Goal: Task Accomplishment & Management: Complete application form

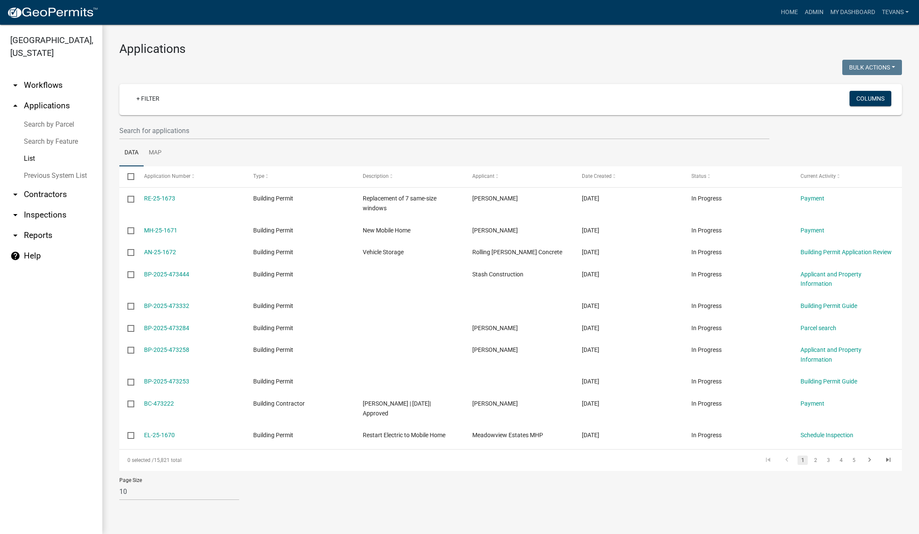
click at [60, 116] on link "Search by Parcel" at bounding box center [51, 124] width 102 height 17
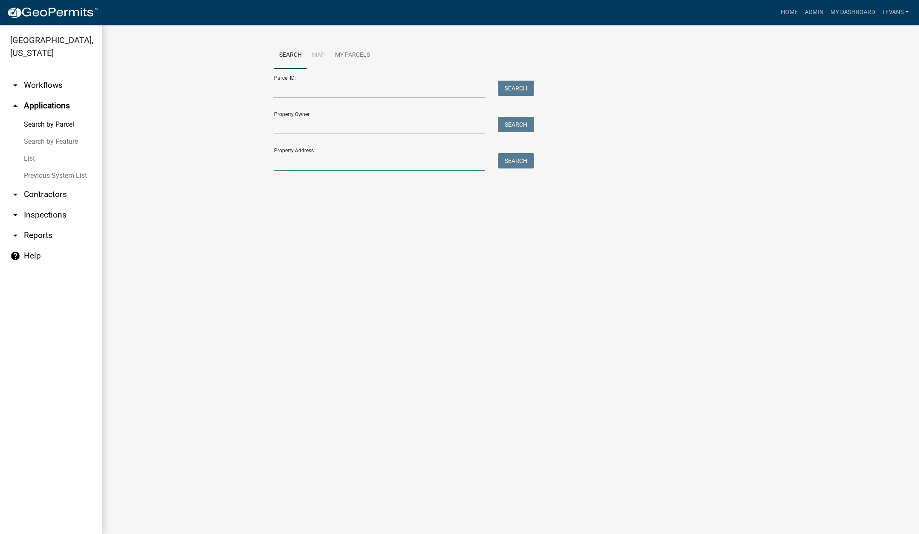
click at [307, 163] on input "Property Address:" at bounding box center [379, 161] width 211 height 17
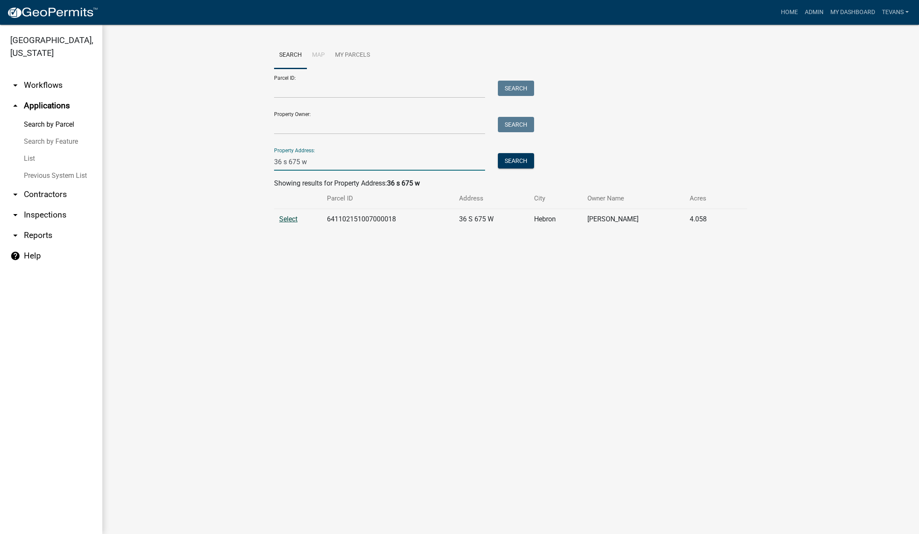
type input "36 s 675 w"
click at [290, 219] on span "Select" at bounding box center [288, 219] width 18 height 8
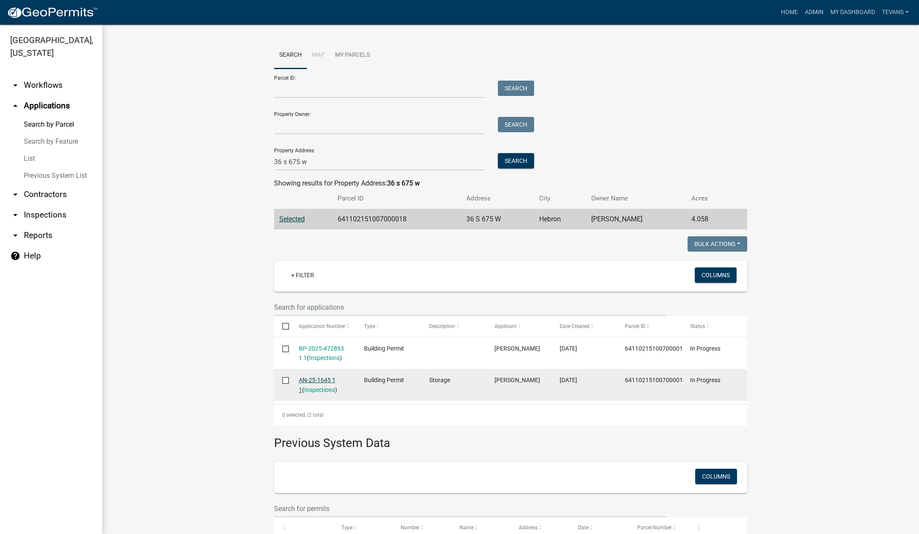
click at [308, 381] on link "AN-25-1645 1 1" at bounding box center [317, 385] width 37 height 17
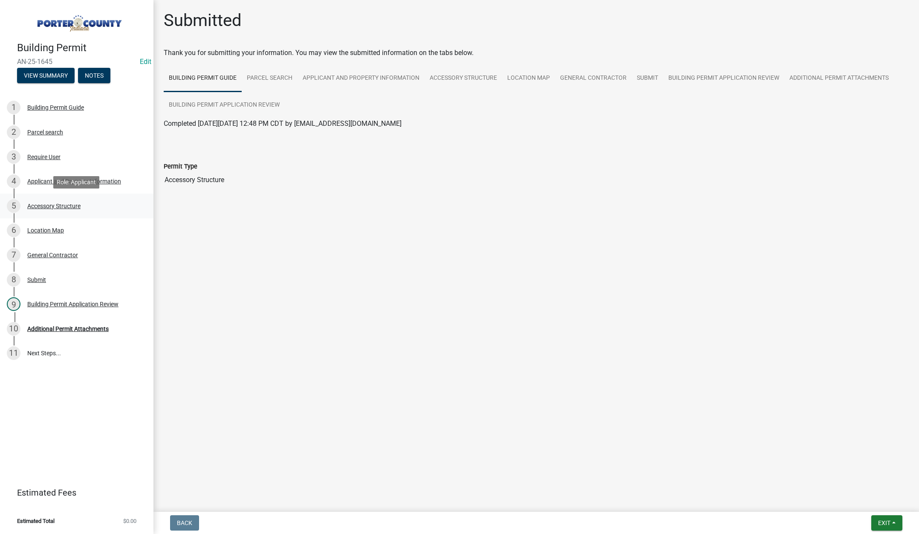
drag, startPoint x: 50, startPoint y: 203, endPoint x: 66, endPoint y: 203, distance: 15.4
click at [50, 203] on div "Accessory Structure" at bounding box center [53, 206] width 53 height 6
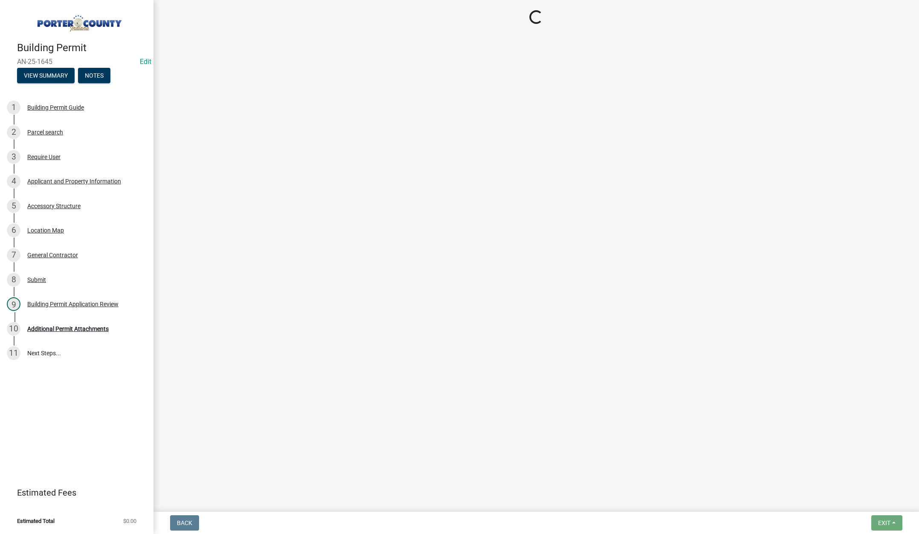
select select "de31ad38-eab4-417a-a8ac-eccf8406b967"
select select "968dc824-c675-4889-9261-eecf15873776"
select select "29856c7f-eeba-4e54-97cb-4d08c5c5b677"
select select "d63a0ebc-b44d-481d-ab70-ec75eba29316"
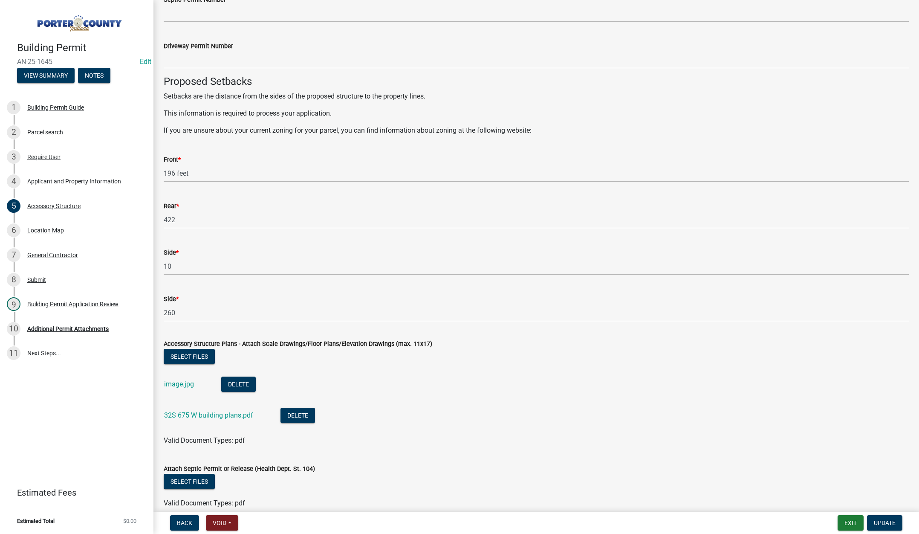
scroll to position [1362, 0]
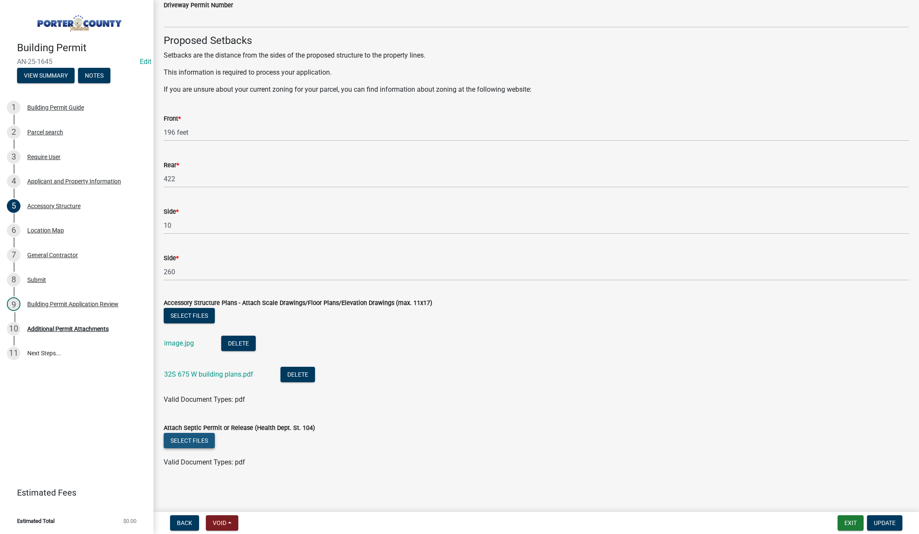
click at [195, 440] on button "Select files" at bounding box center [189, 440] width 51 height 15
click at [889, 522] on span "Update" at bounding box center [885, 522] width 22 height 7
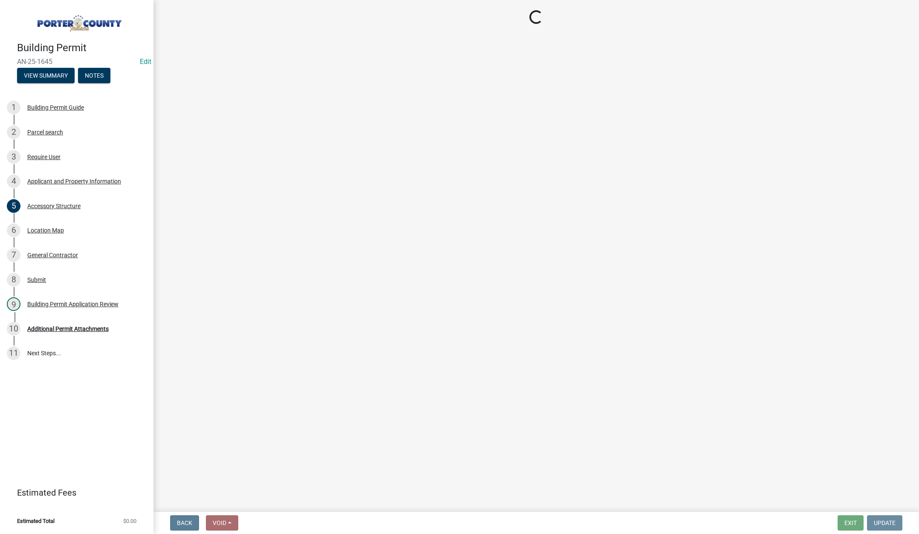
scroll to position [0, 0]
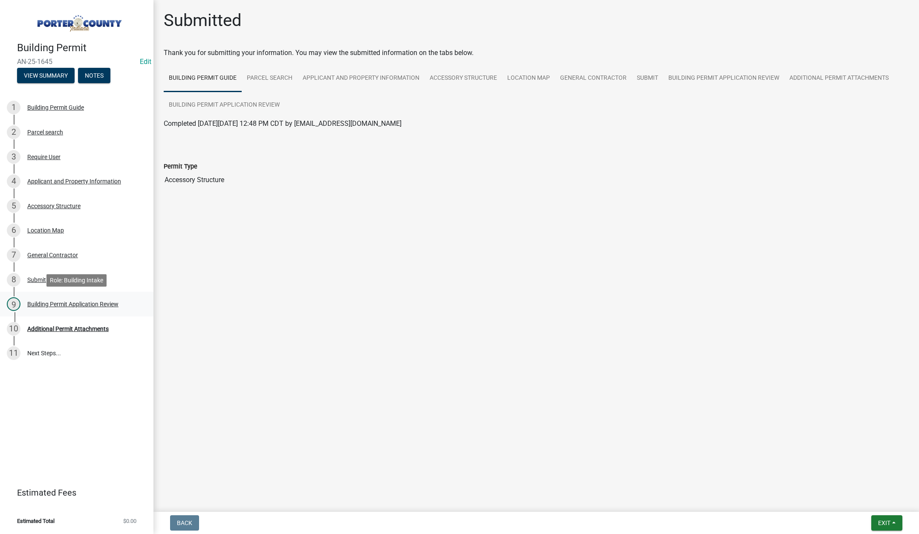
drag, startPoint x: 57, startPoint y: 302, endPoint x: 90, endPoint y: 302, distance: 33.3
click at [59, 302] on div "Building Permit Application Review" at bounding box center [72, 304] width 91 height 6
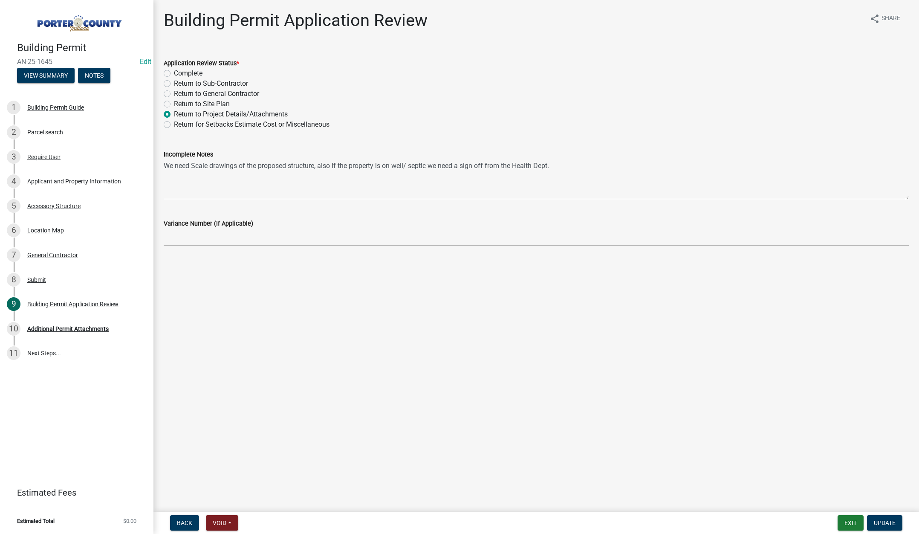
click at [174, 72] on label "Complete" at bounding box center [188, 73] width 29 height 10
click at [174, 72] on input "Complete" at bounding box center [177, 71] width 6 height 6
radio input "true"
click at [886, 524] on span "Update" at bounding box center [885, 522] width 22 height 7
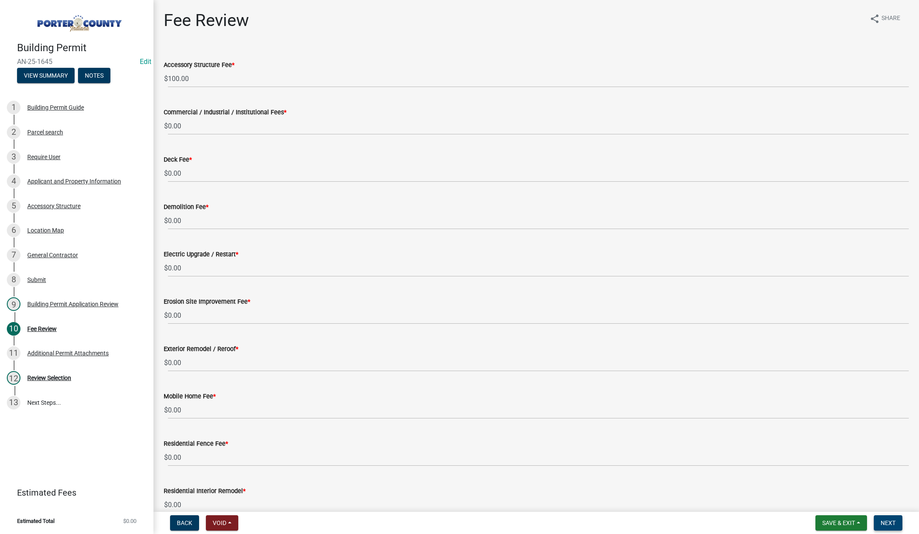
click at [890, 519] on span "Next" at bounding box center [888, 522] width 15 height 7
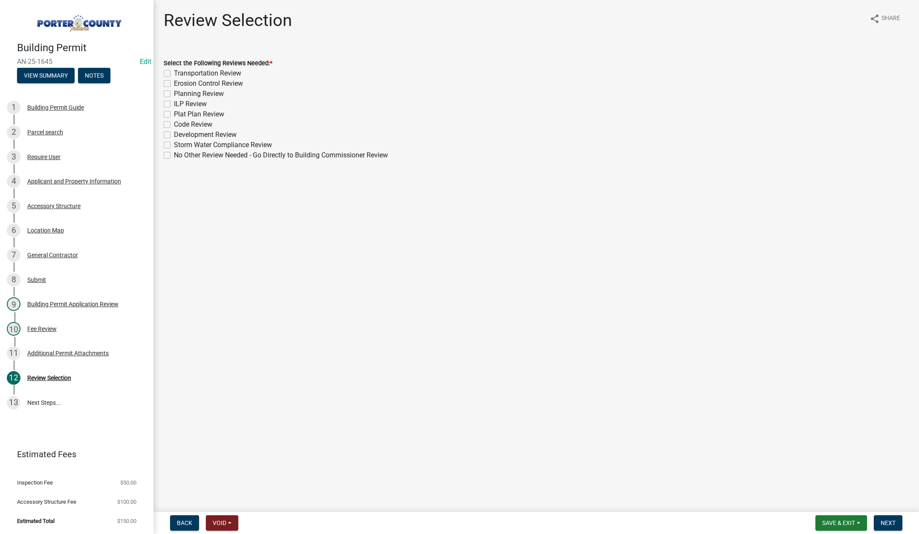
click at [174, 94] on label "Planning Review" at bounding box center [199, 94] width 50 height 10
click at [174, 94] on input "Planning Review" at bounding box center [177, 92] width 6 height 6
checkbox input "true"
checkbox input "false"
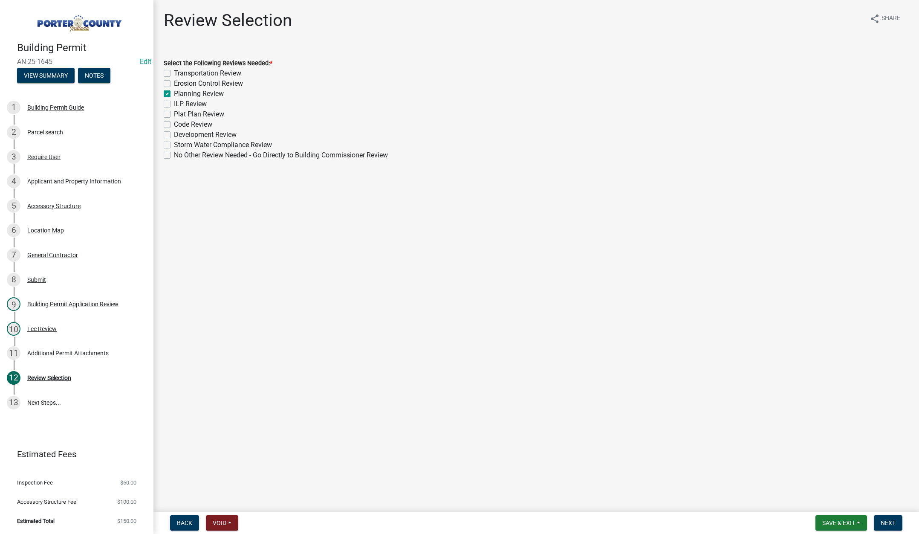
checkbox input "true"
checkbox input "false"
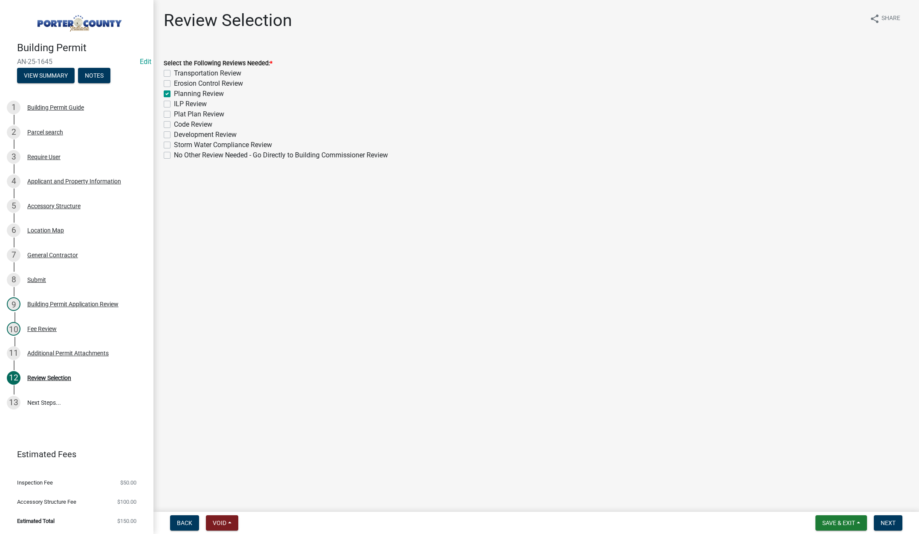
checkbox input "false"
click at [893, 521] on span "Next" at bounding box center [888, 522] width 15 height 7
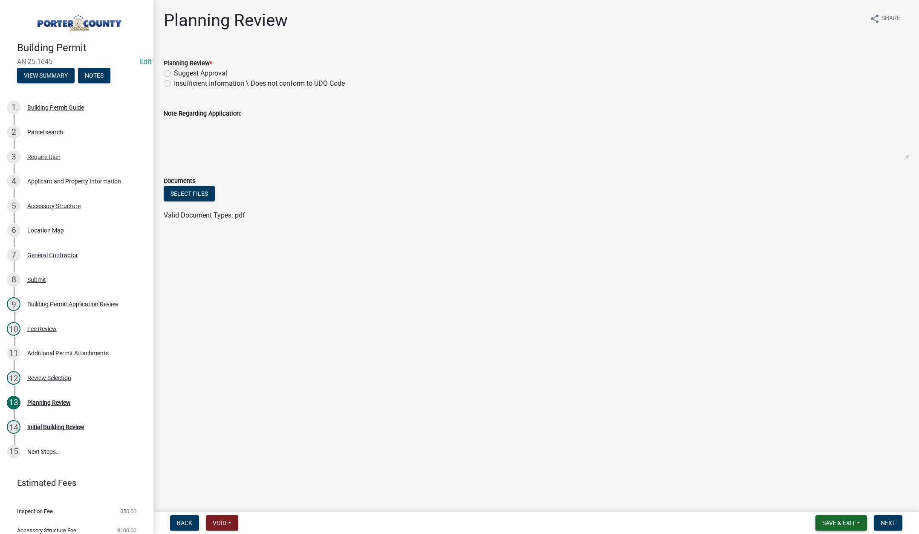
click at [841, 519] on button "Save & Exit" at bounding box center [842, 522] width 52 height 15
click at [840, 503] on button "Save & Exit" at bounding box center [833, 500] width 68 height 20
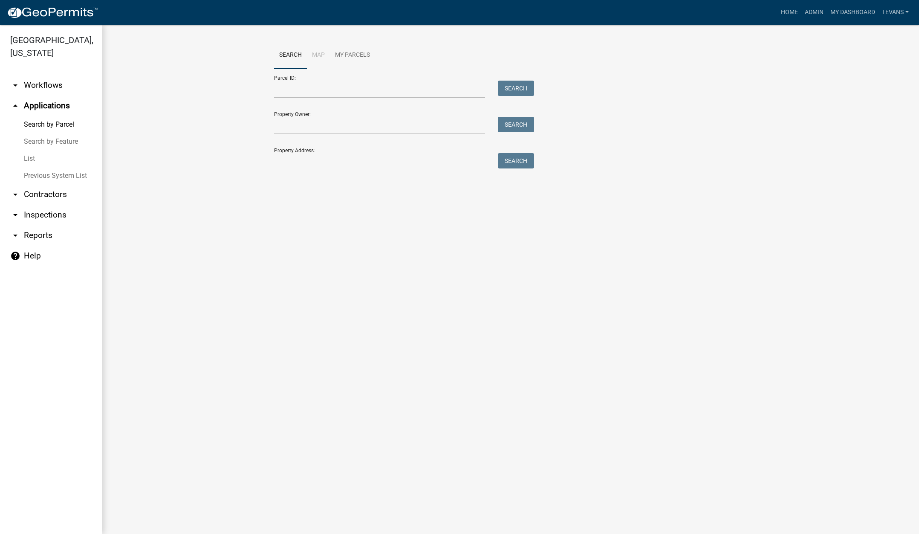
click at [38, 184] on link "arrow_drop_down Contractors" at bounding box center [51, 194] width 102 height 20
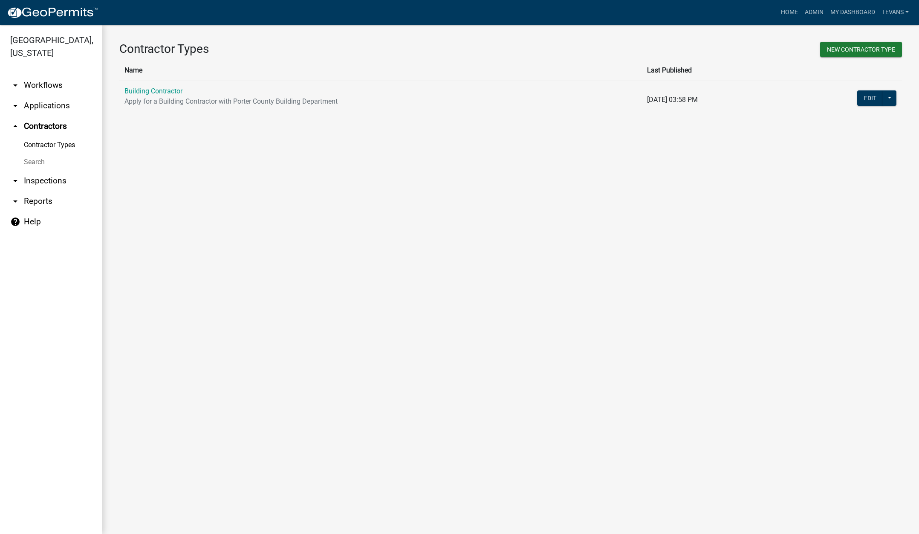
click at [30, 154] on link "Search" at bounding box center [51, 162] width 102 height 17
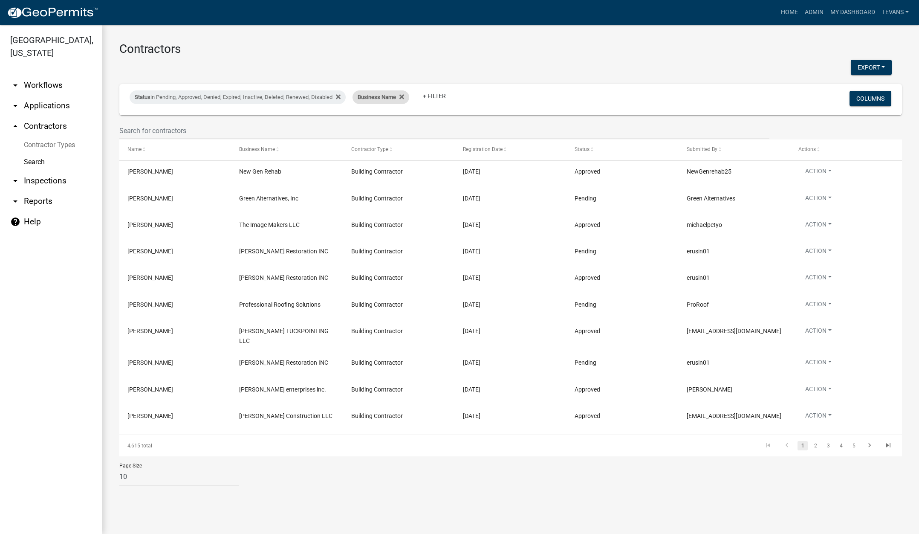
click at [369, 99] on span "Business Name" at bounding box center [377, 97] width 38 height 6
click at [377, 130] on input "text" at bounding box center [386, 128] width 78 height 17
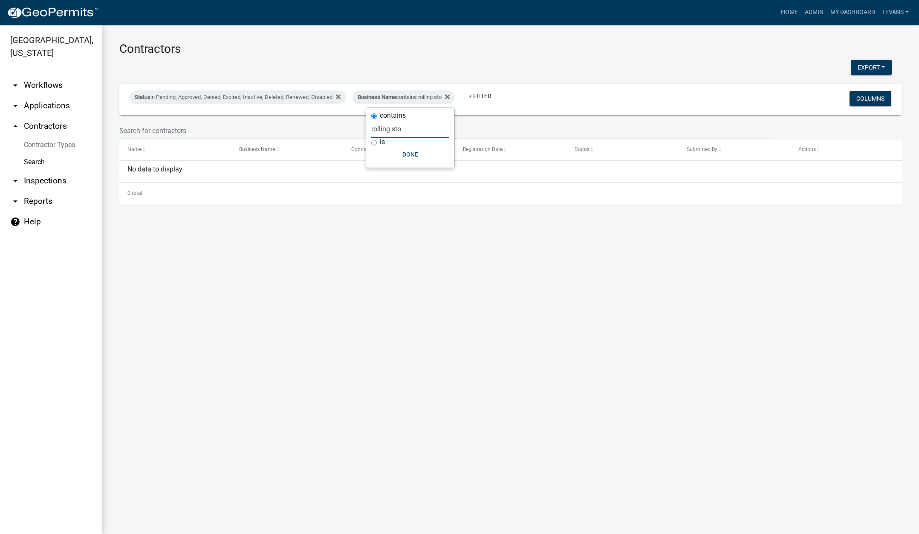
type input "rolling sto"
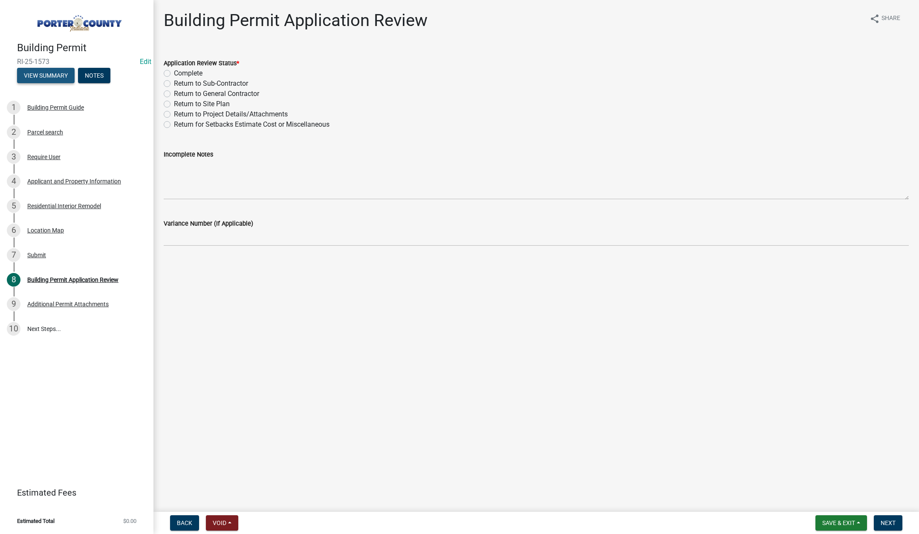
click at [41, 70] on button "View Summary" at bounding box center [46, 75] width 58 height 15
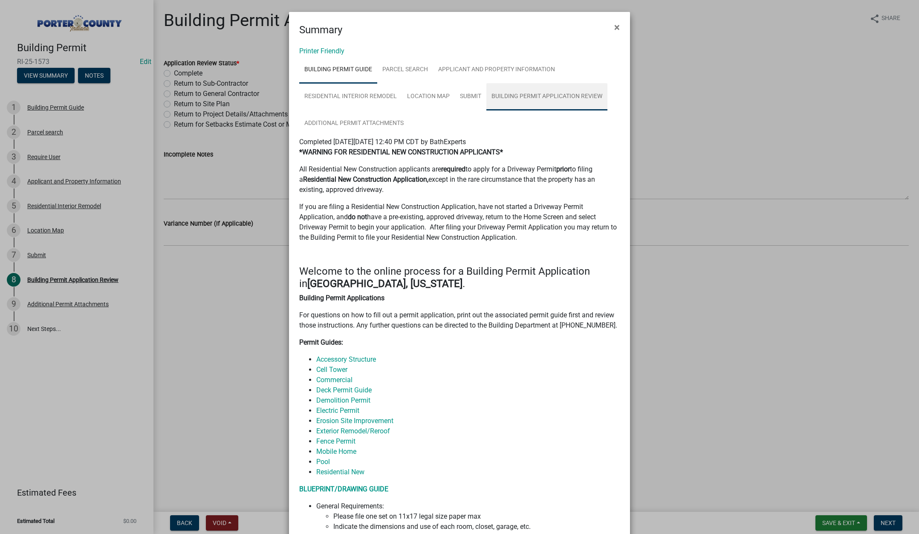
click at [535, 92] on link "Building Permit Application Review" at bounding box center [547, 96] width 121 height 27
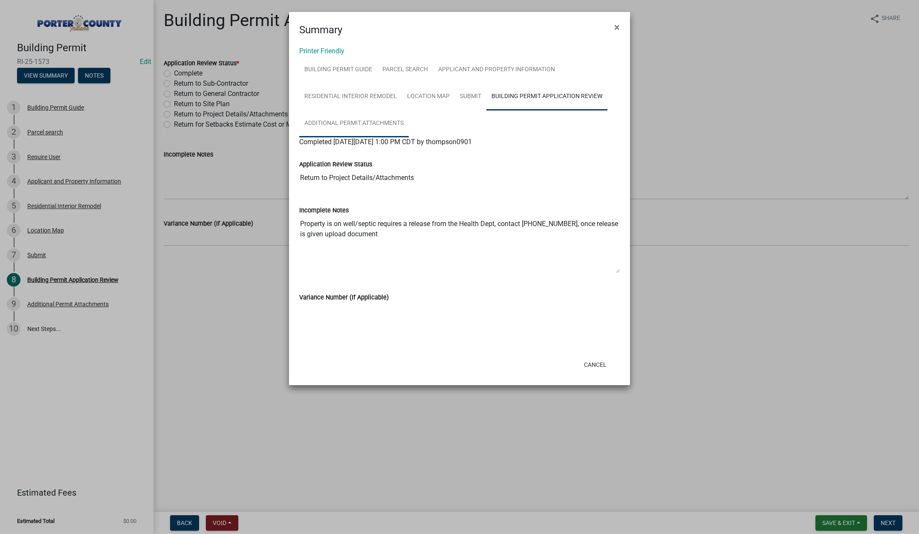
click at [371, 122] on link "Additional Permit Attachments" at bounding box center [354, 123] width 110 height 27
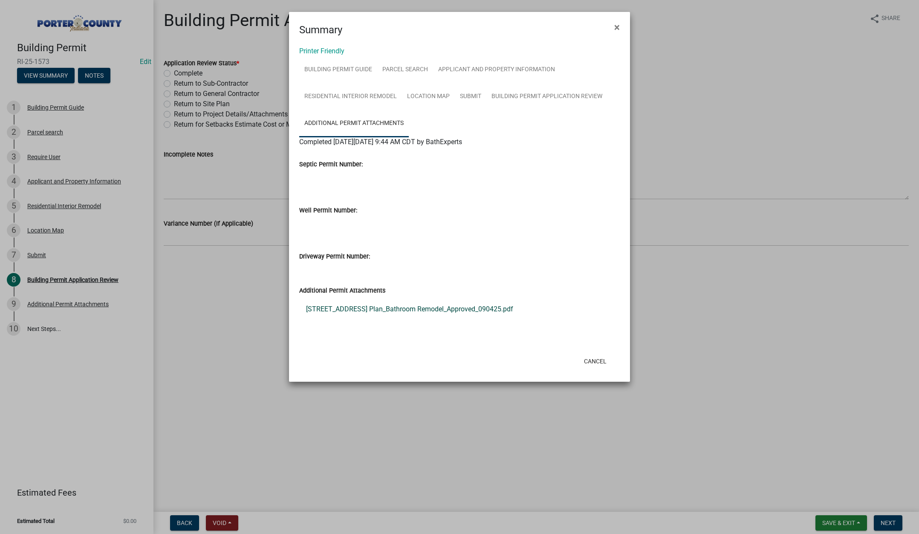
click at [427, 306] on link "660 Windy Oak Cir_Site Plan_Bathroom Remodel_Approved_090425.pdf" at bounding box center [459, 309] width 321 height 20
click at [616, 22] on span "×" at bounding box center [617, 27] width 6 height 12
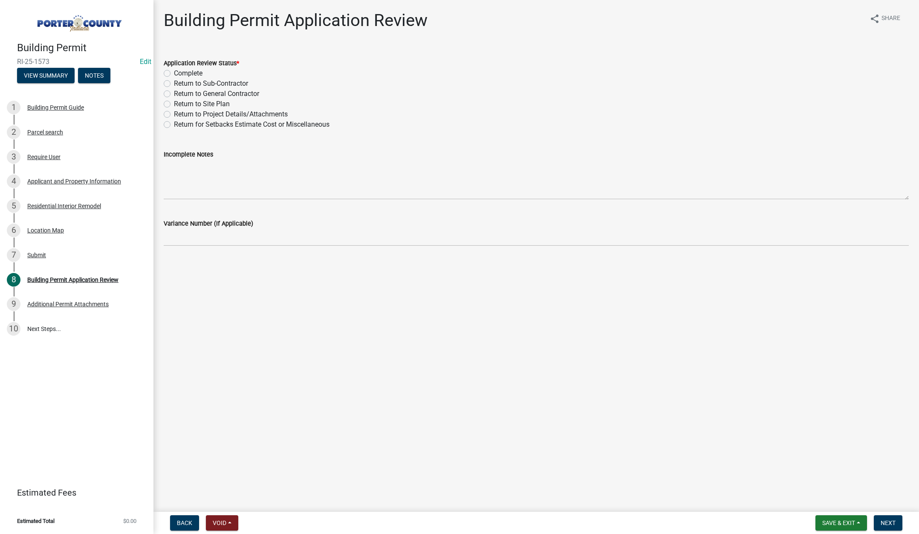
click at [174, 71] on label "Complete" at bounding box center [188, 73] width 29 height 10
click at [174, 71] on input "Complete" at bounding box center [177, 71] width 6 height 6
radio input "true"
click at [890, 521] on span "Next" at bounding box center [888, 522] width 15 height 7
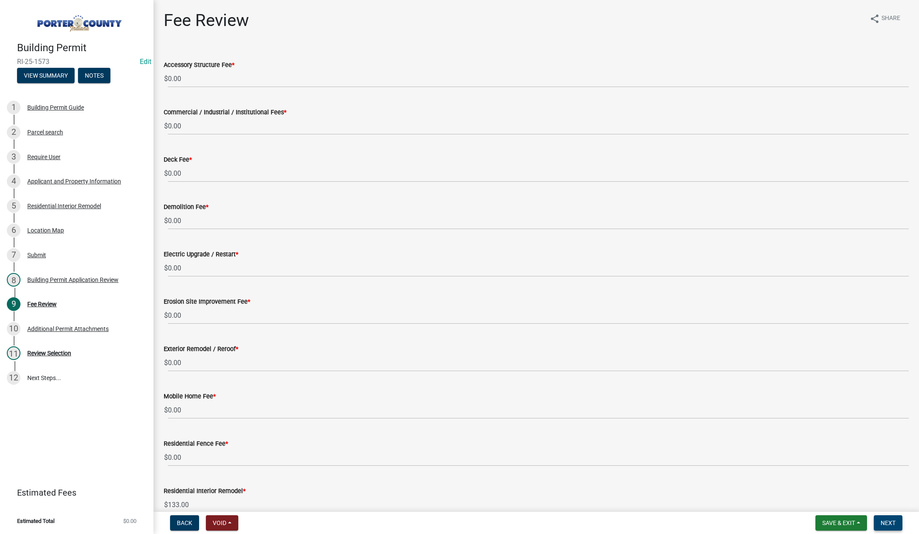
click at [892, 522] on span "Next" at bounding box center [888, 522] width 15 height 7
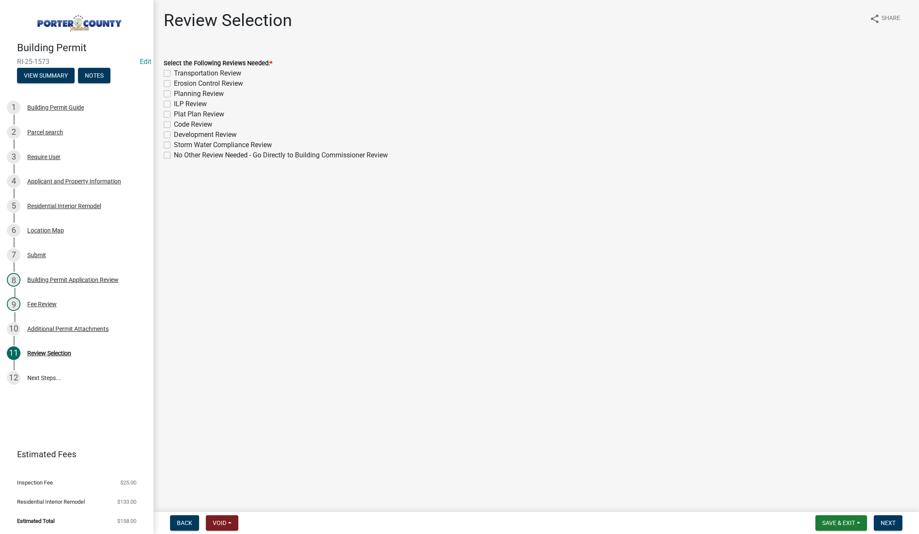
click at [174, 156] on label "No Other Review Needed - Go Directly to Building Commissioner Review" at bounding box center [281, 155] width 214 height 10
click at [174, 156] on input "No Other Review Needed - Go Directly to Building Commissioner Review" at bounding box center [177, 153] width 6 height 6
checkbox input "true"
checkbox input "false"
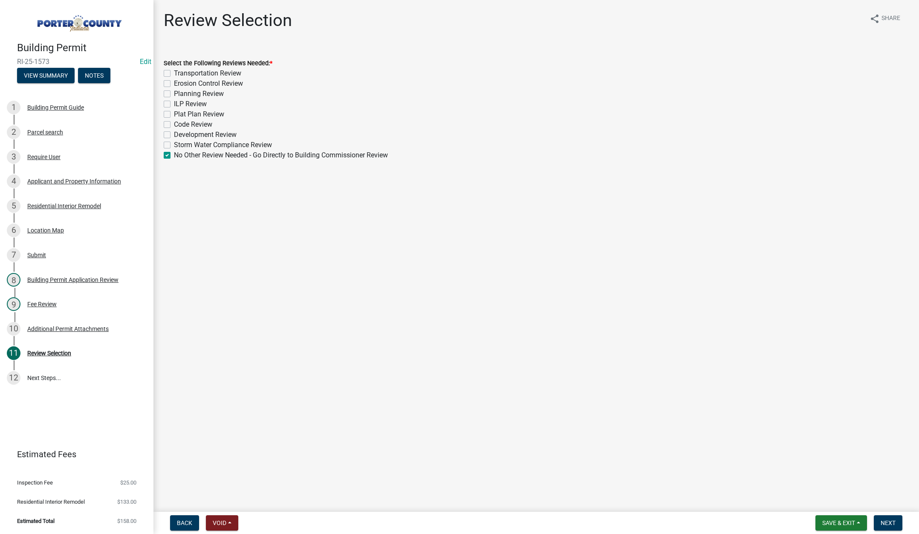
checkbox input "false"
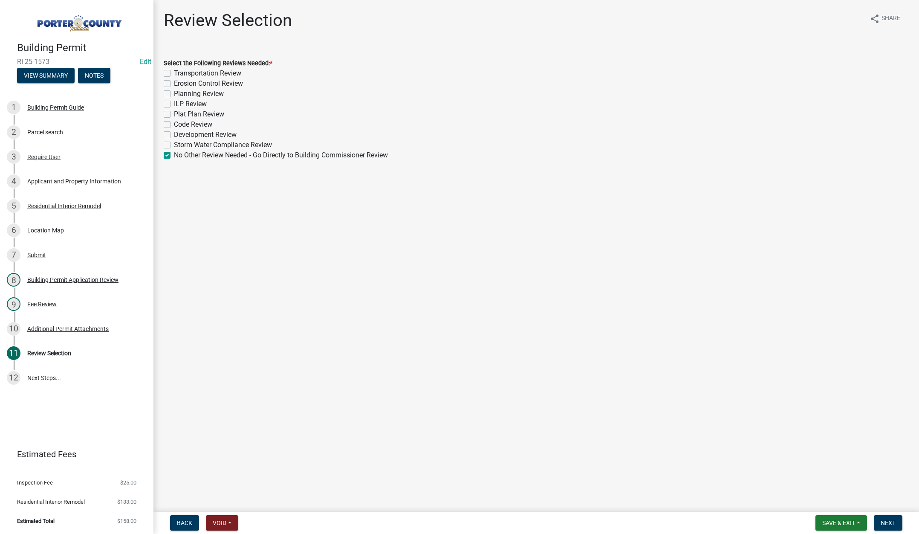
checkbox input "false"
checkbox input "true"
click at [888, 524] on span "Next" at bounding box center [888, 522] width 15 height 7
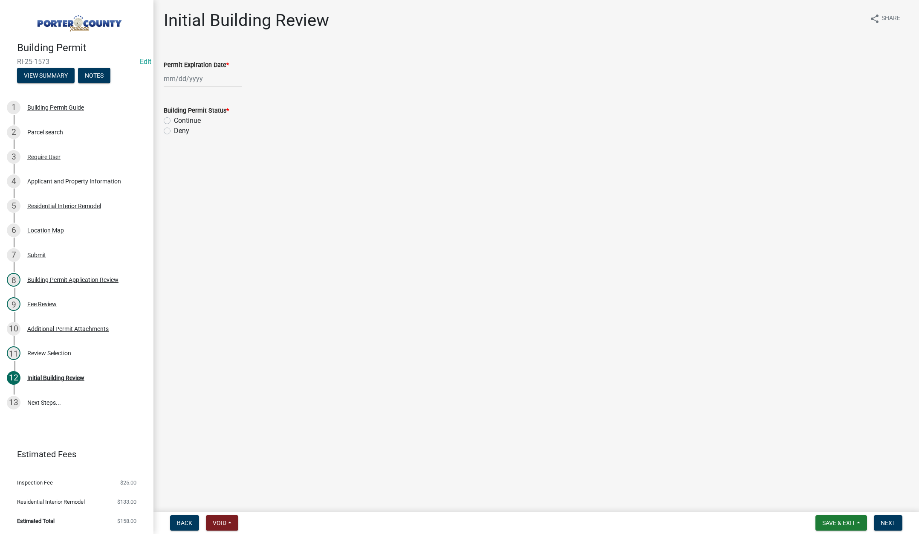
select select "9"
click at [207, 80] on div "[PERSON_NAME] Feb Mar Apr [PERSON_NAME][DATE] Oct Nov [DATE] 1526 1527 1528 152…" at bounding box center [203, 78] width 78 height 17
click at [233, 101] on select "1525 1526 1527 1528 1529 1530 1531 1532 1533 1534 1535 1536 1537 1538 1539 1540…" at bounding box center [230, 96] width 31 height 13
select select "2026"
click at [215, 90] on select "1525 1526 1527 1528 1529 1530 1531 1532 1533 1534 1535 1536 1537 1538 1539 1540…" at bounding box center [230, 96] width 31 height 13
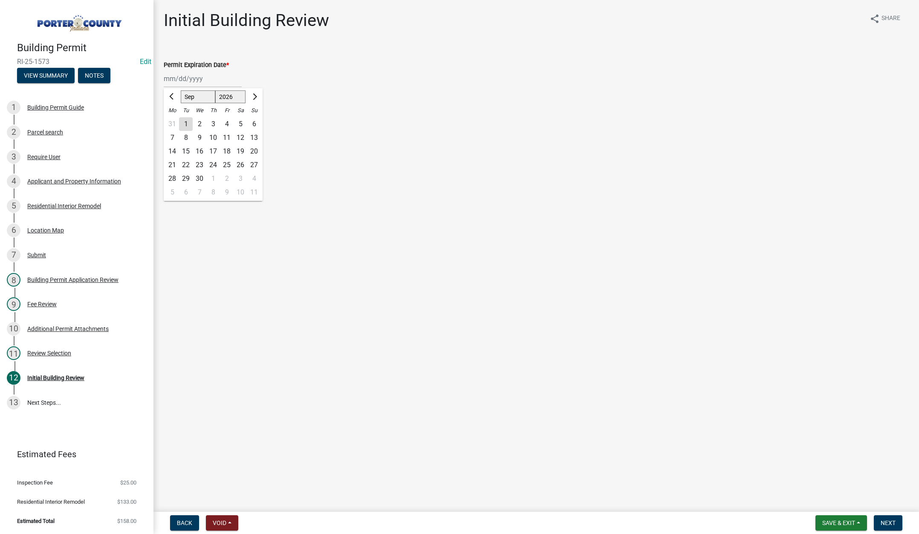
click at [225, 122] on div "4" at bounding box center [227, 124] width 14 height 14
type input "09/04/2026"
click at [174, 119] on label "Continue" at bounding box center [187, 121] width 27 height 10
click at [174, 119] on input "Continue" at bounding box center [177, 119] width 6 height 6
radio input "true"
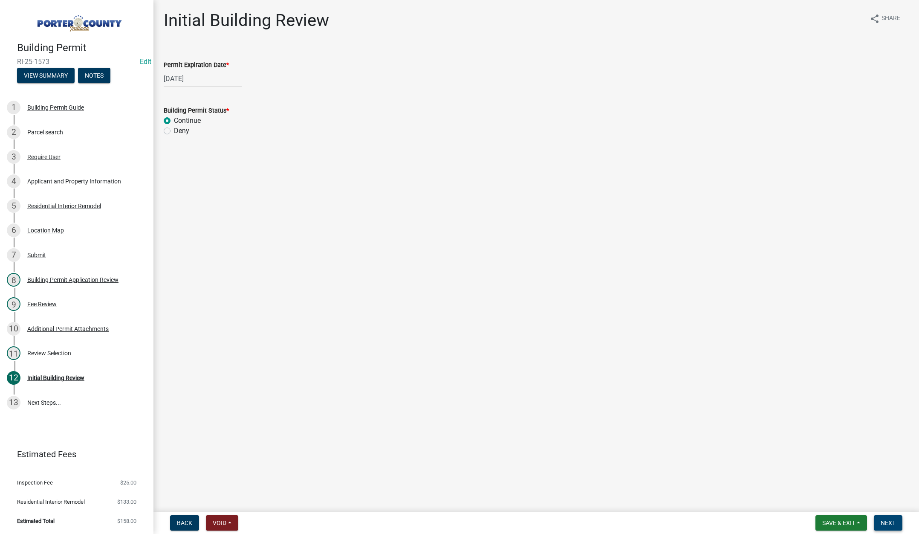
click at [888, 520] on span "Next" at bounding box center [888, 522] width 15 height 7
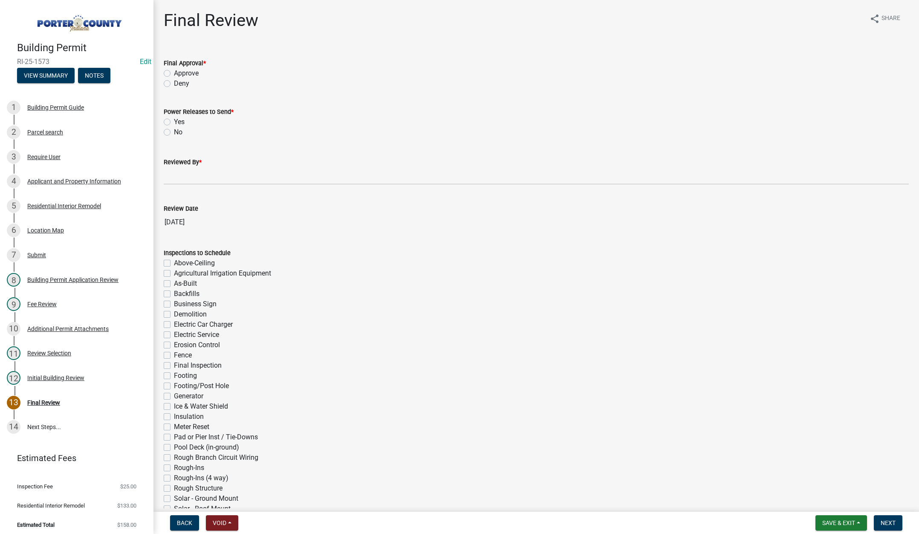
click at [174, 72] on label "Approve" at bounding box center [186, 73] width 25 height 10
click at [174, 72] on input "Approve" at bounding box center [177, 71] width 6 height 6
radio input "true"
click at [174, 131] on label "No" at bounding box center [178, 132] width 9 height 10
click at [174, 131] on input "No" at bounding box center [177, 130] width 6 height 6
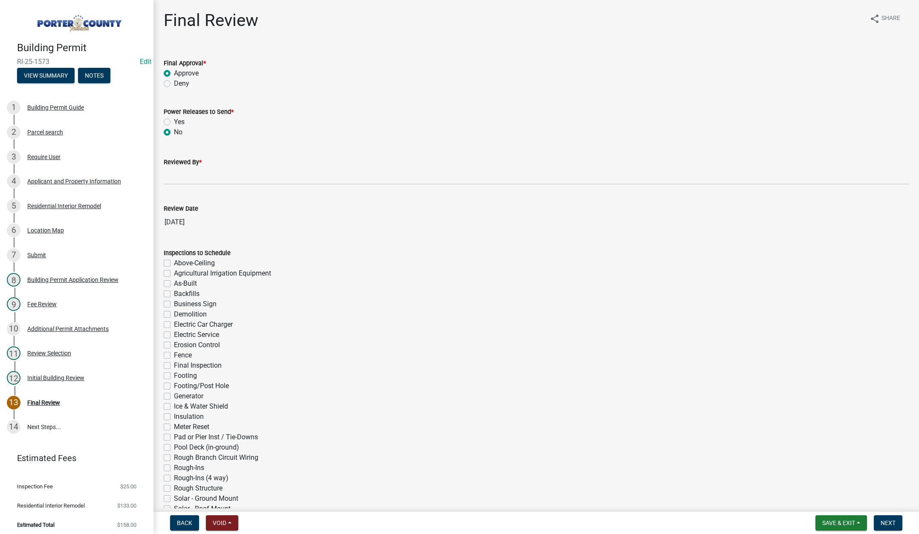
radio input "true"
click at [177, 177] on input "Reviewed By *" at bounding box center [536, 175] width 745 height 17
type input "[PERSON_NAME]"
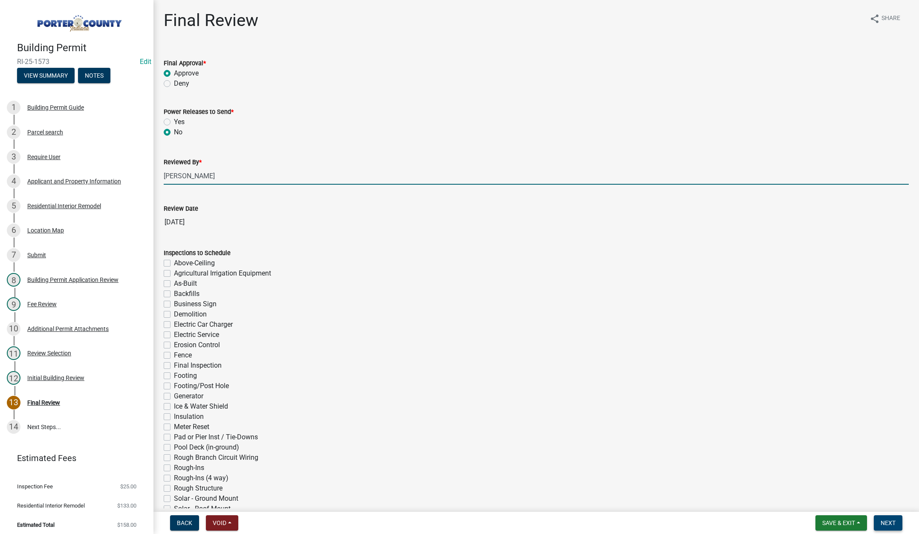
click at [892, 522] on span "Next" at bounding box center [888, 522] width 15 height 7
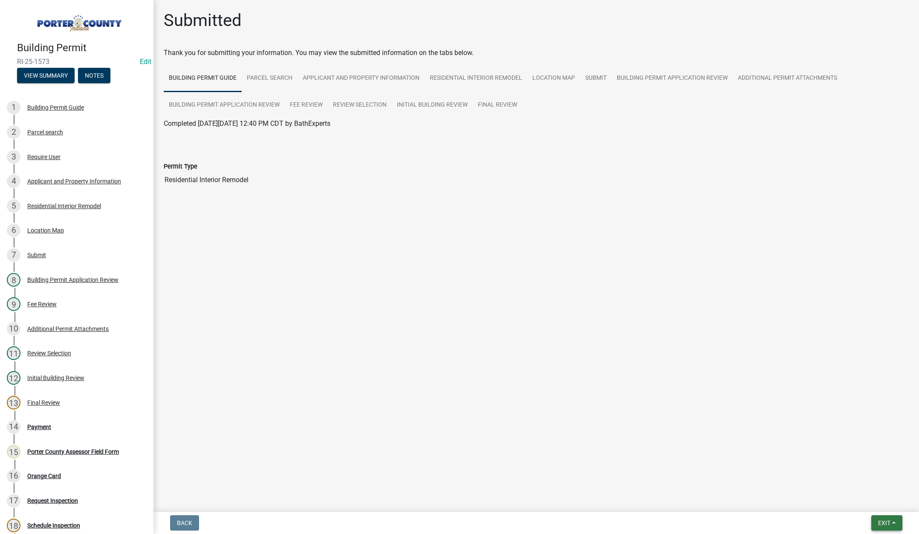
click at [884, 522] on span "Exit" at bounding box center [884, 522] width 12 height 7
click at [878, 503] on button "Save & Exit" at bounding box center [868, 500] width 68 height 20
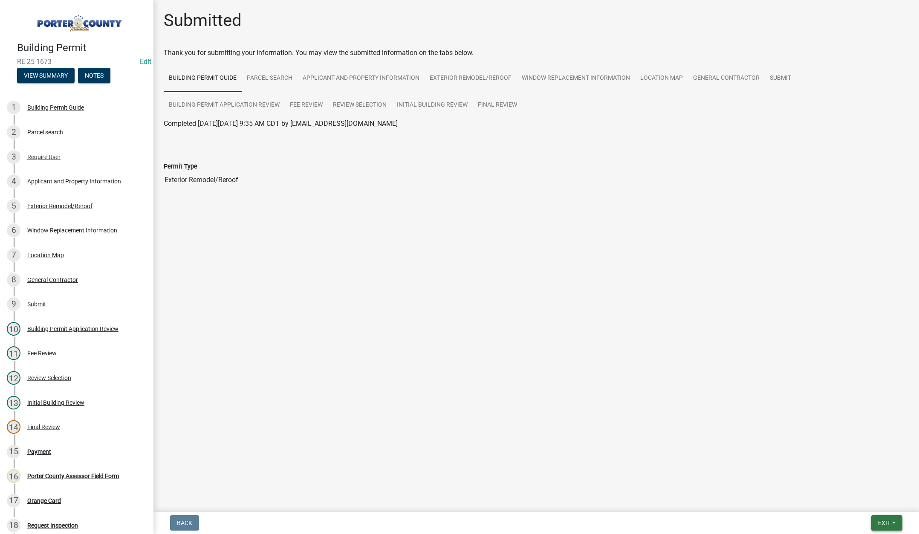
click at [881, 520] on span "Exit" at bounding box center [884, 522] width 12 height 7
click at [876, 502] on button "Save & Exit" at bounding box center [868, 500] width 68 height 20
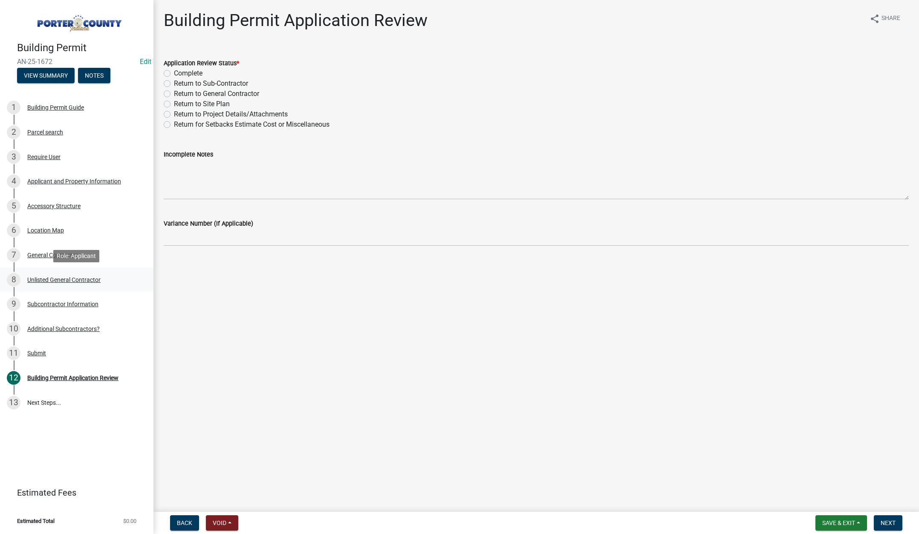
click at [75, 277] on div "Unlisted General Contractor" at bounding box center [63, 280] width 73 height 6
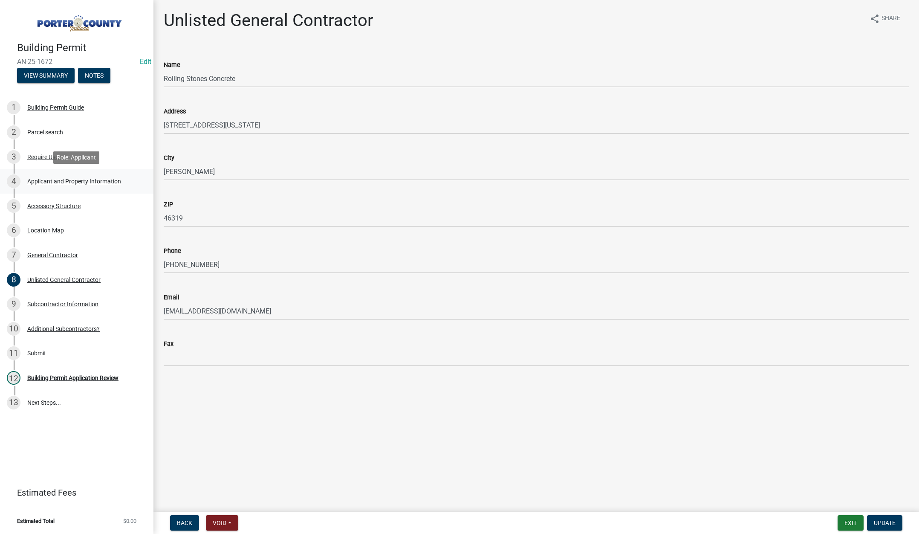
click at [53, 177] on div "4 Applicant and Property Information" at bounding box center [73, 181] width 133 height 14
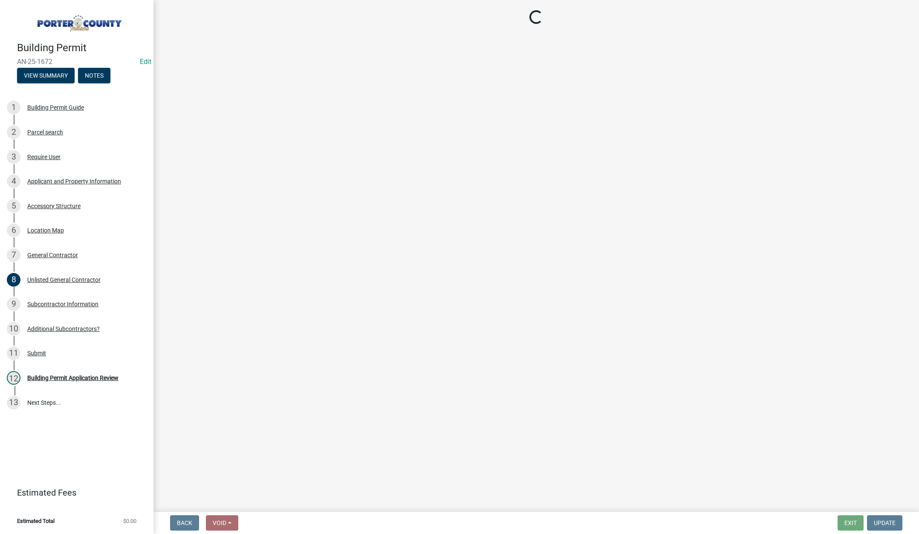
select select "eebc071e-620a-4db8-83e9-cb6b194c67e9"
select select "c796f995-08fe-487b-a20e-70ab553361d3"
select select "e2d1b1d7-ccc9-456b-9e96-e16306515997"
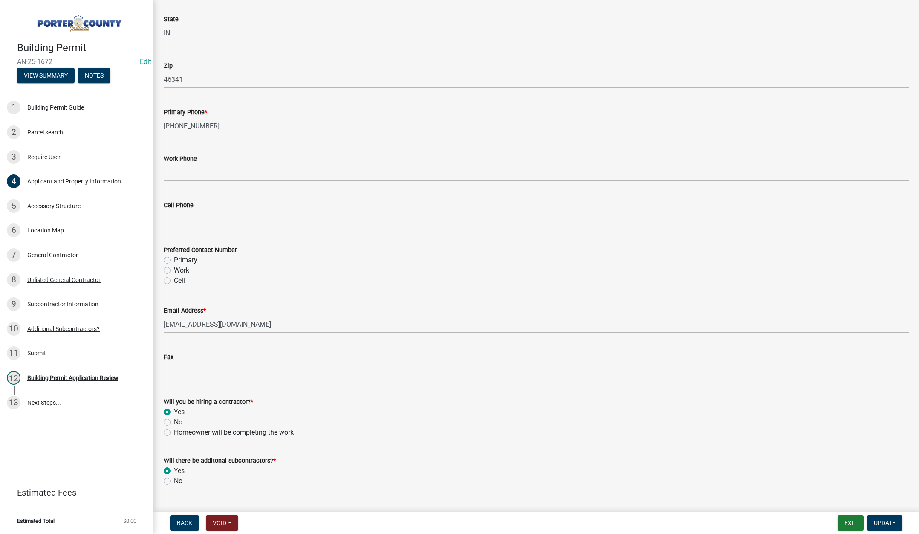
scroll to position [1061, 0]
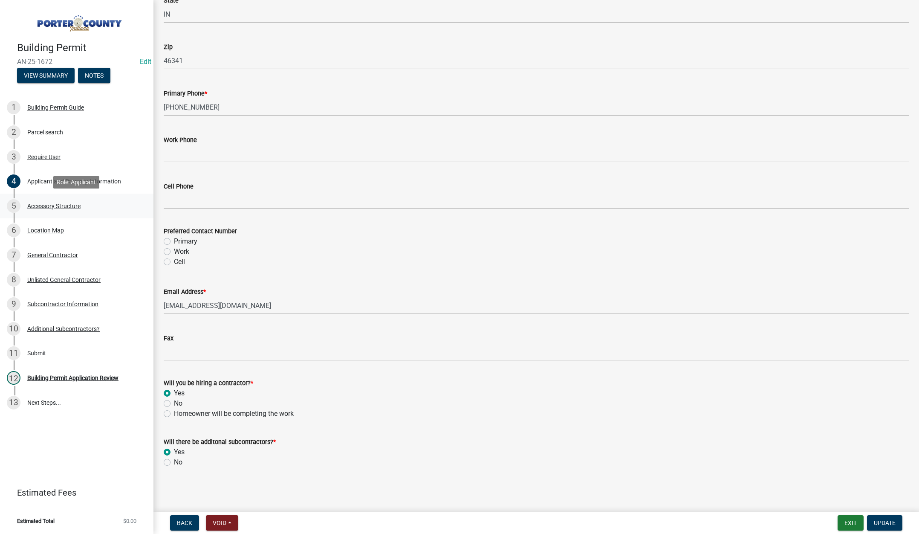
click at [64, 206] on div "Accessory Structure" at bounding box center [53, 206] width 53 height 6
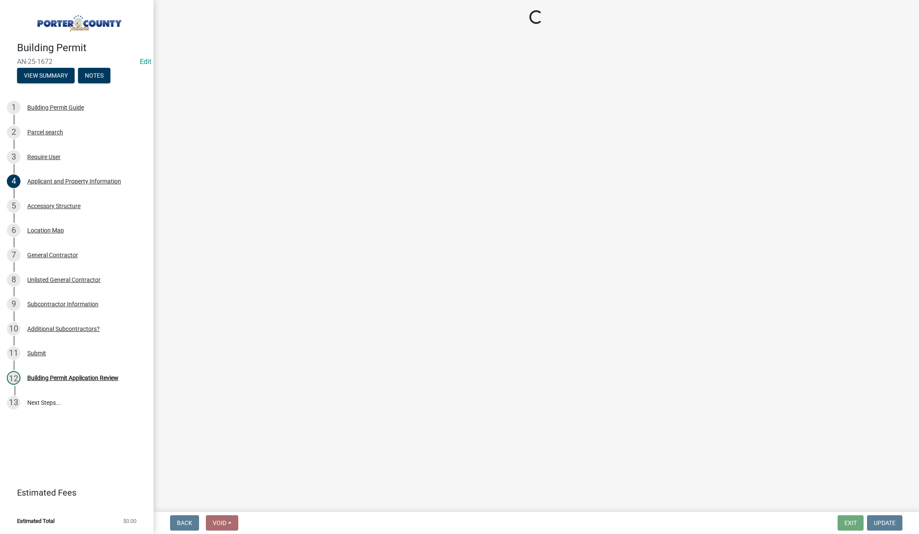
select select "e417d459-1a07-4045-9f8a-b98bfca84a5c"
select select "b16561a8-8531-4c00-a0ba-45c0345273e3"
select select "29856c7f-eeba-4e54-97cb-4d08c5c5b677"
select select "d4b8d1da-05eb-44cd-bbb6-c979fa719f22"
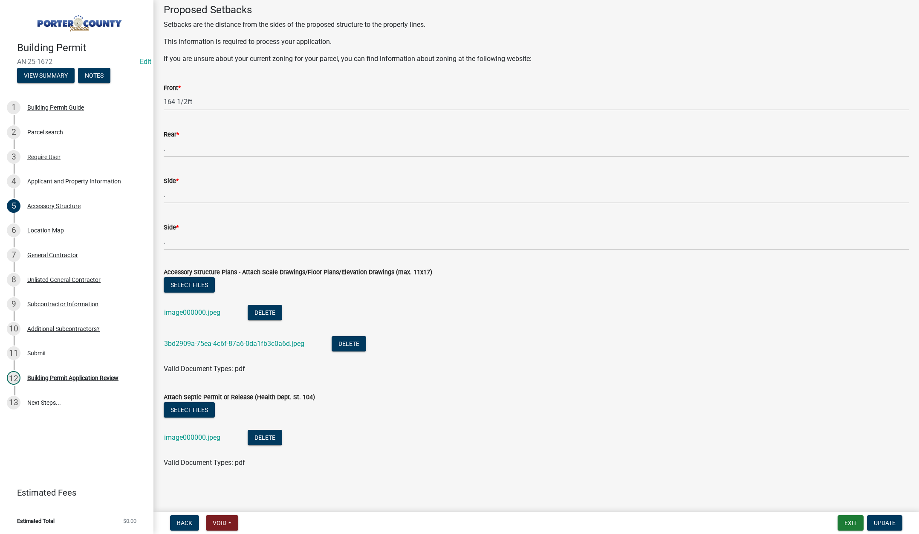
scroll to position [1393, 0]
drag, startPoint x: 90, startPoint y: 376, endPoint x: 130, endPoint y: 374, distance: 40.1
click at [92, 375] on div "Building Permit Application Review" at bounding box center [72, 378] width 91 height 6
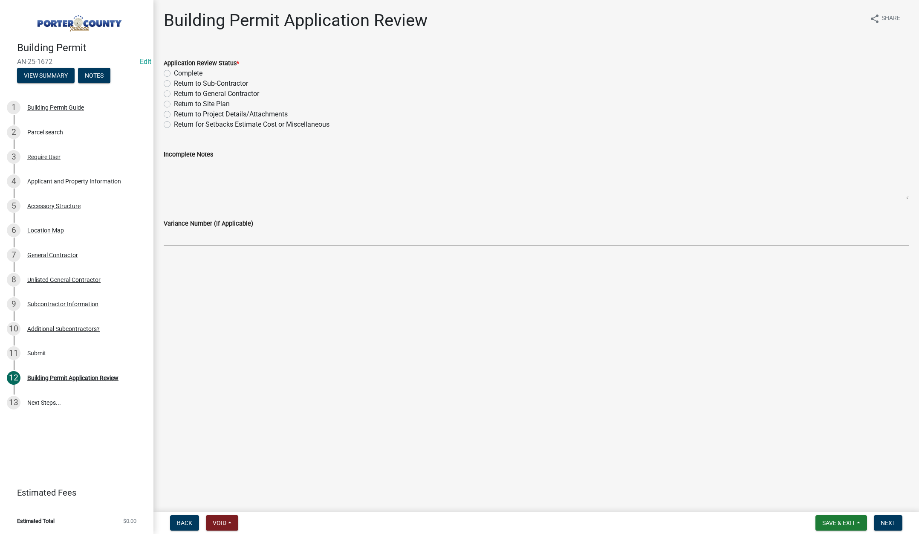
click at [174, 113] on label "Return to Project Details/Attachments" at bounding box center [231, 114] width 114 height 10
click at [174, 113] on input "Return to Project Details/Attachments" at bounding box center [177, 112] width 6 height 6
radio input "true"
click at [226, 161] on textarea "Incomplete Notes" at bounding box center [536, 179] width 745 height 40
type textarea "Y"
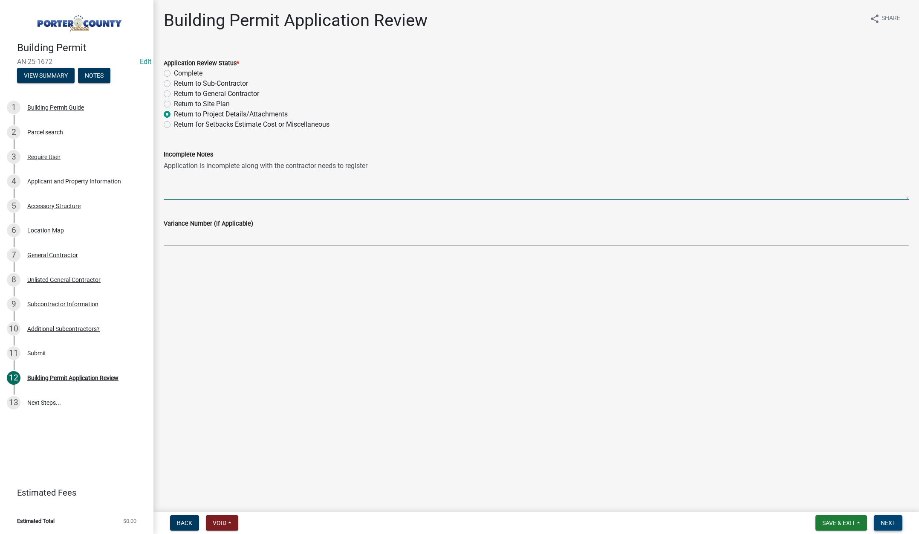
type textarea "Application is incomplete along with the contractor needs to register"
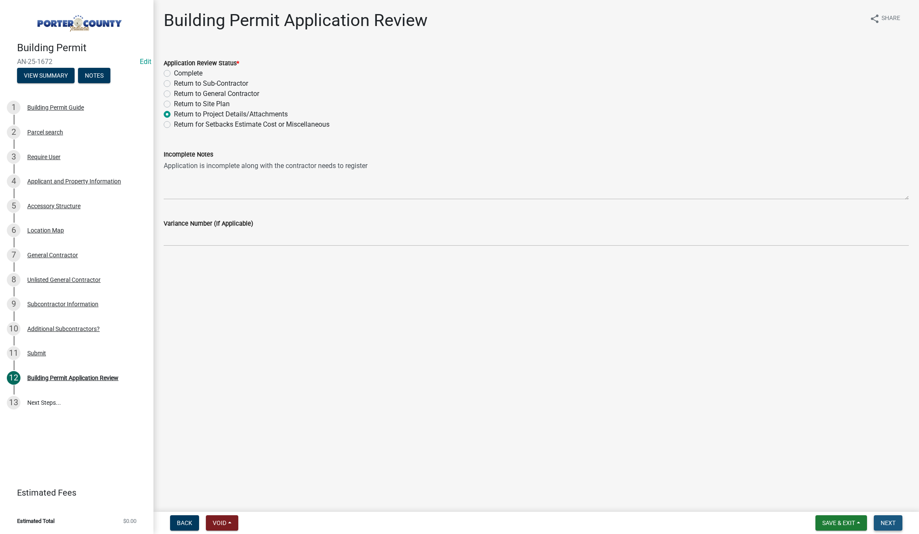
click at [885, 520] on span "Next" at bounding box center [888, 522] width 15 height 7
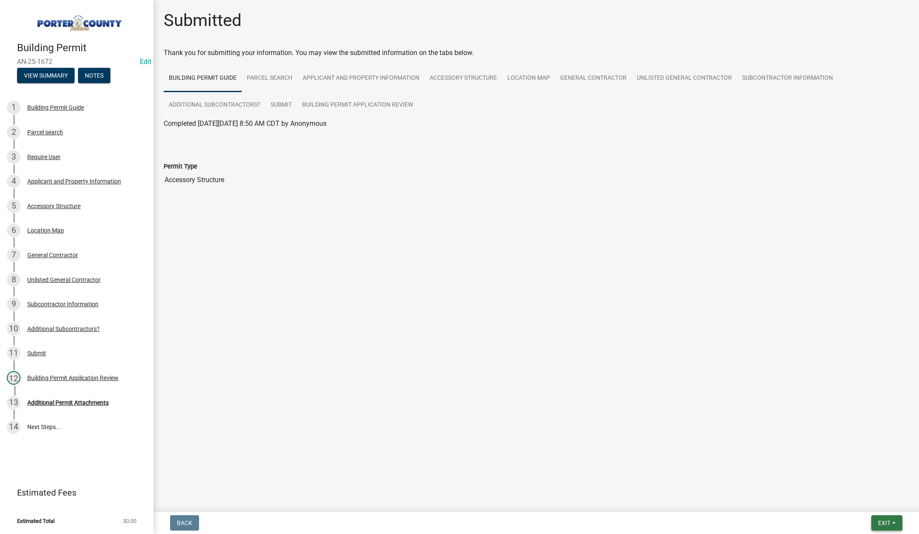
click at [885, 522] on span "Exit" at bounding box center [884, 522] width 12 height 7
click at [874, 508] on button "Save & Exit" at bounding box center [868, 500] width 68 height 20
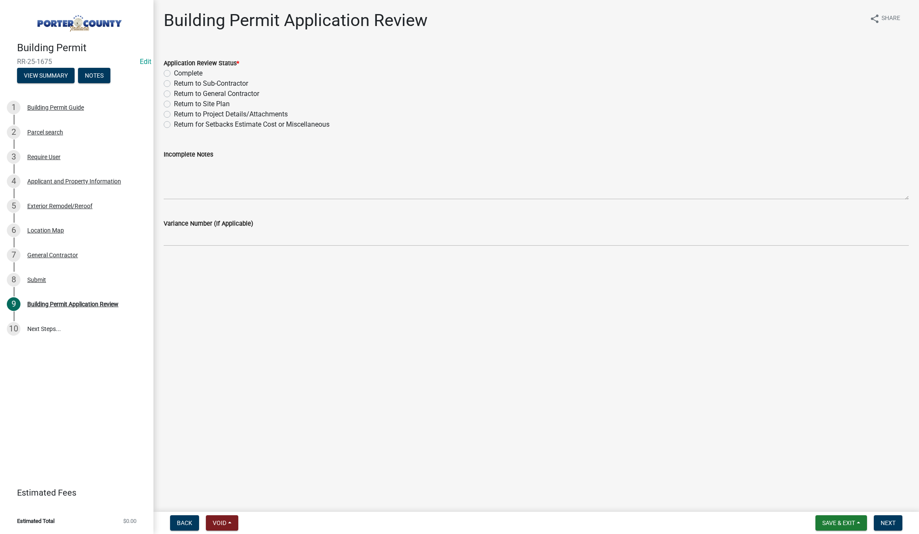
click at [174, 72] on label "Complete" at bounding box center [188, 73] width 29 height 10
click at [174, 72] on input "Complete" at bounding box center [177, 71] width 6 height 6
radio input "true"
click at [891, 518] on button "Next" at bounding box center [888, 522] width 29 height 15
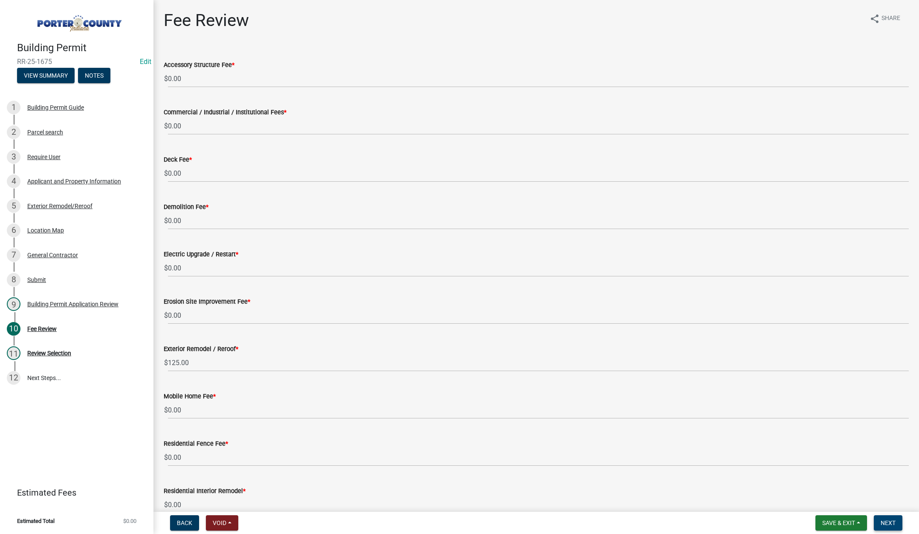
drag, startPoint x: 894, startPoint y: 522, endPoint x: 875, endPoint y: 504, distance: 26.8
click at [894, 522] on span "Next" at bounding box center [888, 522] width 15 height 7
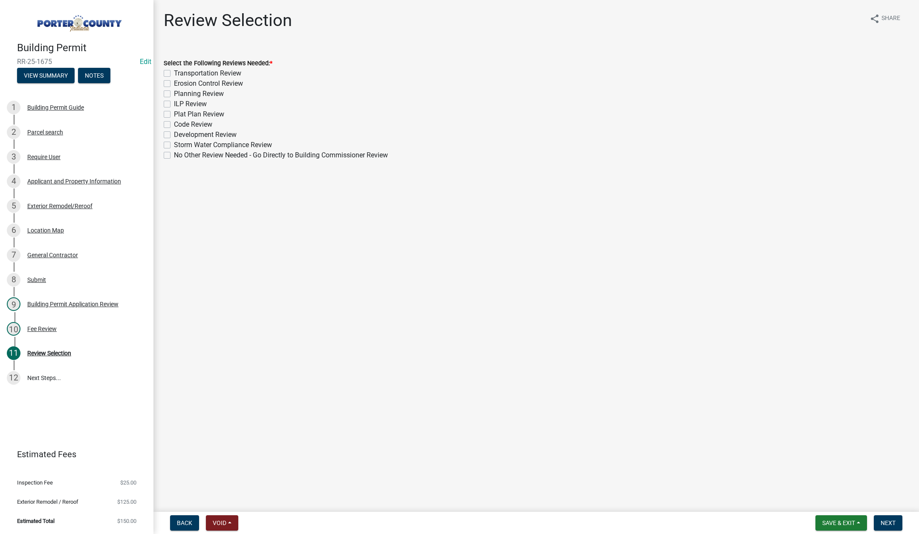
click at [174, 154] on label "No Other Review Needed - Go Directly to Building Commissioner Review" at bounding box center [281, 155] width 214 height 10
click at [174, 154] on input "No Other Review Needed - Go Directly to Building Commissioner Review" at bounding box center [177, 153] width 6 height 6
checkbox input "true"
checkbox input "false"
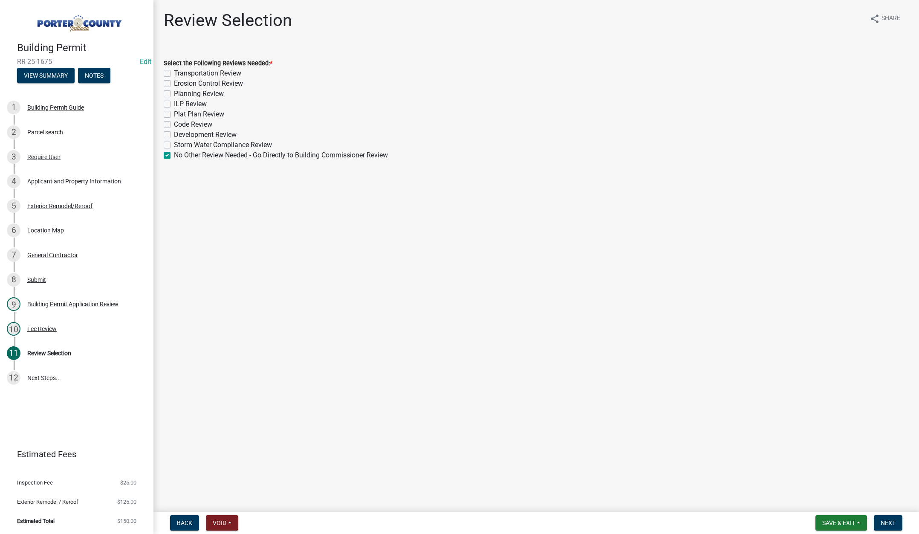
checkbox input "false"
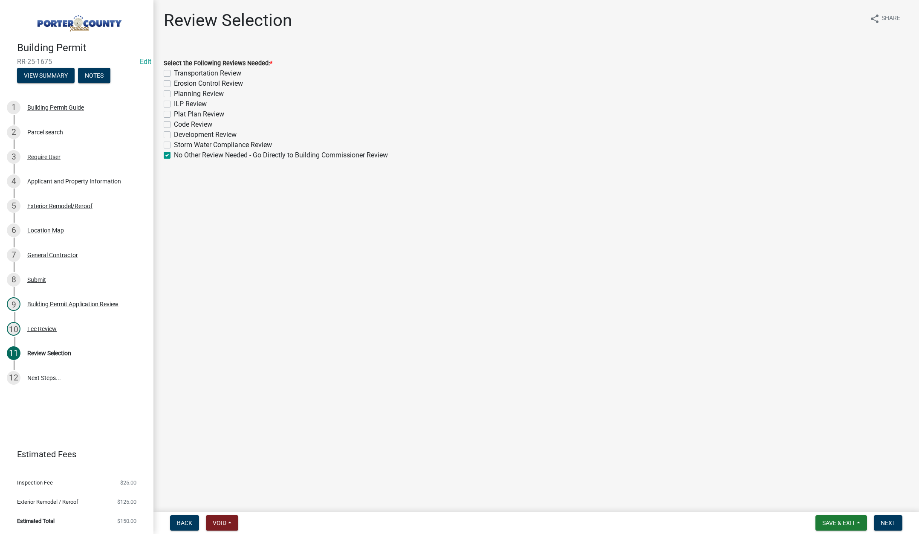
checkbox input "false"
checkbox input "true"
click at [892, 518] on button "Next" at bounding box center [888, 522] width 29 height 15
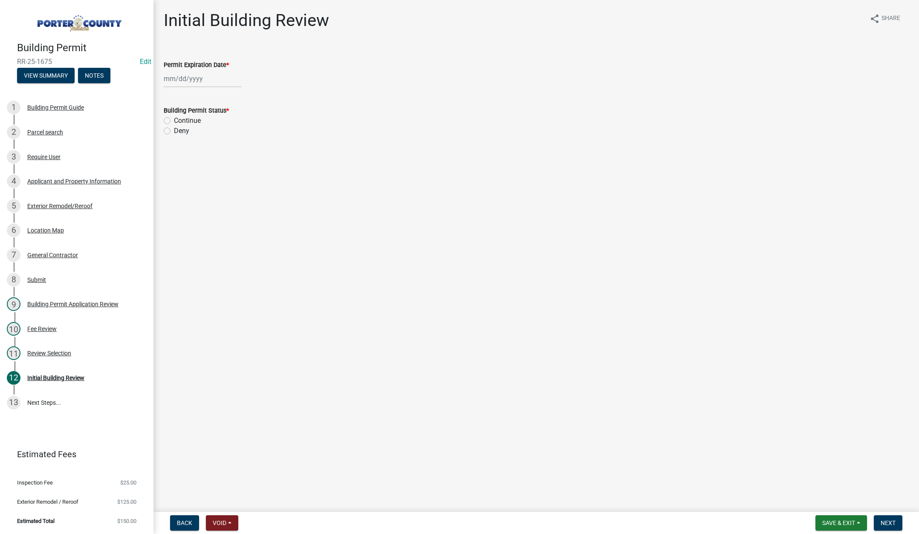
click at [209, 75] on div at bounding box center [203, 78] width 78 height 17
select select "9"
click at [237, 96] on select "1525 1526 1527 1528 1529 1530 1531 1532 1533 1534 1535 1536 1537 1538 1539 1540…" at bounding box center [230, 96] width 31 height 13
select select "2026"
click at [215, 90] on select "1525 1526 1527 1528 1529 1530 1531 1532 1533 1534 1535 1536 1537 1538 1539 1540…" at bounding box center [230, 96] width 31 height 13
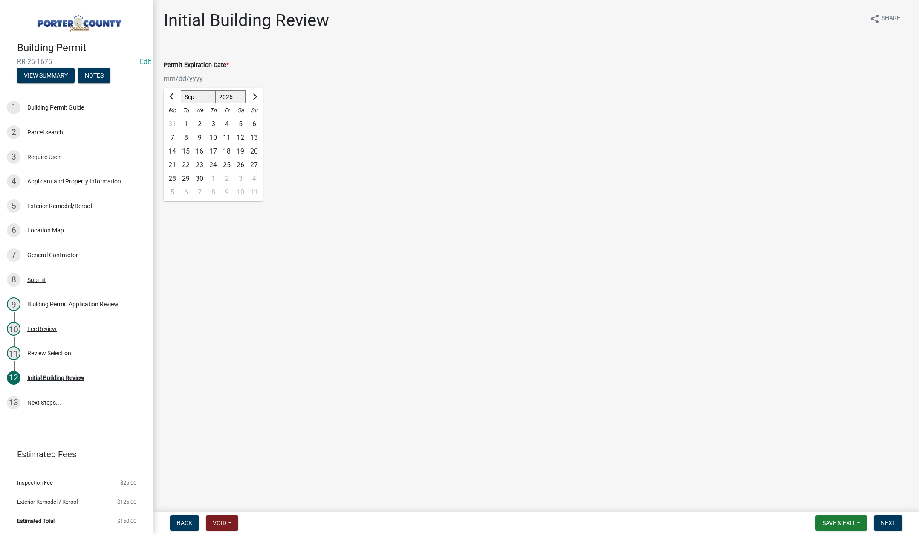
click at [227, 123] on div "4" at bounding box center [227, 124] width 14 height 14
type input "09/04/2026"
click at [174, 121] on label "Continue" at bounding box center [187, 121] width 27 height 10
click at [174, 121] on input "Continue" at bounding box center [177, 119] width 6 height 6
radio input "true"
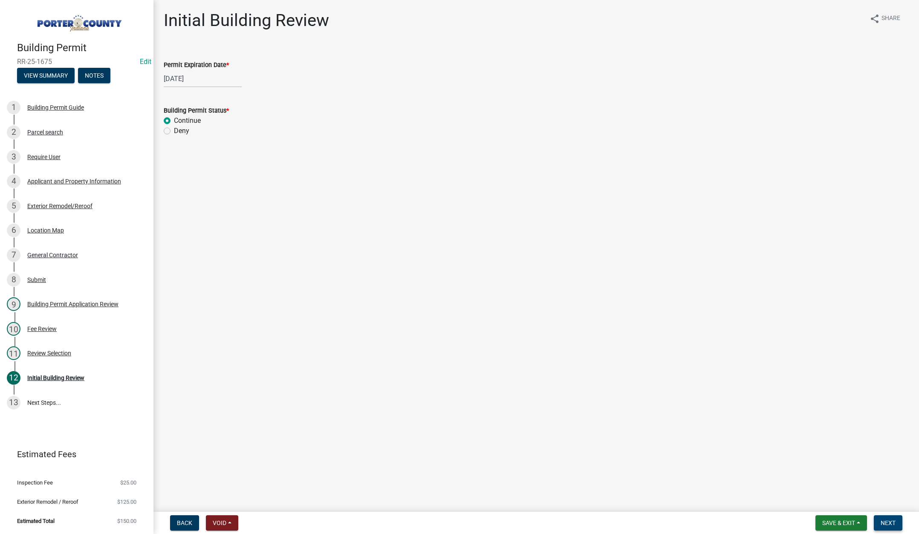
click at [888, 521] on span "Next" at bounding box center [888, 522] width 15 height 7
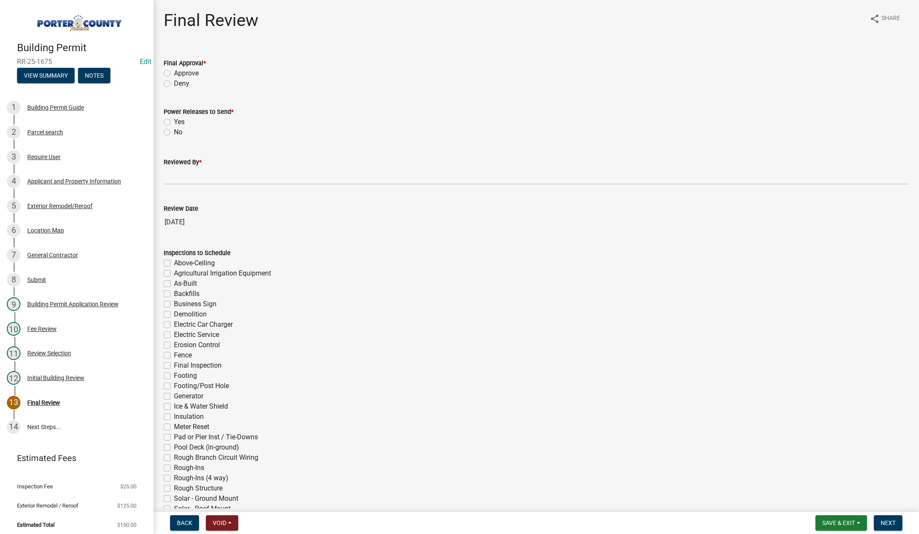
click at [174, 72] on label "Approve" at bounding box center [186, 73] width 25 height 10
click at [174, 72] on input "Approve" at bounding box center [177, 71] width 6 height 6
radio input "true"
click at [174, 130] on label "No" at bounding box center [178, 132] width 9 height 10
click at [174, 130] on input "No" at bounding box center [177, 130] width 6 height 6
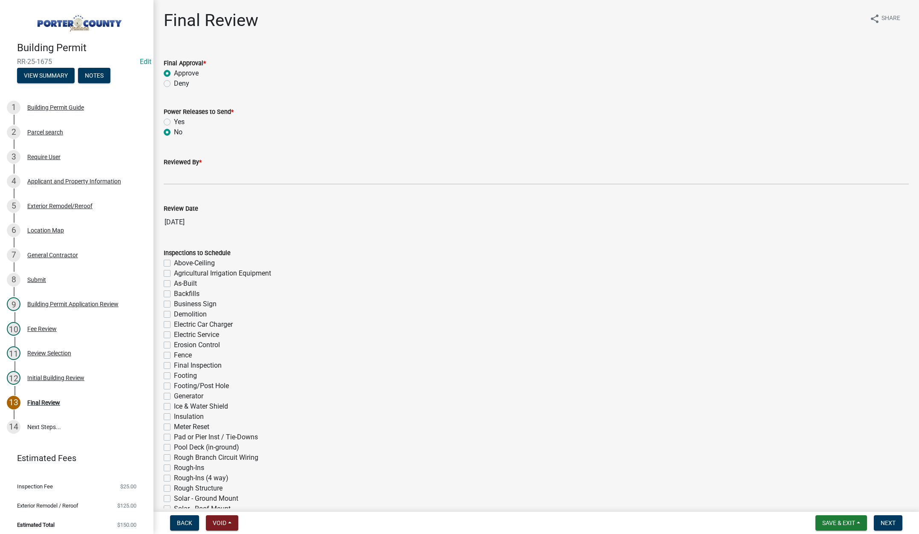
radio input "true"
drag, startPoint x: 187, startPoint y: 176, endPoint x: 207, endPoint y: 182, distance: 21.3
click at [187, 176] on input "Reviewed By *" at bounding box center [536, 175] width 745 height 17
type input "[PERSON_NAME]"
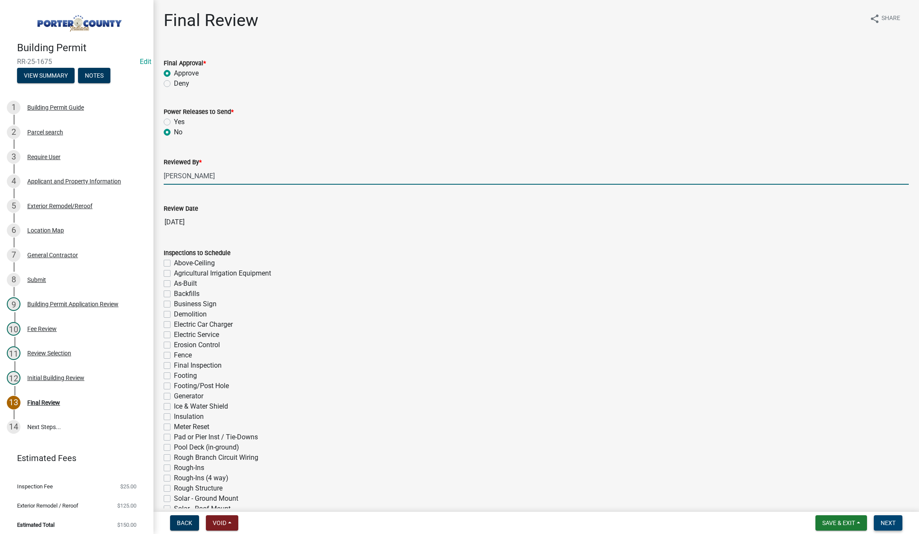
click at [884, 521] on span "Next" at bounding box center [888, 522] width 15 height 7
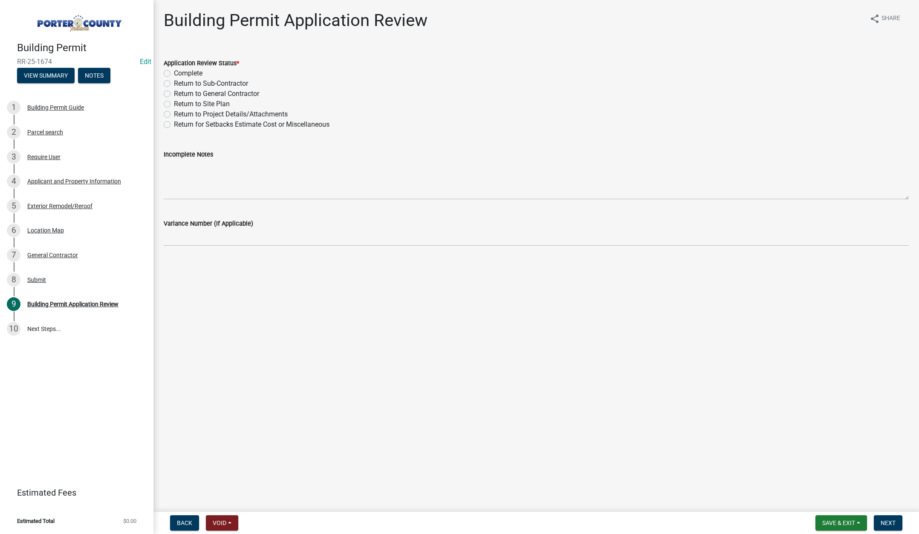
click at [174, 73] on label "Complete" at bounding box center [188, 73] width 29 height 10
click at [174, 73] on input "Complete" at bounding box center [177, 71] width 6 height 6
radio input "true"
click at [890, 522] on span "Next" at bounding box center [888, 522] width 15 height 7
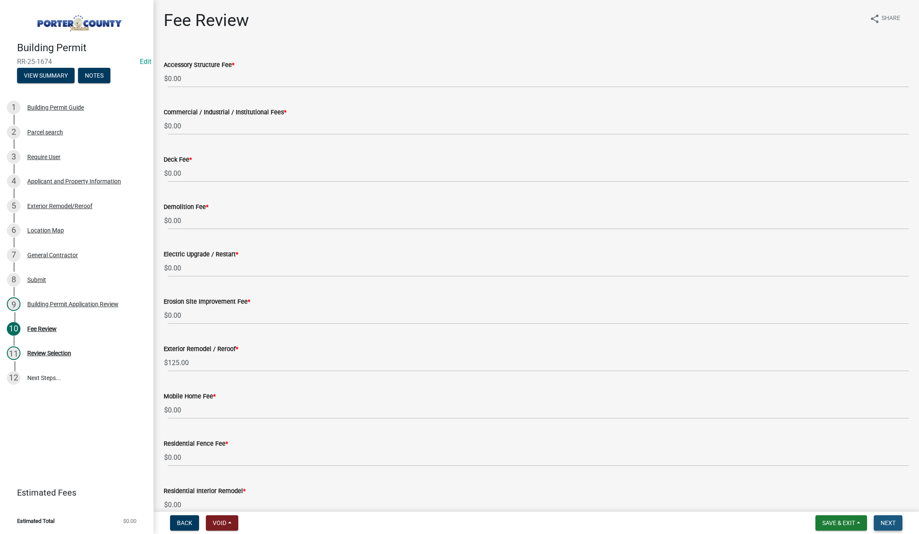
click at [892, 521] on span "Next" at bounding box center [888, 522] width 15 height 7
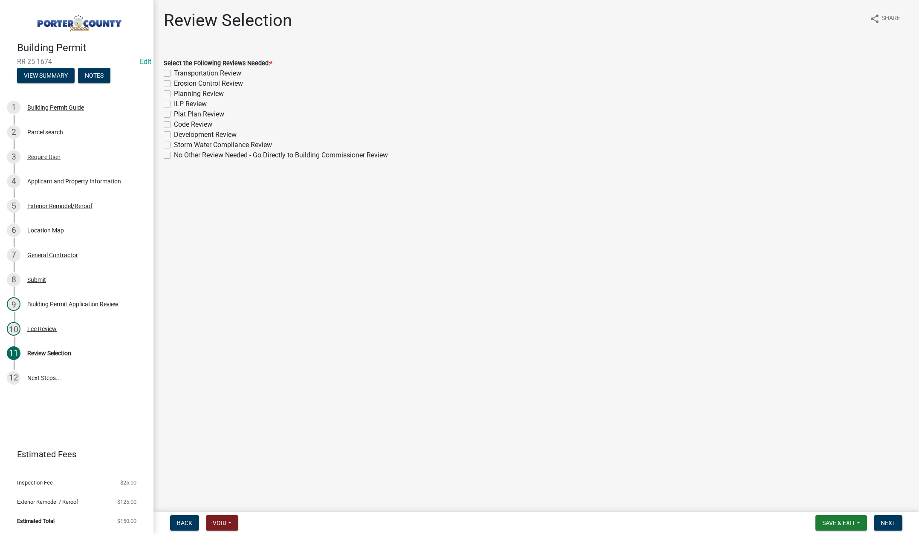
click at [174, 156] on label "No Other Review Needed - Go Directly to Building Commissioner Review" at bounding box center [281, 155] width 214 height 10
click at [174, 156] on input "No Other Review Needed - Go Directly to Building Commissioner Review" at bounding box center [177, 153] width 6 height 6
checkbox input "true"
checkbox input "false"
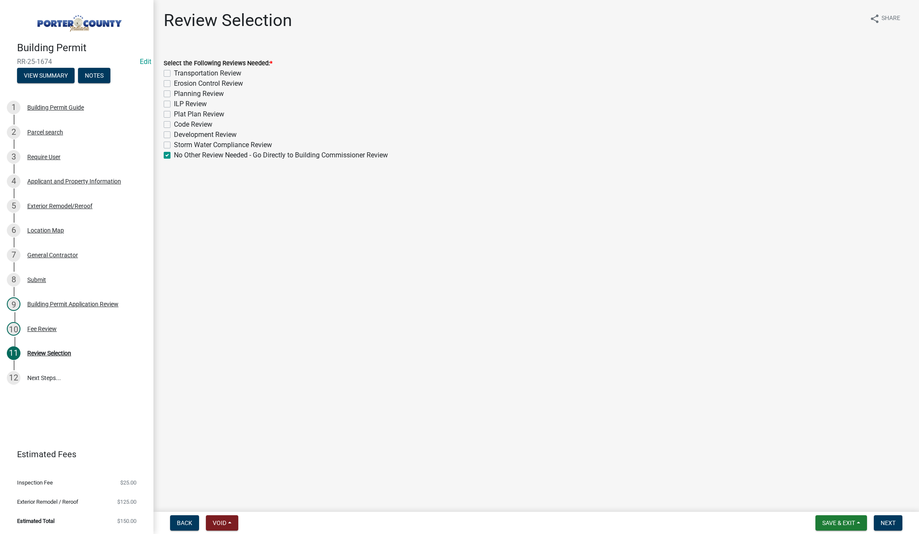
checkbox input "false"
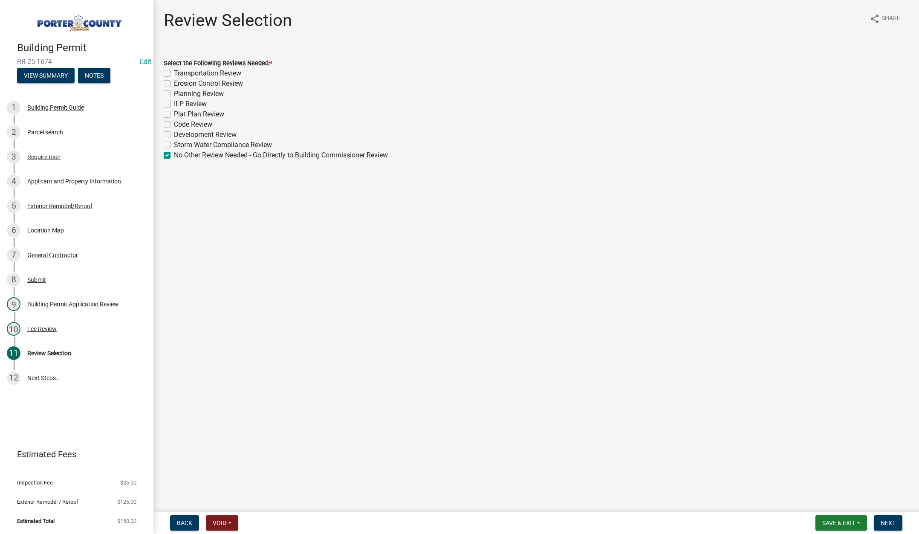
checkbox input "false"
checkbox input "true"
click at [889, 522] on span "Next" at bounding box center [888, 522] width 15 height 7
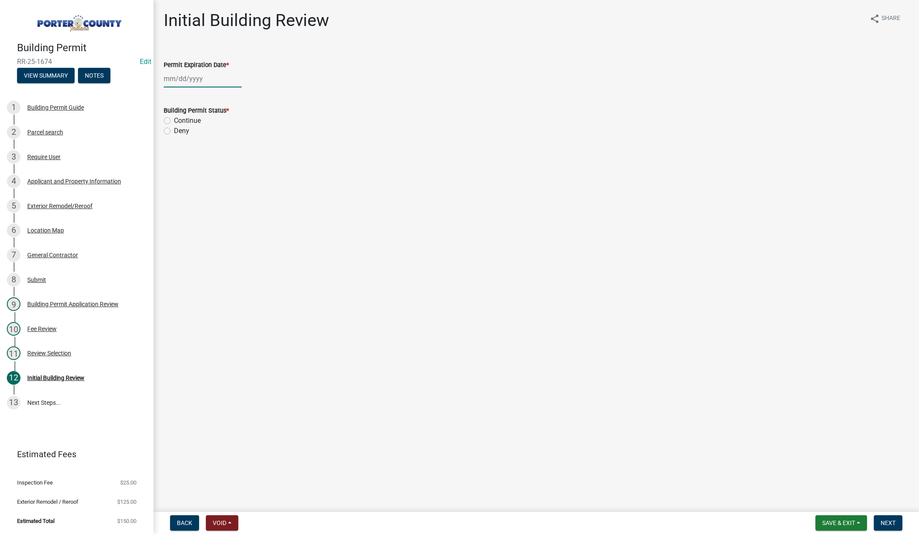
click at [224, 82] on div at bounding box center [203, 78] width 78 height 17
select select "9"
drag, startPoint x: 238, startPoint y: 96, endPoint x: 230, endPoint y: 98, distance: 8.4
click at [238, 96] on select "1525 1526 1527 1528 1529 1530 1531 1532 1533 1534 1535 1536 1537 1538 1539 1540…" at bounding box center [230, 96] width 31 height 13
select select "2026"
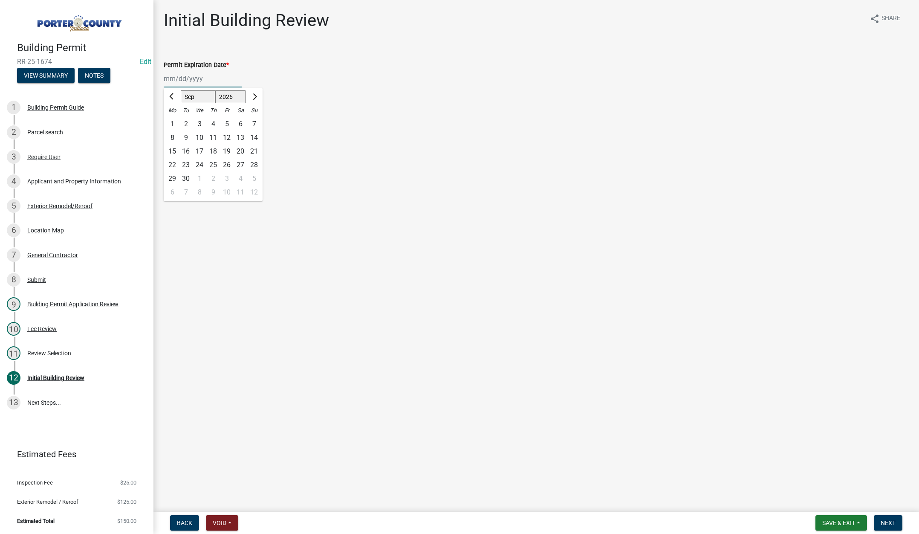
click at [215, 90] on select "1525 1526 1527 1528 1529 1530 1531 1532 1533 1534 1535 1536 1537 1538 1539 1540…" at bounding box center [230, 96] width 31 height 13
click at [226, 123] on div "4" at bounding box center [227, 124] width 14 height 14
type input "[DATE]"
drag, startPoint x: 166, startPoint y: 121, endPoint x: 178, endPoint y: 137, distance: 20.5
click at [174, 120] on label "Continue" at bounding box center [187, 121] width 27 height 10
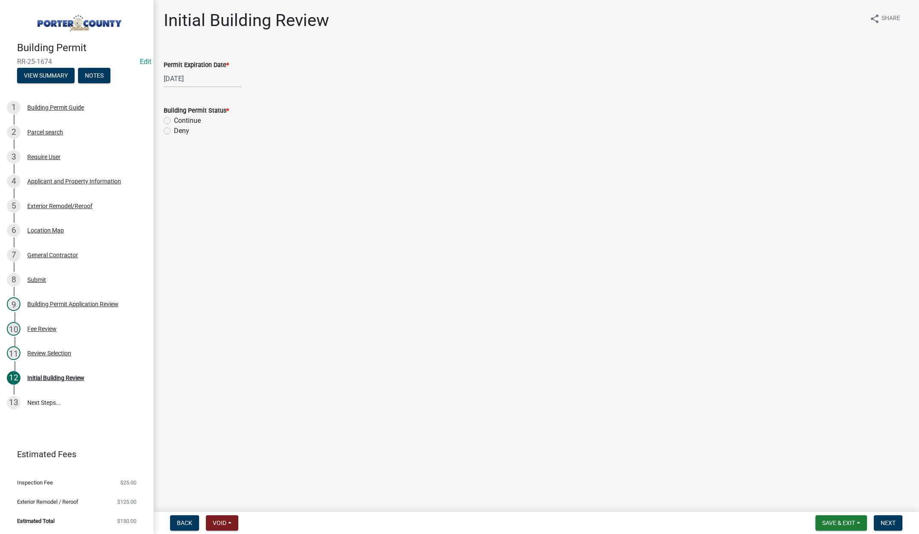
click at [174, 120] on input "Continue" at bounding box center [177, 119] width 6 height 6
radio input "true"
click at [887, 520] on span "Next" at bounding box center [888, 522] width 15 height 7
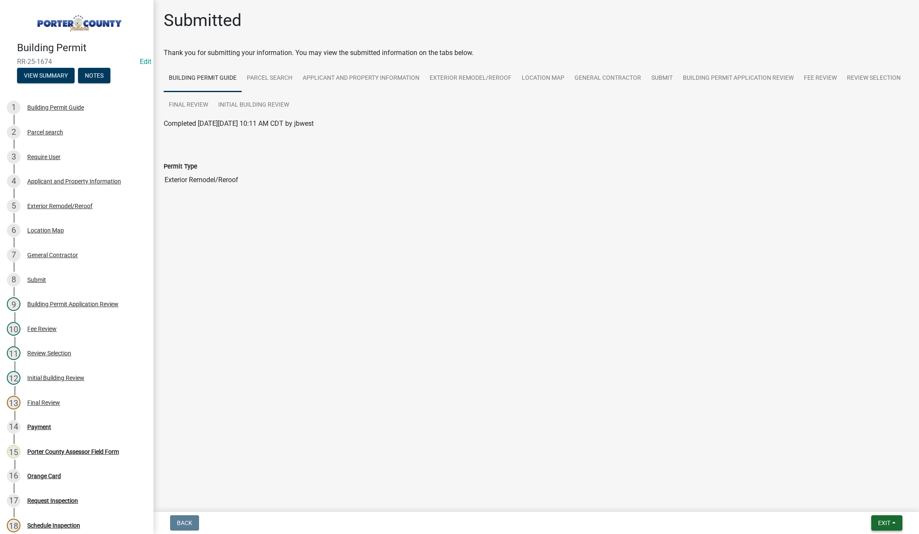
click at [881, 524] on span "Exit" at bounding box center [884, 522] width 12 height 7
click at [878, 504] on button "Save & Exit" at bounding box center [868, 500] width 68 height 20
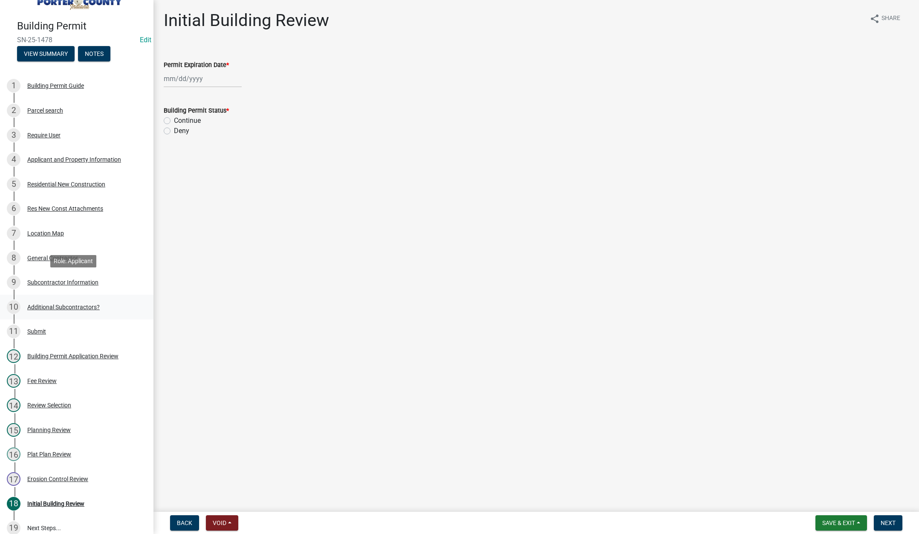
scroll to position [43, 0]
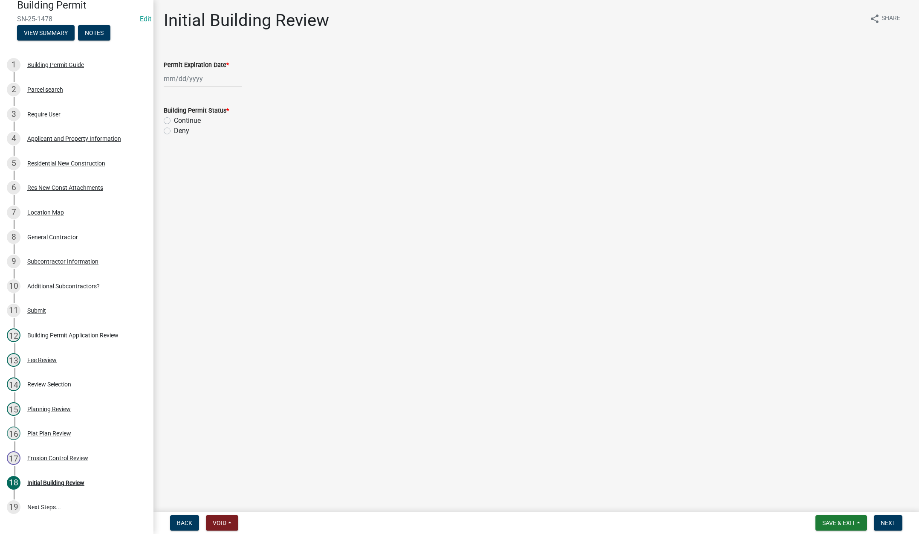
select select "9"
click at [211, 81] on div "[PERSON_NAME] Feb Mar Apr [PERSON_NAME][DATE] Oct Nov [DATE] 1526 1527 1528 152…" at bounding box center [203, 78] width 78 height 17
drag, startPoint x: 238, startPoint y: 96, endPoint x: 235, endPoint y: 91, distance: 5.5
click at [238, 96] on select "1525 1526 1527 1528 1529 1530 1531 1532 1533 1534 1535 1536 1537 1538 1539 1540…" at bounding box center [230, 96] width 31 height 13
select select "2026"
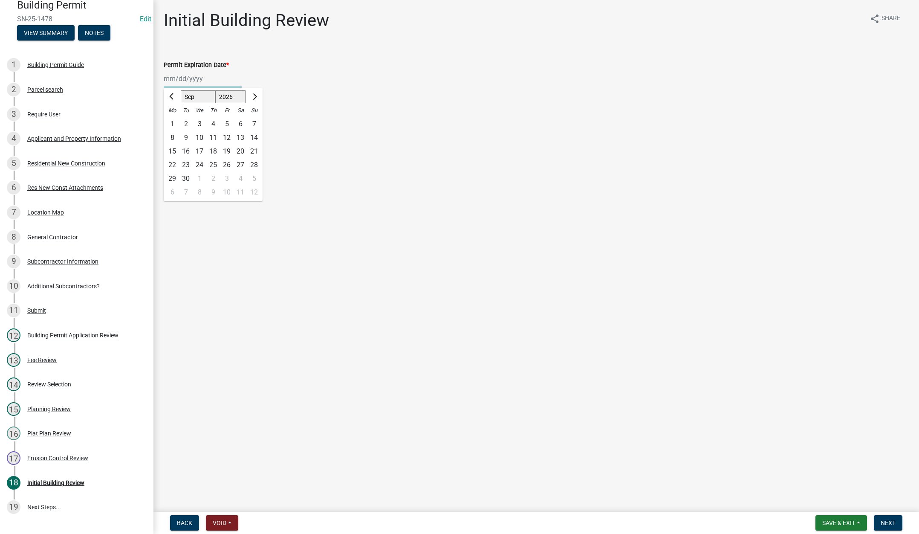
click at [215, 90] on select "1525 1526 1527 1528 1529 1530 1531 1532 1533 1534 1535 1536 1537 1538 1539 1540…" at bounding box center [230, 96] width 31 height 13
click at [226, 122] on div "4" at bounding box center [227, 124] width 14 height 14
type input "[DATE]"
click at [174, 119] on label "Continue" at bounding box center [187, 121] width 27 height 10
click at [174, 119] on input "Continue" at bounding box center [177, 119] width 6 height 6
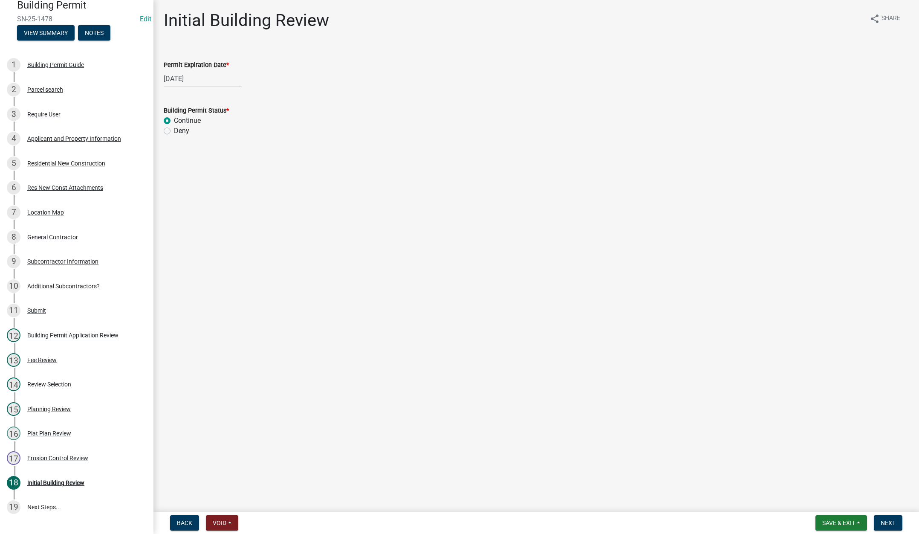
radio input "true"
click at [884, 522] on span "Next" at bounding box center [888, 522] width 15 height 7
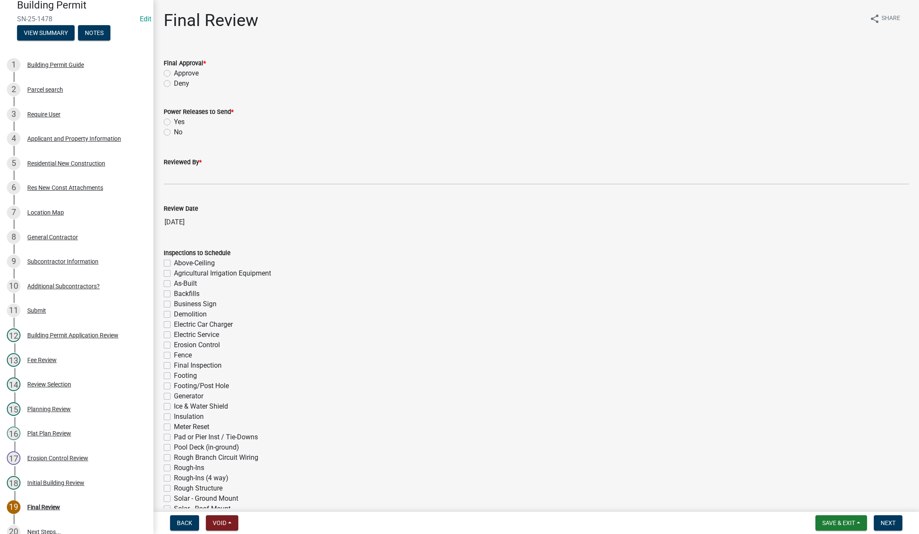
click at [174, 70] on label "Approve" at bounding box center [186, 73] width 25 height 10
click at [174, 70] on input "Approve" at bounding box center [177, 71] width 6 height 6
radio input "true"
click at [174, 121] on label "Yes" at bounding box center [179, 122] width 11 height 10
click at [174, 121] on input "Yes" at bounding box center [177, 120] width 6 height 6
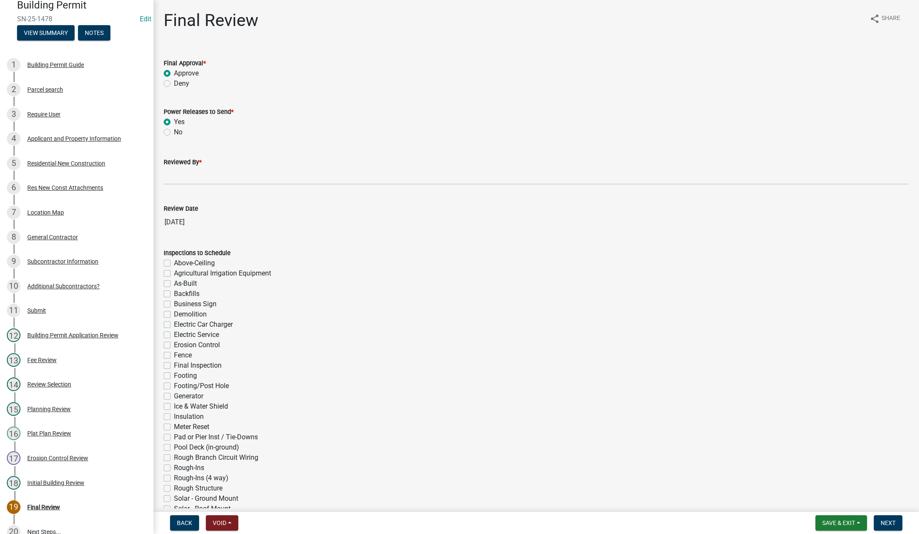
radio input "true"
drag, startPoint x: 180, startPoint y: 174, endPoint x: 189, endPoint y: 181, distance: 11.4
click at [180, 174] on input "Reviewed By *" at bounding box center [536, 175] width 745 height 17
type input "[PERSON_NAME]"
click at [886, 523] on span "Next" at bounding box center [888, 522] width 15 height 7
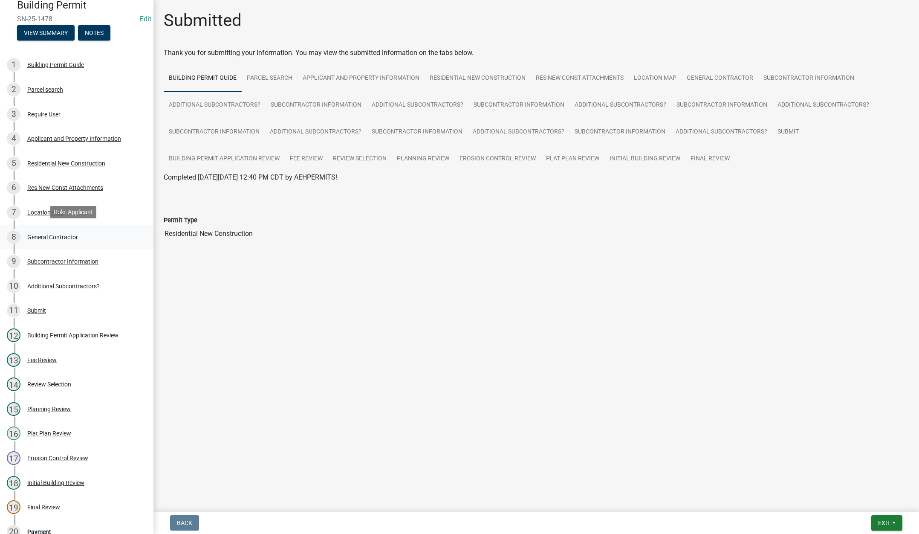
click at [57, 234] on div "General Contractor" at bounding box center [52, 237] width 51 height 6
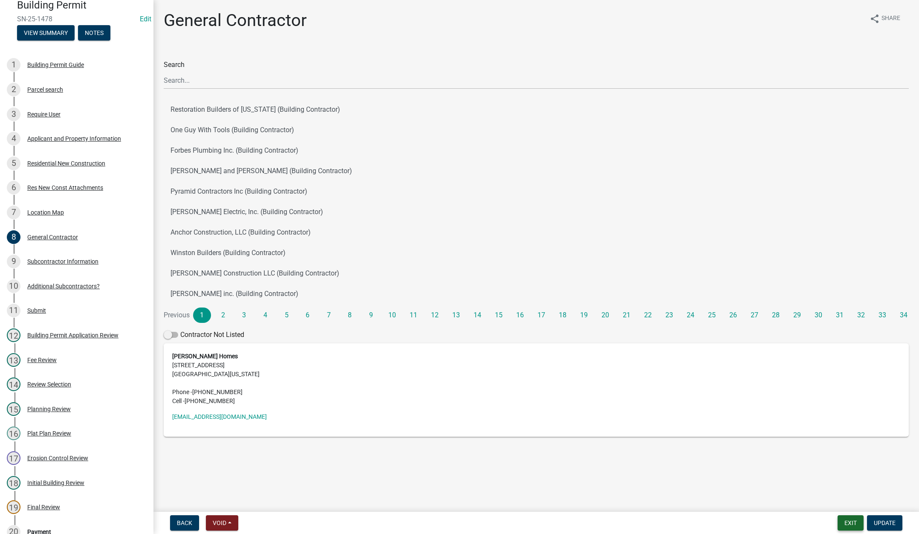
click at [850, 523] on button "Exit" at bounding box center [851, 522] width 26 height 15
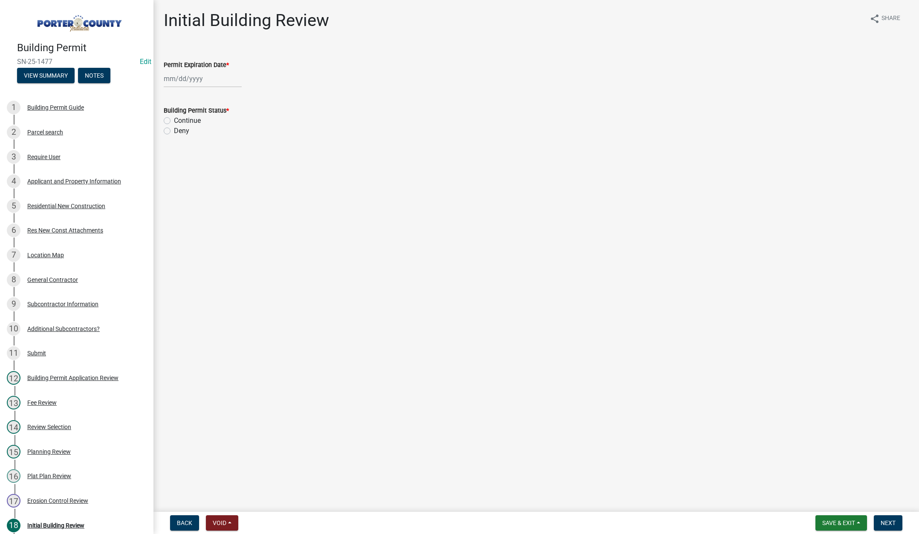
click at [219, 78] on div at bounding box center [203, 78] width 78 height 17
select select "9"
click at [236, 97] on select "1525 1526 1527 1528 1529 1530 1531 1532 1533 1534 1535 1536 1537 1538 1539 1540…" at bounding box center [230, 96] width 31 height 13
select select "2027"
click at [215, 90] on select "1525 1526 1527 1528 1529 1530 1531 1532 1533 1534 1535 1536 1537 1538 1539 1540…" at bounding box center [230, 96] width 31 height 13
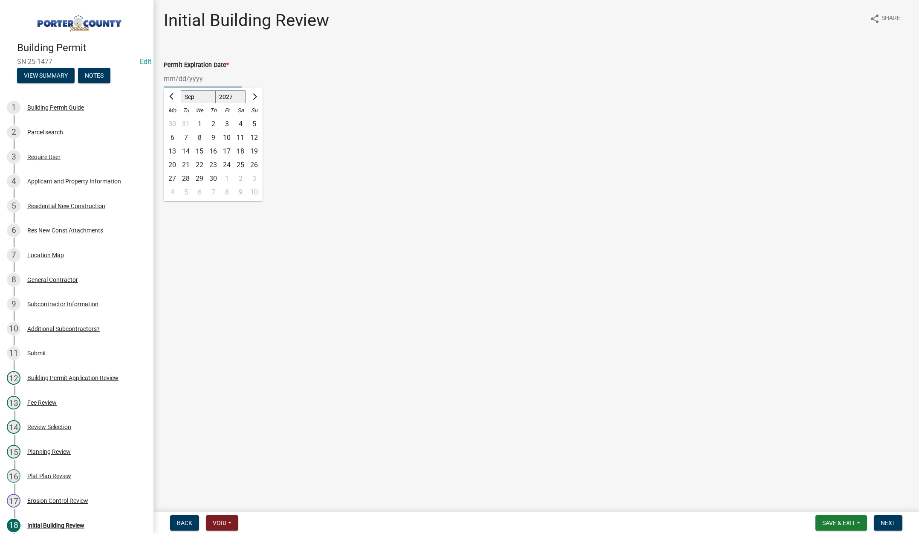
click at [239, 123] on div "4" at bounding box center [241, 124] width 14 height 14
type input "[DATE]"
click at [174, 120] on label "Continue" at bounding box center [187, 121] width 27 height 10
click at [174, 120] on input "Continue" at bounding box center [177, 119] width 6 height 6
radio input "true"
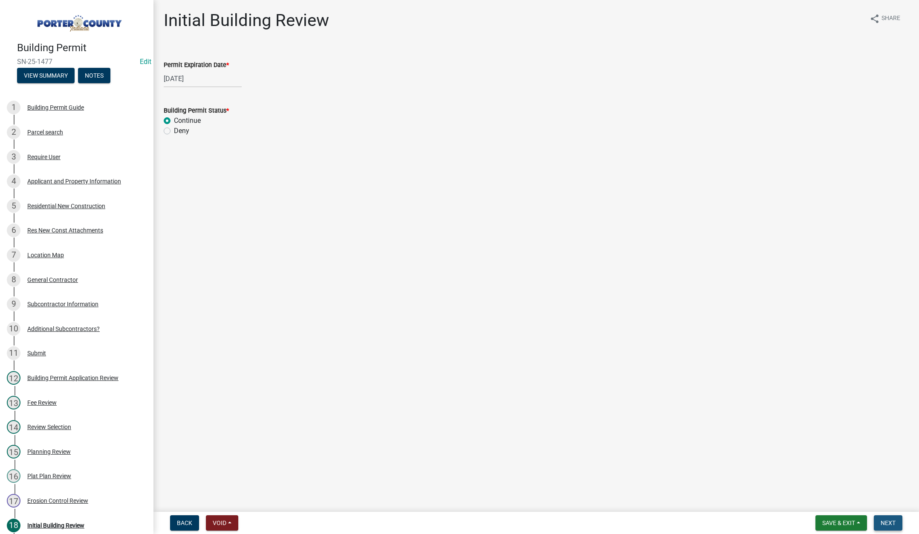
drag, startPoint x: 882, startPoint y: 519, endPoint x: 863, endPoint y: 513, distance: 19.7
click at [883, 519] on span "Next" at bounding box center [888, 522] width 15 height 7
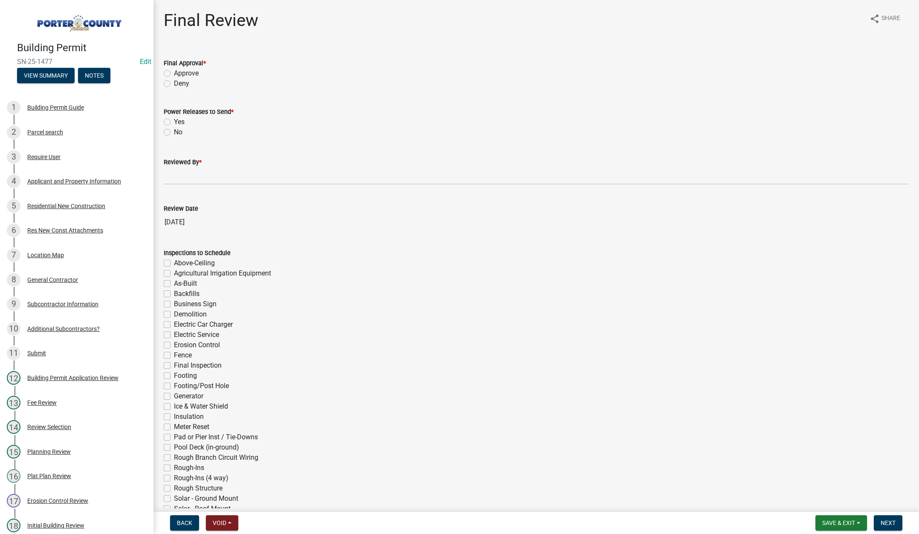
click at [174, 72] on label "Approve" at bounding box center [186, 73] width 25 height 10
click at [174, 72] on input "Approve" at bounding box center [177, 71] width 6 height 6
radio input "true"
click at [174, 121] on label "Yes" at bounding box center [179, 122] width 11 height 10
click at [174, 121] on input "Yes" at bounding box center [177, 120] width 6 height 6
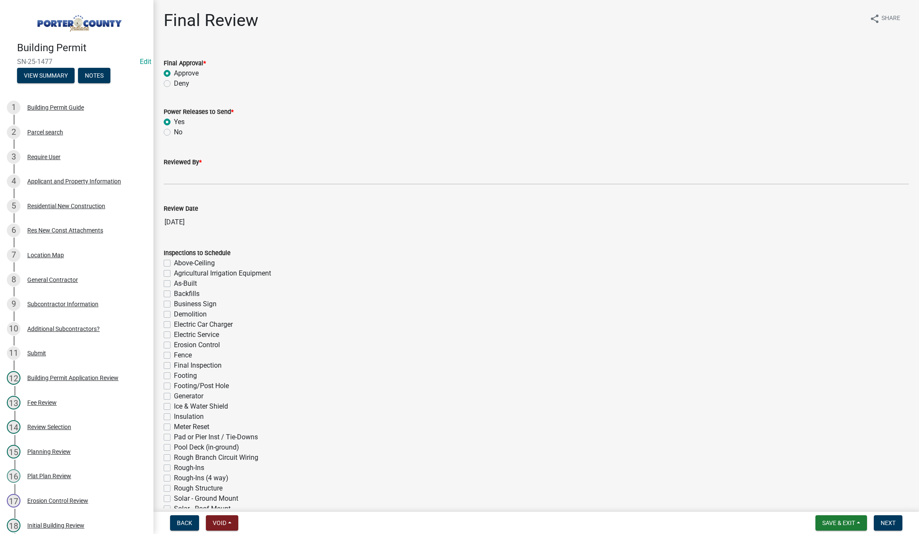
radio input "true"
click at [178, 177] on input "Reviewed By *" at bounding box center [536, 175] width 745 height 17
type input "[PERSON_NAME]"
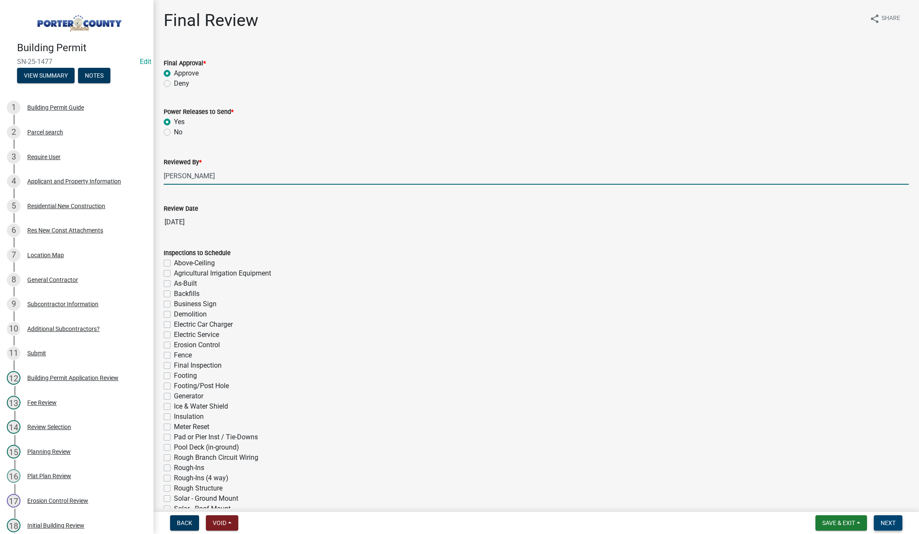
click at [887, 522] on span "Next" at bounding box center [888, 522] width 15 height 7
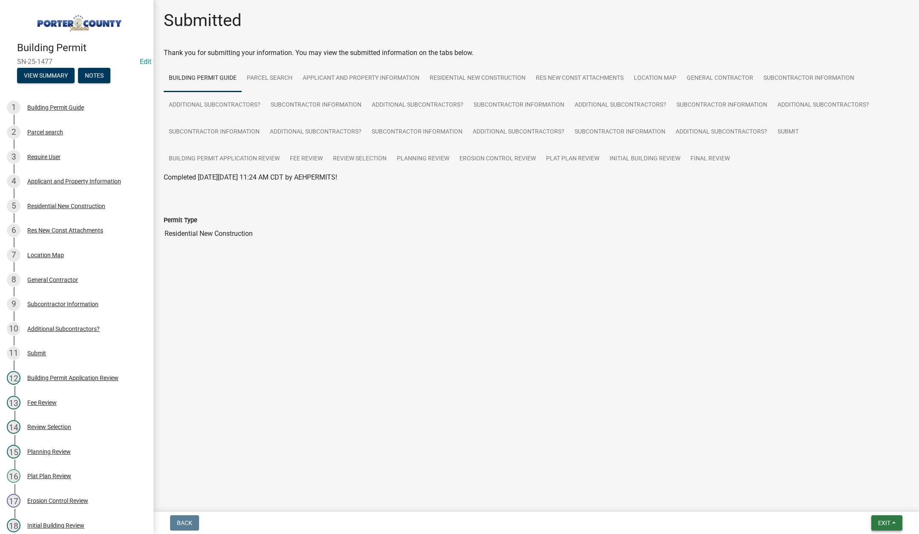
click at [881, 522] on span "Exit" at bounding box center [884, 522] width 12 height 7
click at [856, 501] on button "Save & Exit" at bounding box center [868, 500] width 68 height 20
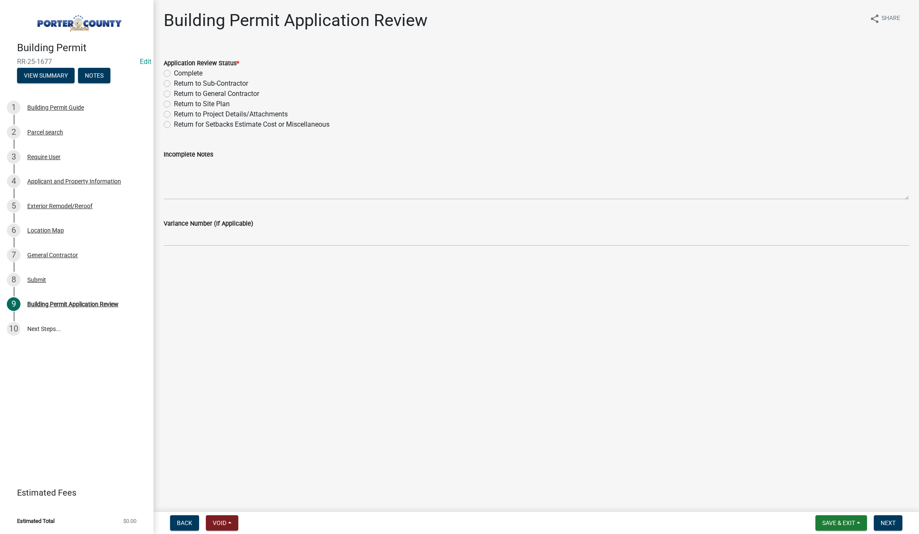
click at [174, 72] on label "Complete" at bounding box center [188, 73] width 29 height 10
click at [174, 72] on input "Complete" at bounding box center [177, 71] width 6 height 6
radio input "true"
click at [889, 520] on span "Next" at bounding box center [888, 522] width 15 height 7
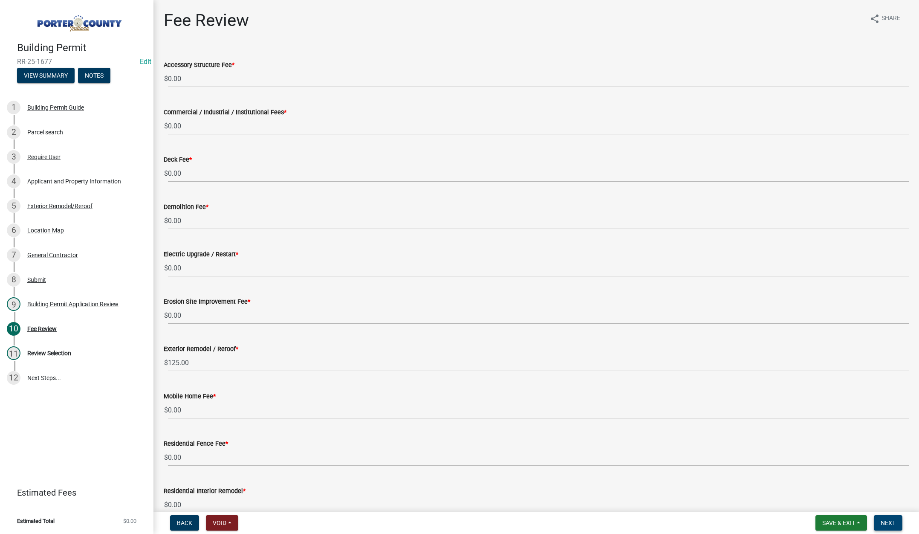
click at [892, 520] on span "Next" at bounding box center [888, 522] width 15 height 7
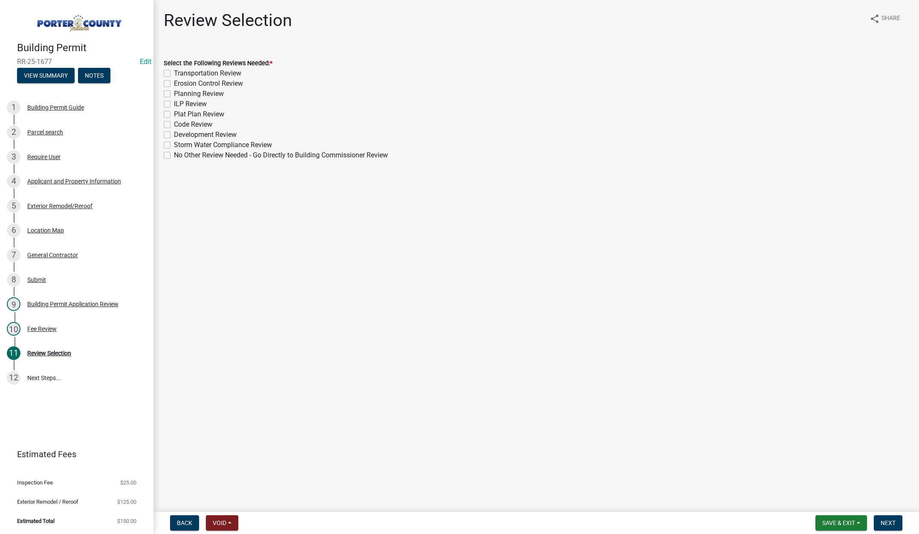
click at [174, 154] on label "No Other Review Needed - Go Directly to Building Commissioner Review" at bounding box center [281, 155] width 214 height 10
click at [174, 154] on input "No Other Review Needed - Go Directly to Building Commissioner Review" at bounding box center [177, 153] width 6 height 6
checkbox input "true"
checkbox input "false"
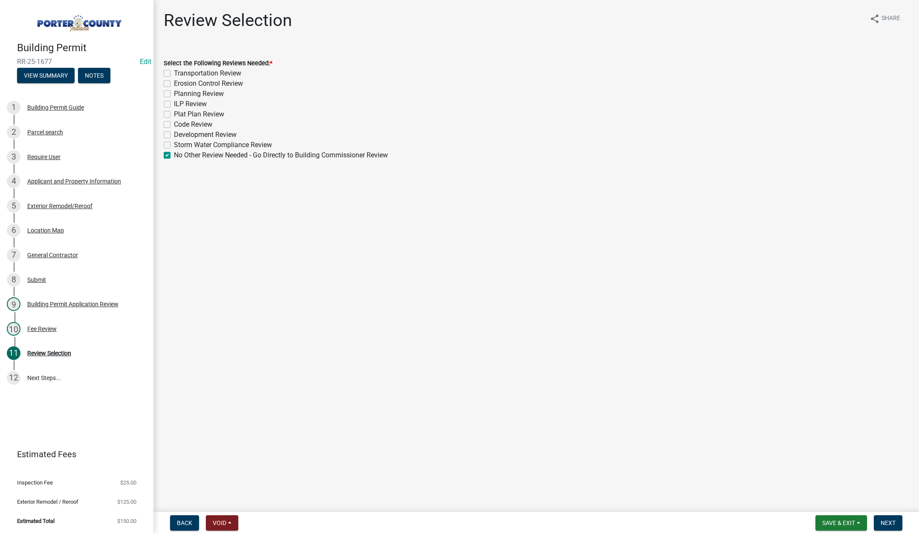
checkbox input "false"
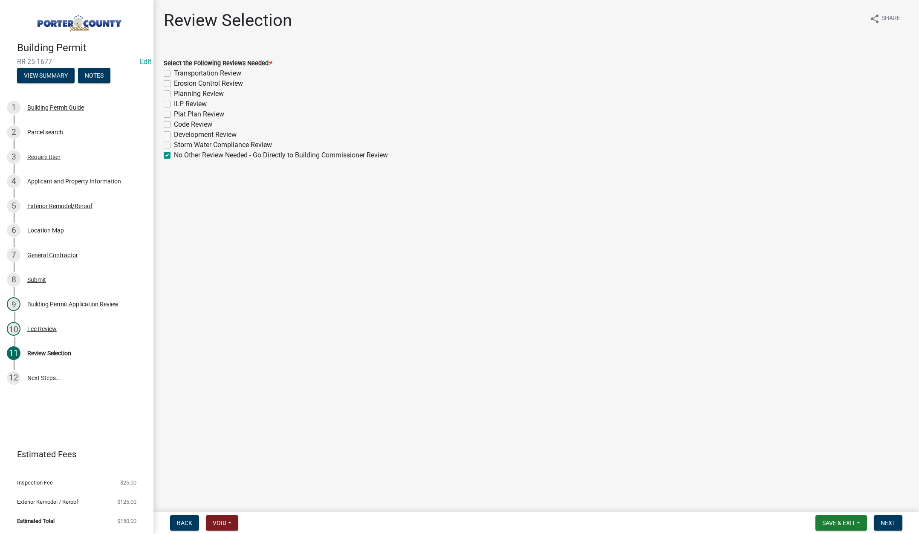
checkbox input "false"
checkbox input "true"
click at [890, 520] on span "Next" at bounding box center [888, 522] width 15 height 7
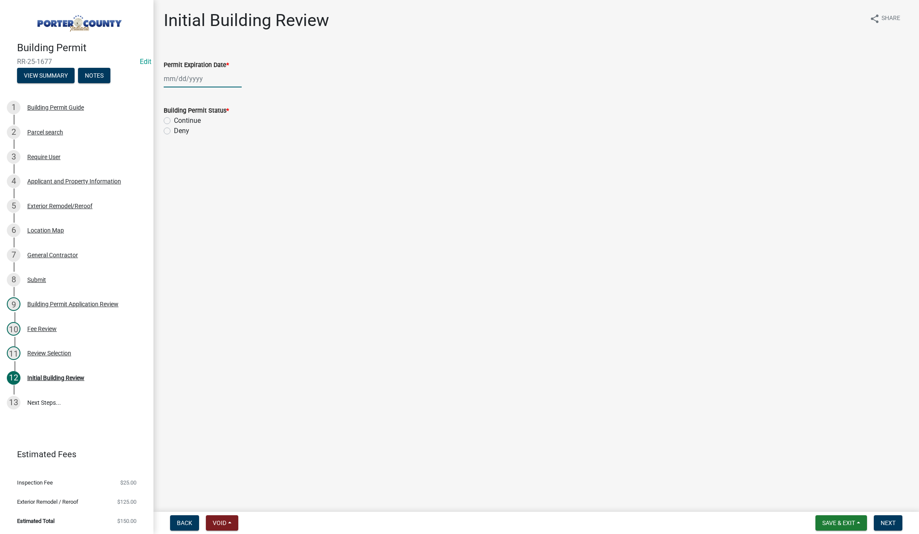
click at [213, 79] on div at bounding box center [203, 78] width 78 height 17
select select "9"
click at [238, 98] on select "1525 1526 1527 1528 1529 1530 1531 1532 1533 1534 1535 1536 1537 1538 1539 1540…" at bounding box center [230, 96] width 31 height 13
select select "2026"
click at [215, 90] on select "1525 1526 1527 1528 1529 1530 1531 1532 1533 1534 1535 1536 1537 1538 1539 1540…" at bounding box center [230, 96] width 31 height 13
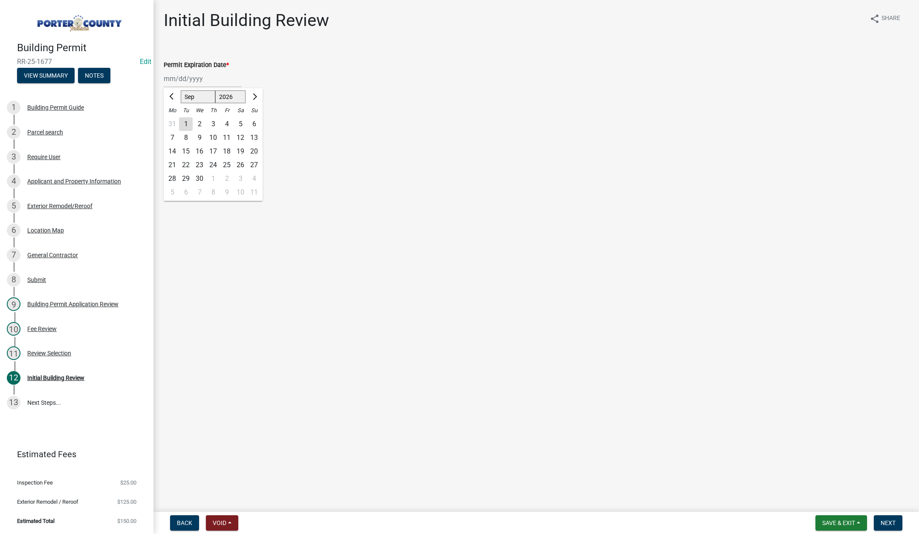
click at [228, 125] on div "4" at bounding box center [227, 124] width 14 height 14
type input "[DATE]"
click at [174, 120] on label "Continue" at bounding box center [187, 121] width 27 height 10
click at [174, 120] on input "Continue" at bounding box center [177, 119] width 6 height 6
radio input "true"
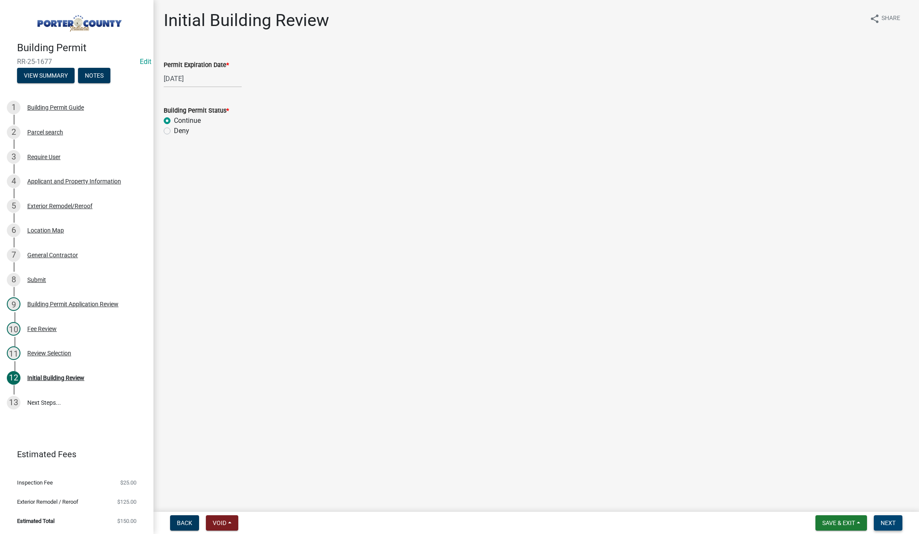
click at [890, 520] on span "Next" at bounding box center [888, 522] width 15 height 7
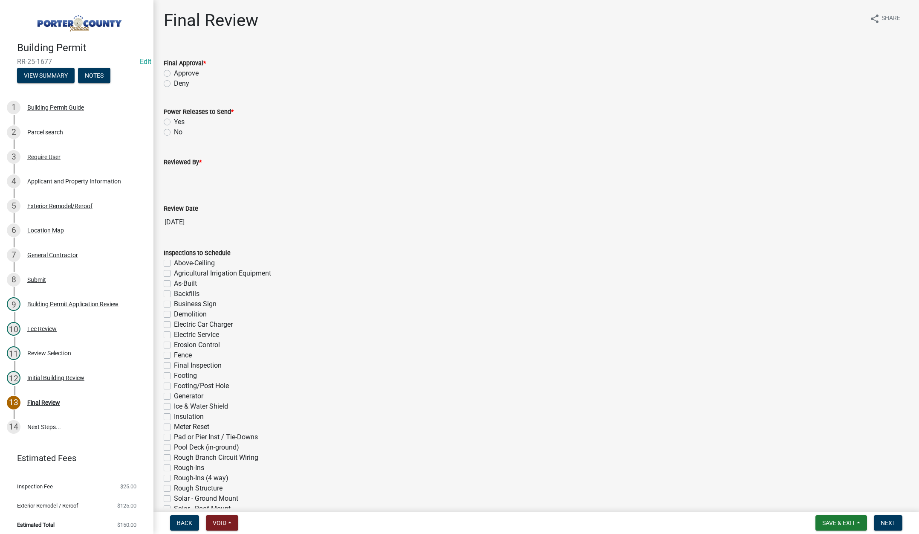
click at [174, 72] on label "Approve" at bounding box center [186, 73] width 25 height 10
click at [174, 72] on input "Approve" at bounding box center [177, 71] width 6 height 6
radio input "true"
click at [174, 132] on label "No" at bounding box center [178, 132] width 9 height 10
click at [174, 132] on input "No" at bounding box center [177, 130] width 6 height 6
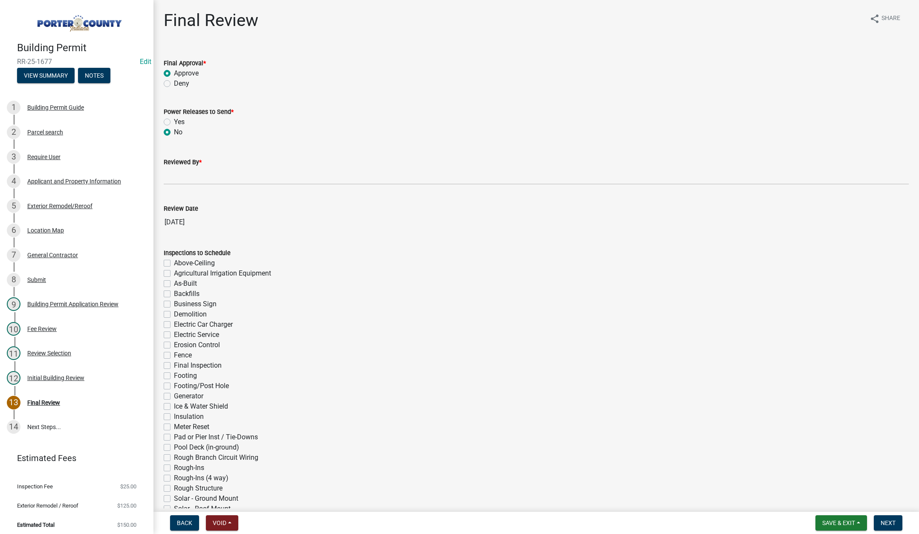
radio input "true"
click at [174, 176] on input "Reviewed By *" at bounding box center [536, 175] width 745 height 17
type input "[PERSON_NAME]"
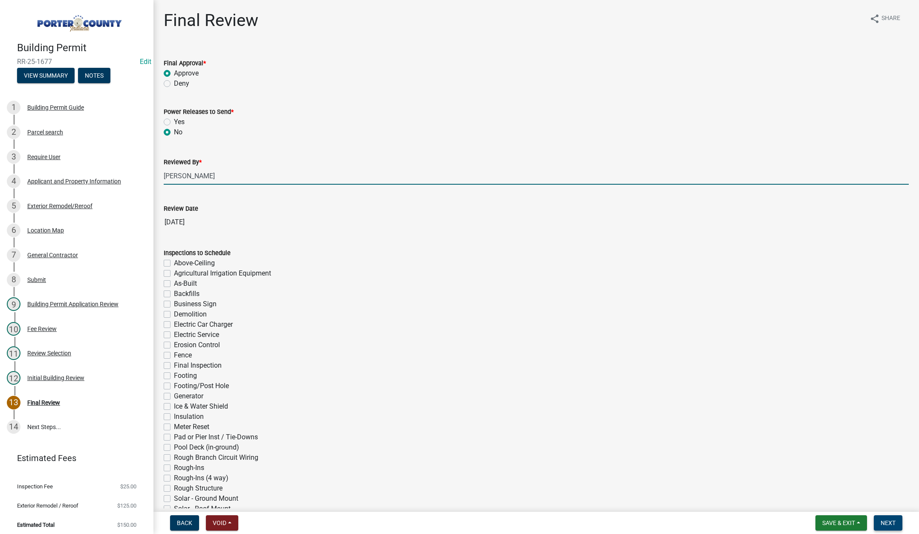
drag, startPoint x: 887, startPoint y: 522, endPoint x: 865, endPoint y: 488, distance: 40.3
click at [887, 521] on span "Next" at bounding box center [888, 522] width 15 height 7
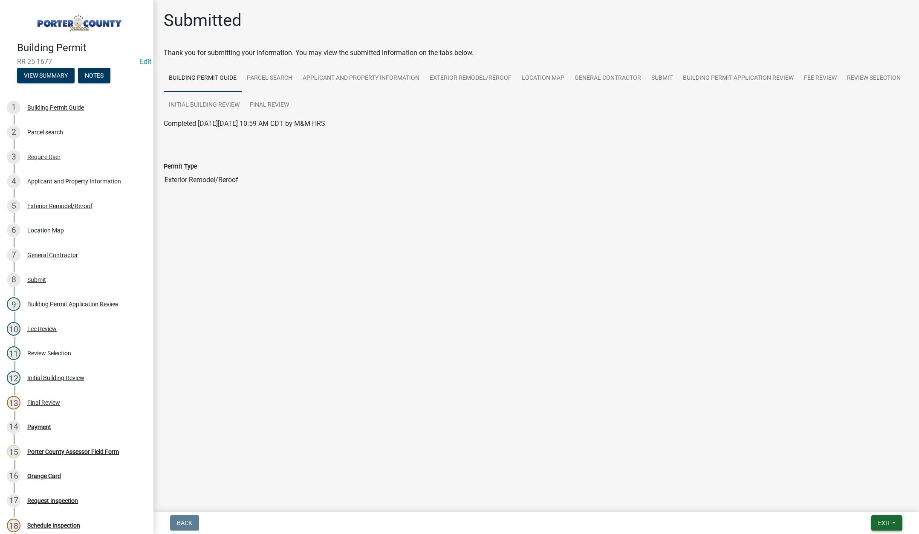
click at [887, 524] on span "Exit" at bounding box center [884, 522] width 12 height 7
click at [886, 499] on button "Save & Exit" at bounding box center [868, 500] width 68 height 20
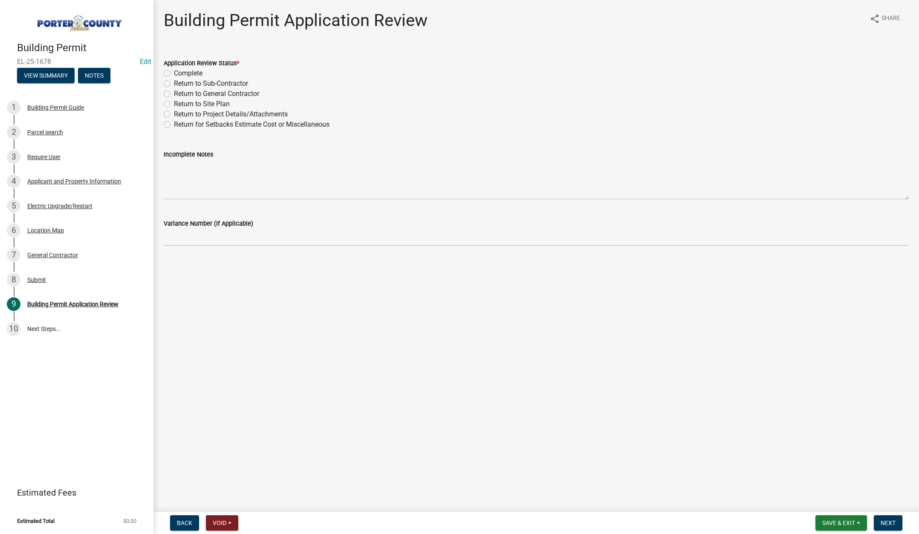
click at [174, 72] on label "Complete" at bounding box center [188, 73] width 29 height 10
click at [174, 72] on input "Complete" at bounding box center [177, 71] width 6 height 6
radio input "true"
click at [891, 524] on span "Next" at bounding box center [888, 522] width 15 height 7
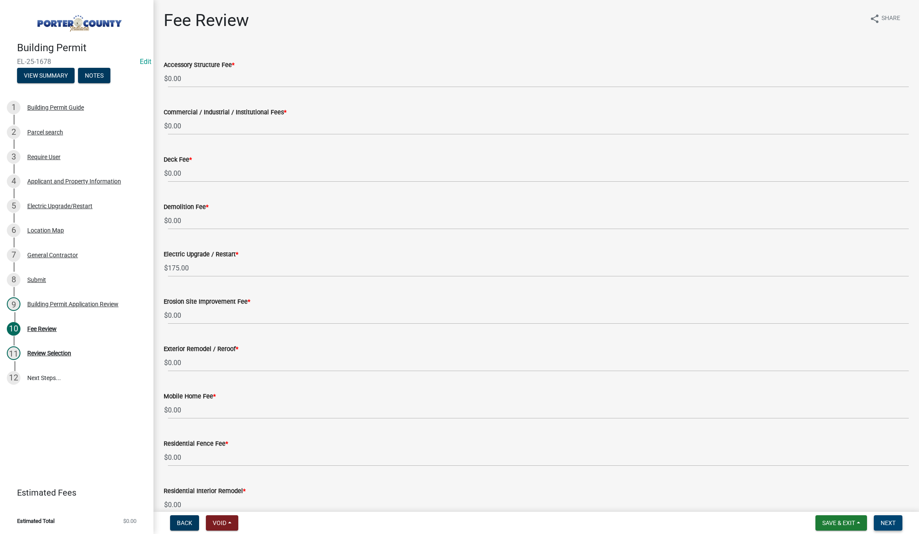
click at [886, 519] on span "Next" at bounding box center [888, 522] width 15 height 7
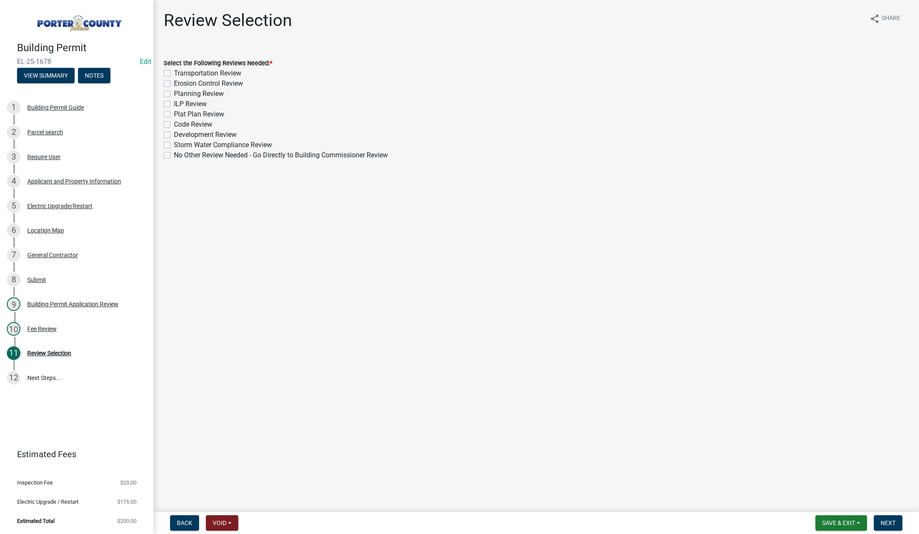
click at [174, 152] on label "No Other Review Needed - Go Directly to Building Commissioner Review" at bounding box center [281, 155] width 214 height 10
click at [174, 152] on input "No Other Review Needed - Go Directly to Building Commissioner Review" at bounding box center [177, 153] width 6 height 6
checkbox input "true"
checkbox input "false"
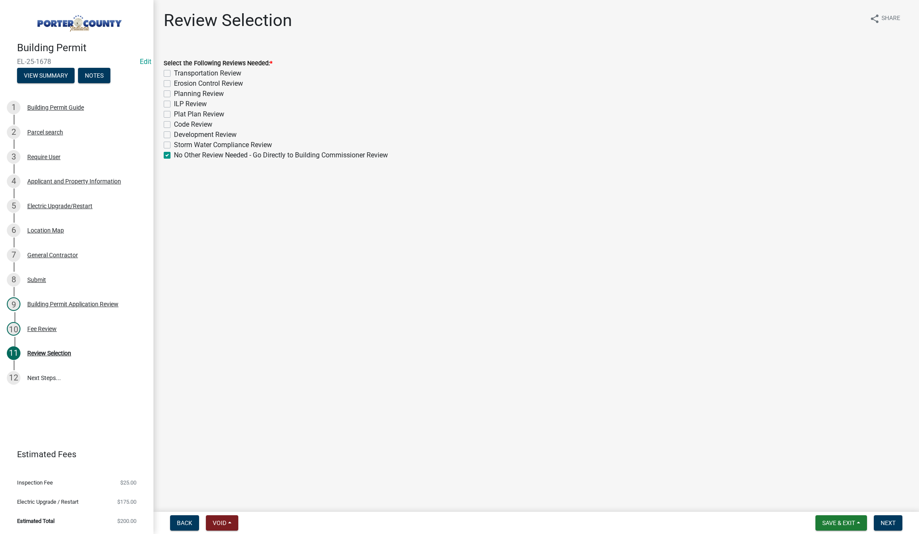
checkbox input "false"
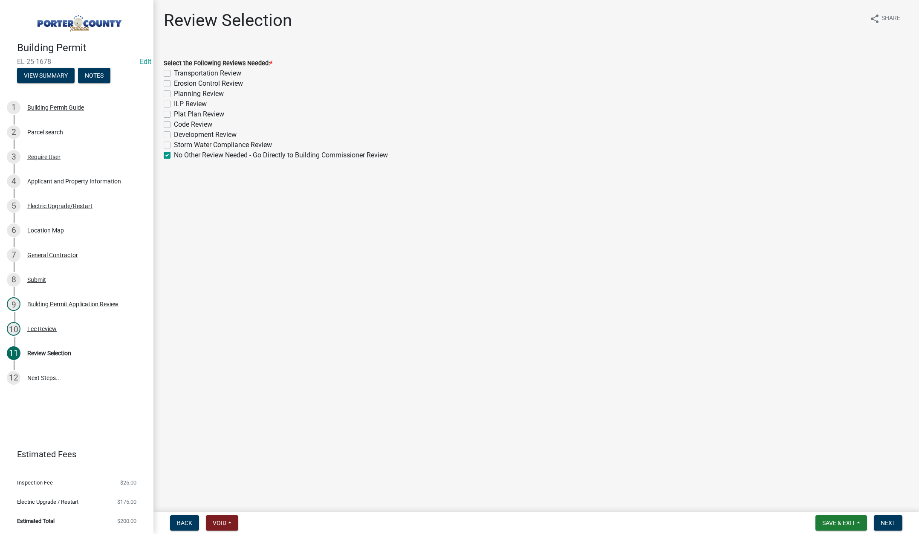
checkbox input "false"
checkbox input "true"
click at [892, 518] on button "Next" at bounding box center [888, 522] width 29 height 15
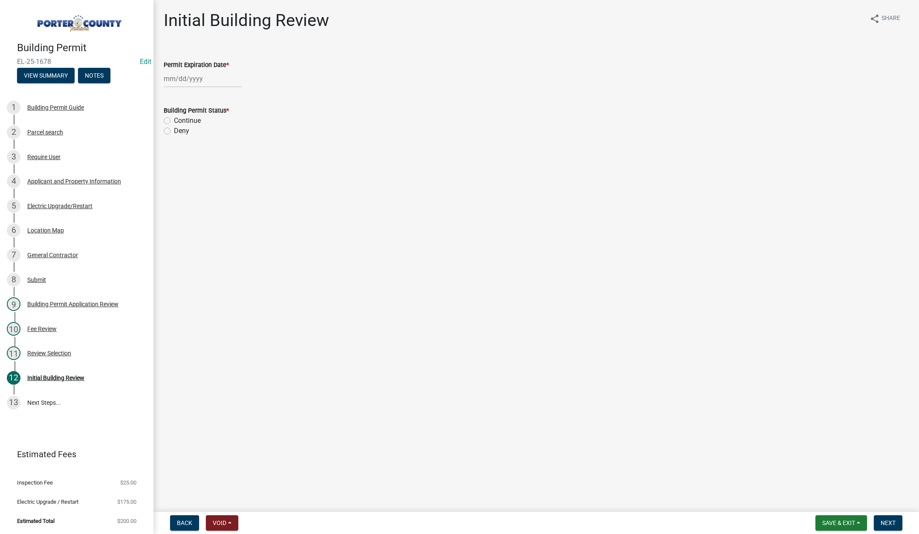
select select "9"
click at [219, 80] on div "[PERSON_NAME] Feb Mar Apr [PERSON_NAME][DATE] Oct Nov [DATE] 1526 1527 1528 152…" at bounding box center [203, 78] width 78 height 17
drag, startPoint x: 234, startPoint y: 98, endPoint x: 231, endPoint y: 91, distance: 7.6
click at [234, 98] on select "1525 1526 1527 1528 1529 1530 1531 1532 1533 1534 1535 1536 1537 1538 1539 1540…" at bounding box center [230, 96] width 31 height 13
select select "2026"
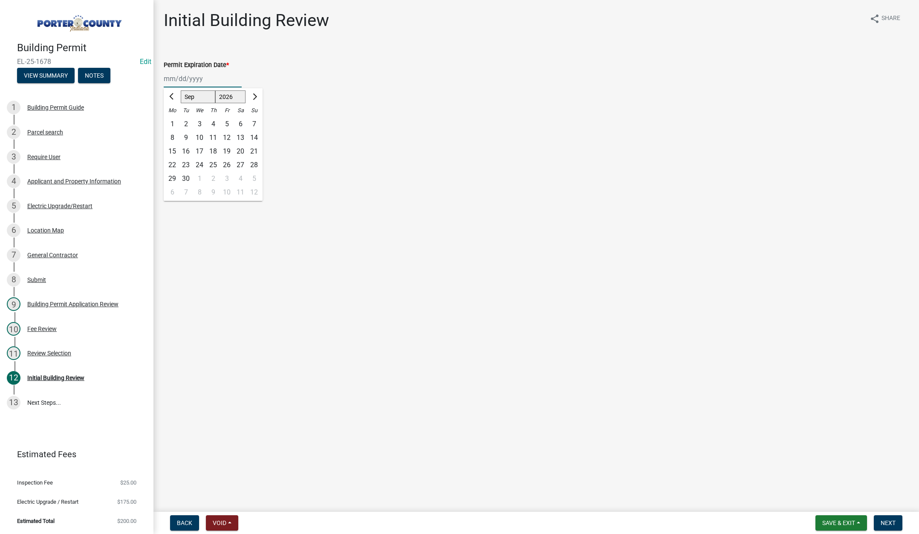
click at [215, 90] on select "1525 1526 1527 1528 1529 1530 1531 1532 1533 1534 1535 1536 1537 1538 1539 1540…" at bounding box center [230, 96] width 31 height 13
click at [228, 122] on div "4" at bounding box center [227, 124] width 14 height 14
type input "09/04/2026"
click at [174, 121] on label "Continue" at bounding box center [187, 121] width 27 height 10
click at [174, 121] on input "Continue" at bounding box center [177, 119] width 6 height 6
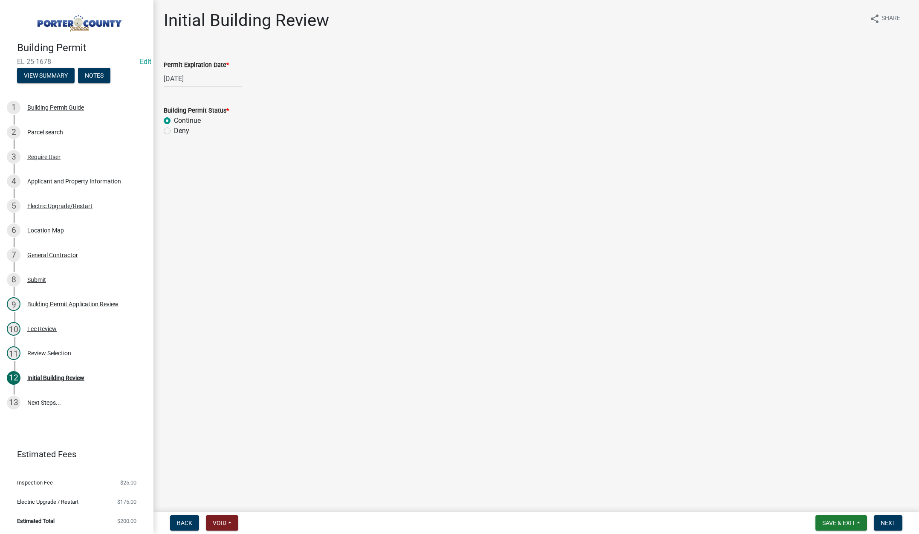
radio input "true"
click at [892, 520] on span "Next" at bounding box center [888, 522] width 15 height 7
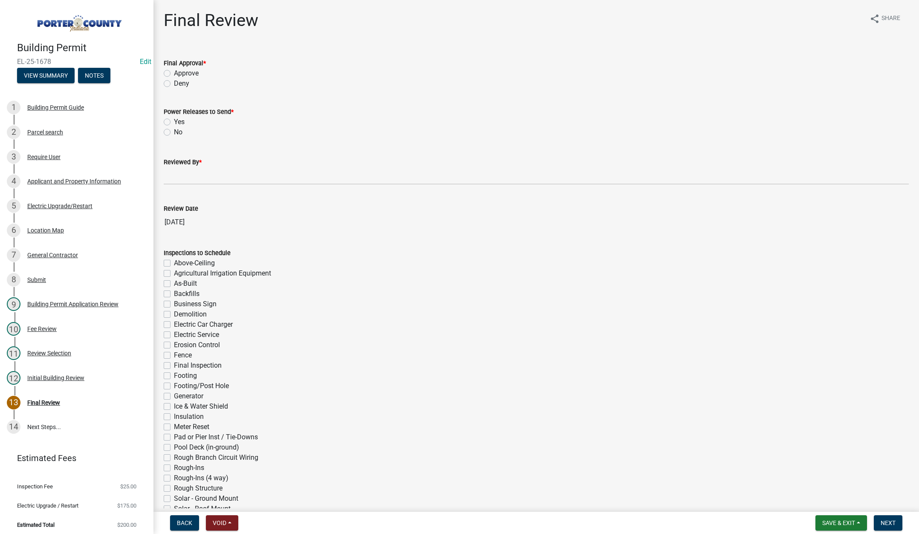
click at [174, 71] on label "Approve" at bounding box center [186, 73] width 25 height 10
click at [174, 71] on input "Approve" at bounding box center [177, 71] width 6 height 6
radio input "true"
click at [174, 122] on label "Yes" at bounding box center [179, 122] width 11 height 10
click at [174, 122] on input "Yes" at bounding box center [177, 120] width 6 height 6
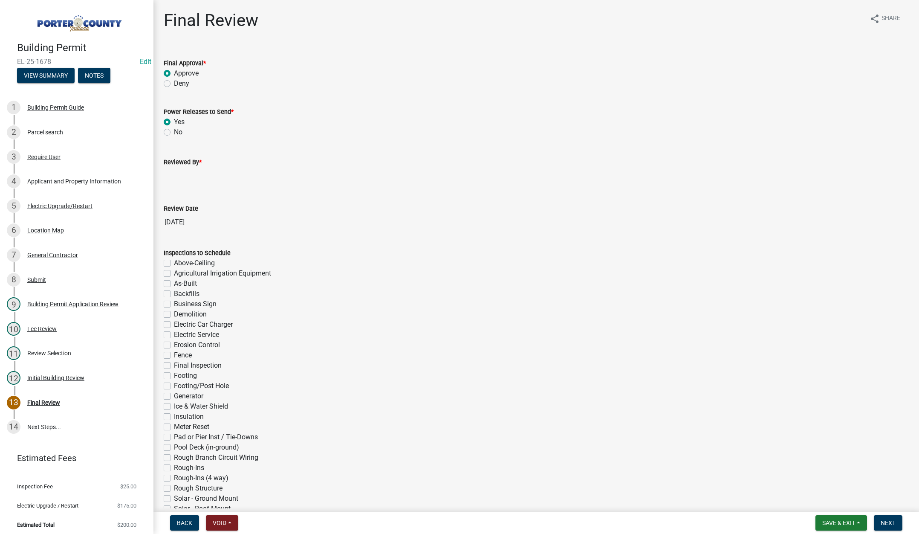
radio input "true"
drag, startPoint x: 175, startPoint y: 174, endPoint x: 183, endPoint y: 175, distance: 8.1
click at [176, 174] on input "Reviewed By *" at bounding box center [536, 175] width 745 height 17
type input "[PERSON_NAME]"
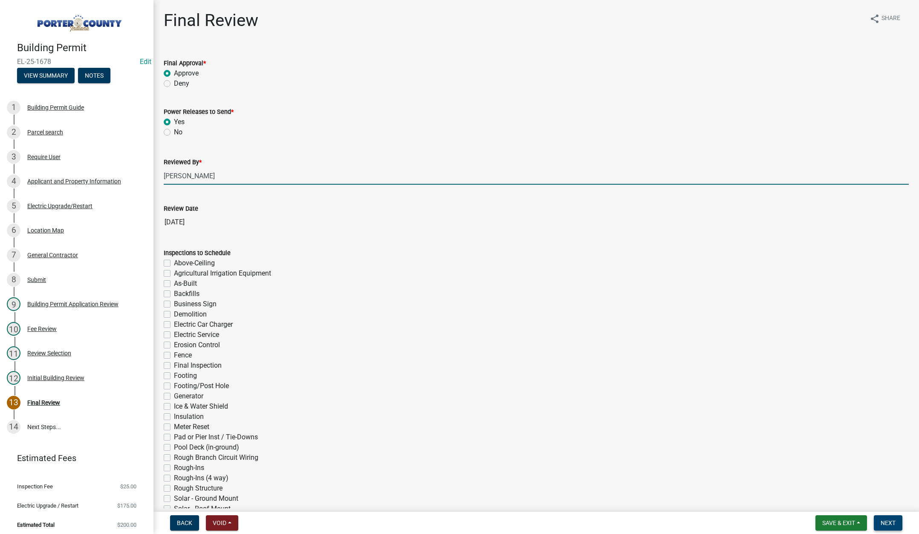
click at [893, 521] on span "Next" at bounding box center [888, 522] width 15 height 7
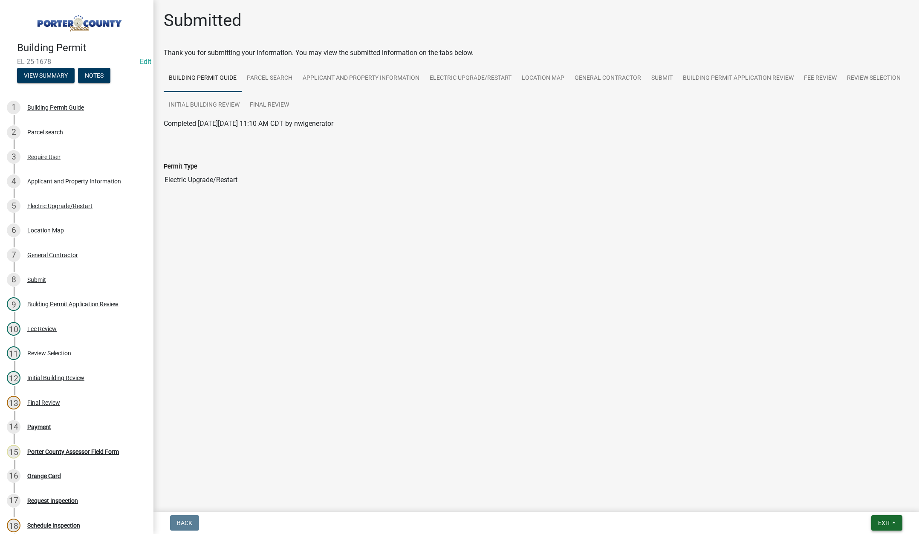
drag, startPoint x: 884, startPoint y: 522, endPoint x: 874, endPoint y: 512, distance: 14.2
click at [884, 522] on span "Exit" at bounding box center [884, 522] width 12 height 7
click at [853, 501] on button "Save & Exit" at bounding box center [868, 500] width 68 height 20
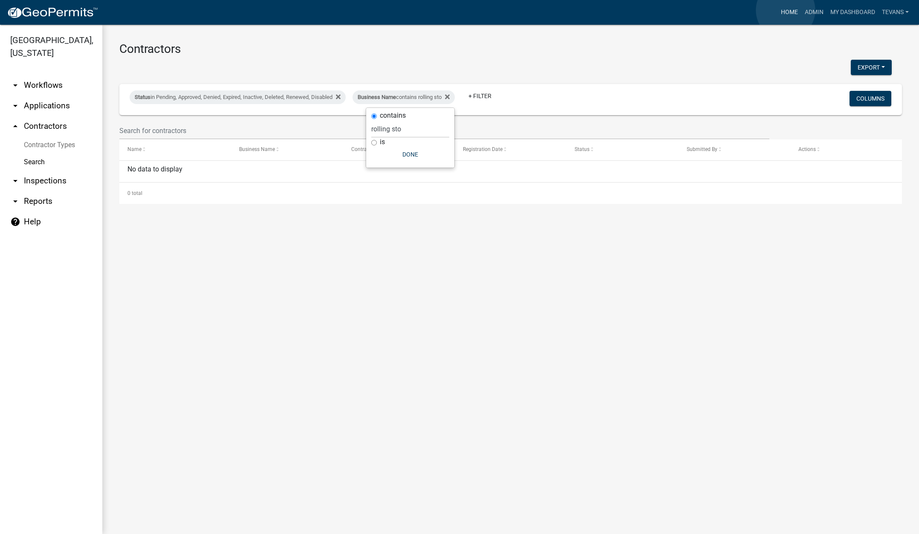
click at [786, 10] on link "Home" at bounding box center [790, 12] width 24 height 16
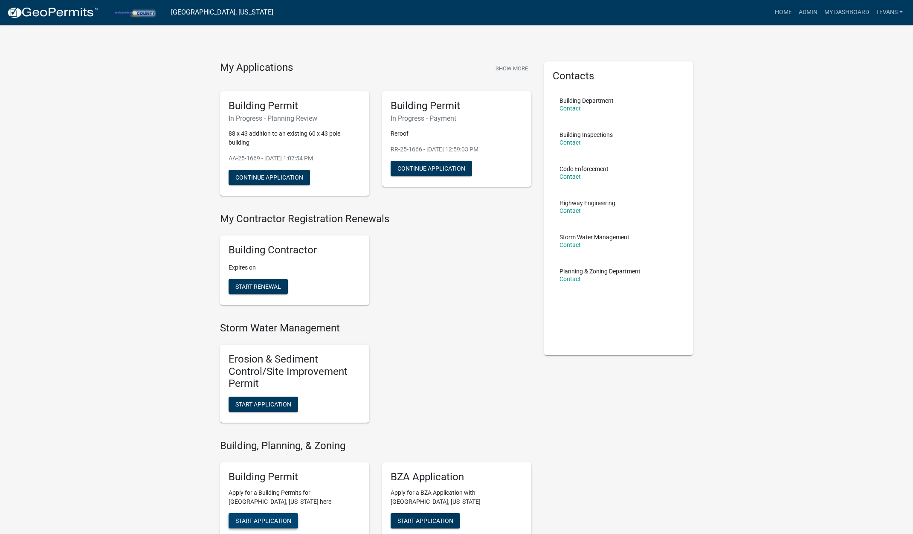
click at [270, 522] on span "Start Application" at bounding box center [263, 520] width 56 height 7
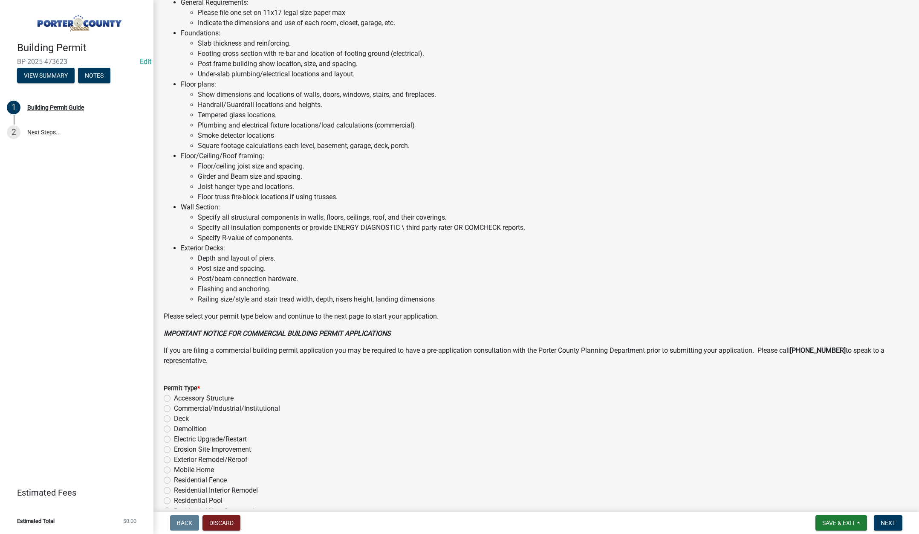
scroll to position [420, 0]
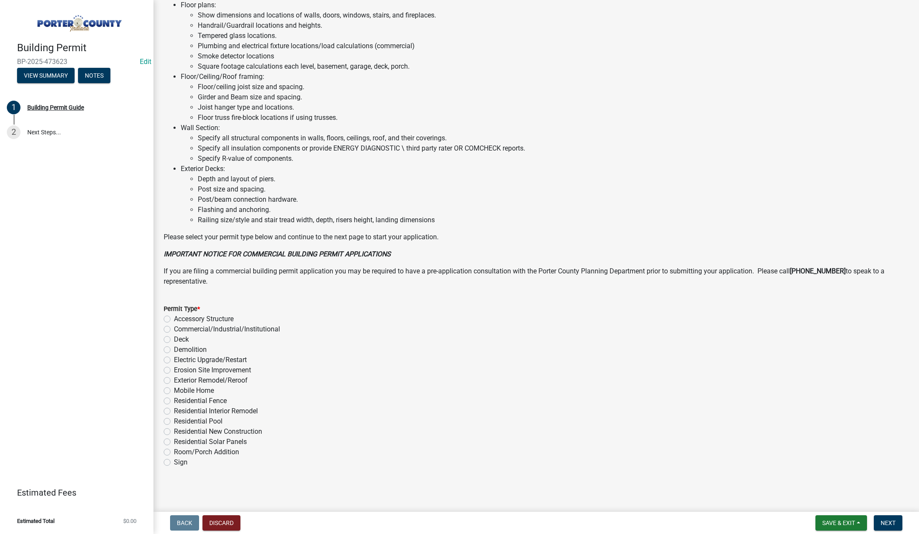
click at [174, 380] on label "Exterior Remodel/Reroof" at bounding box center [211, 380] width 74 height 10
click at [174, 380] on input "Exterior Remodel/Reroof" at bounding box center [177, 378] width 6 height 6
radio input "true"
click at [888, 519] on button "Next" at bounding box center [888, 522] width 29 height 15
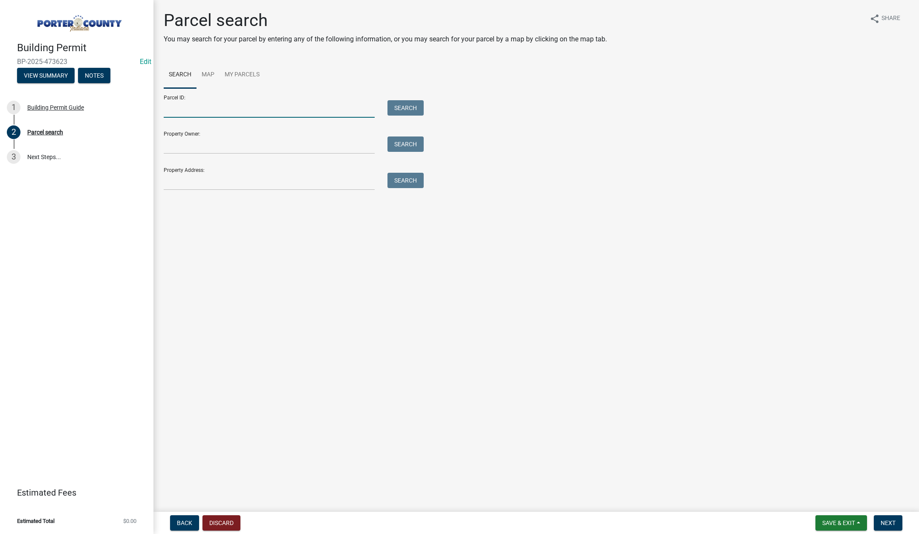
click at [168, 110] on input "Parcel ID:" at bounding box center [269, 108] width 211 height 17
type input "6"
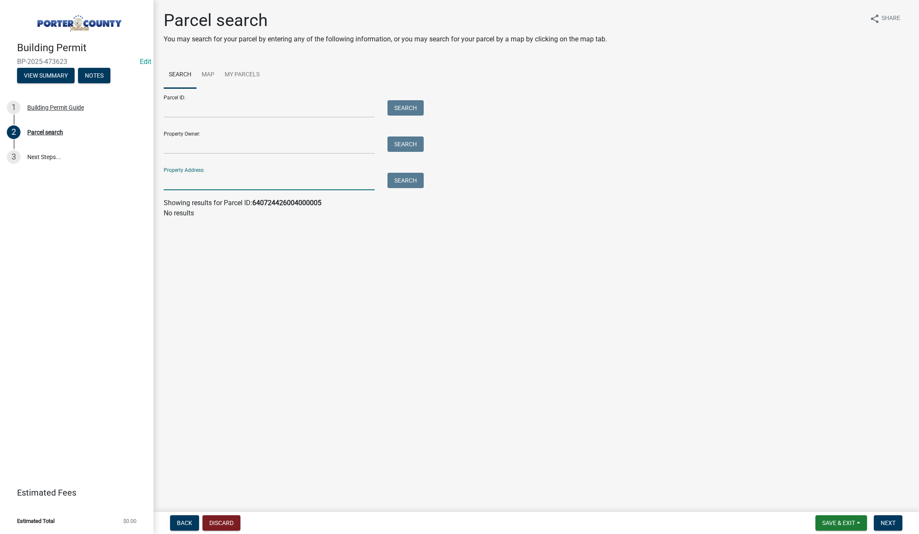
click at [187, 181] on input "Property Address:" at bounding box center [269, 181] width 211 height 17
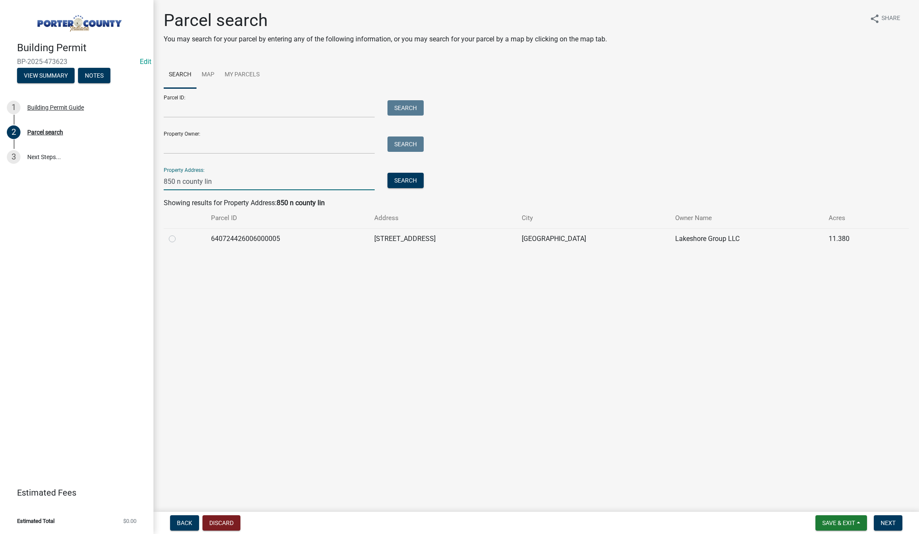
type input "850 n county lin"
click at [179, 234] on label at bounding box center [179, 234] width 0 height 0
click at [179, 238] on input "radio" at bounding box center [182, 237] width 6 height 6
radio input "true"
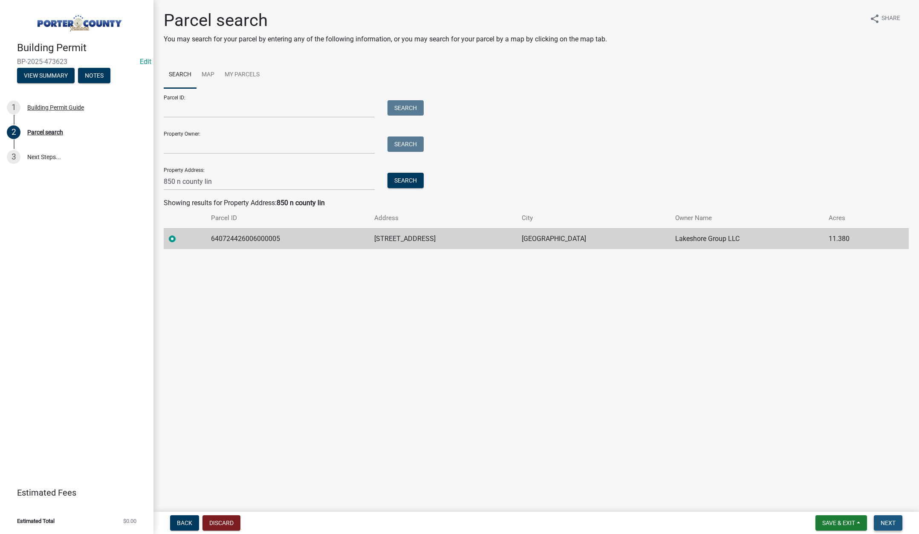
click at [891, 522] on span "Next" at bounding box center [888, 522] width 15 height 7
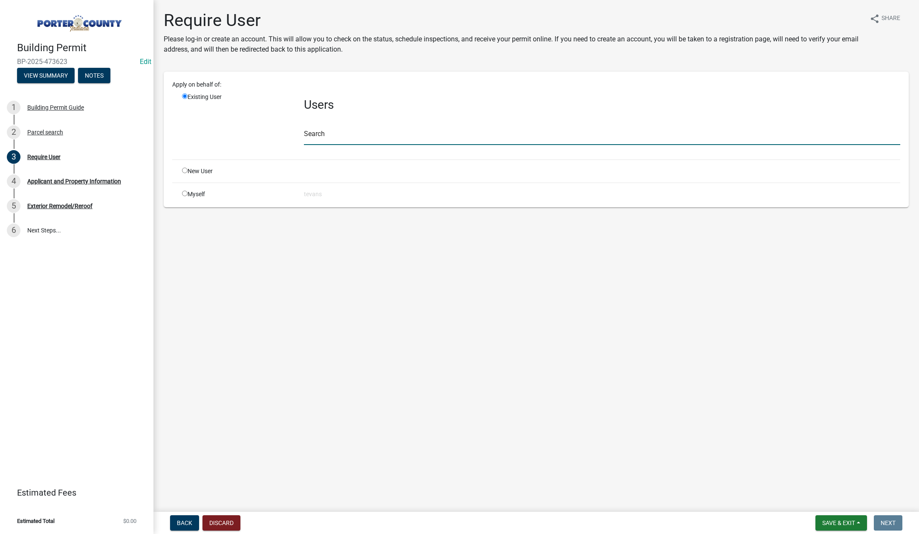
click at [324, 140] on input "text" at bounding box center [602, 135] width 597 height 17
type input "[PERSON_NAME]"
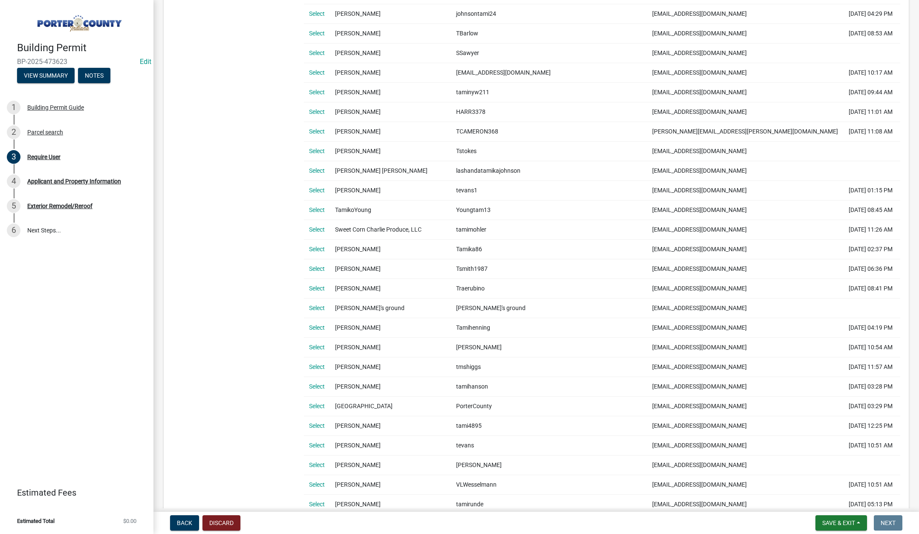
scroll to position [426, 0]
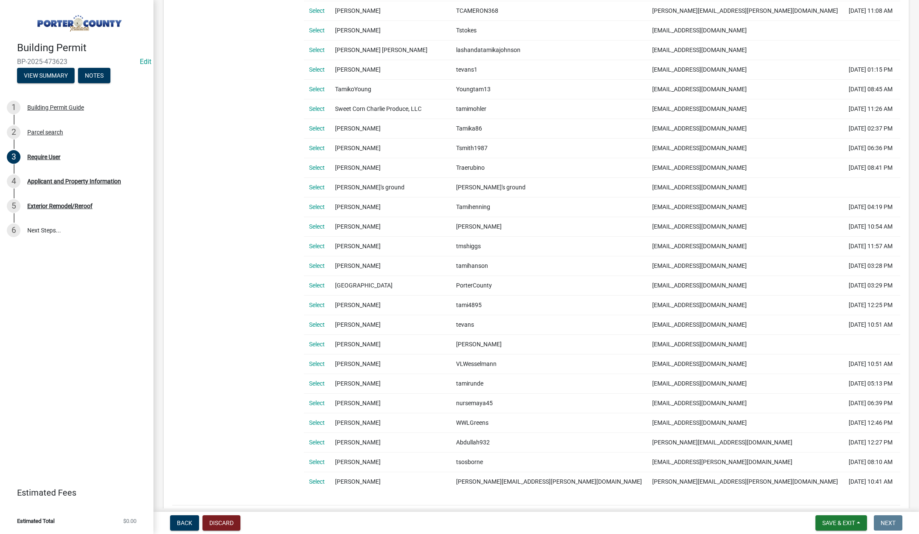
click at [315, 323] on link "Select" at bounding box center [317, 324] width 16 height 7
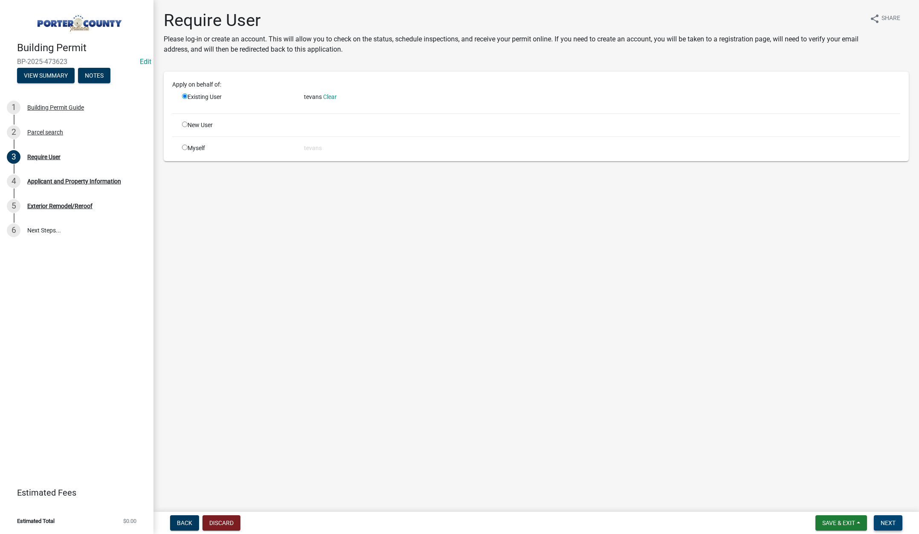
click at [890, 518] on button "Next" at bounding box center [888, 522] width 29 height 15
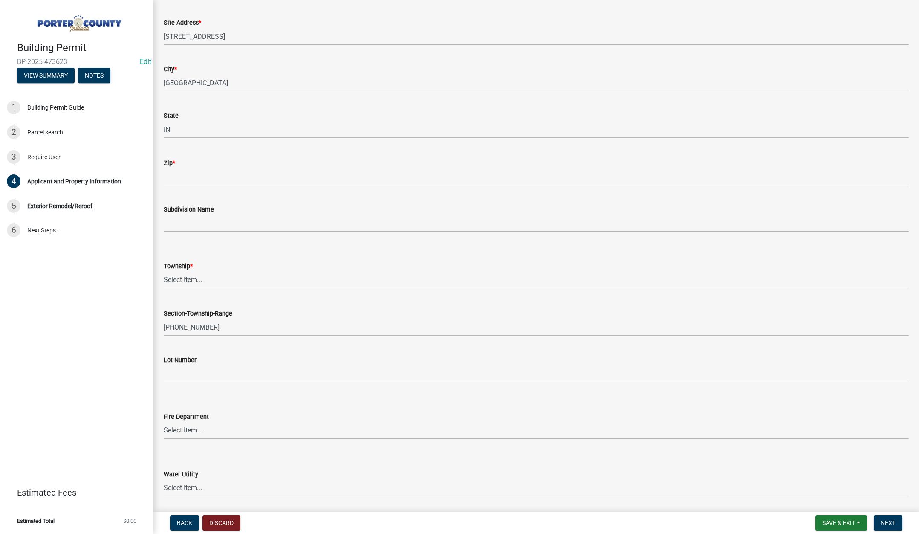
scroll to position [171, 0]
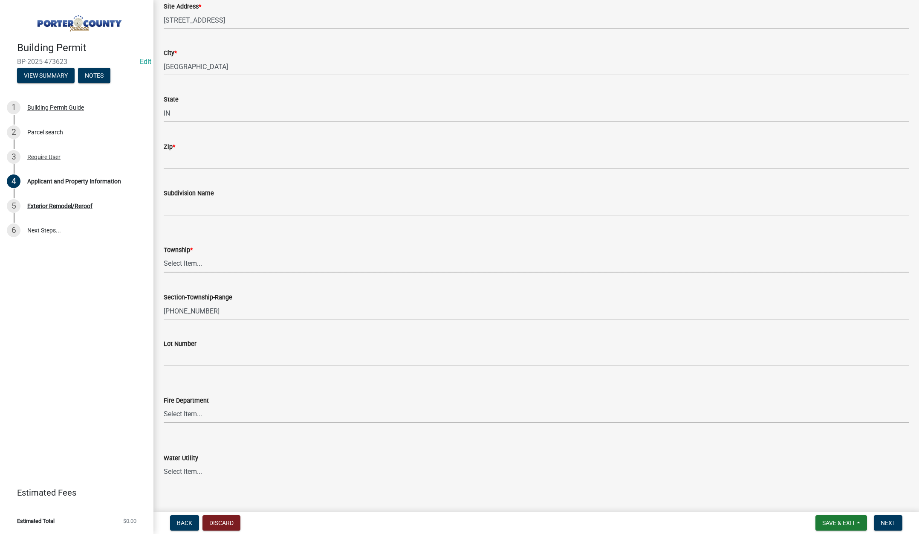
click at [179, 264] on select "Select Item... Boone Center Jackson Liberty Morgan Pine Pleasant Portage Porter…" at bounding box center [536, 263] width 745 height 17
click at [164, 255] on select "Select Item... Boone Center Jackson Liberty Morgan Pine Pleasant Portage Porter…" at bounding box center [536, 263] width 745 height 17
select select "dab8d744-4e32-40c1-942b-b7c1ea7347cb"
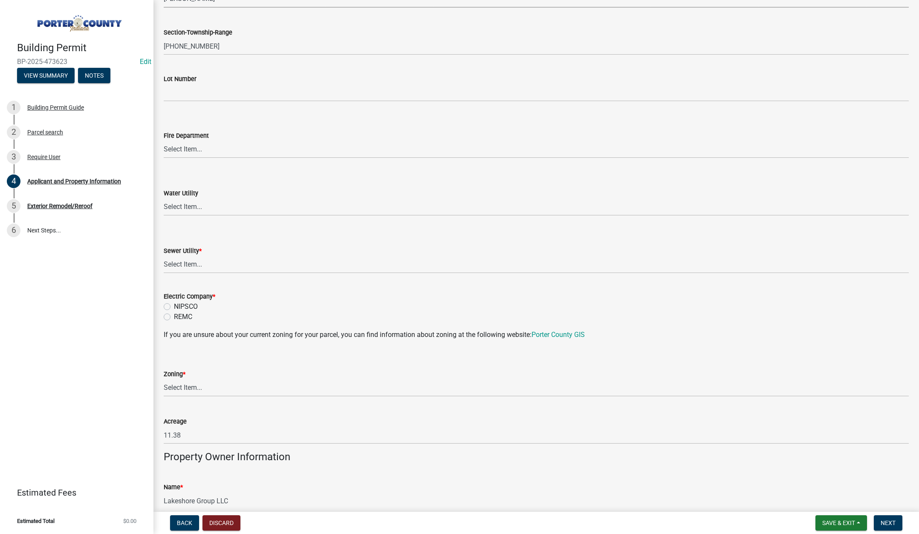
scroll to position [512, 0]
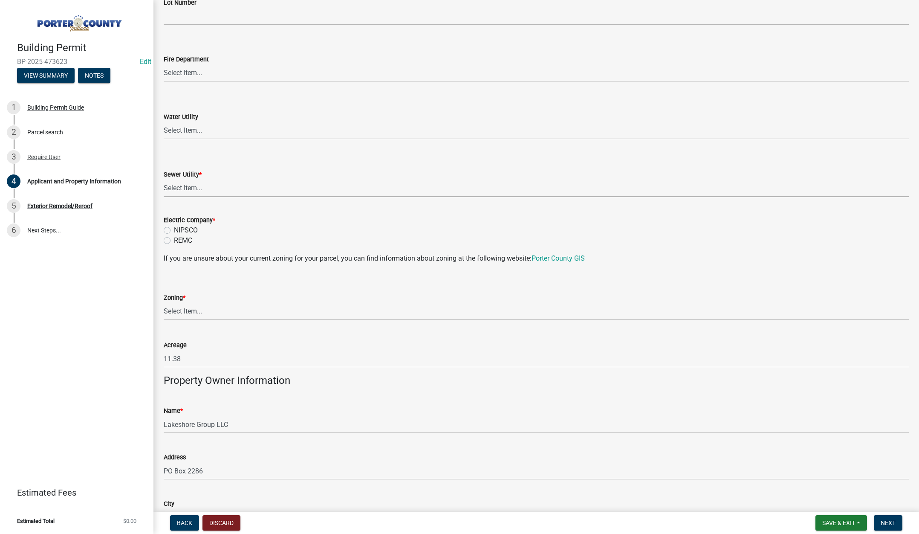
click at [184, 183] on select "Select Item... Aqua Indiana Inc Damon Run Falling Waters Lake Eliza - LEACD Nat…" at bounding box center [536, 188] width 745 height 17
click at [164, 180] on select "Select Item... Aqua Indiana Inc Damon Run Falling Waters Lake Eliza - LEACD Nat…" at bounding box center [536, 188] width 745 height 17
select select "ea6751d4-6bf7-4a16-89ee-f7801ab82aa1"
click at [174, 229] on label "NIPSCO" at bounding box center [186, 230] width 24 height 10
click at [174, 229] on input "NIPSCO" at bounding box center [177, 228] width 6 height 6
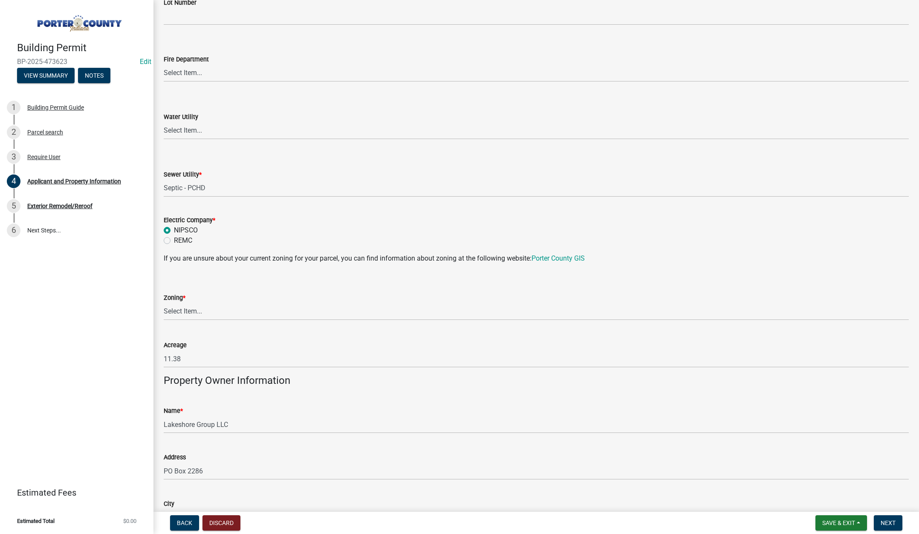
radio input "true"
click at [186, 311] on select "Select Item... A1 A2 CH CM CN I1 I2 I3 IN MP OT P1 P2 PUD R1 R2 R3 R4 RL RR" at bounding box center [536, 311] width 745 height 17
click at [164, 303] on select "Select Item... A1 A2 CH CM CN I1 I2 I3 IN MP OT P1 P2 PUD R1 R2 R3 R4 RL RR" at bounding box center [536, 311] width 745 height 17
select select "92efe679-05f4-414a-9426-51627fba5de6"
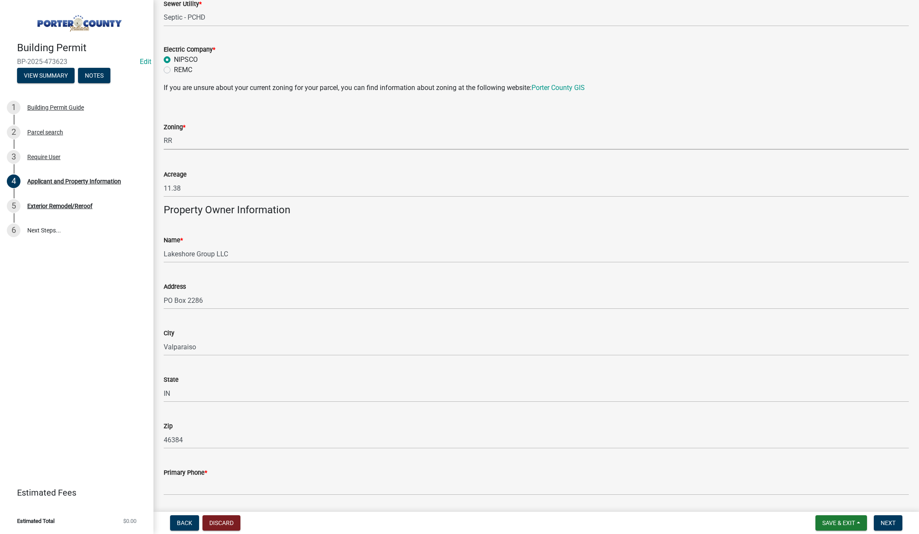
scroll to position [853, 0]
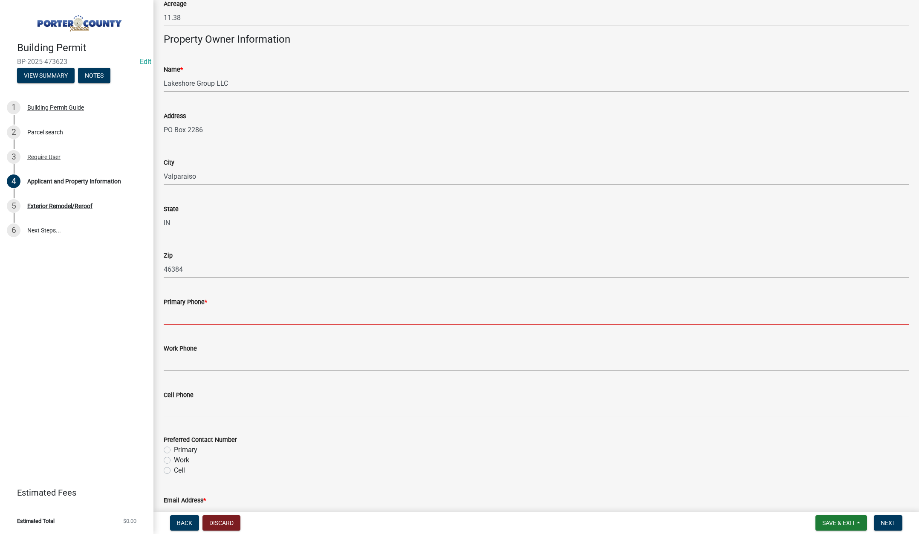
click at [192, 316] on input "Primary Phone *" at bounding box center [536, 315] width 745 height 17
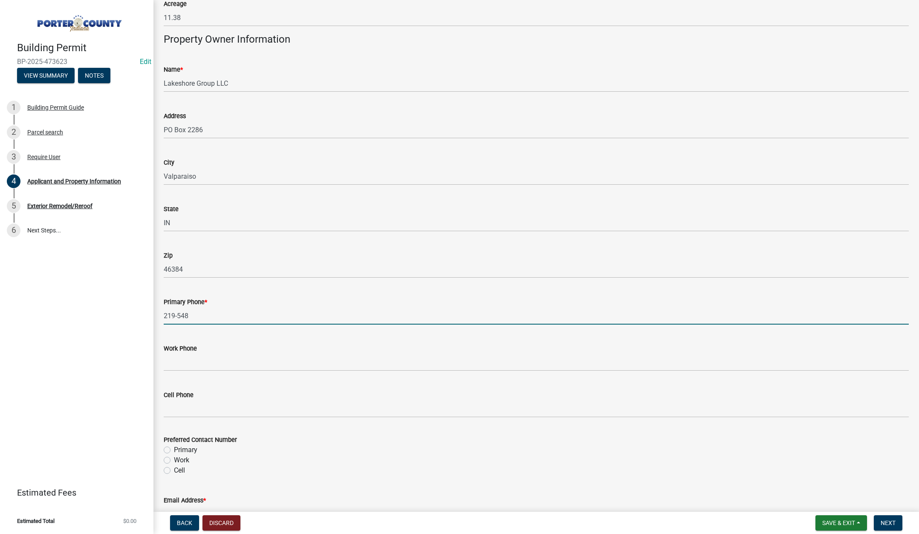
type input "219-548-0897"
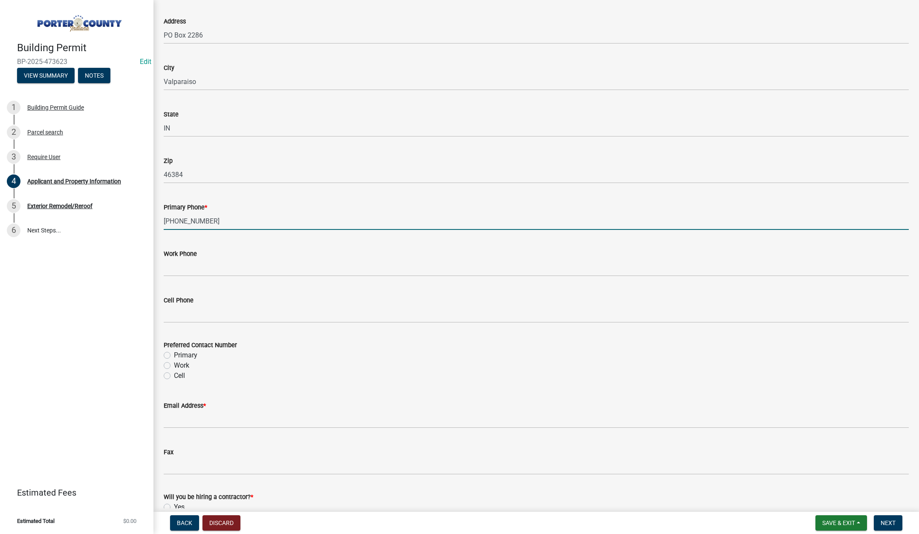
scroll to position [1061, 0]
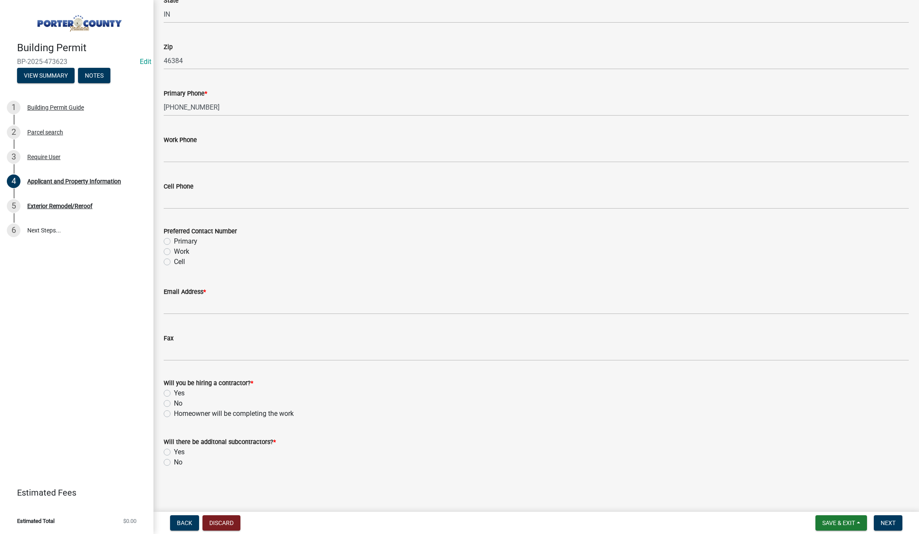
drag, startPoint x: 166, startPoint y: 241, endPoint x: 176, endPoint y: 290, distance: 49.6
click at [174, 240] on label "Primary" at bounding box center [185, 241] width 23 height 10
click at [174, 240] on input "Primary" at bounding box center [177, 239] width 6 height 6
radio input "true"
click at [188, 306] on input "Email Address *" at bounding box center [536, 305] width 745 height 17
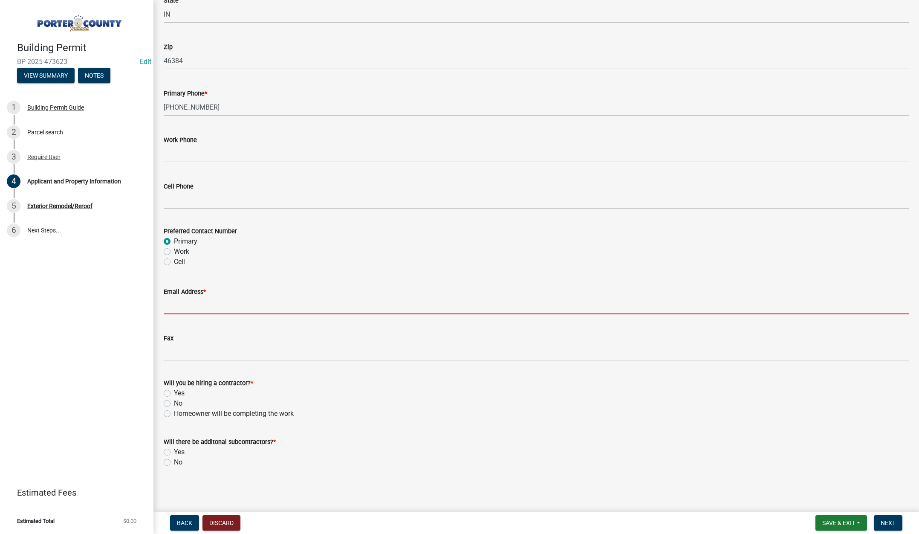
type input "office@tricountycompanies.com"
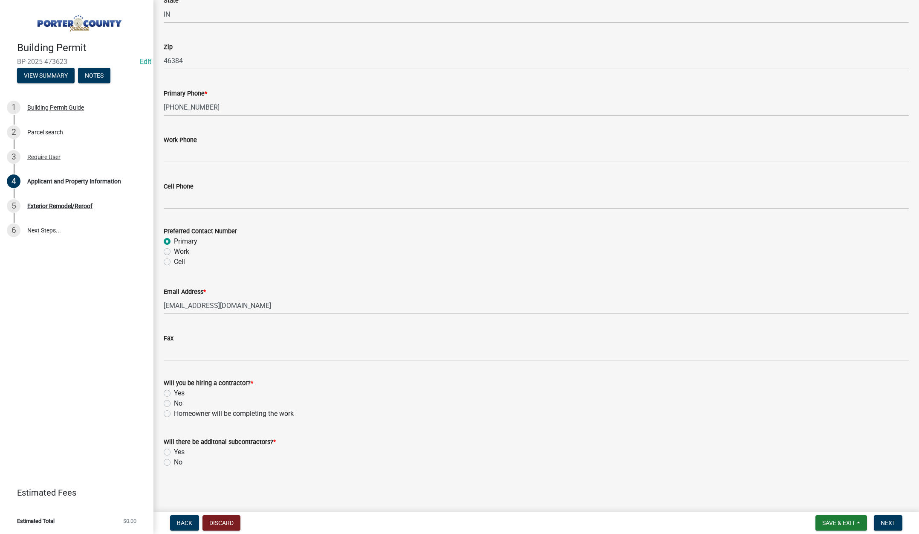
click at [174, 393] on label "Yes" at bounding box center [179, 393] width 11 height 10
click at [174, 393] on input "Yes" at bounding box center [177, 391] width 6 height 6
radio input "true"
click at [174, 462] on label "No" at bounding box center [178, 462] width 9 height 10
click at [174, 462] on input "No" at bounding box center [177, 460] width 6 height 6
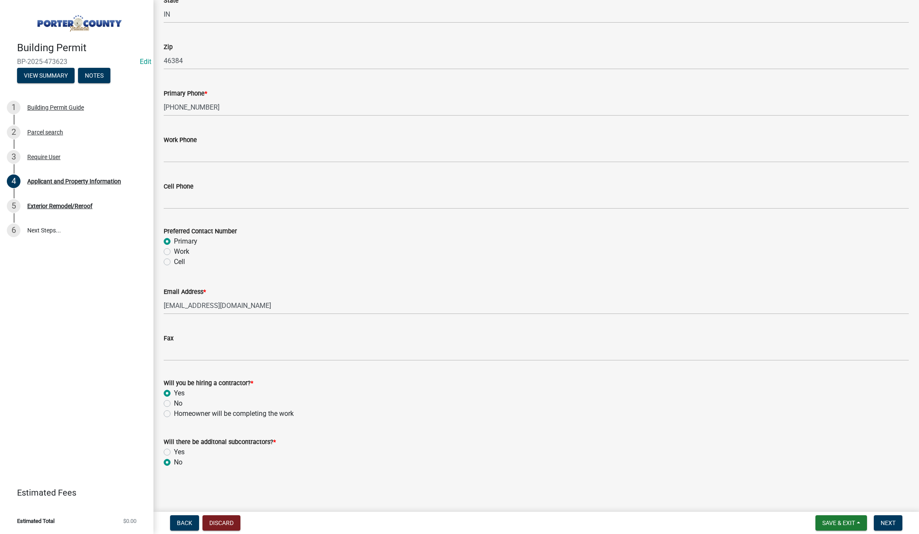
radio input "true"
click at [891, 522] on span "Next" at bounding box center [888, 522] width 15 height 7
click at [886, 525] on span "Next" at bounding box center [888, 522] width 15 height 7
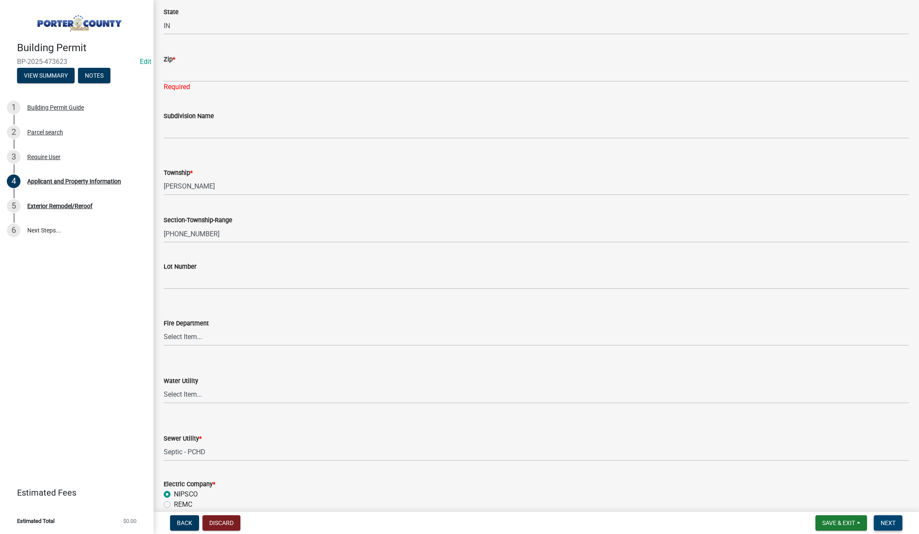
scroll to position [133, 0]
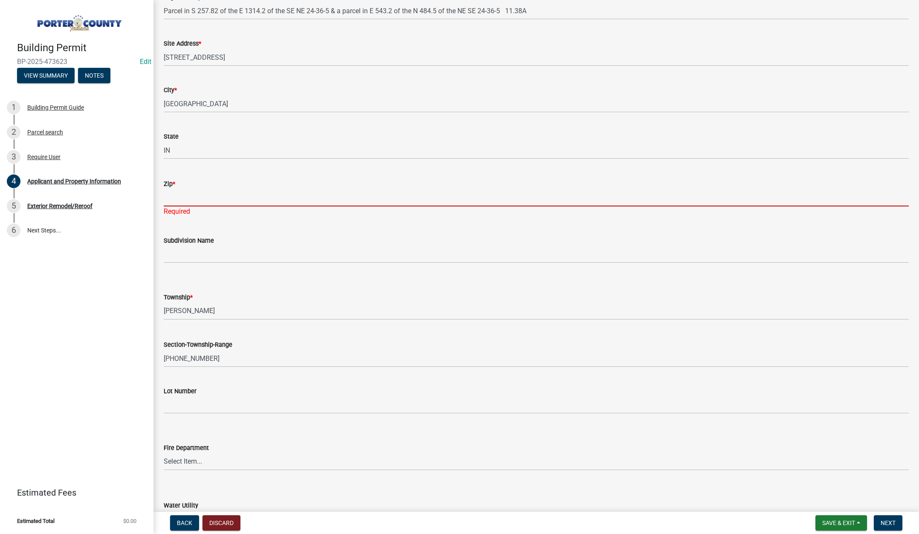
click at [195, 203] on input "Zip *" at bounding box center [536, 197] width 745 height 17
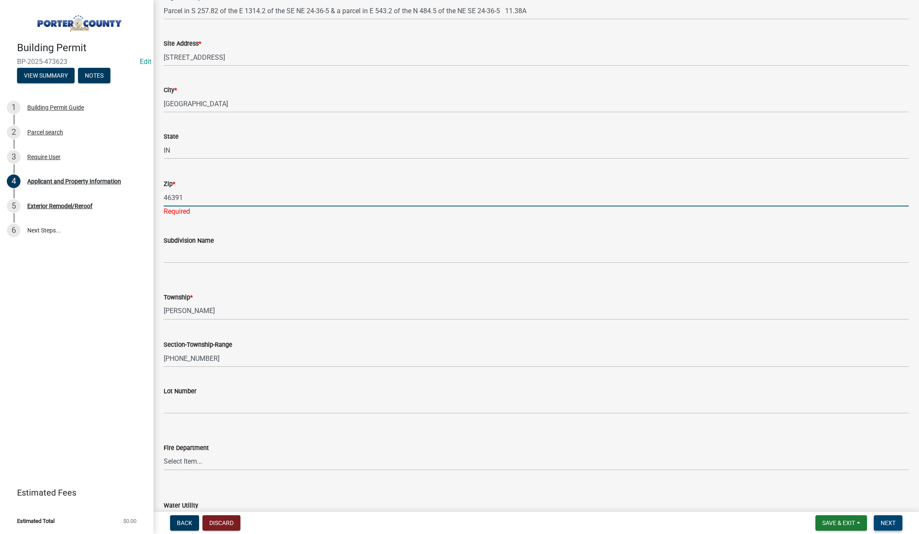
type input "46391"
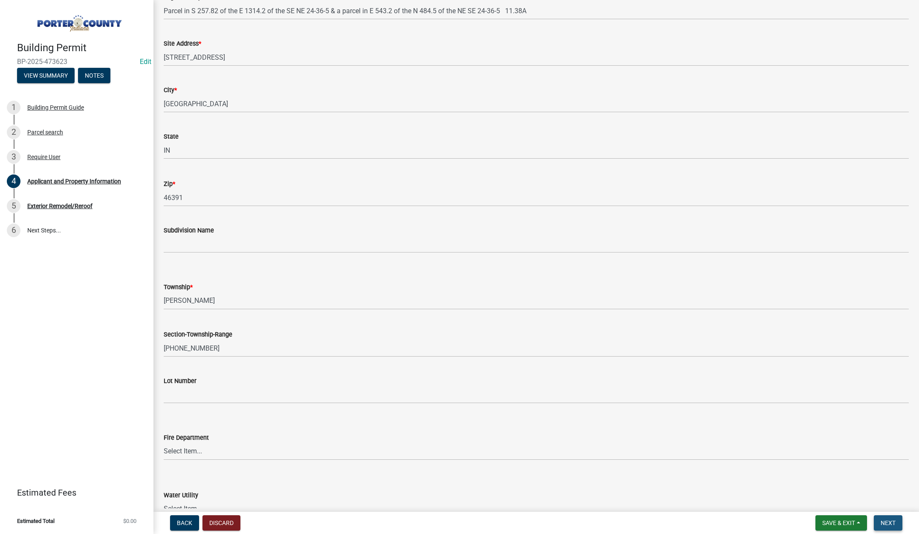
click at [891, 519] on span "Next" at bounding box center [888, 522] width 15 height 7
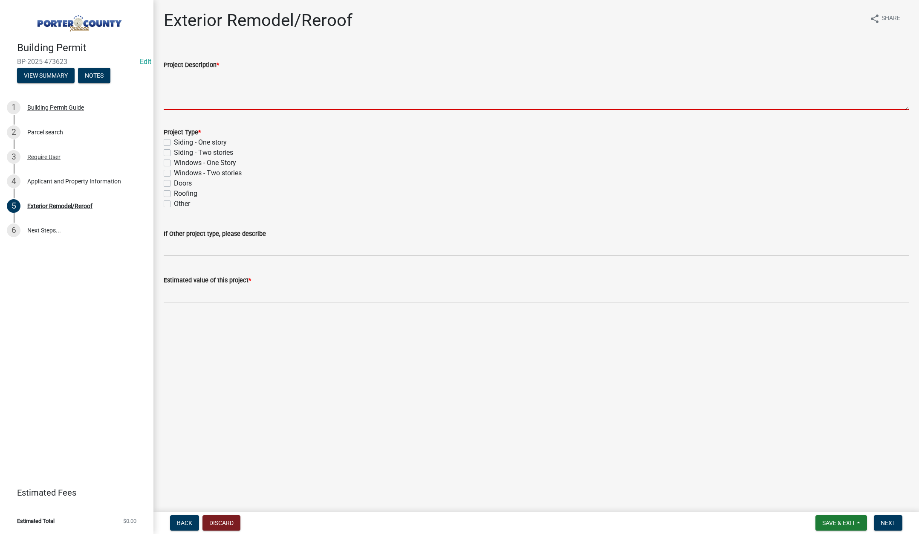
click at [249, 94] on textarea "Project Description *" at bounding box center [536, 90] width 745 height 40
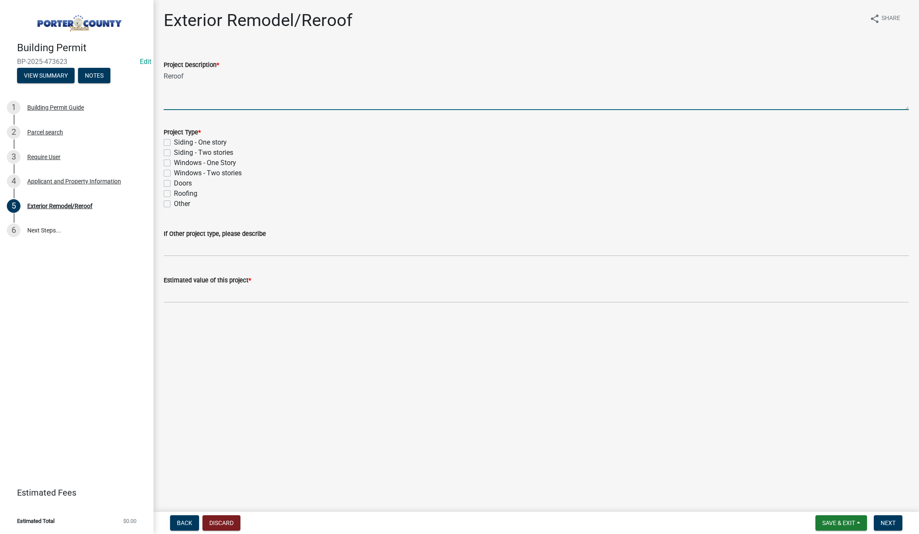
type textarea "Reroof"
click at [174, 192] on label "Roofing" at bounding box center [185, 193] width 23 height 10
click at [174, 192] on input "Roofing" at bounding box center [177, 191] width 6 height 6
checkbox input "true"
checkbox input "false"
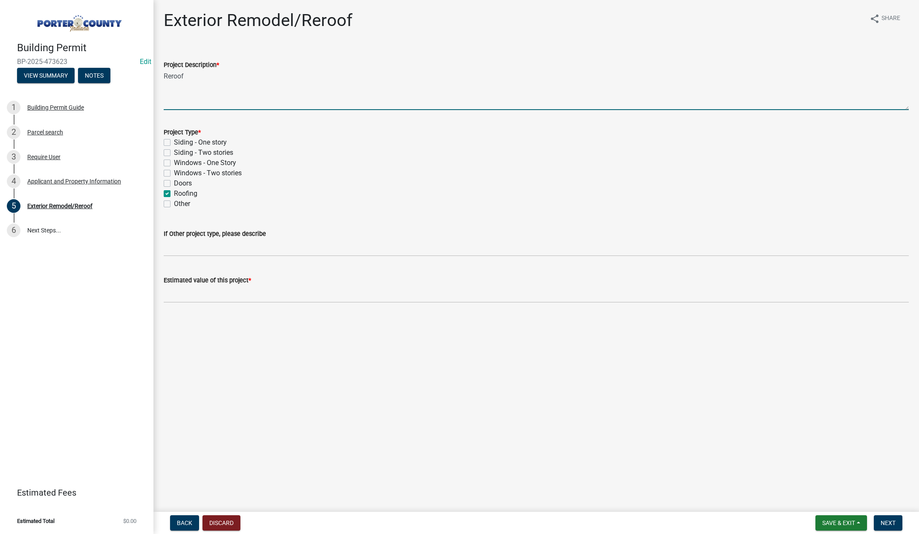
checkbox input "false"
checkbox input "true"
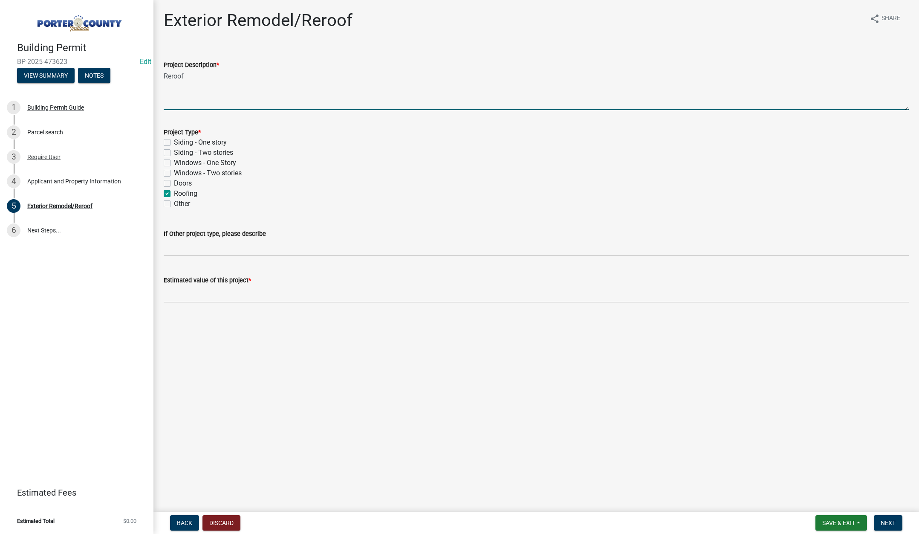
checkbox input "false"
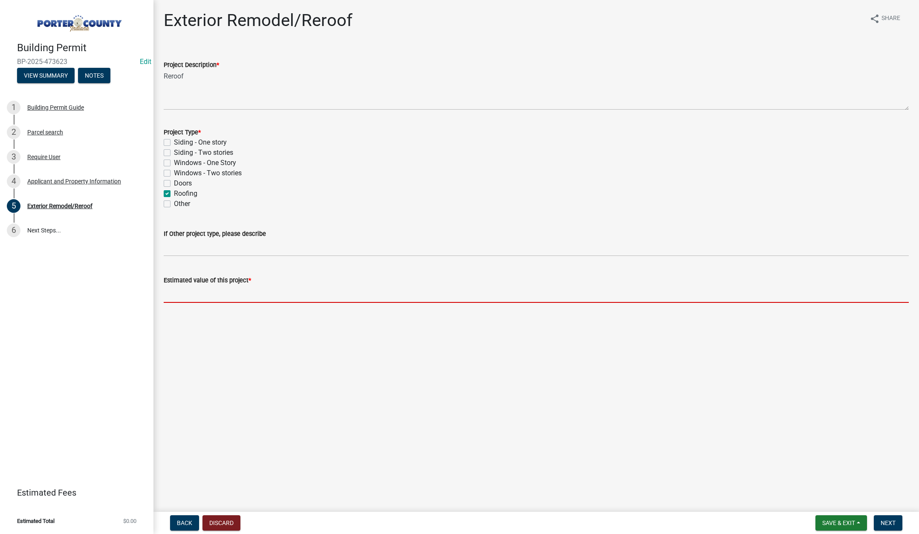
click at [239, 294] on input "text" at bounding box center [536, 293] width 745 height 17
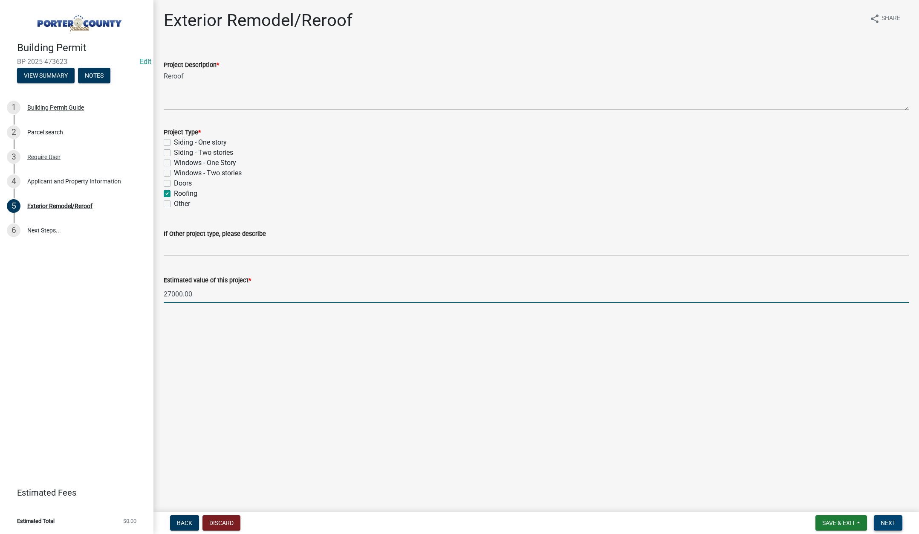
type input "27000"
click at [894, 520] on span "Next" at bounding box center [888, 522] width 15 height 7
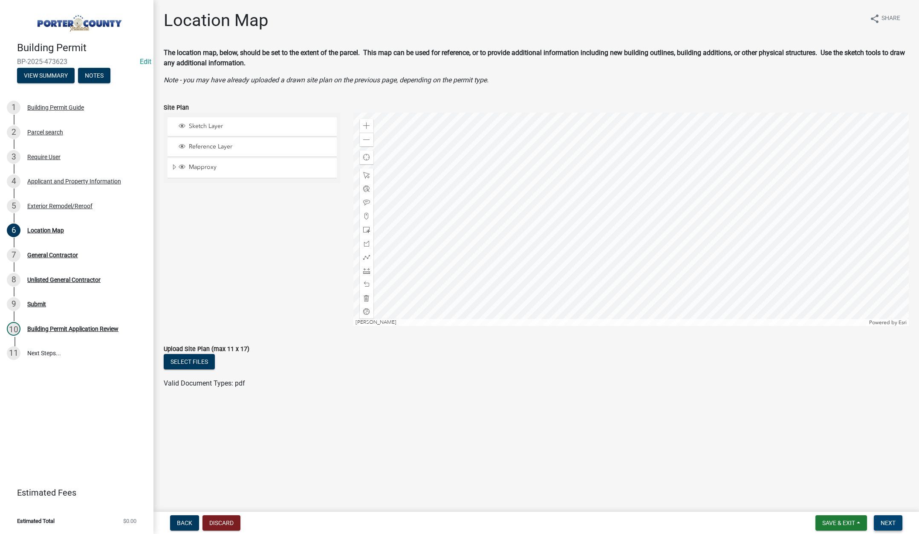
click at [885, 520] on span "Next" at bounding box center [888, 522] width 15 height 7
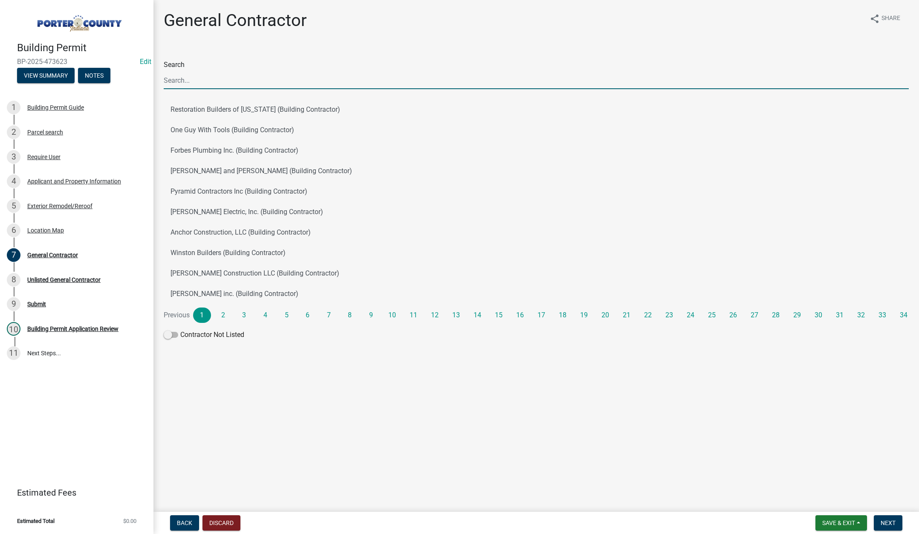
click at [181, 81] on input "Search" at bounding box center [536, 80] width 745 height 17
type input "tri coun"
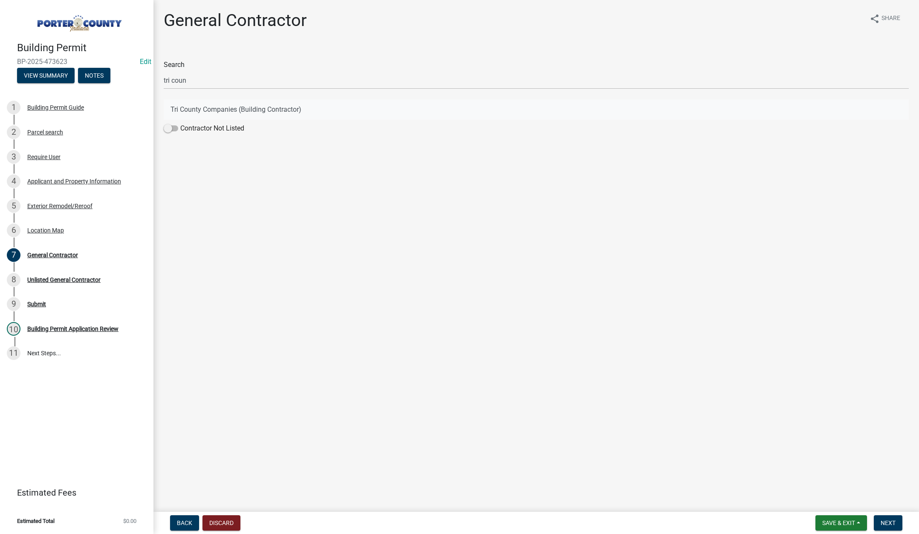
click at [239, 108] on button "Tri County Companies (Building Contractor)" at bounding box center [536, 109] width 745 height 20
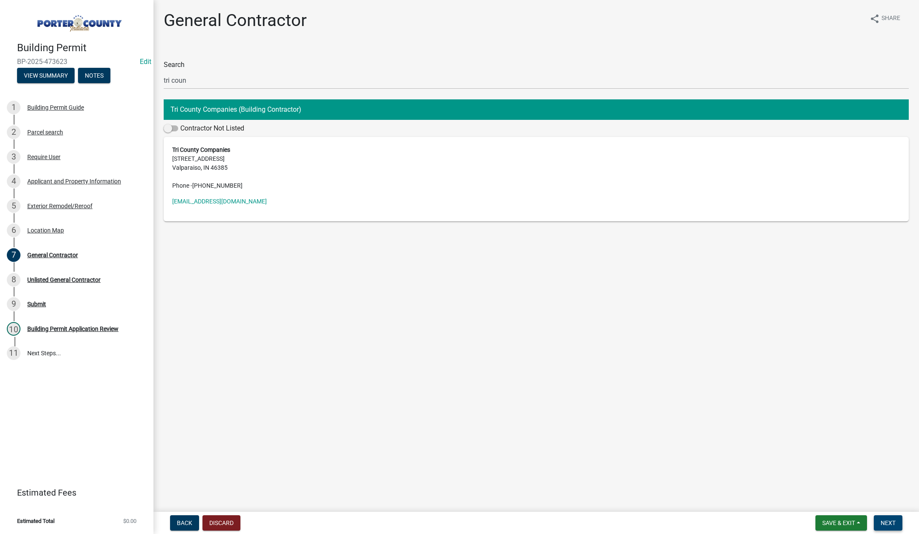
click at [881, 519] on span "Next" at bounding box center [888, 522] width 15 height 7
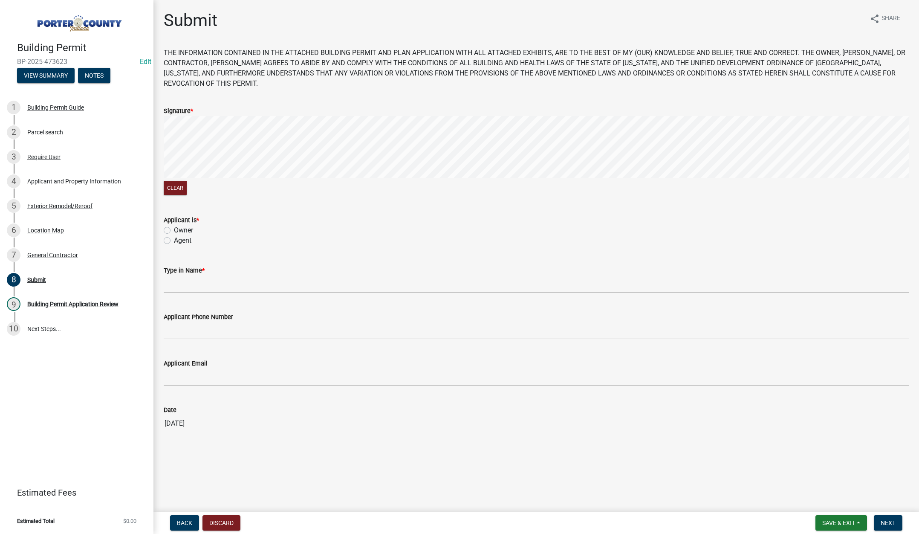
click at [174, 240] on label "Agent" at bounding box center [182, 240] width 17 height 10
click at [174, 240] on input "Agent" at bounding box center [177, 238] width 6 height 6
radio input "true"
click at [182, 280] on input "Type in Name *" at bounding box center [536, 283] width 745 height 17
type input "Tami Evans"
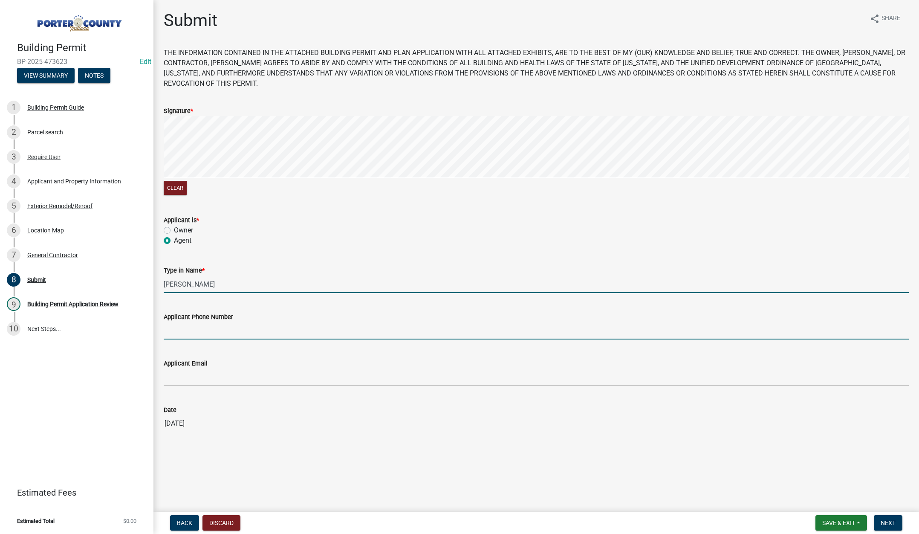
type input "2193093058"
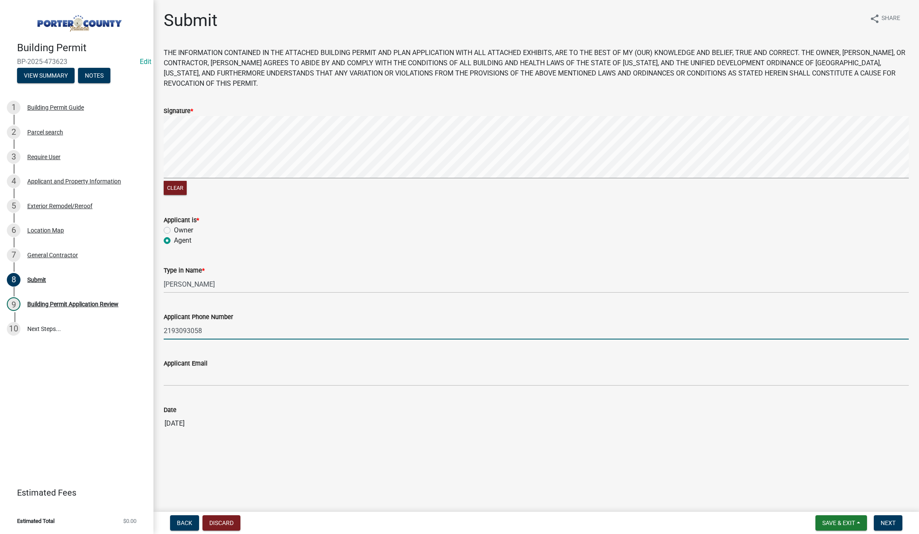
click at [212, 324] on input "2193093058" at bounding box center [536, 330] width 745 height 17
click at [213, 326] on input "2193093058" at bounding box center [536, 330] width 745 height 17
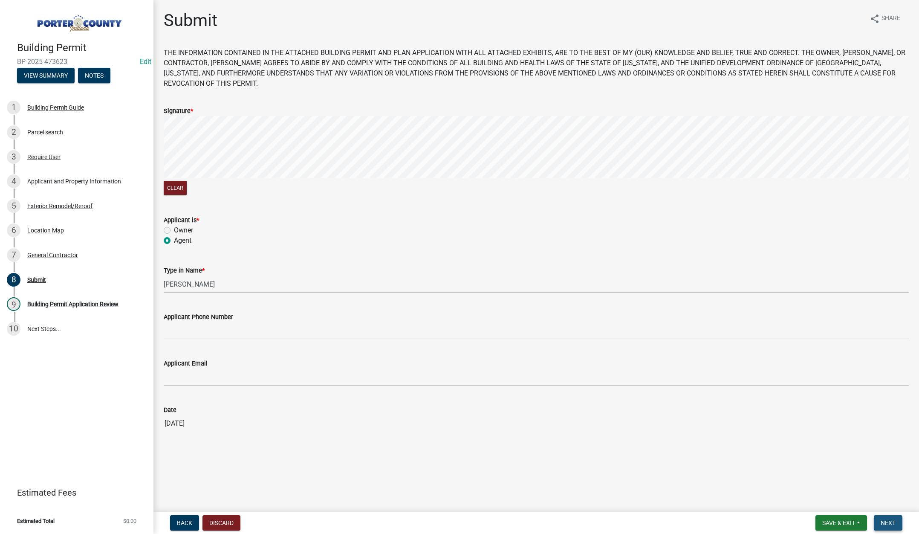
click at [891, 520] on span "Next" at bounding box center [888, 522] width 15 height 7
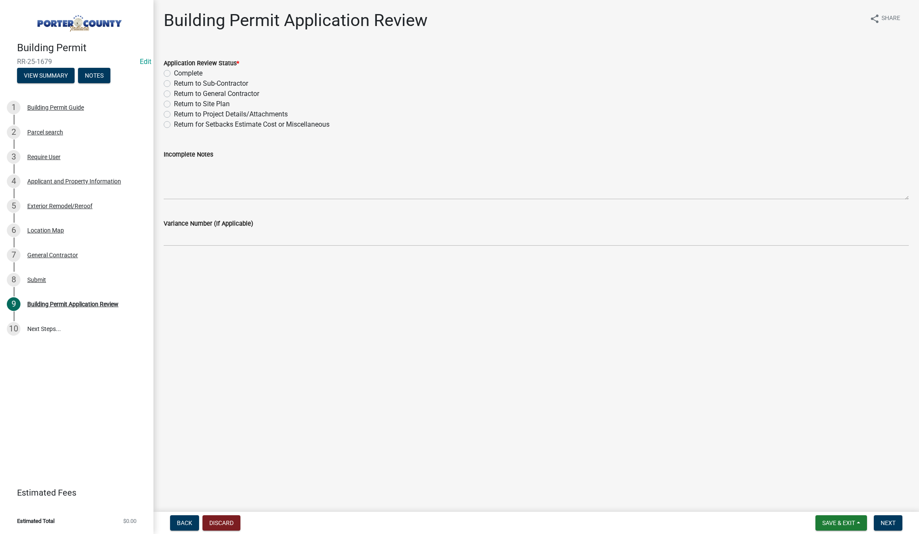
click at [174, 73] on label "Complete" at bounding box center [188, 73] width 29 height 10
click at [174, 73] on input "Complete" at bounding box center [177, 71] width 6 height 6
radio input "true"
click at [883, 519] on span "Next" at bounding box center [888, 522] width 15 height 7
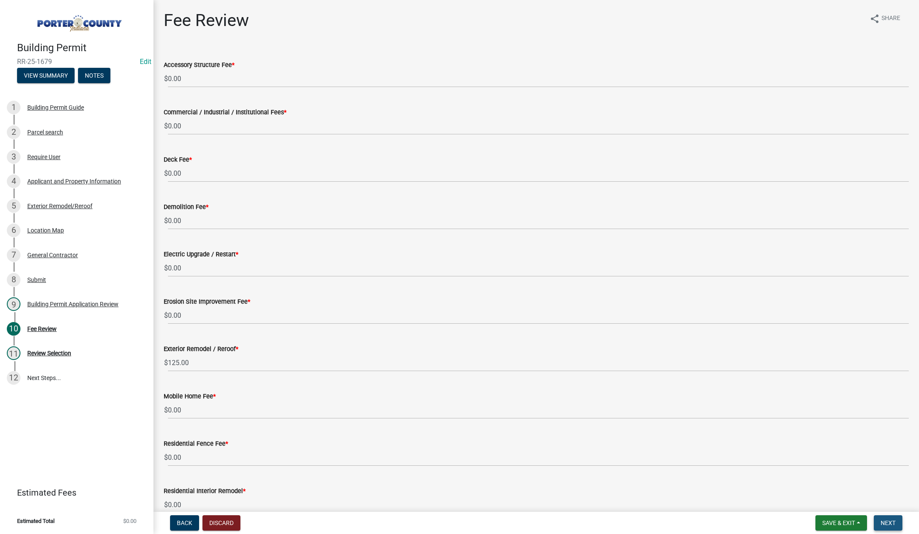
click at [896, 521] on button "Next" at bounding box center [888, 522] width 29 height 15
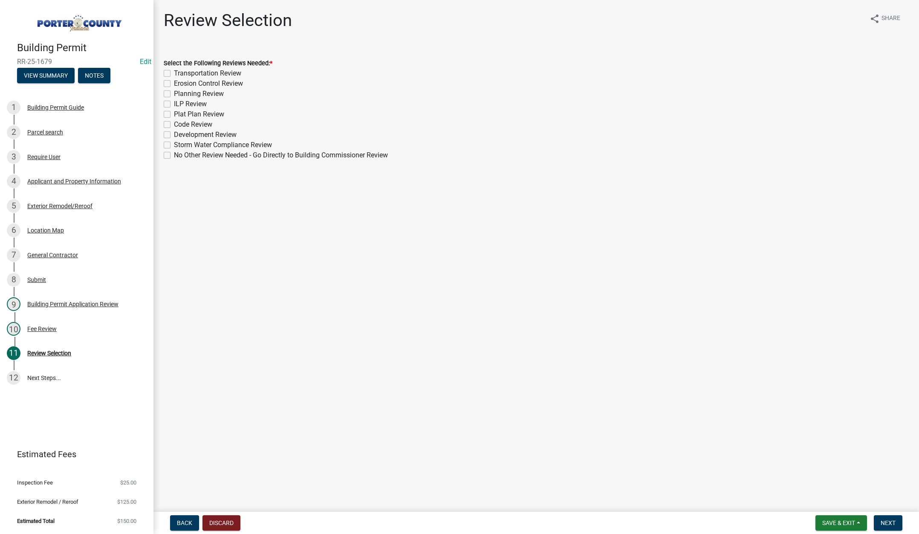
click at [174, 155] on label "No Other Review Needed - Go Directly to Building Commissioner Review" at bounding box center [281, 155] width 214 height 10
click at [174, 155] on input "No Other Review Needed - Go Directly to Building Commissioner Review" at bounding box center [177, 153] width 6 height 6
checkbox input "true"
checkbox input "false"
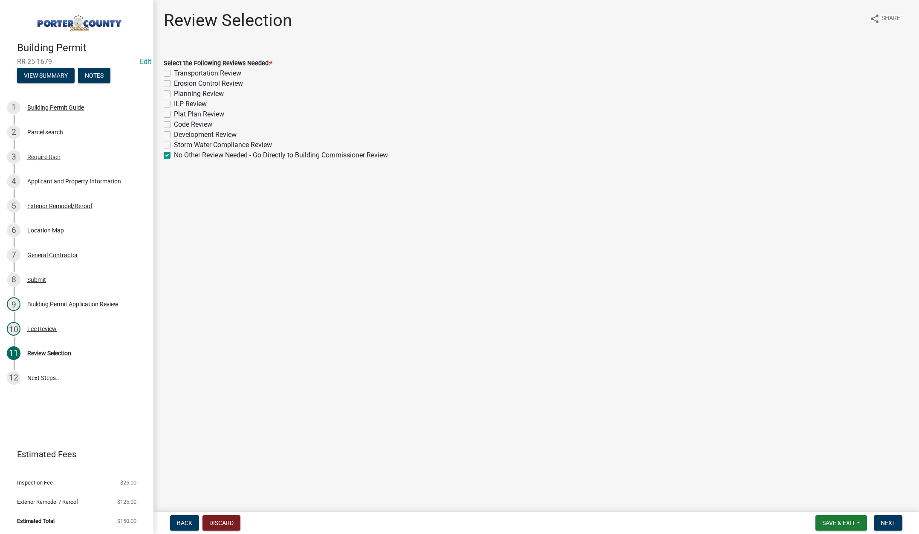
checkbox input "false"
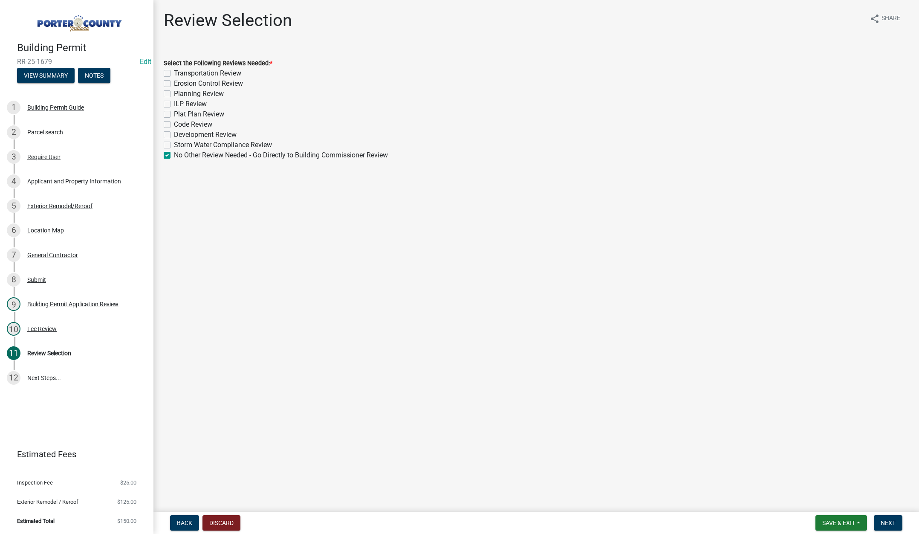
checkbox input "false"
checkbox input "true"
click at [898, 522] on button "Next" at bounding box center [888, 522] width 29 height 15
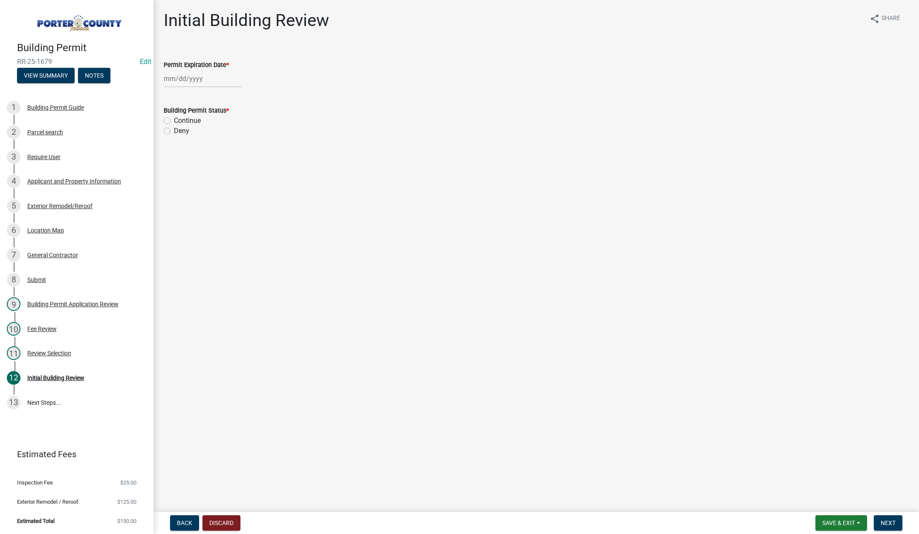
click at [311, 360] on main "Initial Building Review share Share Permit Expiration Date * Building Permit St…" at bounding box center [537, 254] width 766 height 508
click at [100, 76] on button "Notes" at bounding box center [94, 75] width 32 height 15
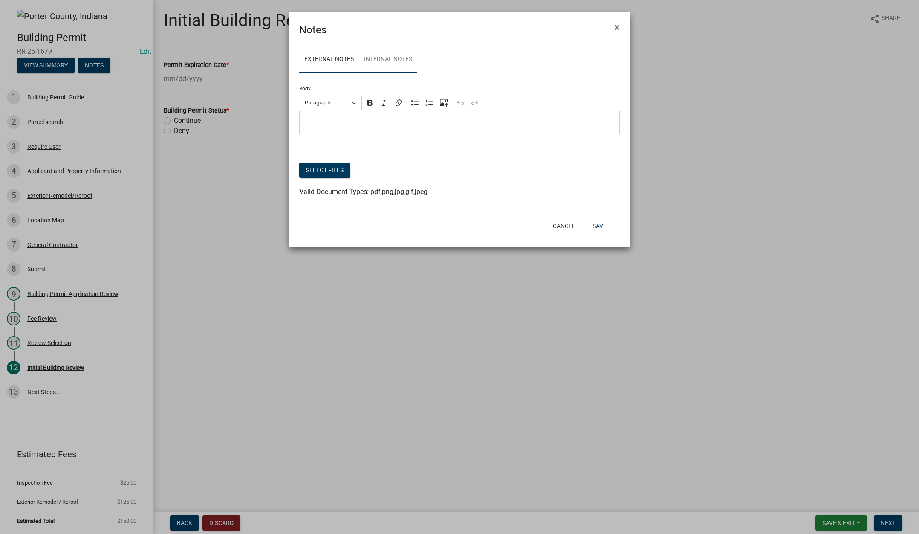
click at [413, 54] on link "Internal Notes" at bounding box center [388, 59] width 58 height 27
click at [336, 170] on button "Select files" at bounding box center [324, 169] width 51 height 15
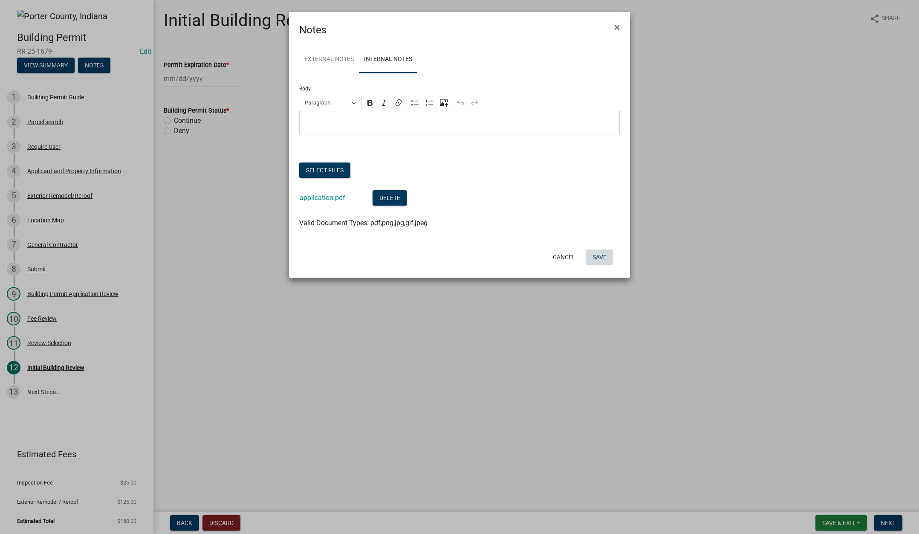
click at [599, 254] on button "Save" at bounding box center [600, 256] width 28 height 15
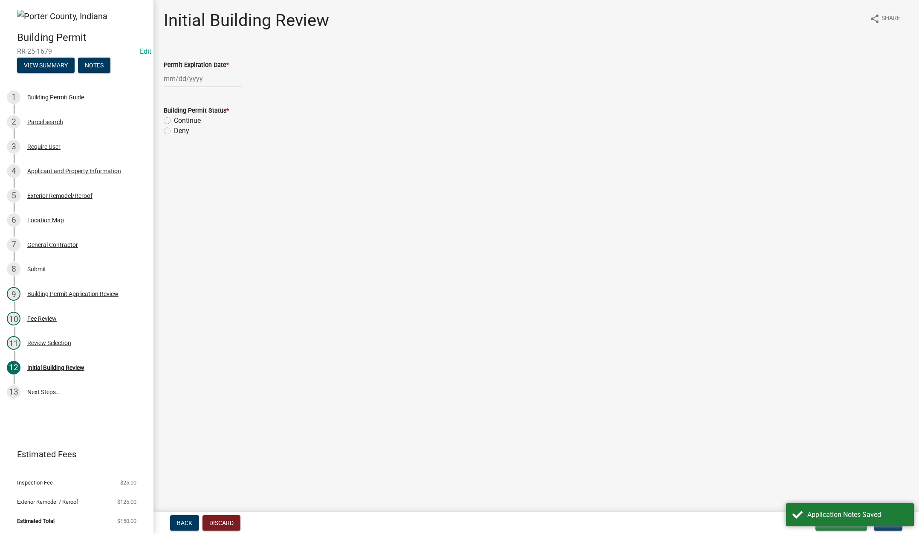
click at [222, 80] on div at bounding box center [203, 78] width 78 height 17
select select "9"
drag, startPoint x: 238, startPoint y: 98, endPoint x: 235, endPoint y: 95, distance: 4.9
click at [238, 97] on select "1525 1526 1527 1528 1529 1530 1531 1532 1533 1534 1535 1536 1537 1538 1539 1540…" at bounding box center [230, 96] width 31 height 13
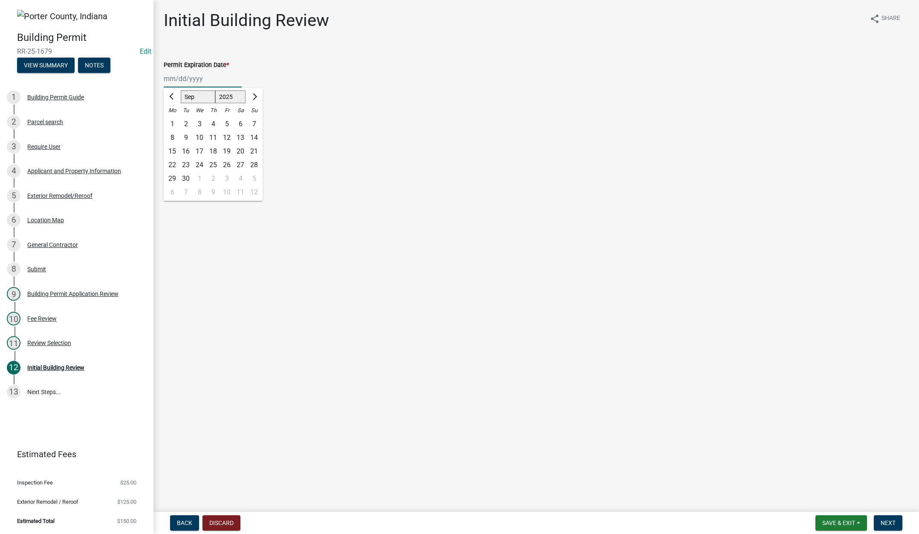
select select "2026"
click at [215, 90] on select "1525 1526 1527 1528 1529 1530 1531 1532 1533 1534 1535 1536 1537 1538 1539 1540…" at bounding box center [230, 96] width 31 height 13
click at [227, 122] on div "4" at bounding box center [227, 124] width 14 height 14
type input "09/04/2026"
click at [174, 120] on label "Continue" at bounding box center [187, 121] width 27 height 10
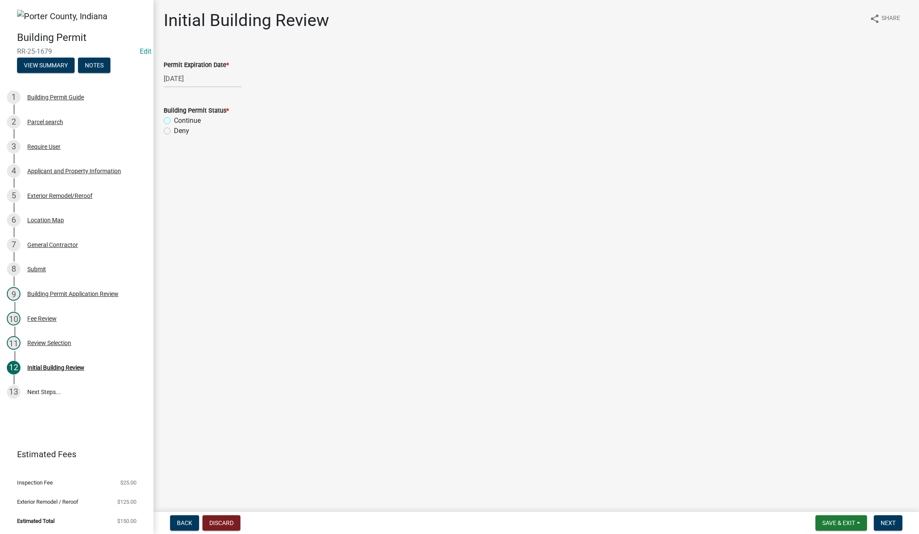
click at [174, 120] on input "Continue" at bounding box center [177, 119] width 6 height 6
radio input "true"
click at [891, 519] on span "Next" at bounding box center [888, 522] width 15 height 7
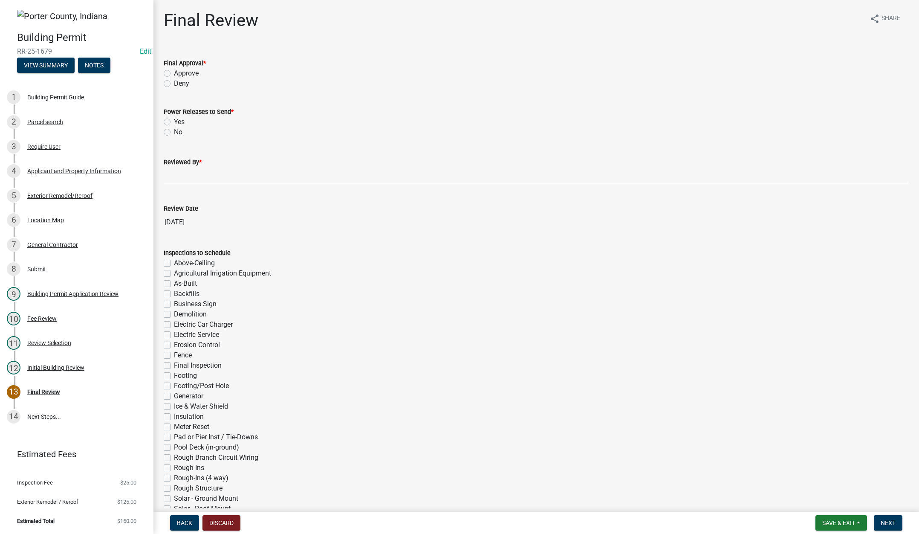
click at [174, 72] on label "Approve" at bounding box center [186, 73] width 25 height 10
click at [174, 72] on input "Approve" at bounding box center [177, 71] width 6 height 6
radio input "true"
click at [174, 131] on label "No" at bounding box center [178, 132] width 9 height 10
click at [174, 131] on input "No" at bounding box center [177, 130] width 6 height 6
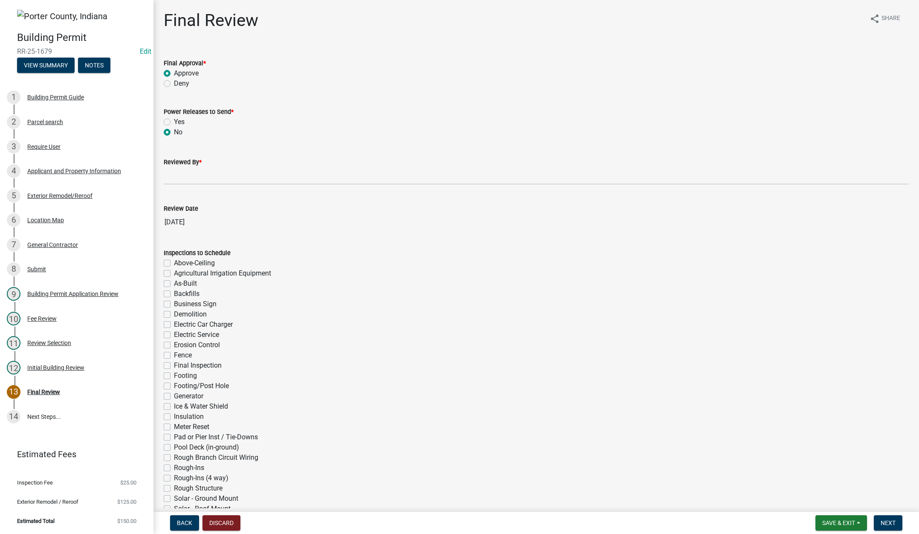
radio input "true"
click at [186, 177] on input "Reviewed By *" at bounding box center [536, 175] width 745 height 17
type input "[PERSON_NAME]"
click at [888, 521] on span "Next" at bounding box center [888, 522] width 15 height 7
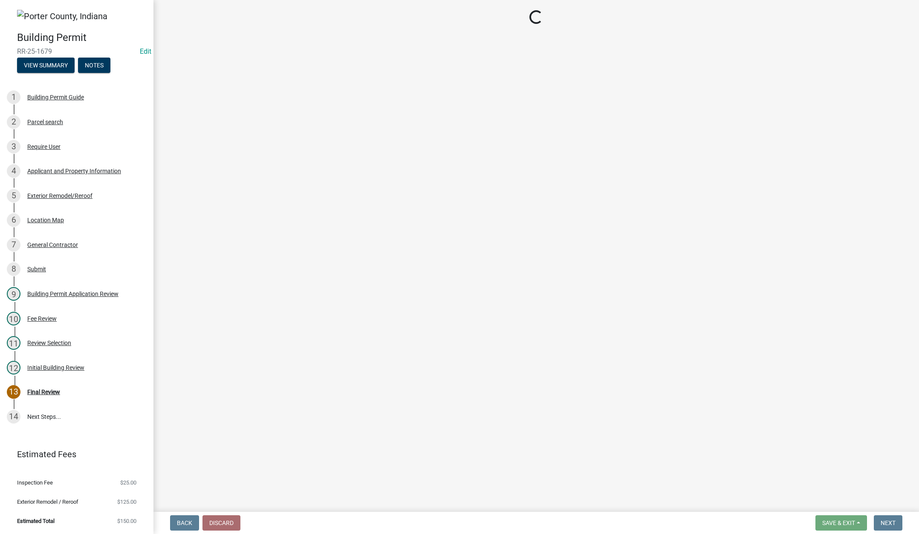
select select "3: 3"
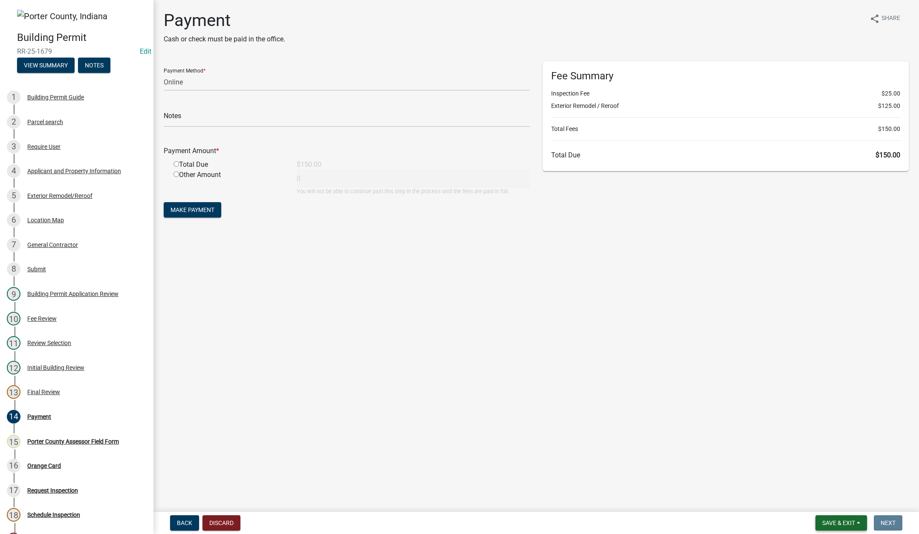
click at [828, 524] on span "Save & Exit" at bounding box center [839, 522] width 33 height 7
click at [829, 504] on button "Save & Exit" at bounding box center [833, 500] width 68 height 20
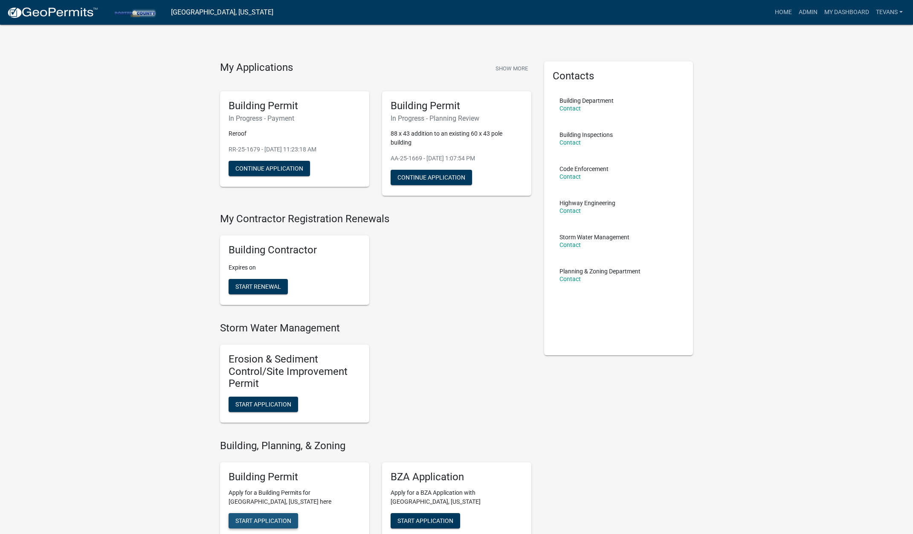
click at [273, 519] on span "Start Application" at bounding box center [263, 520] width 56 height 7
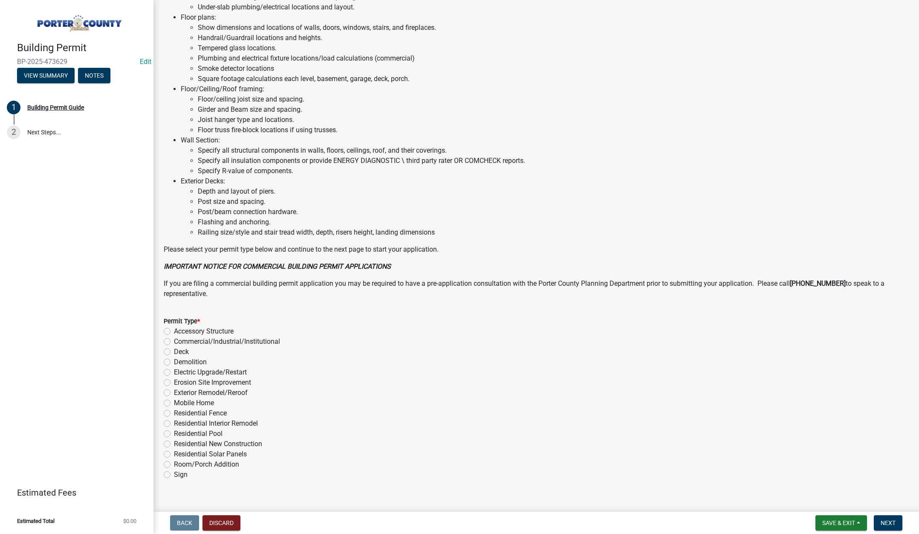
scroll to position [420, 0]
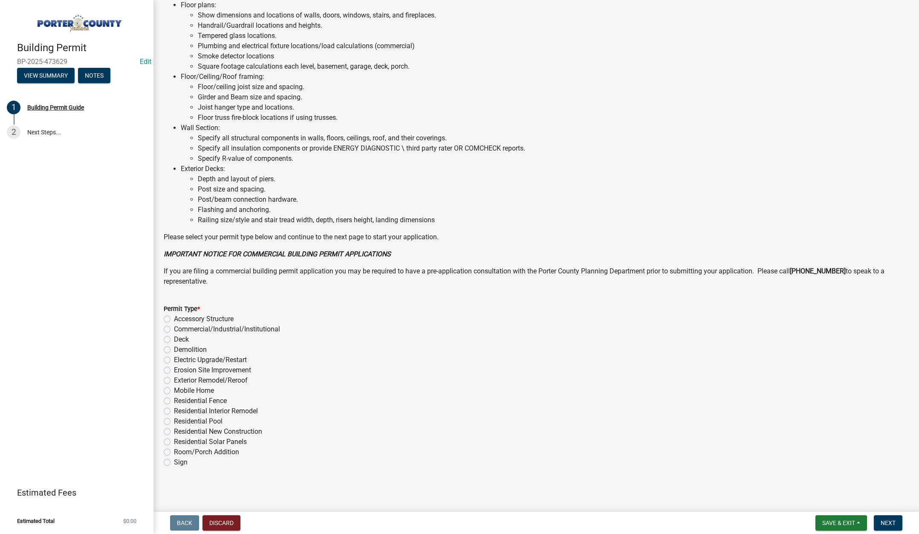
click at [174, 380] on label "Exterior Remodel/Reroof" at bounding box center [211, 380] width 74 height 10
click at [174, 380] on input "Exterior Remodel/Reroof" at bounding box center [177, 378] width 6 height 6
radio input "true"
drag, startPoint x: 885, startPoint y: 519, endPoint x: 846, endPoint y: 495, distance: 45.7
click at [885, 519] on span "Next" at bounding box center [888, 522] width 15 height 7
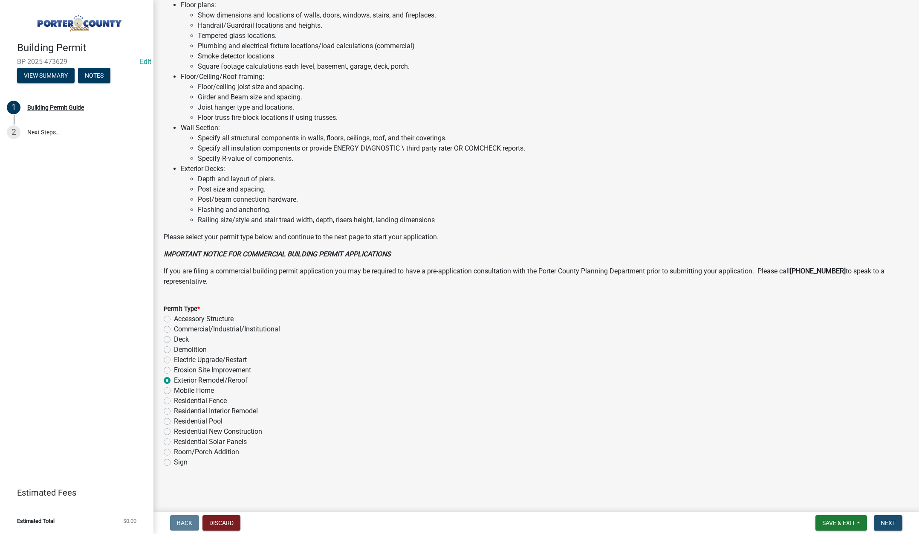
scroll to position [0, 0]
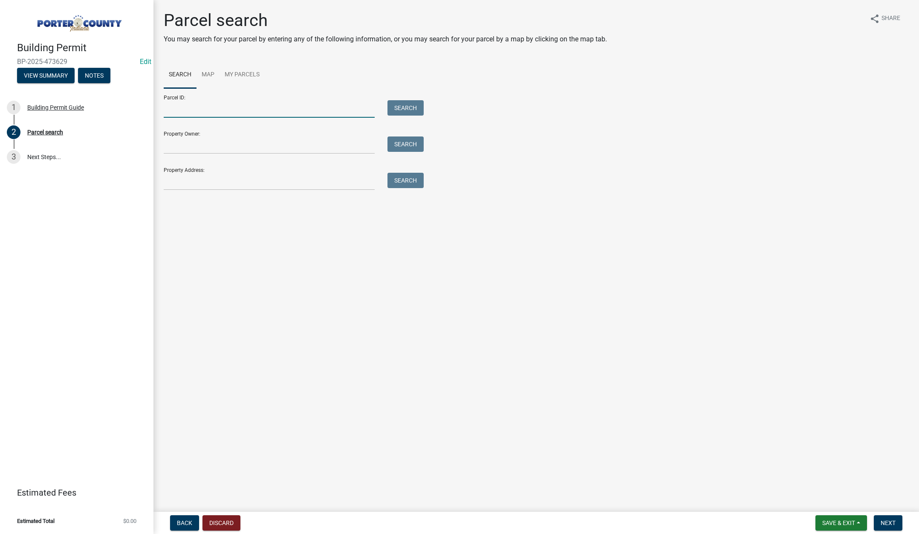
click at [212, 108] on input "Parcel ID:" at bounding box center [269, 108] width 211 height 17
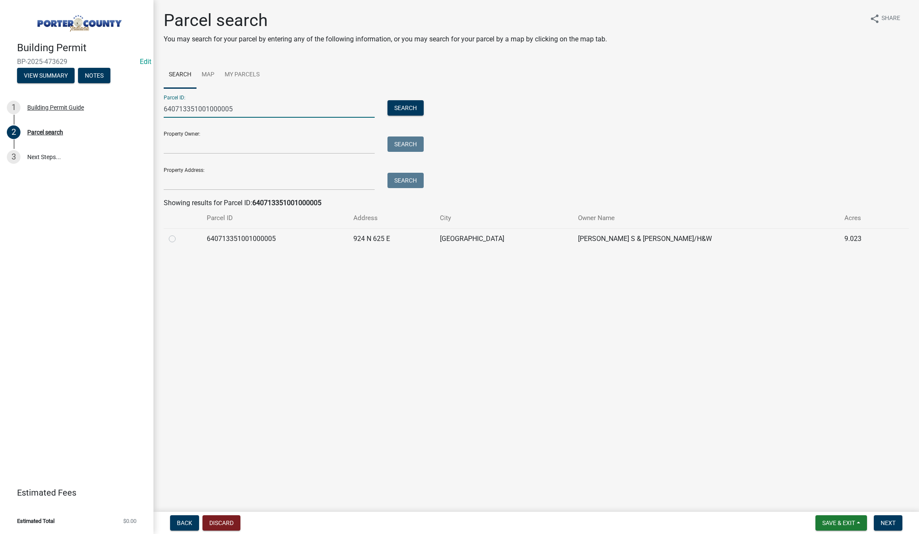
type input "640713351001000005"
click at [179, 234] on label at bounding box center [179, 234] width 0 height 0
click at [179, 239] on input "radio" at bounding box center [182, 237] width 6 height 6
radio input "true"
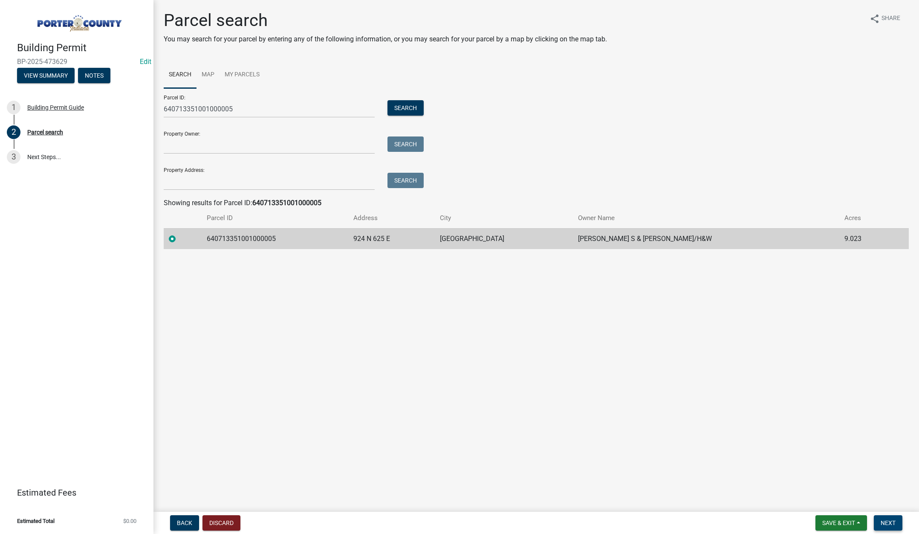
click at [890, 522] on span "Next" at bounding box center [888, 522] width 15 height 7
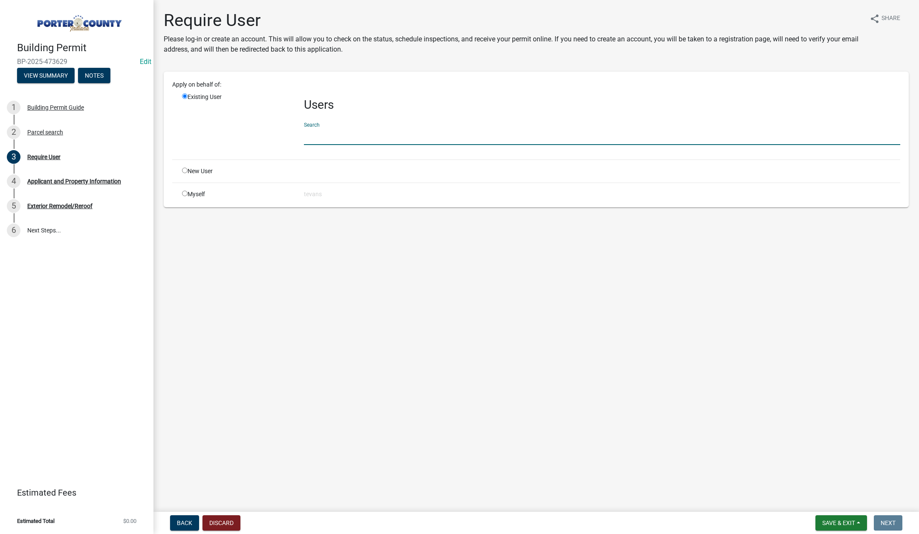
drag, startPoint x: 316, startPoint y: 139, endPoint x: 319, endPoint y: 152, distance: 13.1
click at [316, 139] on input "text" at bounding box center [602, 135] width 597 height 17
type input "tami"
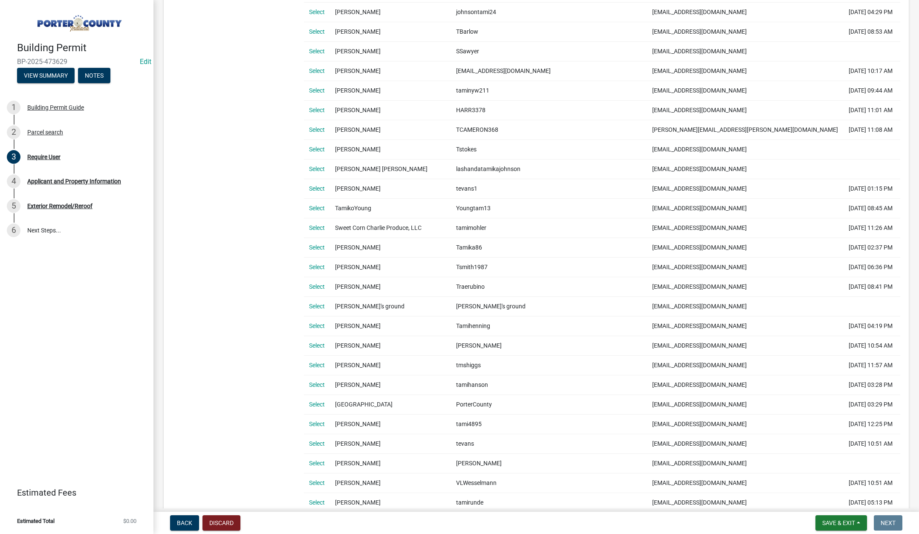
scroll to position [341, 0]
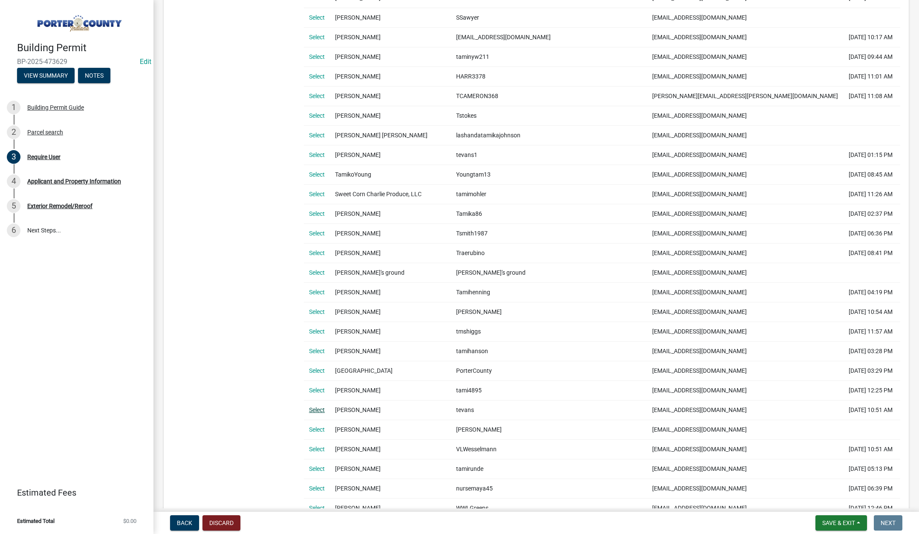
click at [319, 409] on link "Select" at bounding box center [317, 409] width 16 height 7
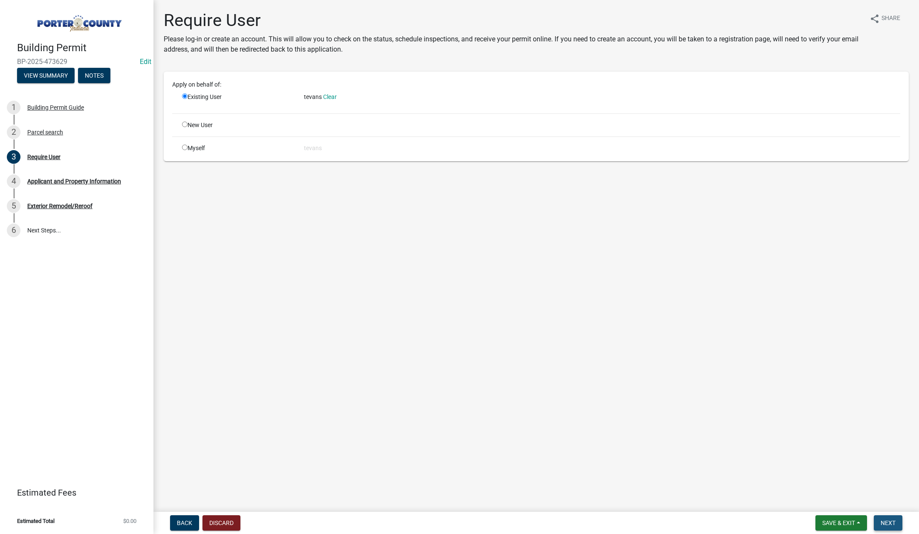
click at [883, 519] on span "Next" at bounding box center [888, 522] width 15 height 7
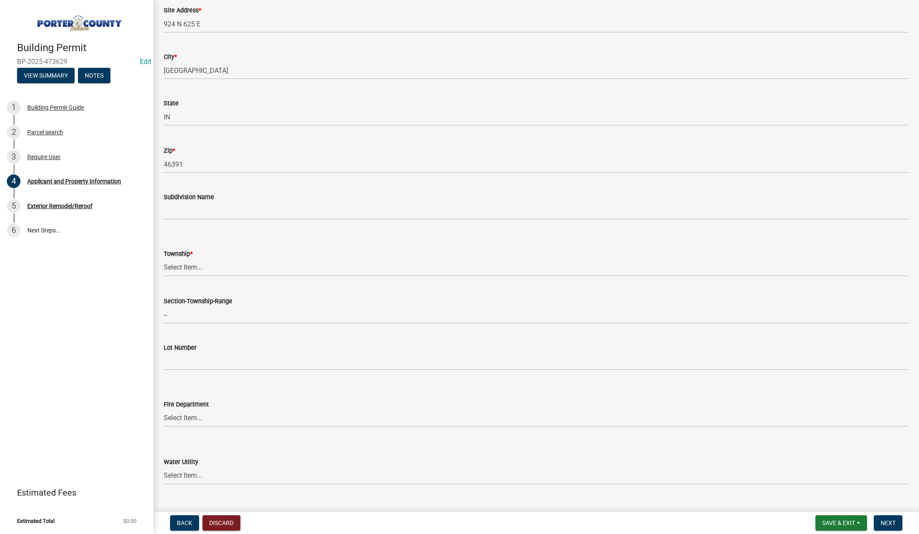
scroll to position [171, 0]
click at [190, 263] on select "Select Item... Boone Center Jackson Liberty Morgan Pine Pleasant Portage Porter…" at bounding box center [536, 263] width 745 height 17
click at [164, 255] on select "Select Item... Boone Center Jackson Liberty Morgan Pine Pleasant Portage Porter…" at bounding box center [536, 263] width 745 height 17
select select "dab8d744-4e32-40c1-942b-b7c1ea7347cb"
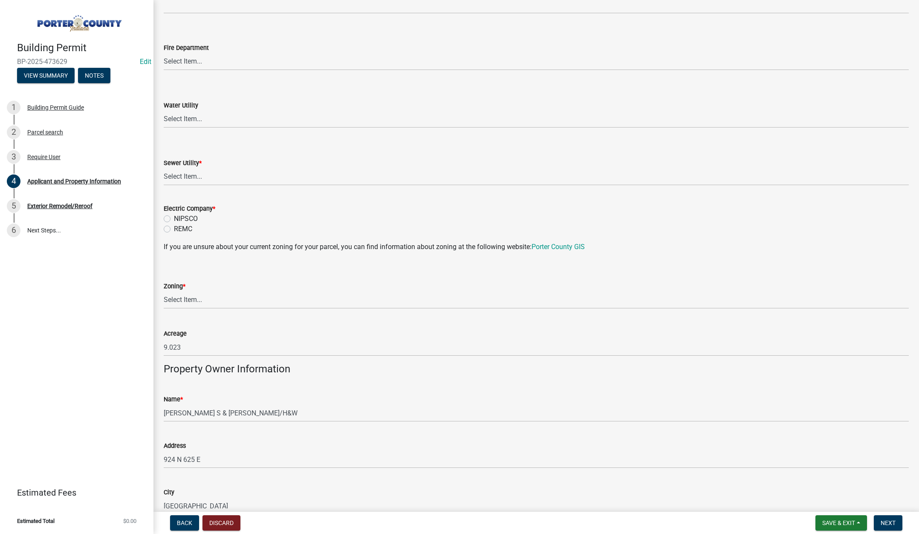
scroll to position [554, 0]
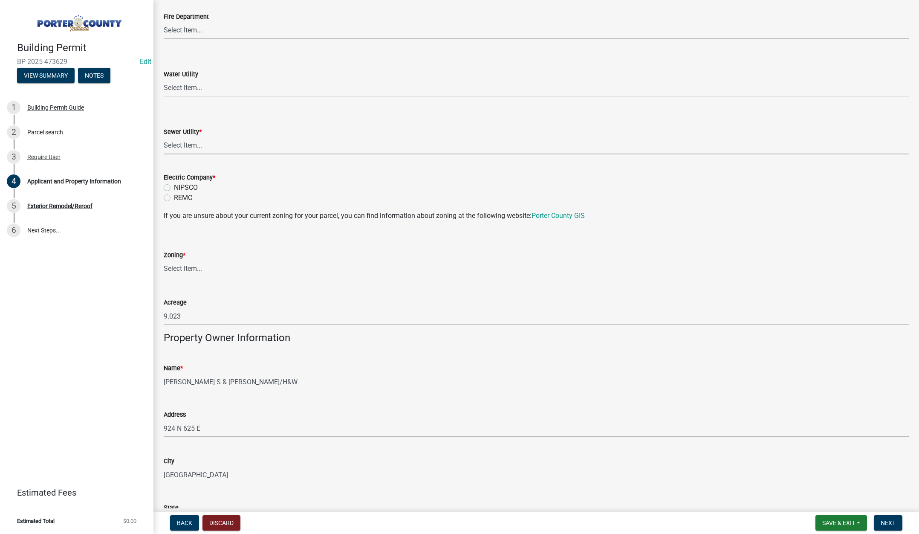
click at [183, 146] on select "Select Item... Aqua Indiana Inc Damon Run Falling Waters Lake Eliza - LEACD Nat…" at bounding box center [536, 145] width 745 height 17
click at [164, 137] on select "Select Item... Aqua Indiana Inc Damon Run Falling Waters Lake Eliza - LEACD Nat…" at bounding box center [536, 145] width 745 height 17
select select "ea6751d4-6bf7-4a16-89ee-f7801ab82aa1"
drag, startPoint x: 167, startPoint y: 187, endPoint x: 183, endPoint y: 269, distance: 84.0
click at [174, 188] on label "NIPSCO" at bounding box center [186, 188] width 24 height 10
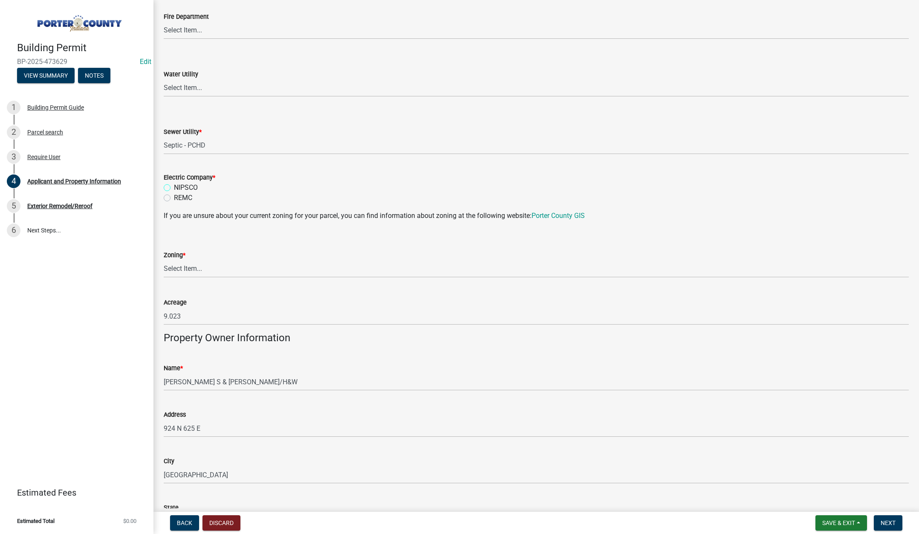
click at [174, 188] on input "NIPSCO" at bounding box center [177, 186] width 6 height 6
radio input "true"
click at [185, 267] on select "Select Item... A1 A2 CH CM CN I1 I2 I3 IN MP OT P1 P2 PUD R1 R2 R3 R4 RL RR" at bounding box center [536, 268] width 745 height 17
click at [164, 260] on select "Select Item... A1 A2 CH CM CN I1 I2 I3 IN MP OT P1 P2 PUD R1 R2 R3 R4 RL RR" at bounding box center [536, 268] width 745 height 17
select select "92efe679-05f4-414a-9426-51627fba5de6"
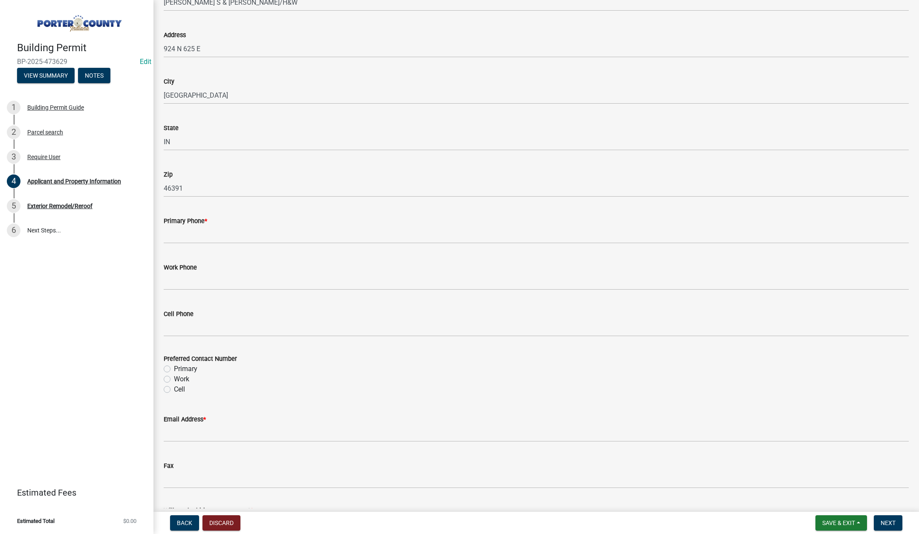
scroll to position [938, 0]
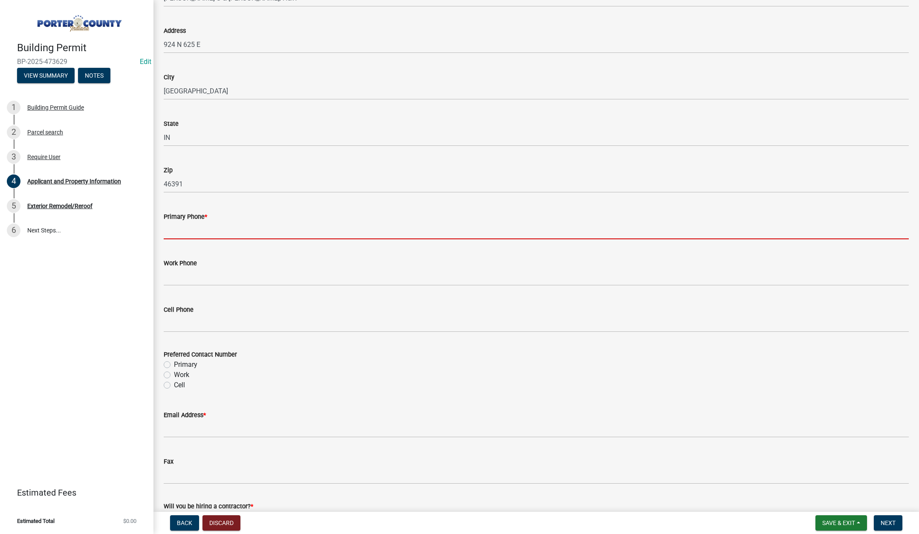
click at [206, 228] on input "Primary Phone *" at bounding box center [536, 230] width 745 height 17
type input "219-548-0897"
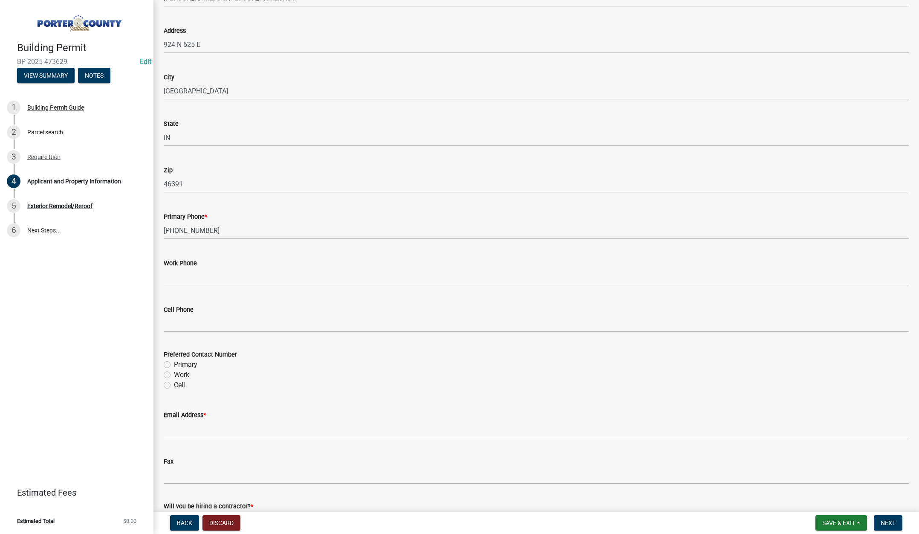
click at [174, 363] on label "Primary" at bounding box center [185, 364] width 23 height 10
click at [174, 363] on input "Primary" at bounding box center [177, 362] width 6 height 6
radio input "true"
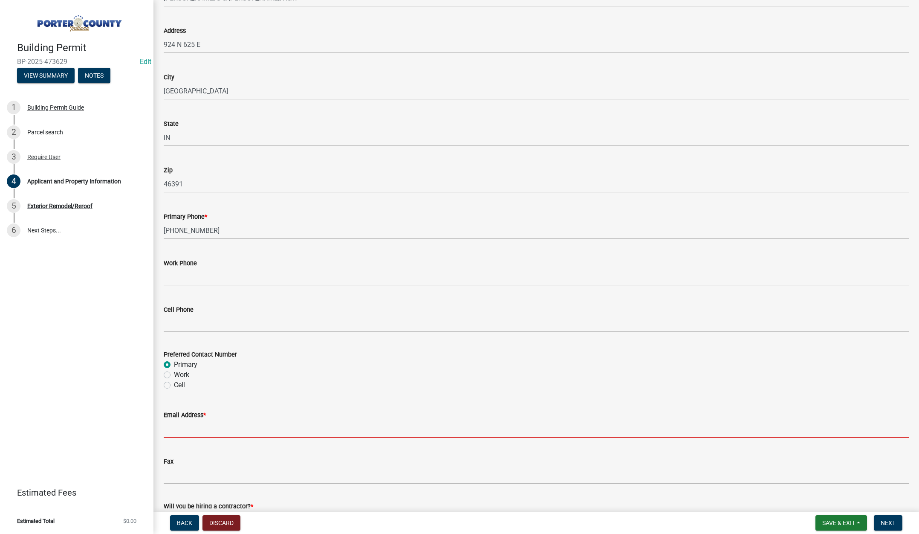
click at [192, 430] on input "Email Address *" at bounding box center [536, 428] width 745 height 17
type input "office@tricountycompanies.com"
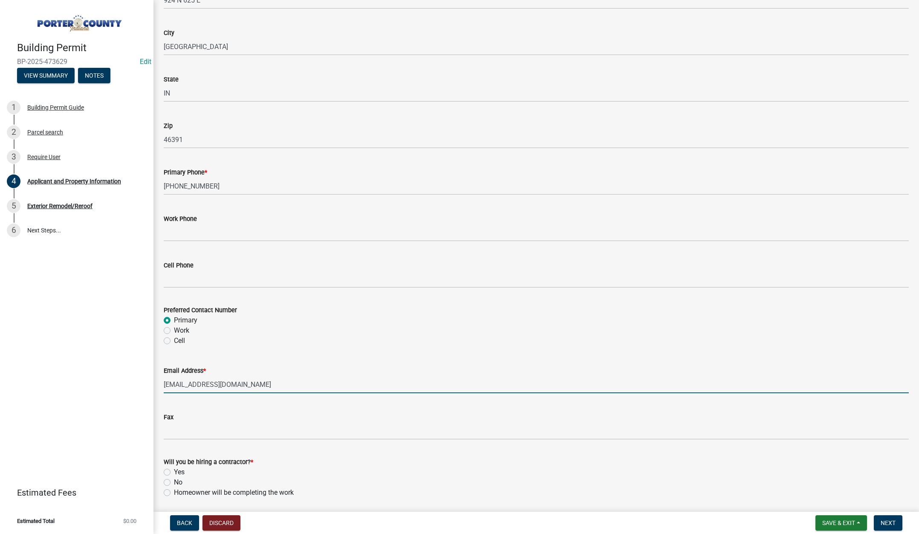
scroll to position [1061, 0]
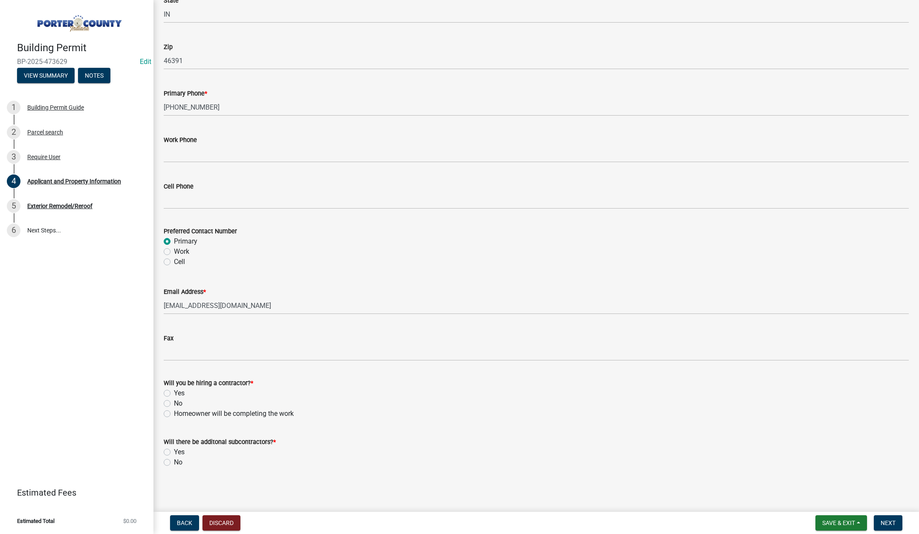
click at [174, 394] on label "Yes" at bounding box center [179, 393] width 11 height 10
click at [174, 394] on input "Yes" at bounding box center [177, 391] width 6 height 6
radio input "true"
click at [174, 461] on label "No" at bounding box center [178, 462] width 9 height 10
click at [174, 461] on input "No" at bounding box center [177, 460] width 6 height 6
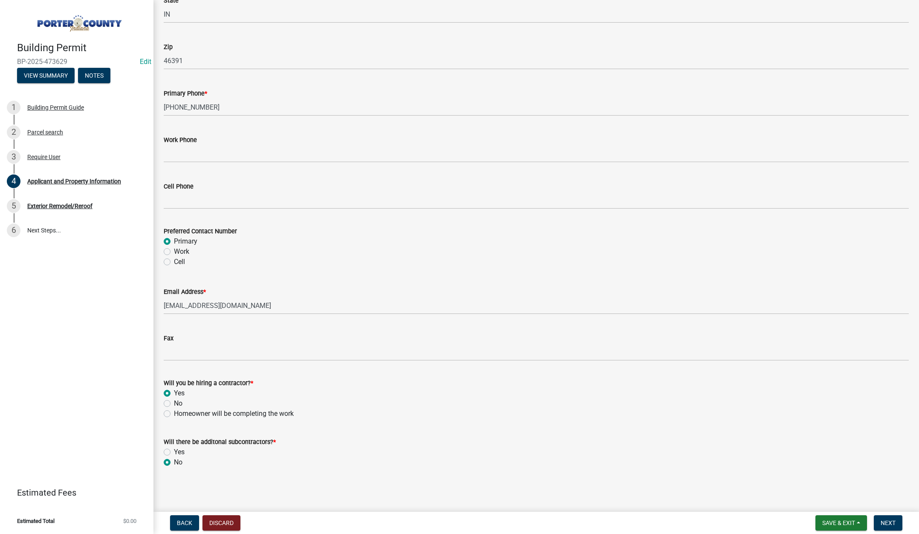
radio input "true"
click at [892, 519] on span "Next" at bounding box center [888, 522] width 15 height 7
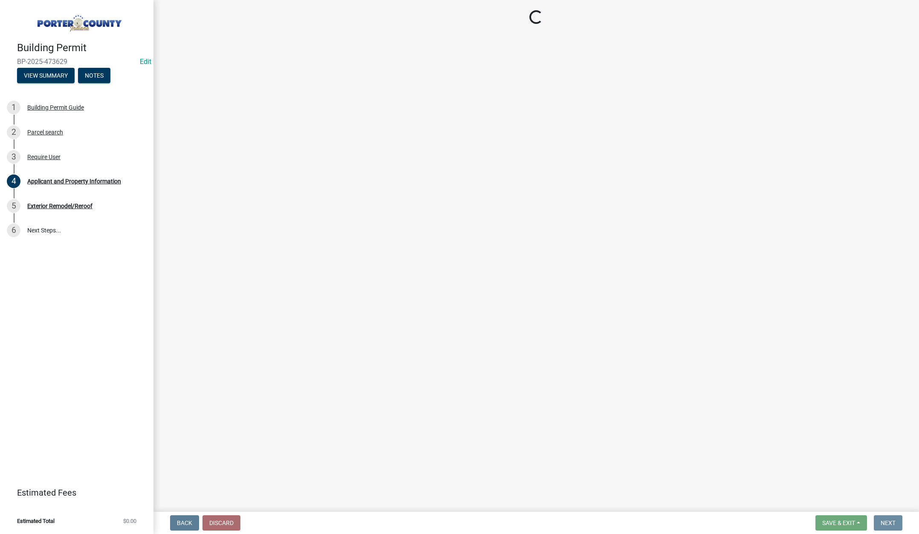
scroll to position [0, 0]
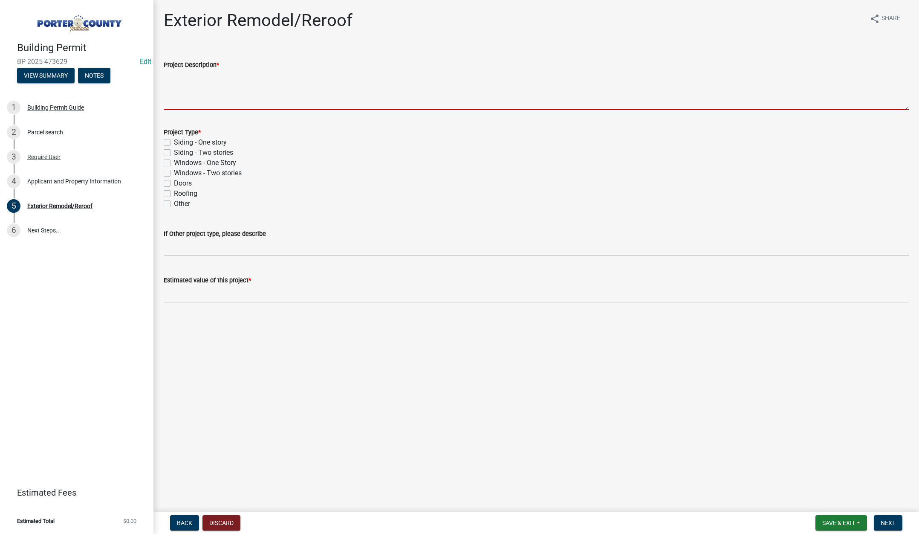
click at [235, 84] on textarea "Project Description *" at bounding box center [536, 90] width 745 height 40
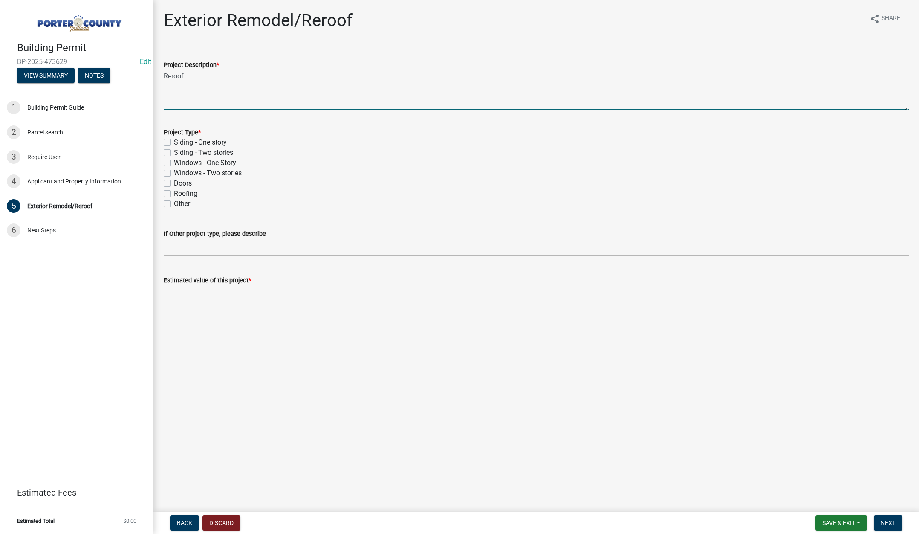
type textarea "Reroof"
click at [174, 192] on label "Roofing" at bounding box center [185, 193] width 23 height 10
click at [174, 192] on input "Roofing" at bounding box center [177, 191] width 6 height 6
checkbox input "true"
checkbox input "false"
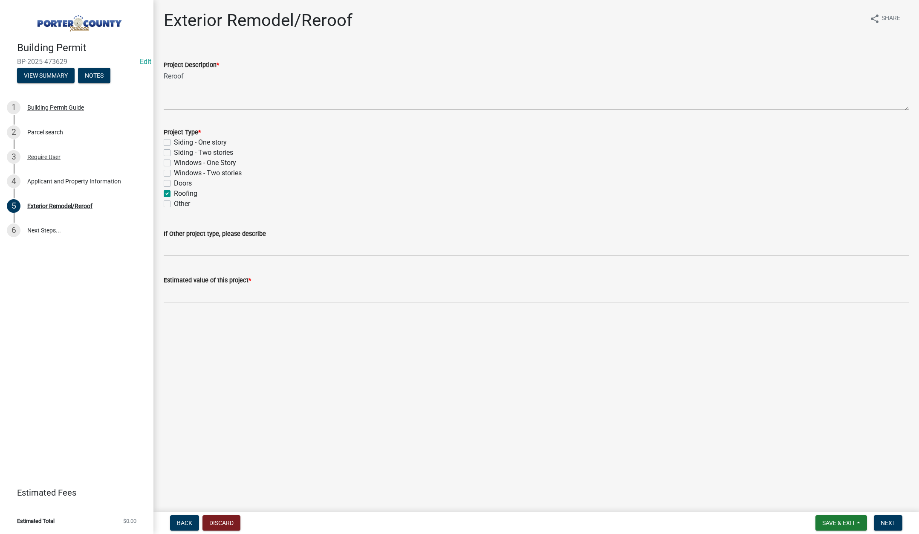
checkbox input "false"
checkbox input "true"
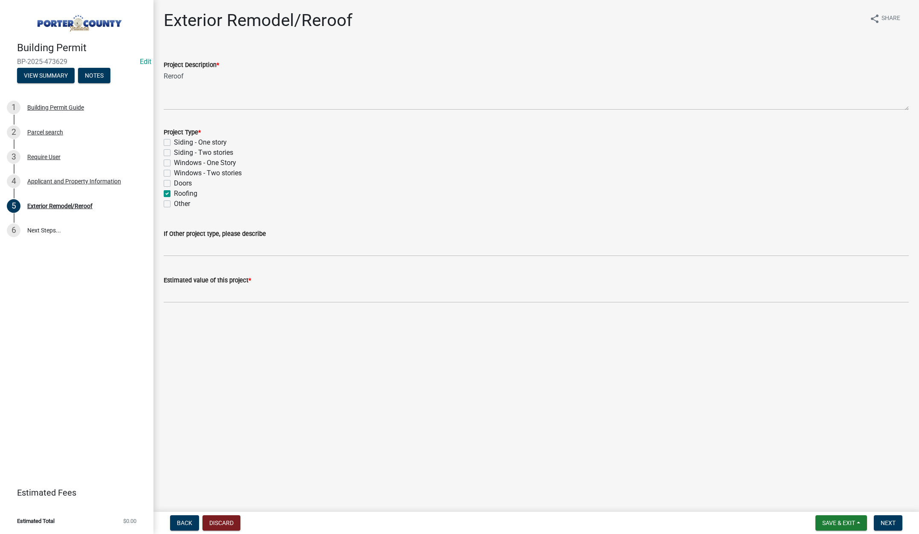
checkbox input "false"
click at [209, 296] on input "text" at bounding box center [536, 293] width 745 height 17
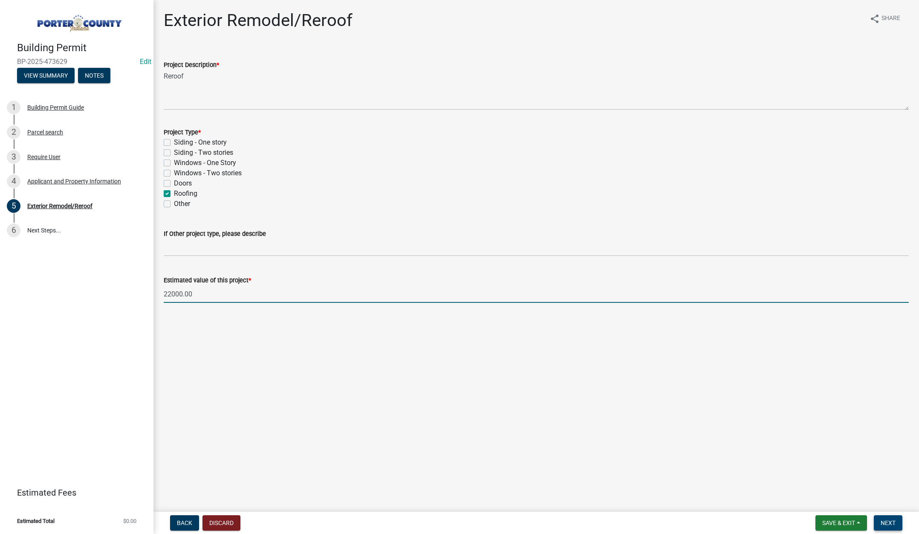
type input "22000"
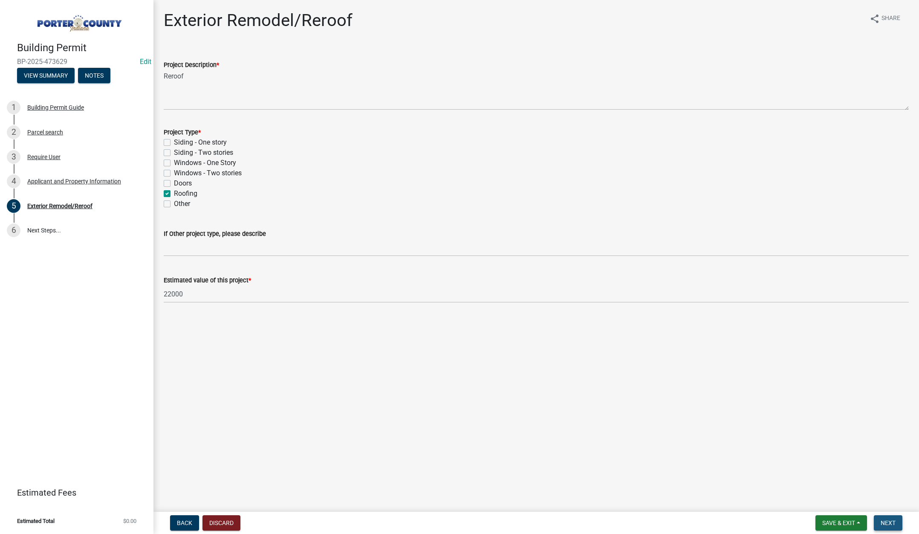
click at [894, 523] on span "Next" at bounding box center [888, 522] width 15 height 7
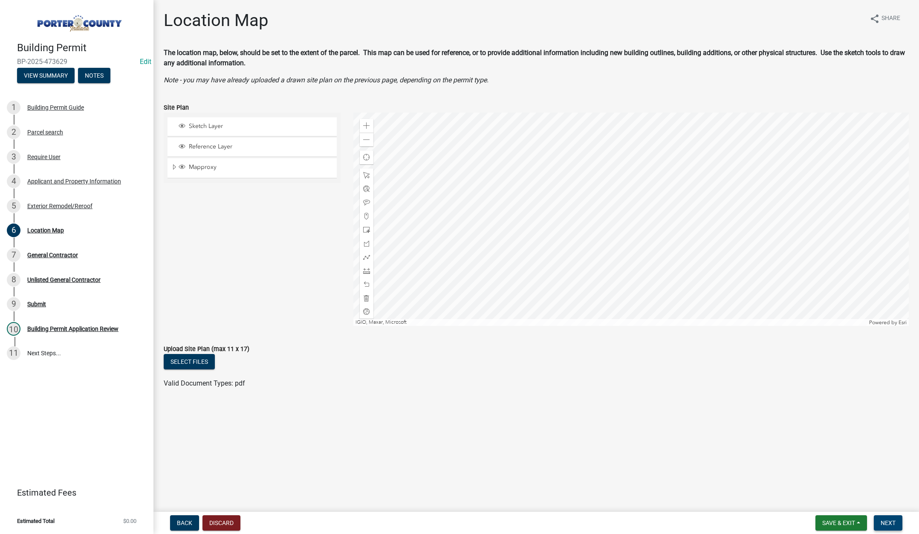
click at [886, 522] on span "Next" at bounding box center [888, 522] width 15 height 7
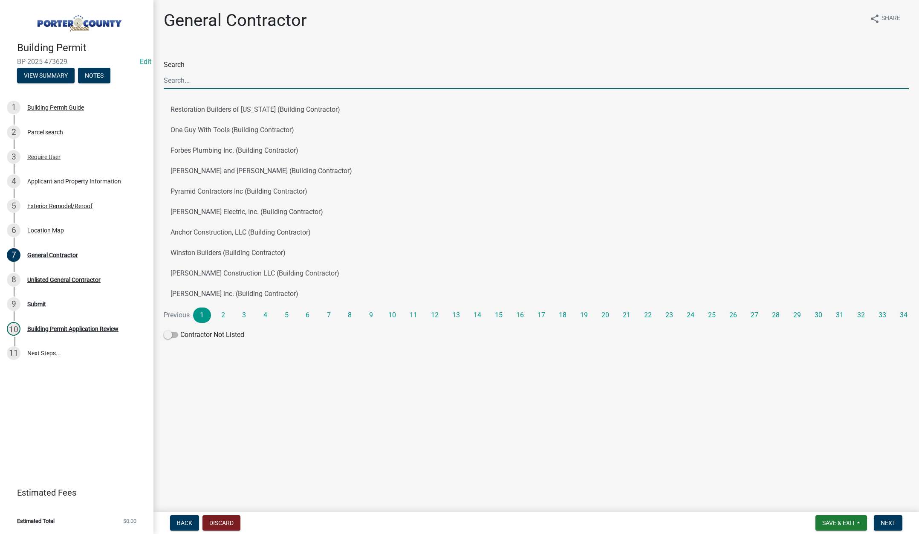
click at [183, 84] on input "Search" at bounding box center [536, 80] width 745 height 17
type input "tri coun"
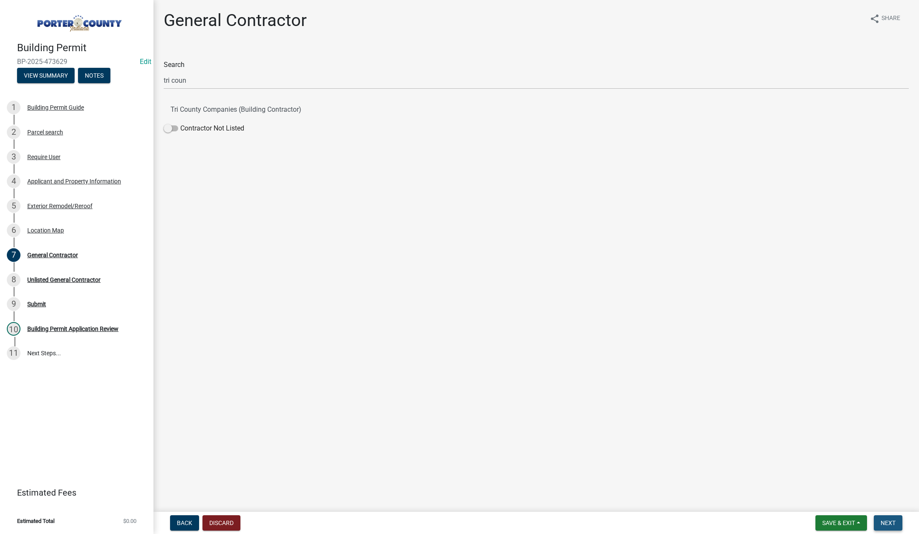
click at [884, 522] on span "Next" at bounding box center [888, 522] width 15 height 7
click at [229, 109] on button "Tri County Companies (Building Contractor)" at bounding box center [536, 109] width 745 height 20
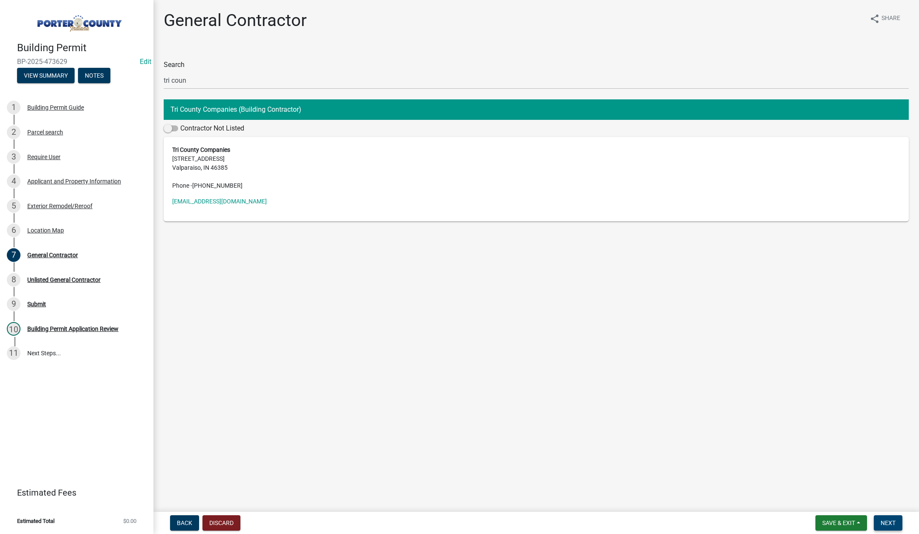
click at [883, 521] on span "Next" at bounding box center [888, 522] width 15 height 7
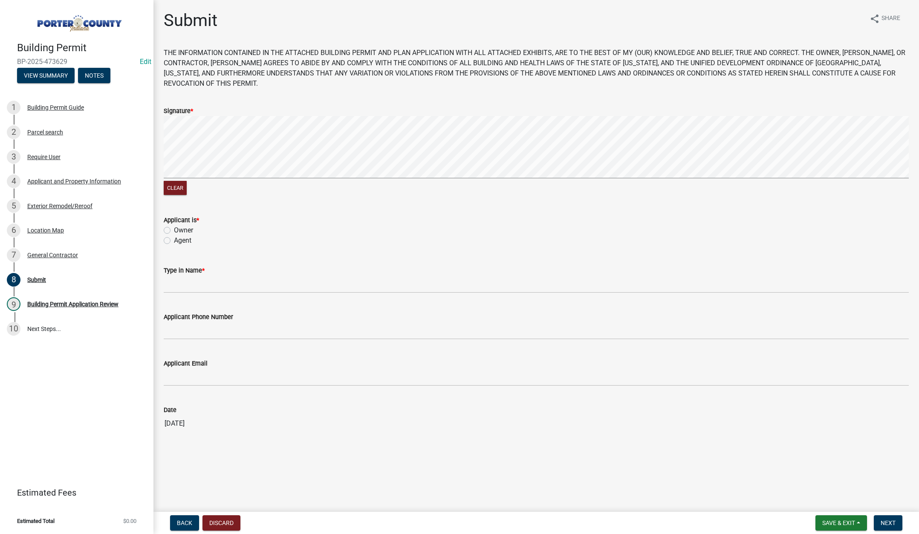
drag, startPoint x: 168, startPoint y: 243, endPoint x: 168, endPoint y: 248, distance: 5.1
click at [174, 243] on label "Agent" at bounding box center [182, 240] width 17 height 10
click at [174, 241] on input "Agent" at bounding box center [177, 238] width 6 height 6
radio input "true"
drag, startPoint x: 172, startPoint y: 278, endPoint x: 183, endPoint y: 280, distance: 10.7
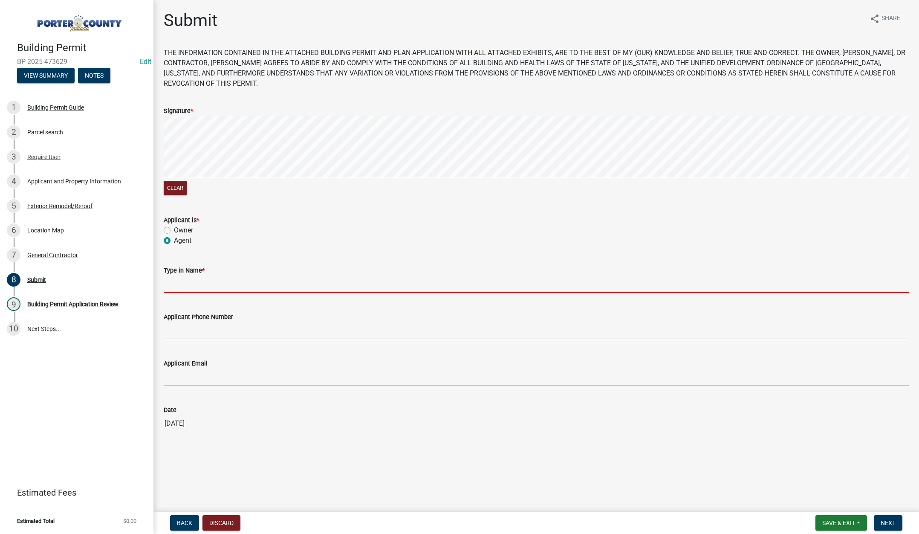
click at [172, 278] on input "Type in Name *" at bounding box center [536, 283] width 745 height 17
type input "[PERSON_NAME]"
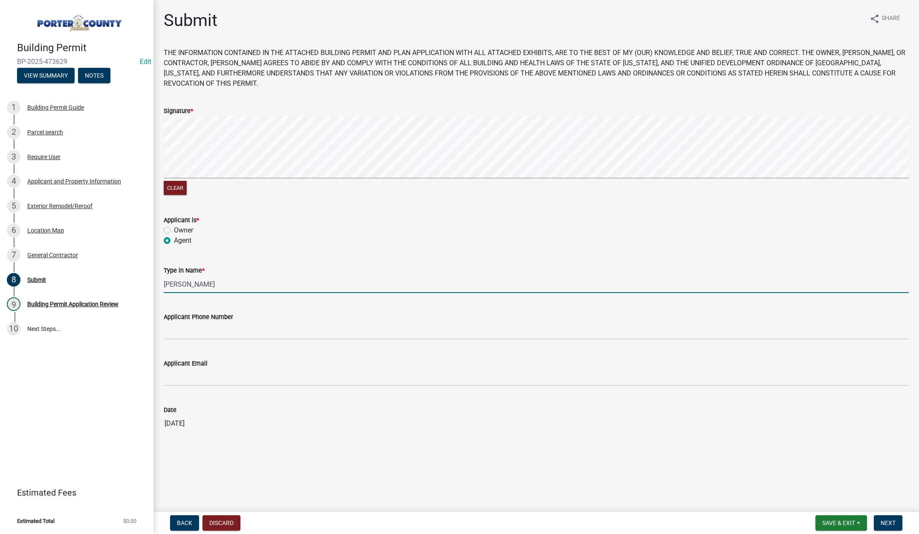
type input "2193093058"
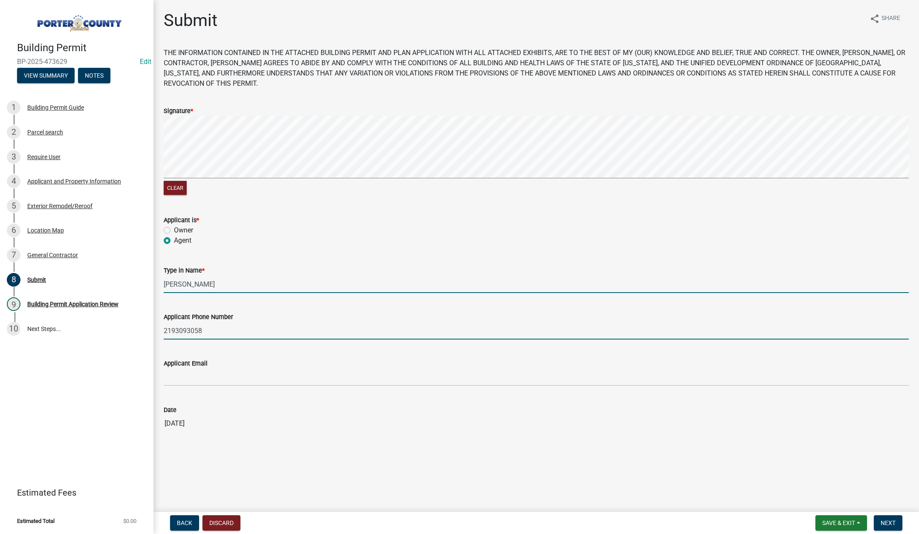
click at [221, 325] on input "2193093058" at bounding box center [536, 330] width 745 height 17
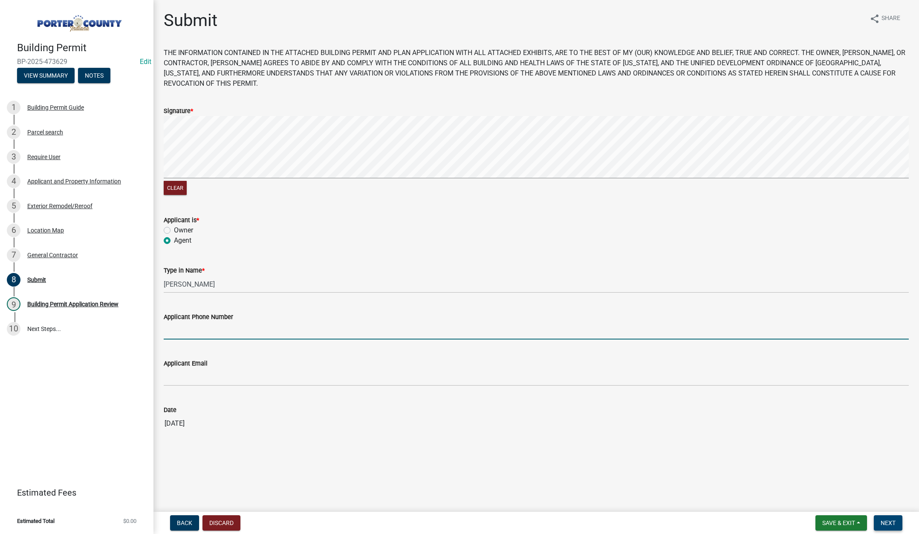
click at [888, 519] on span "Next" at bounding box center [888, 522] width 15 height 7
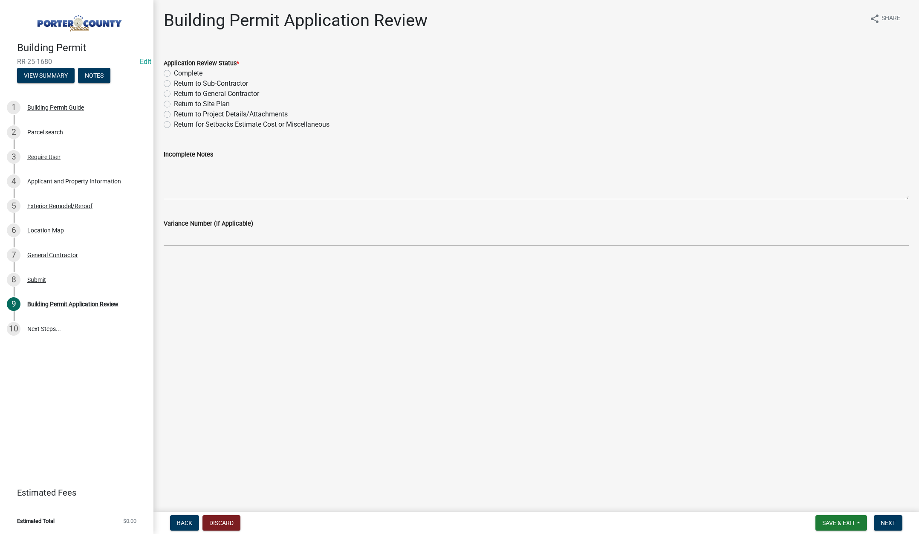
click at [174, 72] on label "Complete" at bounding box center [188, 73] width 29 height 10
click at [174, 72] on input "Complete" at bounding box center [177, 71] width 6 height 6
radio input "true"
click at [888, 518] on button "Next" at bounding box center [888, 522] width 29 height 15
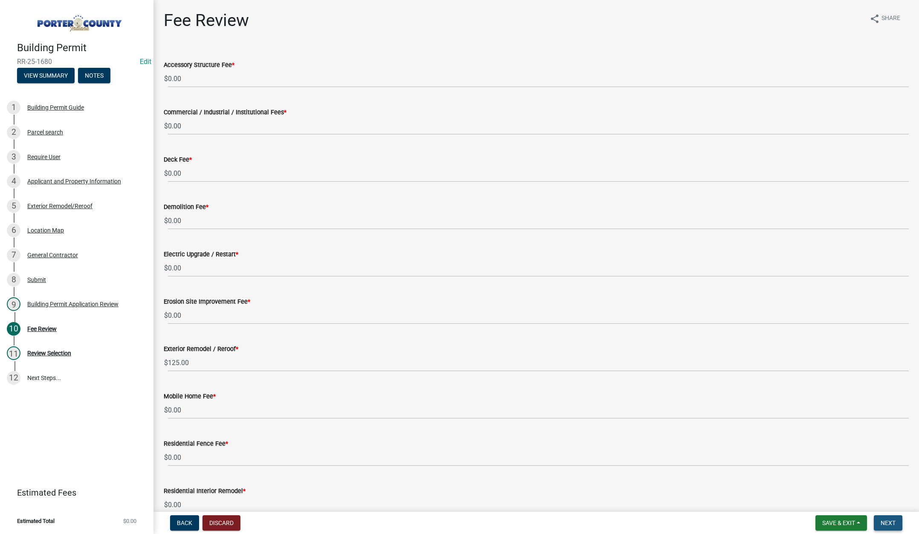
click at [896, 520] on button "Next" at bounding box center [888, 522] width 29 height 15
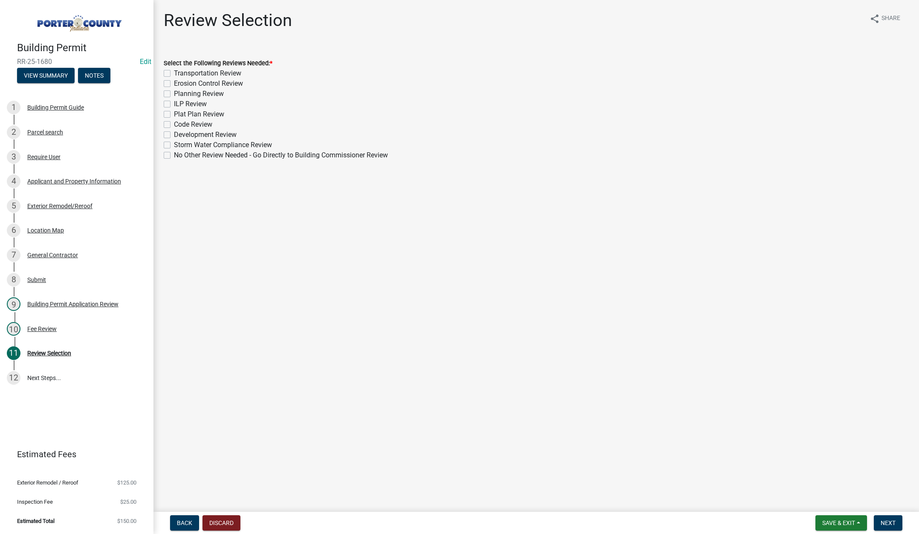
click at [174, 157] on label "No Other Review Needed - Go Directly to Building Commissioner Review" at bounding box center [281, 155] width 214 height 10
click at [174, 156] on input "No Other Review Needed - Go Directly to Building Commissioner Review" at bounding box center [177, 153] width 6 height 6
checkbox input "true"
checkbox input "false"
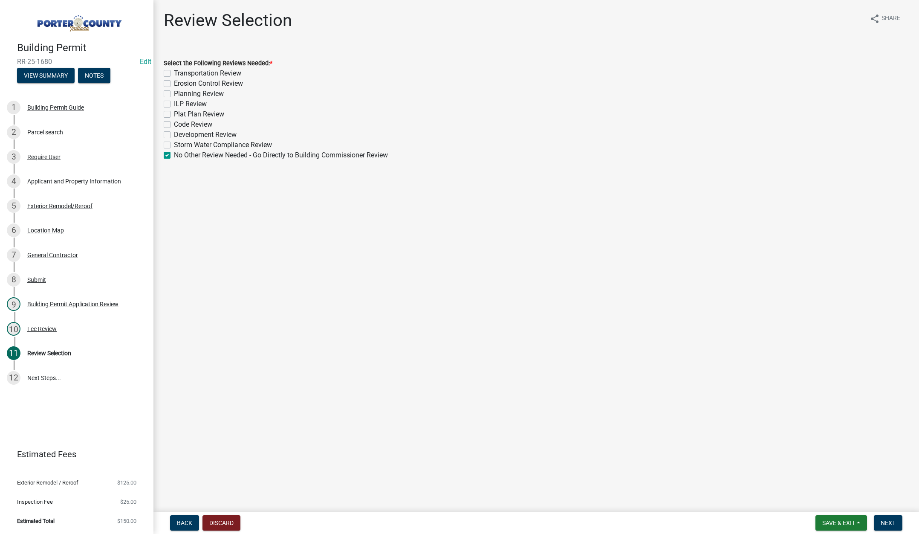
checkbox input "false"
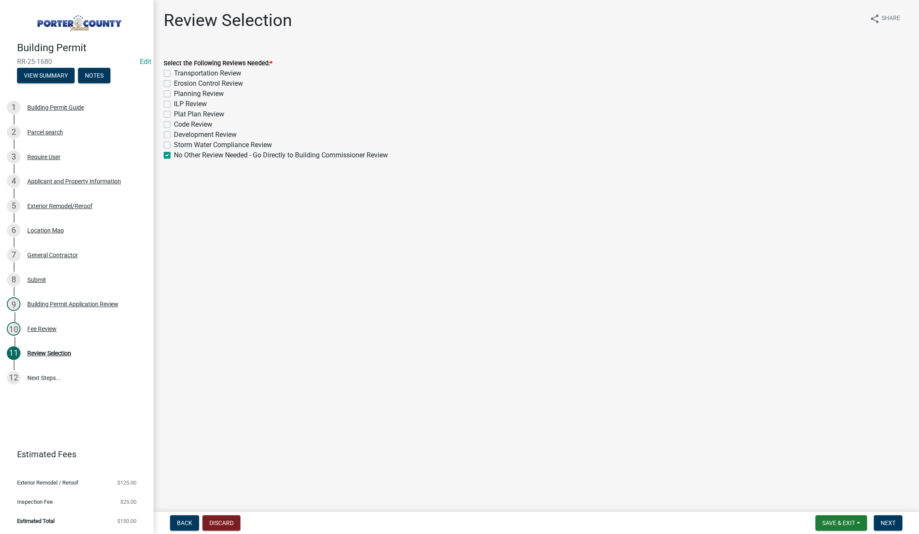
checkbox input "false"
checkbox input "true"
click at [884, 519] on span "Next" at bounding box center [888, 522] width 15 height 7
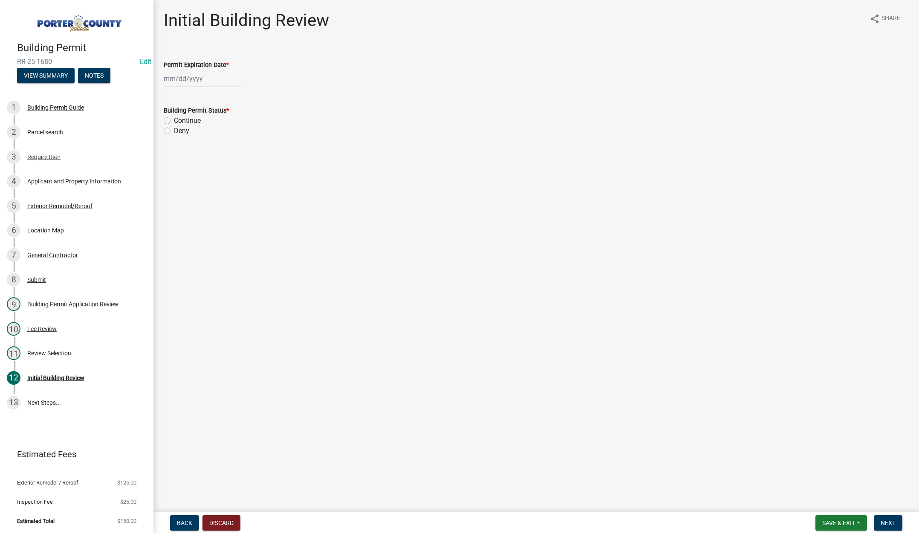
select select "9"
click at [206, 78] on div "Jan Feb Mar Apr May Jun Jul Aug Sep Oct Nov Dec 1525 1526 1527 1528 1529 1530 1…" at bounding box center [203, 78] width 78 height 17
click at [235, 96] on select "1525 1526 1527 1528 1529 1530 1531 1532 1533 1534 1535 1536 1537 1538 1539 1540…" at bounding box center [230, 96] width 31 height 13
select select "2026"
click at [215, 90] on select "1525 1526 1527 1528 1529 1530 1531 1532 1533 1534 1535 1536 1537 1538 1539 1540…" at bounding box center [230, 96] width 31 height 13
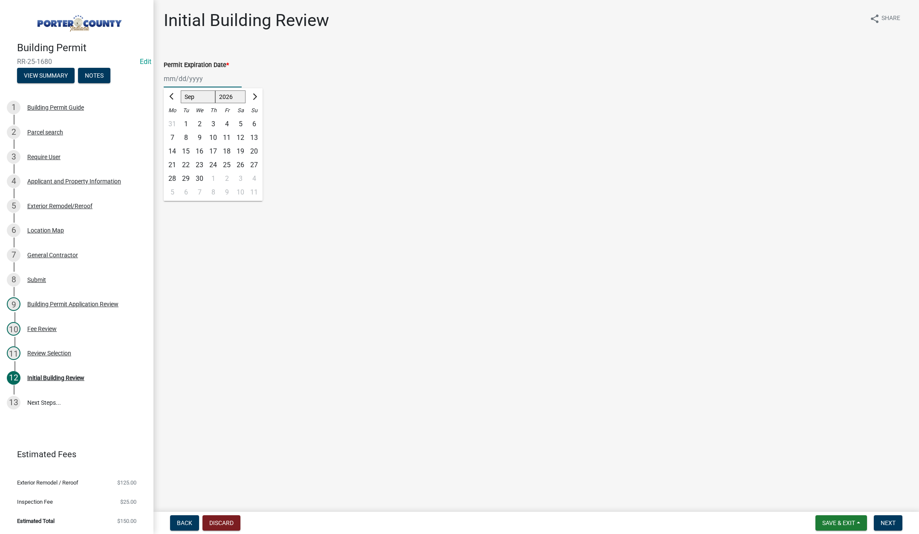
click at [227, 122] on div "4" at bounding box center [227, 124] width 14 height 14
type input "09/04/2026"
click at [174, 120] on label "Continue" at bounding box center [187, 121] width 27 height 10
click at [174, 120] on input "Continue" at bounding box center [177, 119] width 6 height 6
radio input "true"
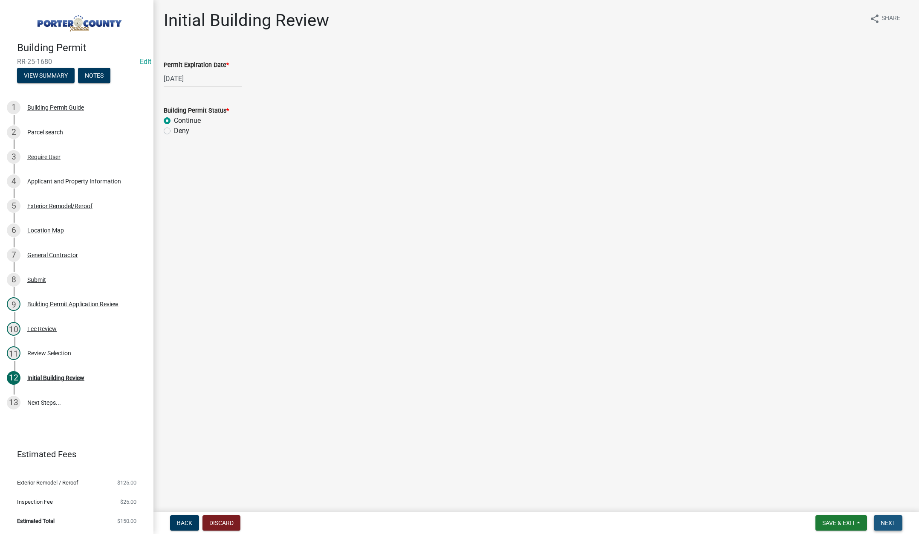
click at [882, 519] on button "Next" at bounding box center [888, 522] width 29 height 15
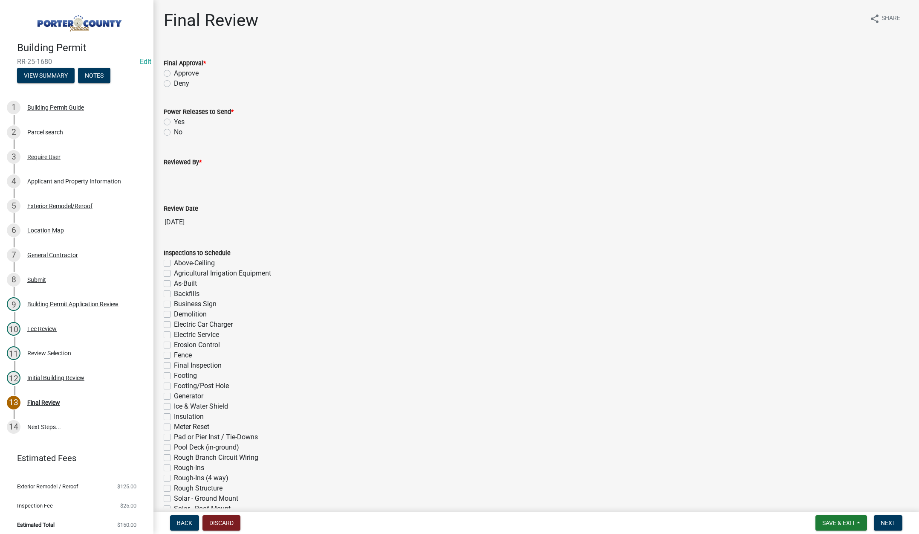
click at [174, 71] on label "Approve" at bounding box center [186, 73] width 25 height 10
click at [174, 71] on input "Approve" at bounding box center [177, 71] width 6 height 6
radio input "true"
click at [174, 133] on label "No" at bounding box center [178, 132] width 9 height 10
click at [174, 133] on input "No" at bounding box center [177, 130] width 6 height 6
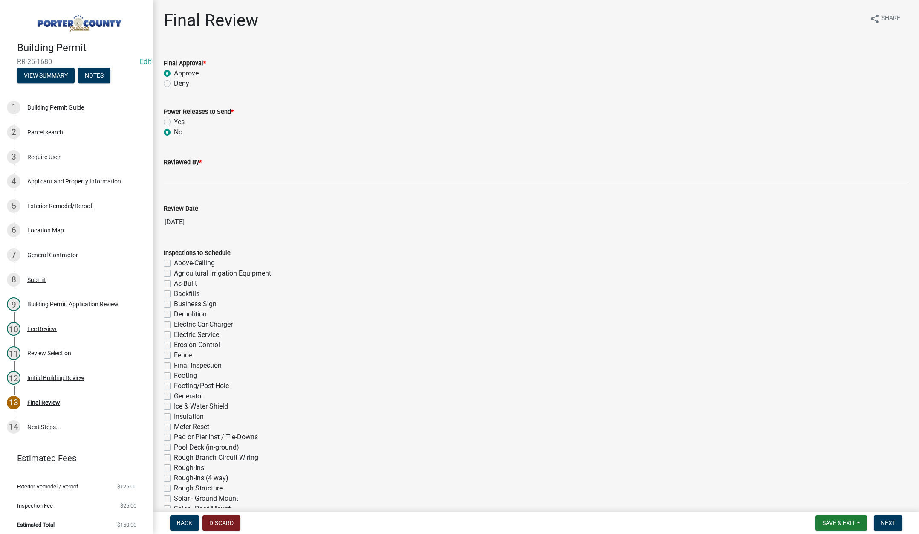
radio input "true"
click at [173, 176] on input "Reviewed By *" at bounding box center [536, 175] width 745 height 17
type input "Tami"
click at [891, 520] on span "Next" at bounding box center [888, 522] width 15 height 7
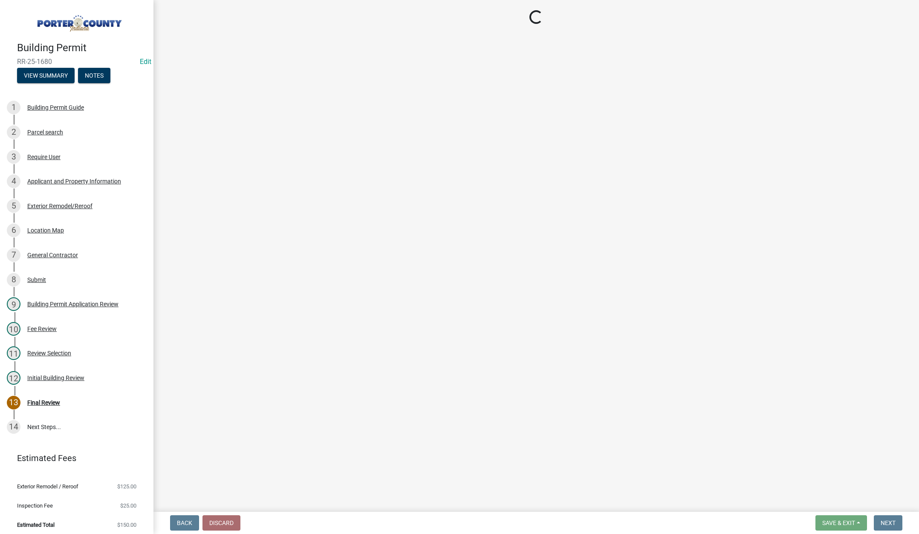
select select "3: 3"
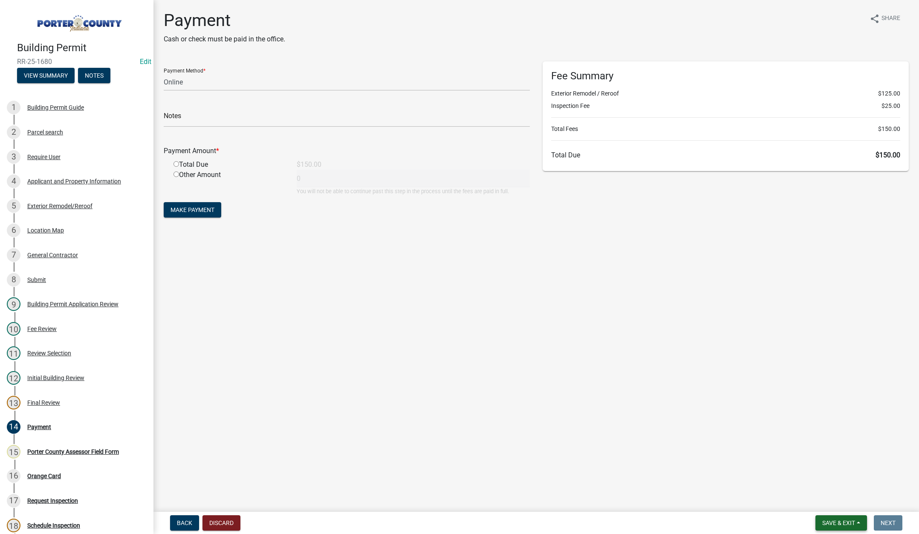
click at [840, 523] on span "Save & Exit" at bounding box center [839, 522] width 33 height 7
click at [834, 495] on button "Save & Exit" at bounding box center [833, 500] width 68 height 20
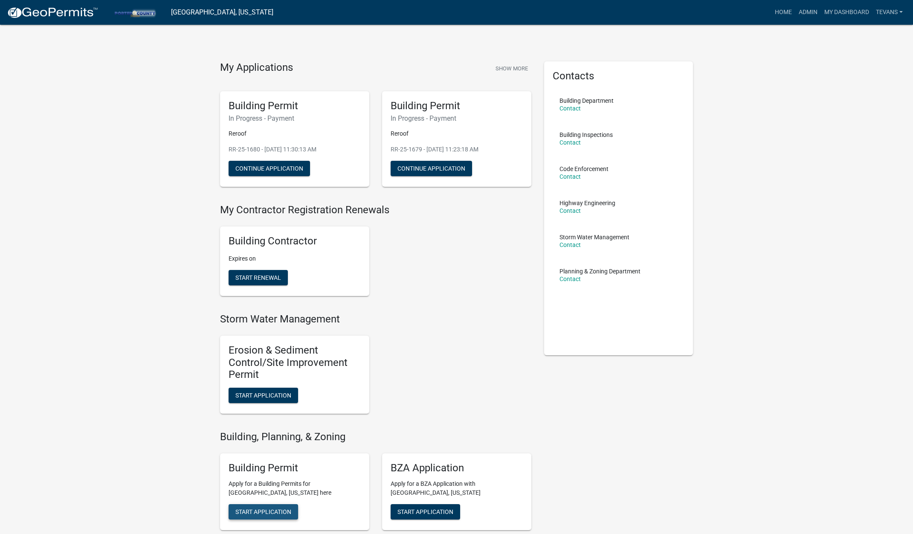
click at [263, 508] on span "Start Application" at bounding box center [263, 511] width 56 height 7
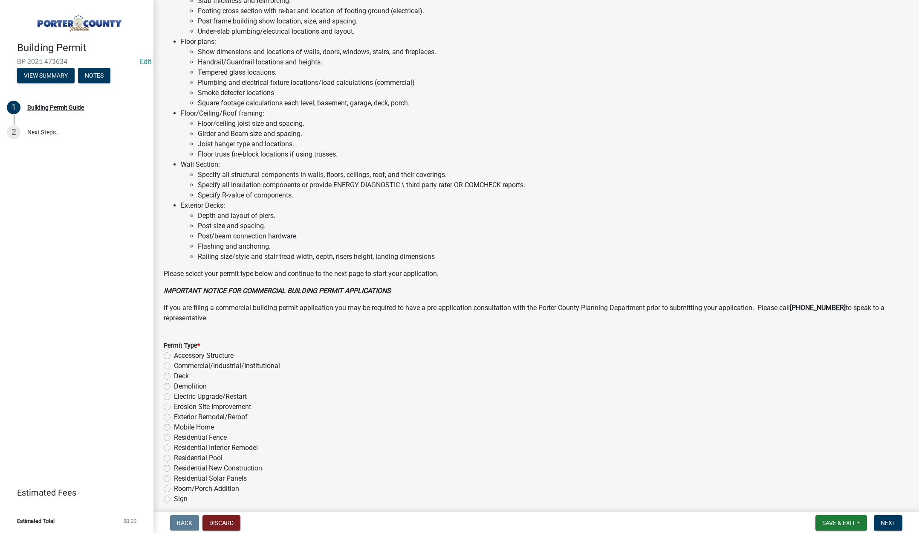
scroll to position [420, 0]
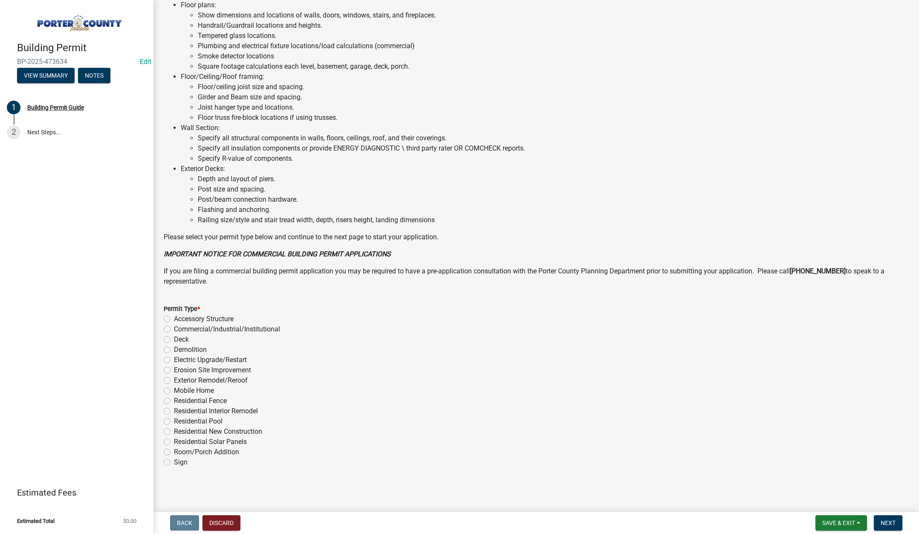
click at [174, 381] on label "Exterior Remodel/Reroof" at bounding box center [211, 380] width 74 height 10
click at [174, 381] on input "Exterior Remodel/Reroof" at bounding box center [177, 378] width 6 height 6
radio input "true"
click at [888, 522] on span "Next" at bounding box center [888, 522] width 15 height 7
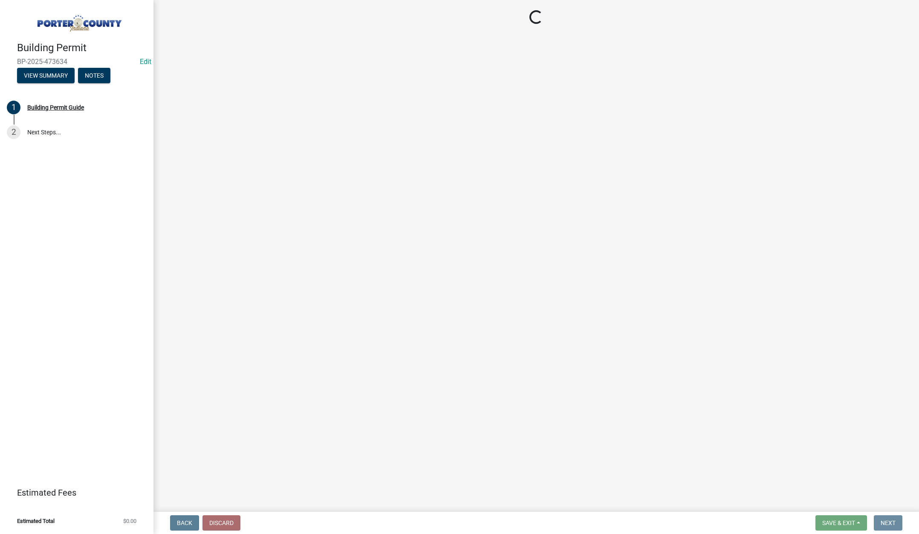
scroll to position [0, 0]
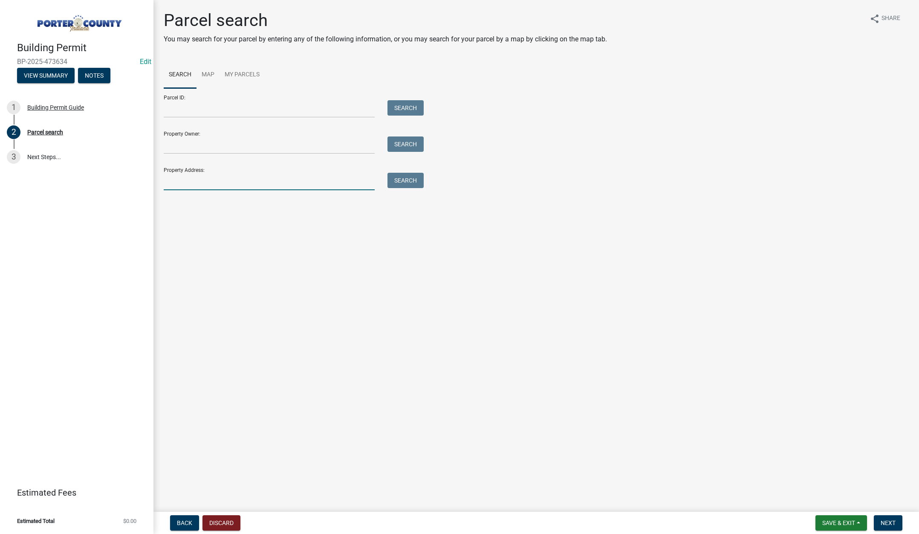
click at [218, 182] on input "Property Address:" at bounding box center [269, 181] width 211 height 17
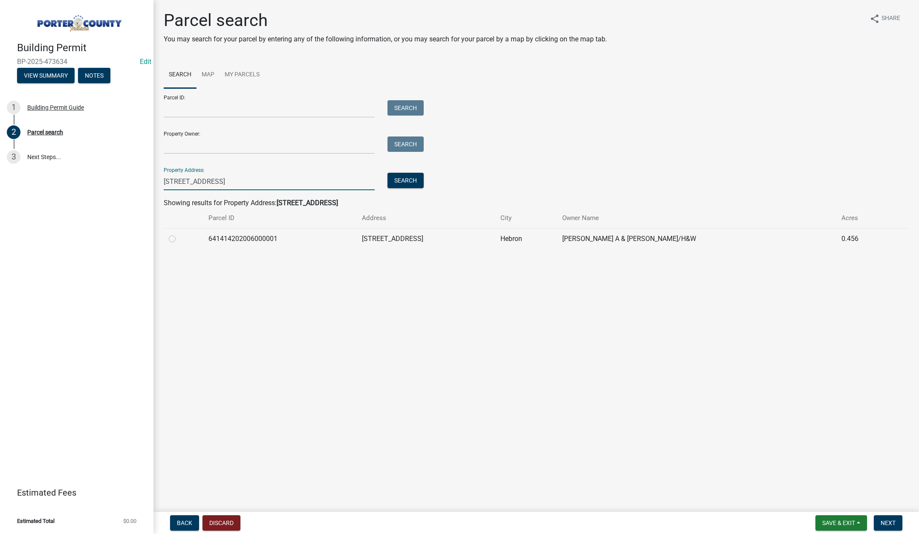
type input "632-1 w st rd 8"
drag, startPoint x: 171, startPoint y: 238, endPoint x: 374, endPoint y: 310, distance: 215.5
click at [179, 234] on label at bounding box center [179, 234] width 0 height 0
click at [179, 238] on input "radio" at bounding box center [182, 237] width 6 height 6
radio input "true"
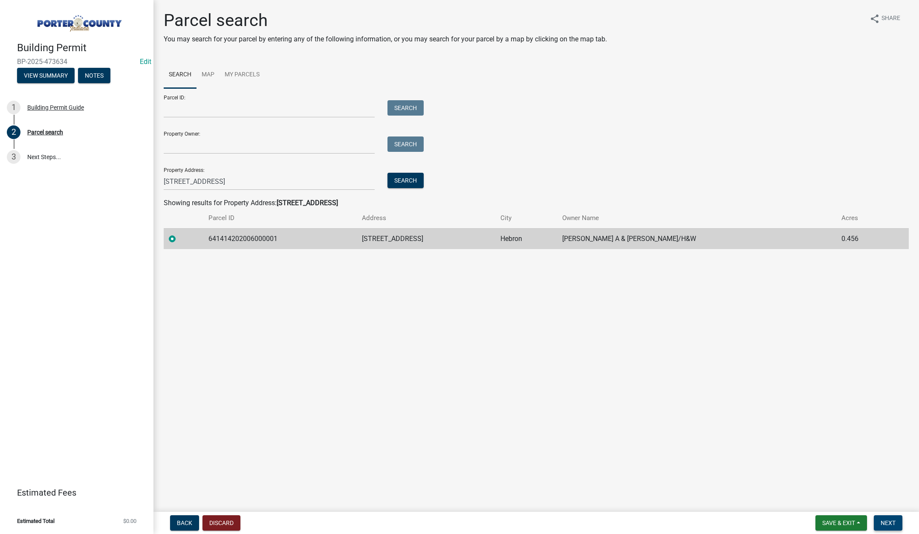
click at [892, 521] on span "Next" at bounding box center [888, 522] width 15 height 7
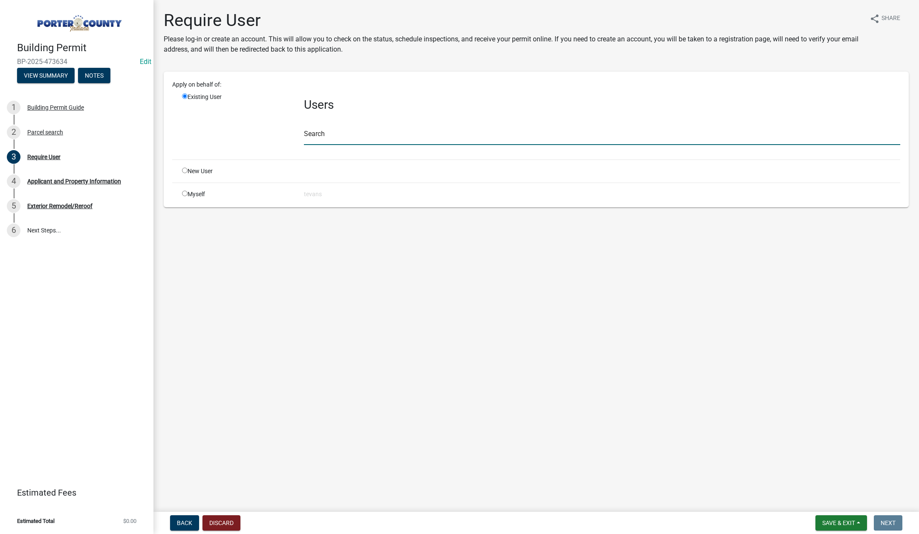
click at [329, 136] on input "text" at bounding box center [602, 135] width 597 height 17
type input "tami"
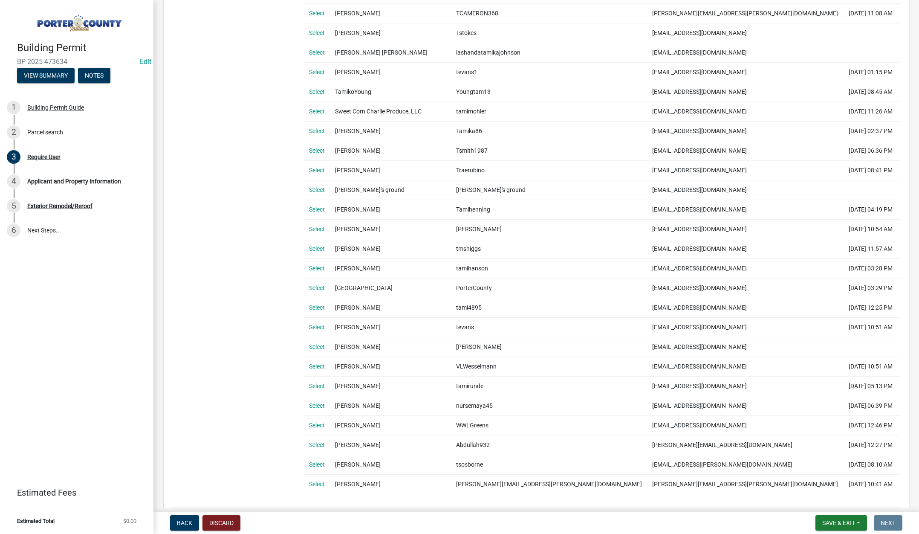
scroll to position [426, 0]
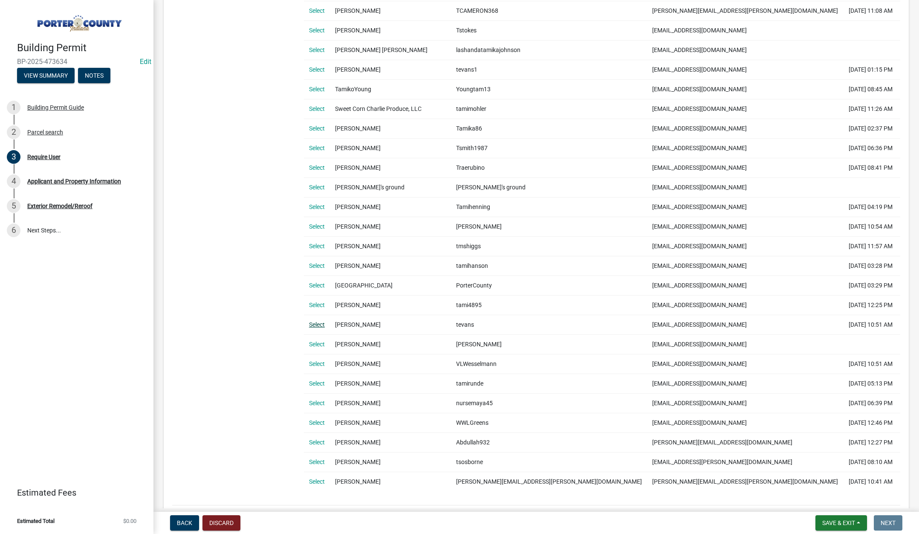
click at [316, 324] on link "Select" at bounding box center [317, 324] width 16 height 7
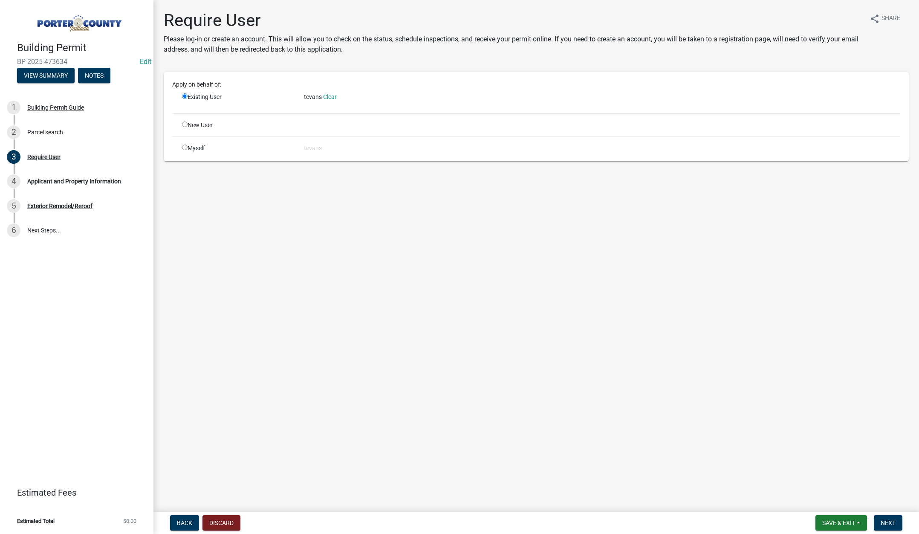
scroll to position [0, 0]
click at [887, 520] on span "Next" at bounding box center [888, 522] width 15 height 7
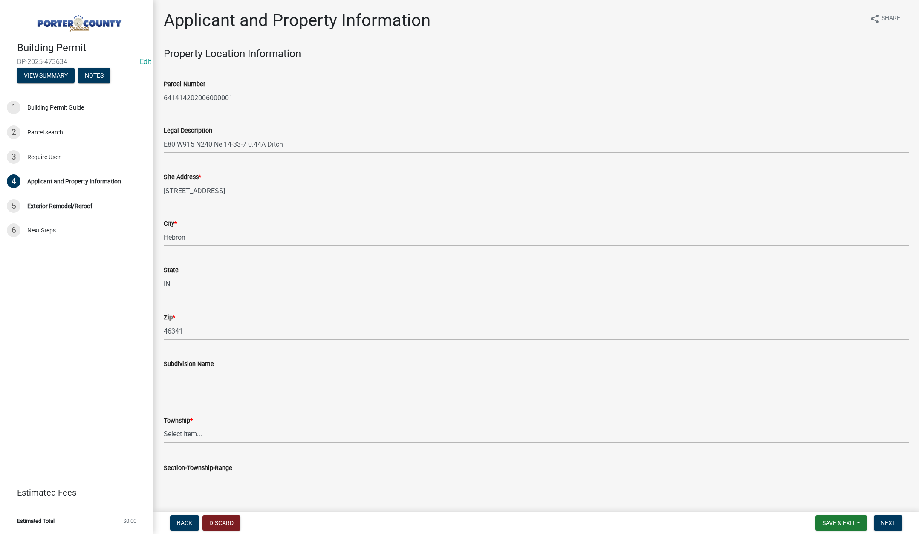
click at [193, 435] on select "Select Item... Boone Center Jackson Liberty Morgan Pine Pleasant Portage Porter…" at bounding box center [536, 434] width 745 height 17
click at [164, 426] on select "Select Item... Boone Center Jackson Liberty Morgan Pine Pleasant Portage Porter…" at bounding box center [536, 434] width 745 height 17
select select "727dfea8-a90f-47eb-b41f-dba829b609f5"
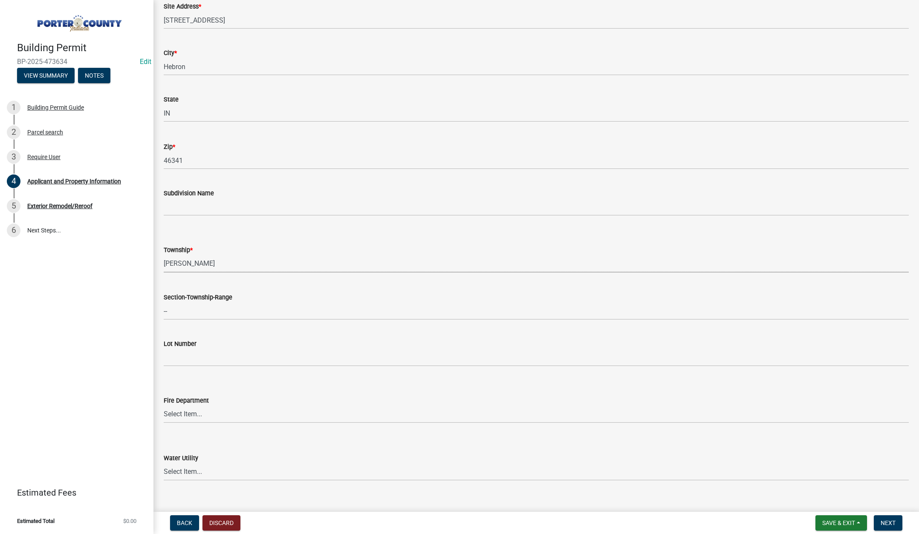
scroll to position [341, 0]
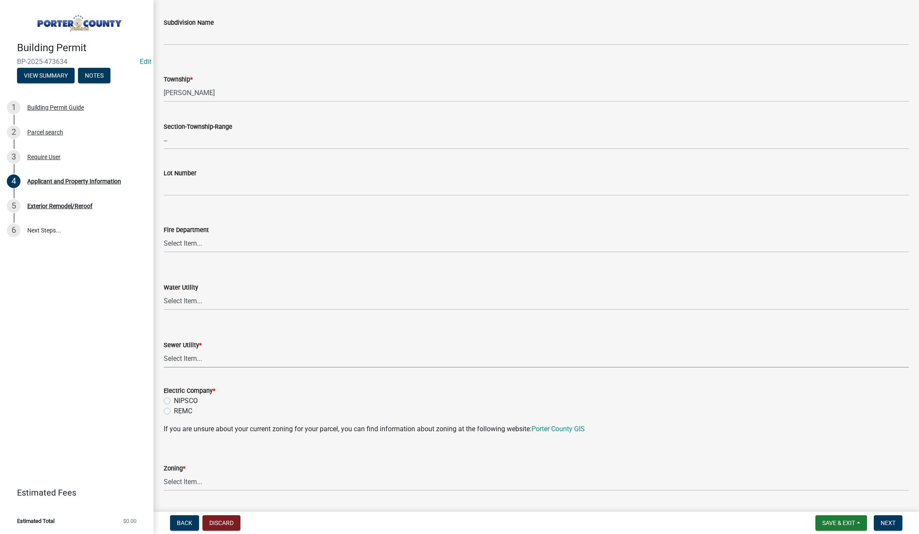
click at [194, 358] on select "Select Item... Aqua Indiana Inc Damon Run Falling Waters Lake Eliza - LEACD Nat…" at bounding box center [536, 358] width 745 height 17
click at [164, 350] on select "Select Item... Aqua Indiana Inc Damon Run Falling Waters Lake Eliza - LEACD Nat…" at bounding box center [536, 358] width 745 height 17
select select "ea6751d4-6bf7-4a16-89ee-f7801ab82aa1"
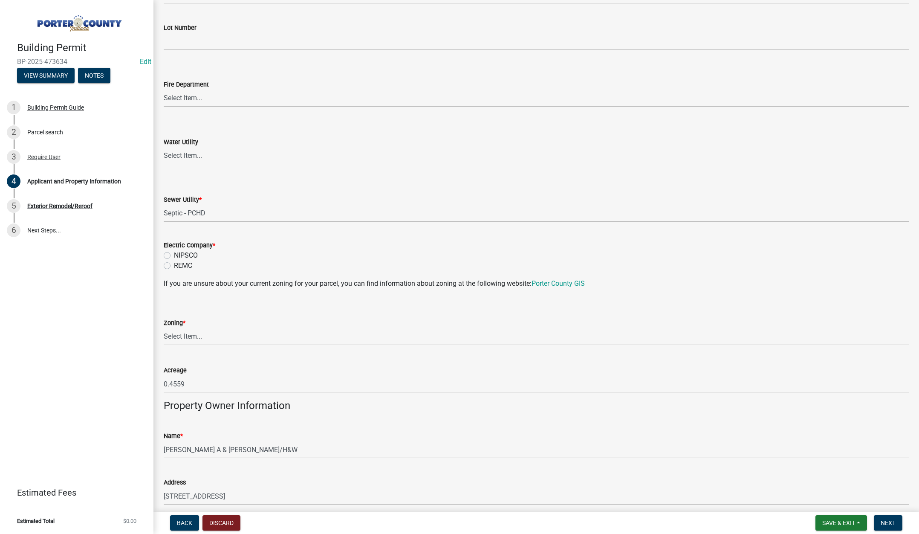
scroll to position [512, 0]
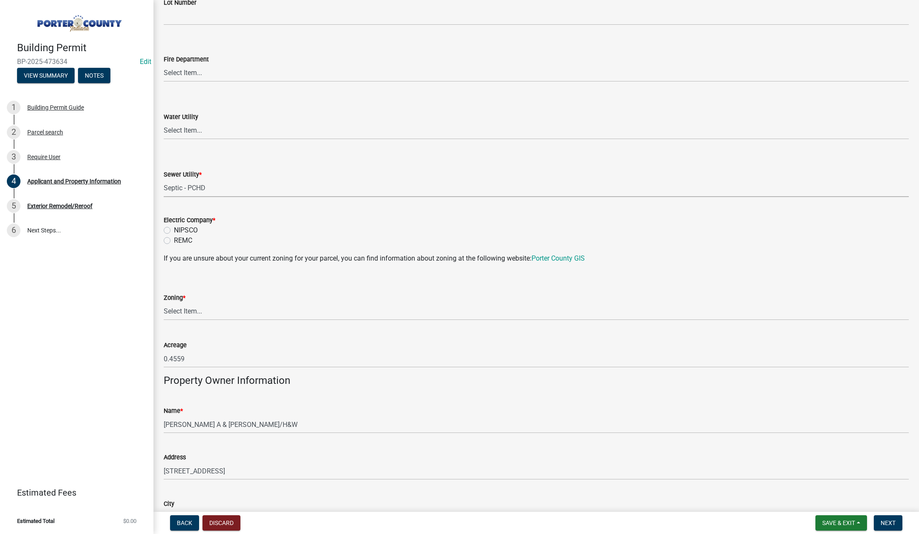
click at [174, 230] on label "NIPSCO" at bounding box center [186, 230] width 24 height 10
click at [174, 230] on input "NIPSCO" at bounding box center [177, 228] width 6 height 6
radio input "true"
click at [197, 310] on select "Select Item... A1 A2 CH CM CN I1 I2 I3 IN MP OT P1 P2 PUD R1 R2 R3 R4 RL RR" at bounding box center [536, 311] width 745 height 17
click at [164, 303] on select "Select Item... A1 A2 CH CM CN I1 I2 I3 IN MP OT P1 P2 PUD R1 R2 R3 R4 RL RR" at bounding box center [536, 311] width 745 height 17
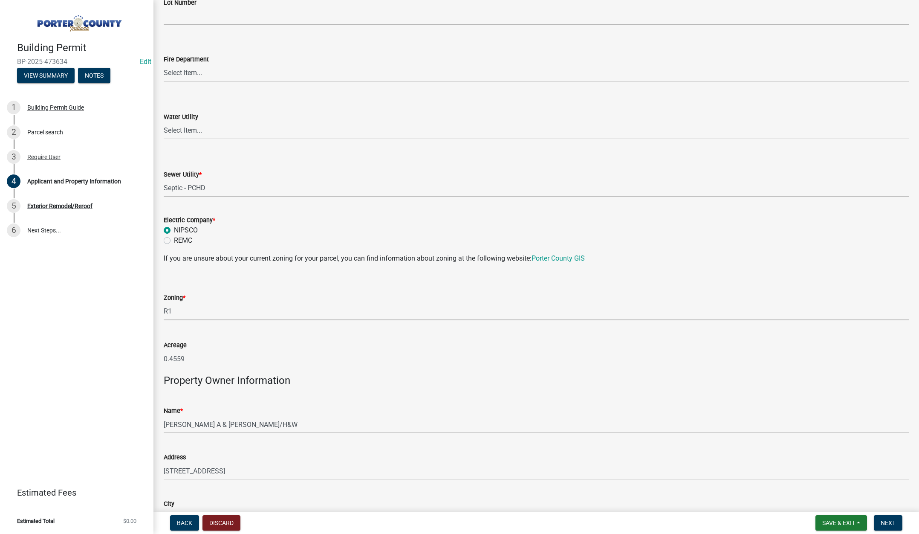
select select "e2d1b1d7-ccc9-456b-9e96-e16306515997"
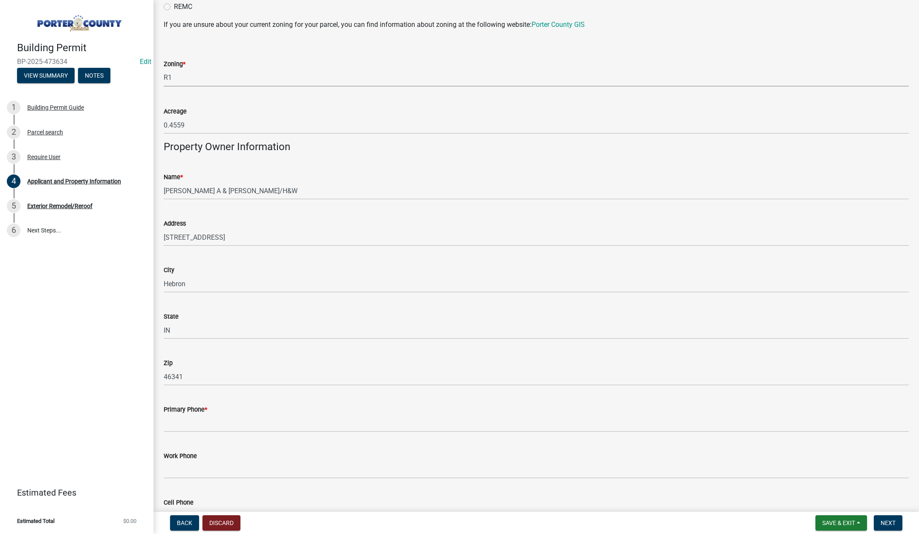
scroll to position [853, 0]
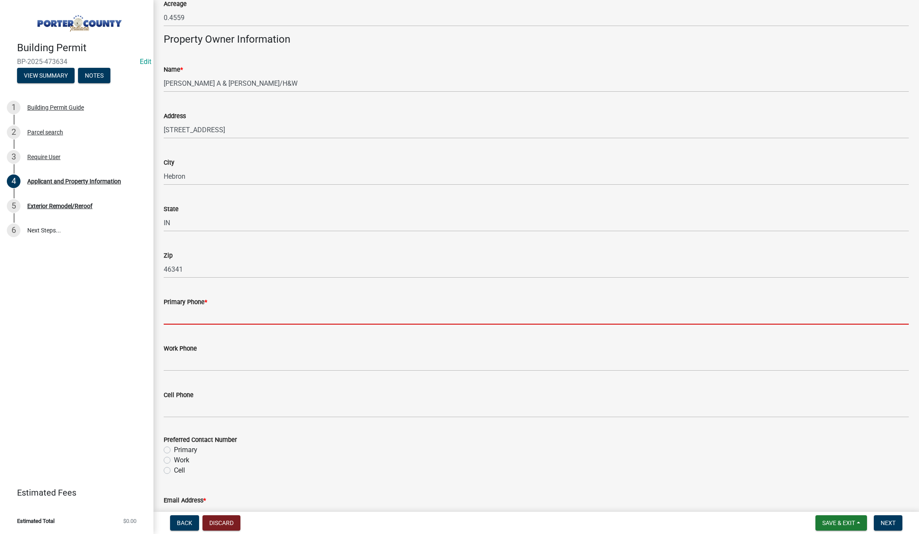
click at [180, 320] on input "Primary Phone *" at bounding box center [536, 315] width 745 height 17
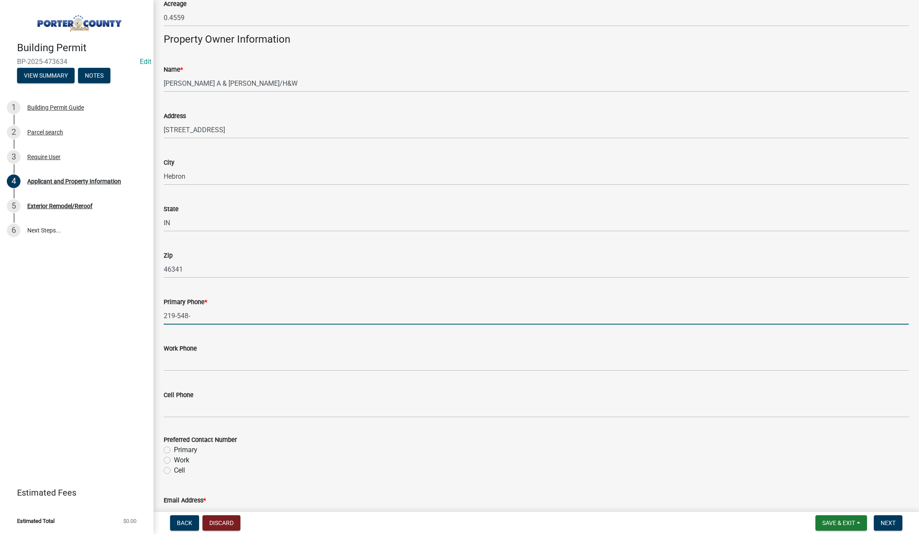
type input "219-548-0897"
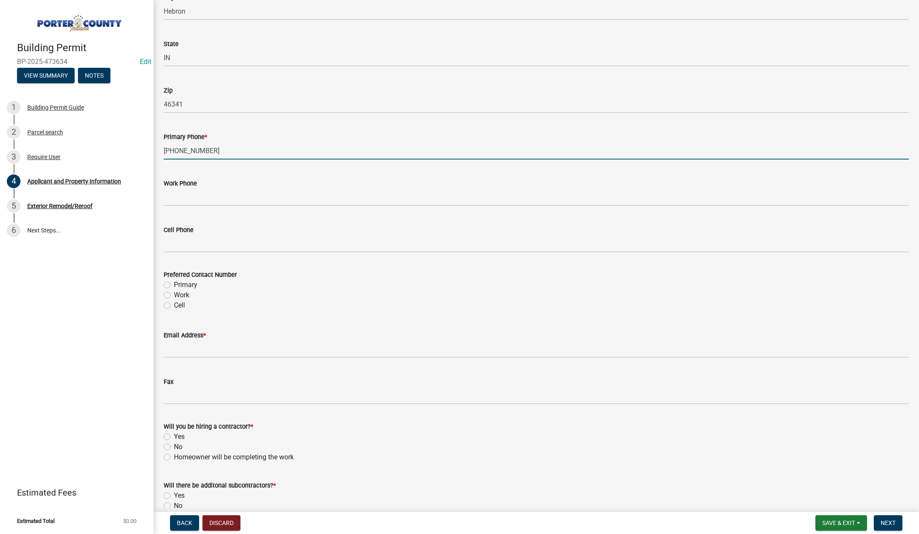
scroll to position [1023, 0]
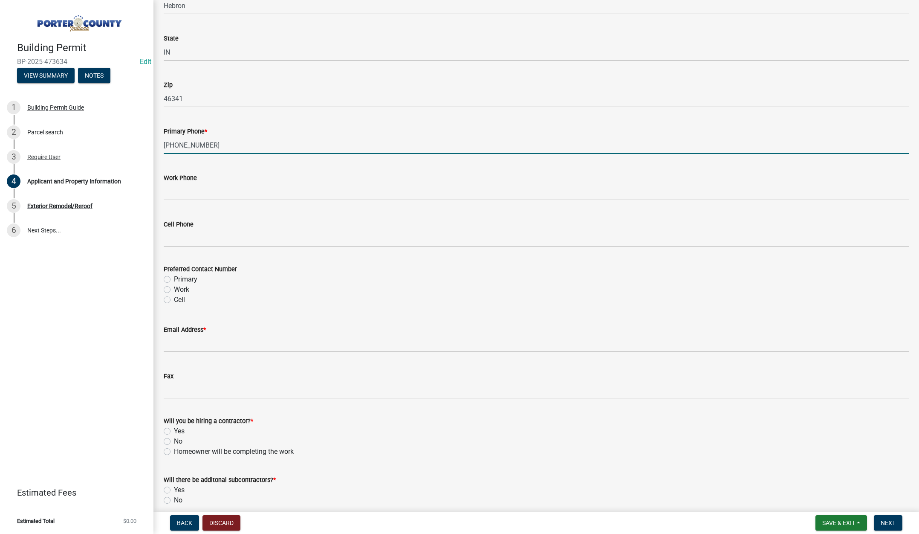
click at [174, 277] on label "Primary" at bounding box center [185, 279] width 23 height 10
click at [174, 277] on input "Primary" at bounding box center [177, 277] width 6 height 6
radio input "true"
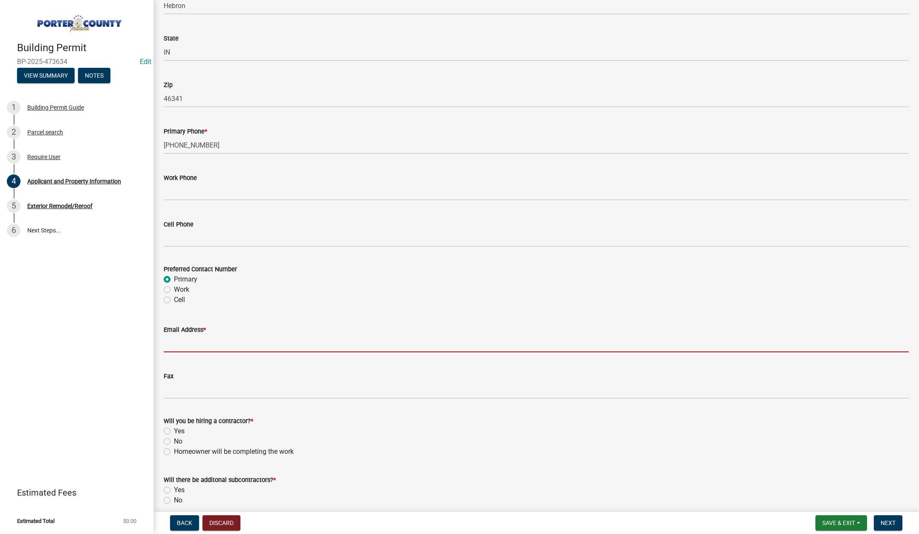
click at [183, 346] on input "Email Address *" at bounding box center [536, 343] width 745 height 17
type input "office@tricountycompanies.com"
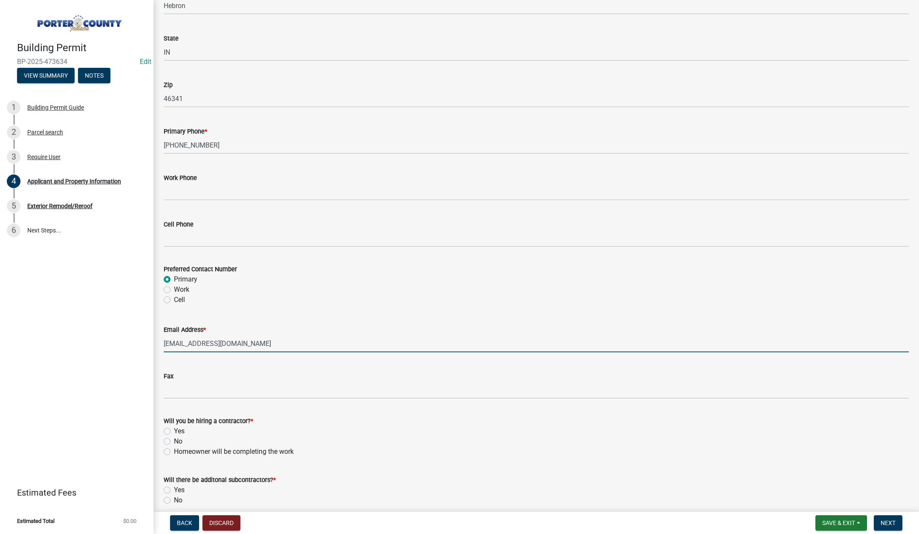
scroll to position [1061, 0]
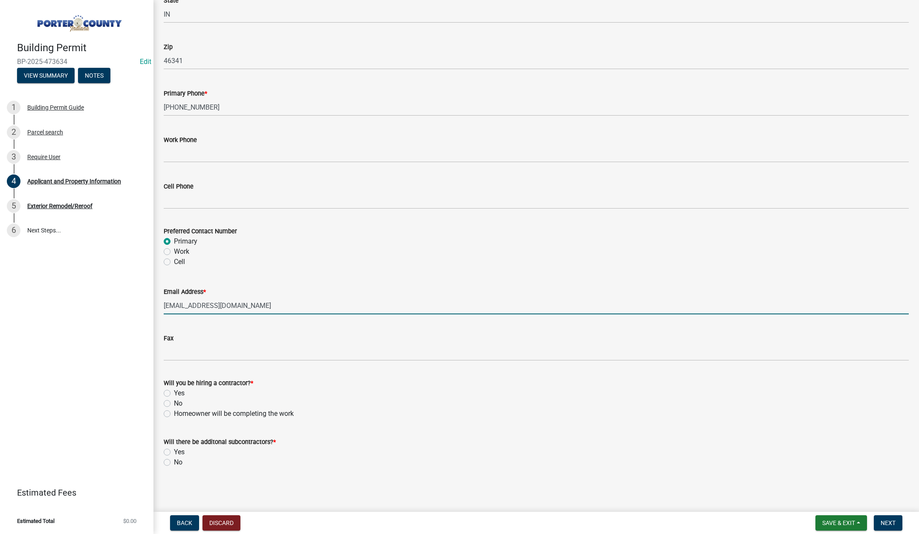
click at [174, 392] on label "Yes" at bounding box center [179, 393] width 11 height 10
click at [174, 392] on input "Yes" at bounding box center [177, 391] width 6 height 6
radio input "true"
click at [174, 461] on label "No" at bounding box center [178, 462] width 9 height 10
click at [174, 461] on input "No" at bounding box center [177, 460] width 6 height 6
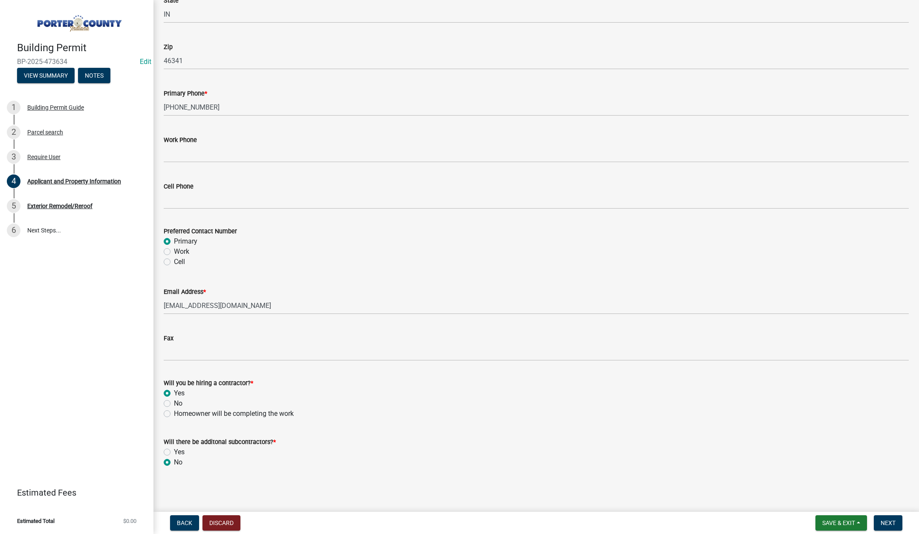
radio input "true"
click at [893, 521] on span "Next" at bounding box center [888, 522] width 15 height 7
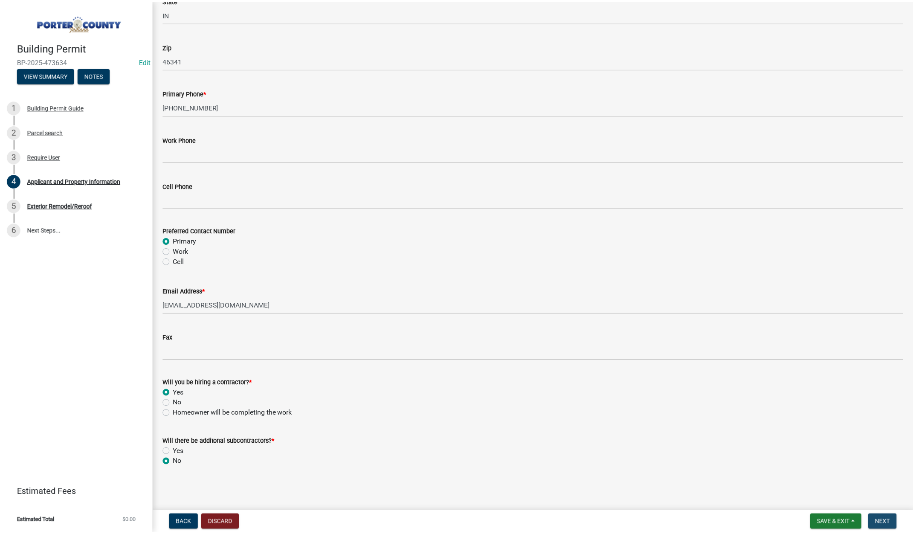
scroll to position [0, 0]
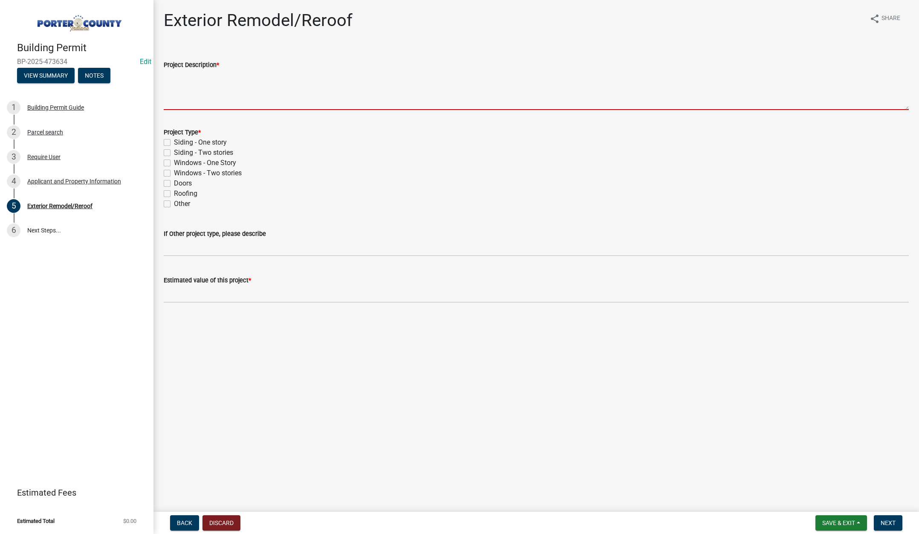
click at [190, 81] on textarea "Project Description *" at bounding box center [536, 90] width 745 height 40
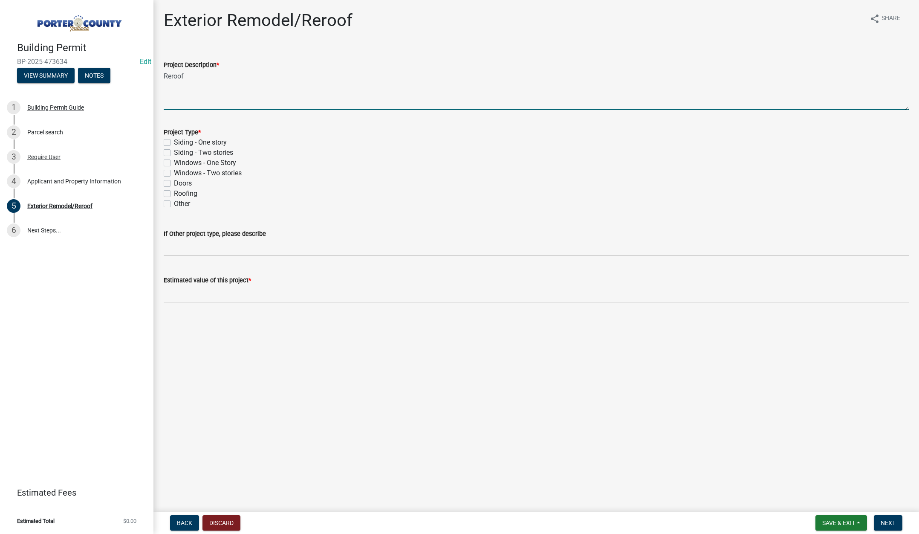
type textarea "Reroof"
click at [174, 194] on label "Roofing" at bounding box center [185, 193] width 23 height 10
click at [174, 194] on input "Roofing" at bounding box center [177, 191] width 6 height 6
checkbox input "true"
checkbox input "false"
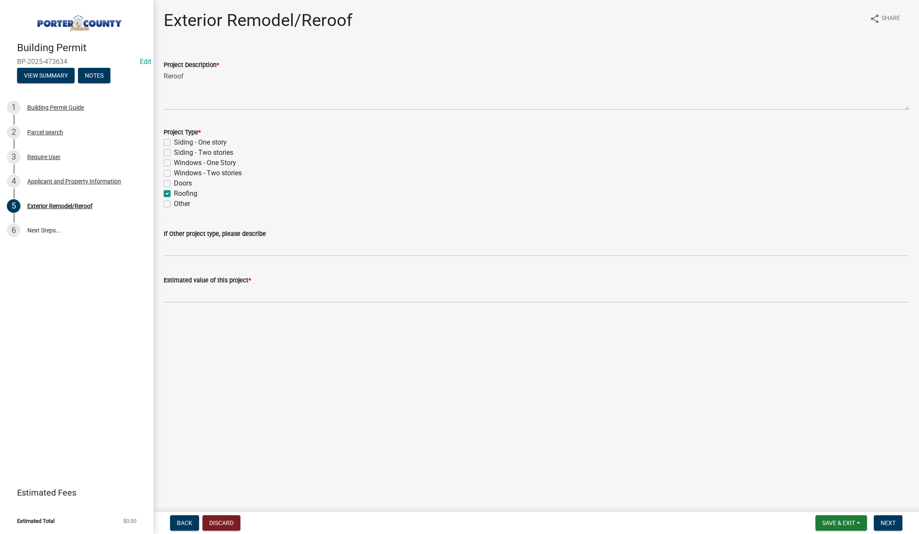
checkbox input "false"
checkbox input "true"
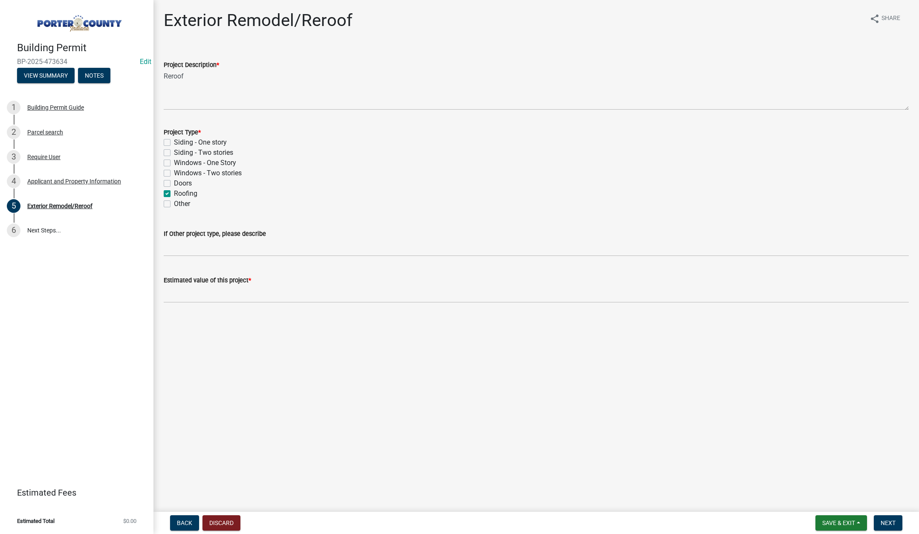
checkbox input "false"
click at [203, 289] on input "text" at bounding box center [536, 293] width 745 height 17
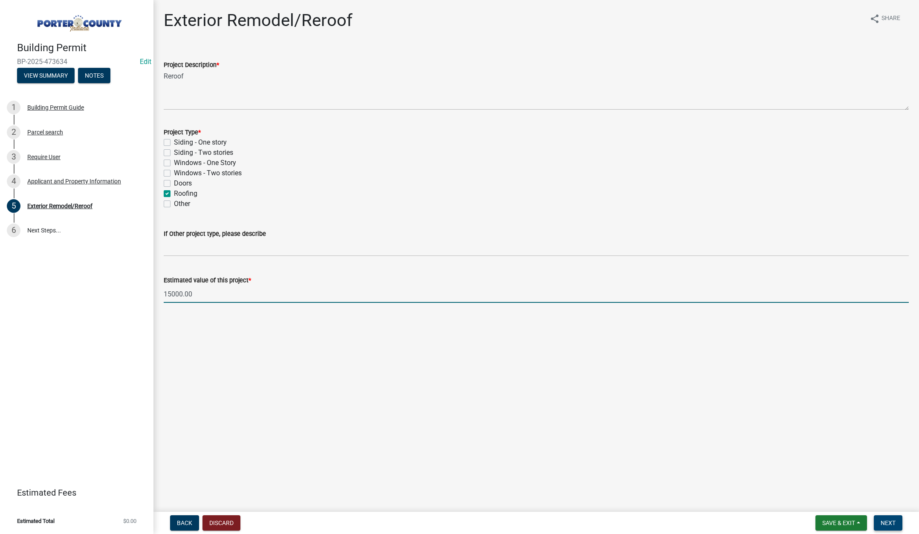
type input "15000"
click at [895, 517] on button "Next" at bounding box center [888, 522] width 29 height 15
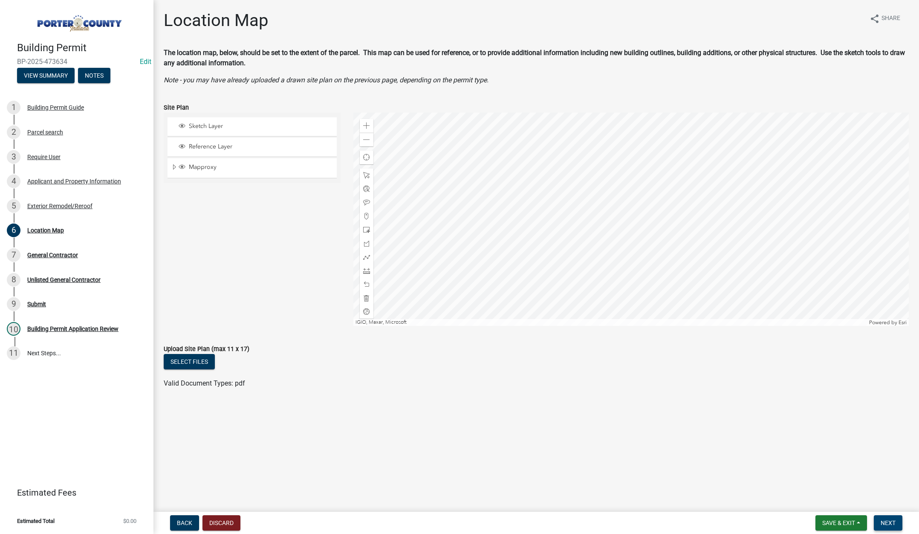
click at [887, 517] on button "Next" at bounding box center [888, 522] width 29 height 15
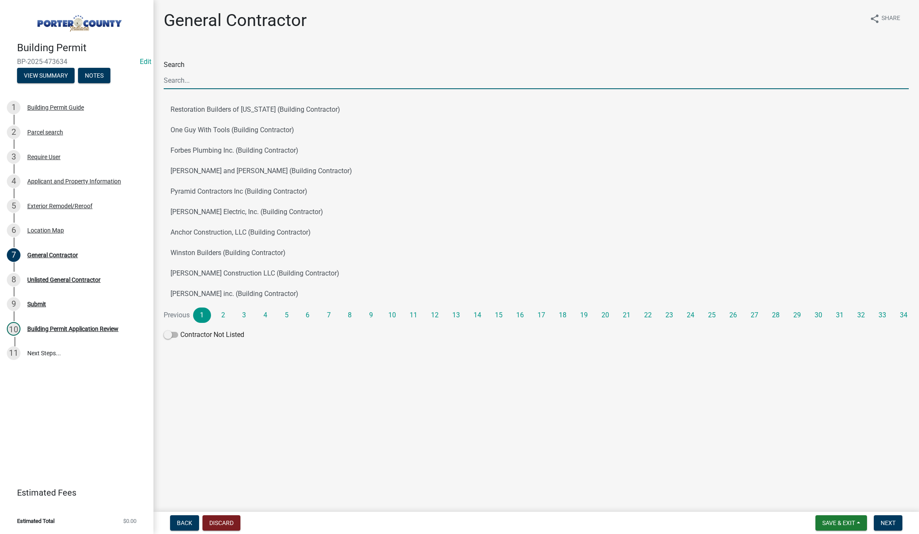
click at [216, 84] on input "Search" at bounding box center [536, 80] width 745 height 17
type input "tri coun"
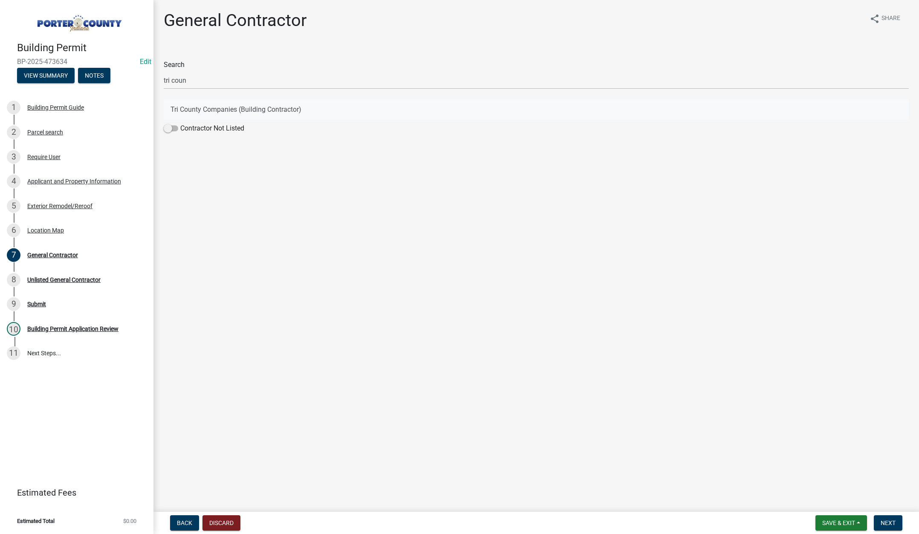
click at [246, 108] on button "Tri County Companies (Building Contractor)" at bounding box center [536, 109] width 745 height 20
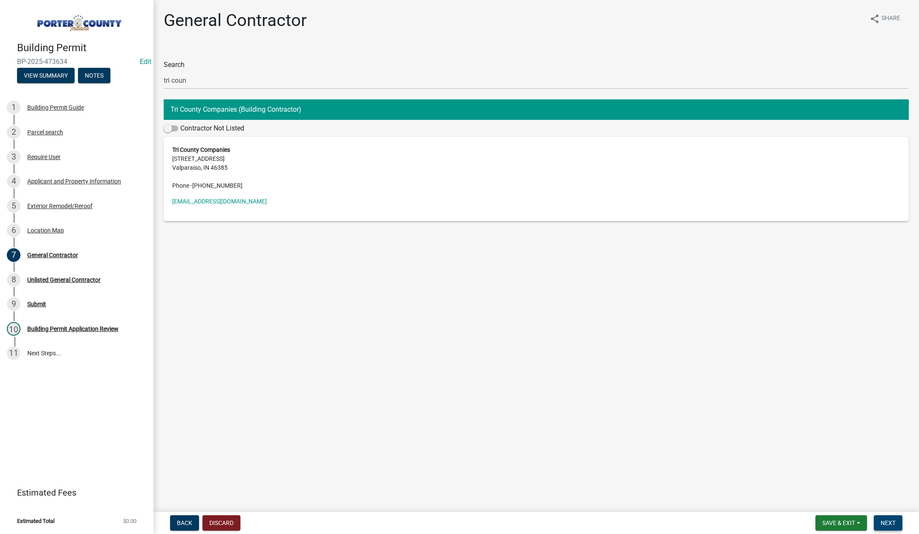
click at [889, 521] on span "Next" at bounding box center [888, 522] width 15 height 7
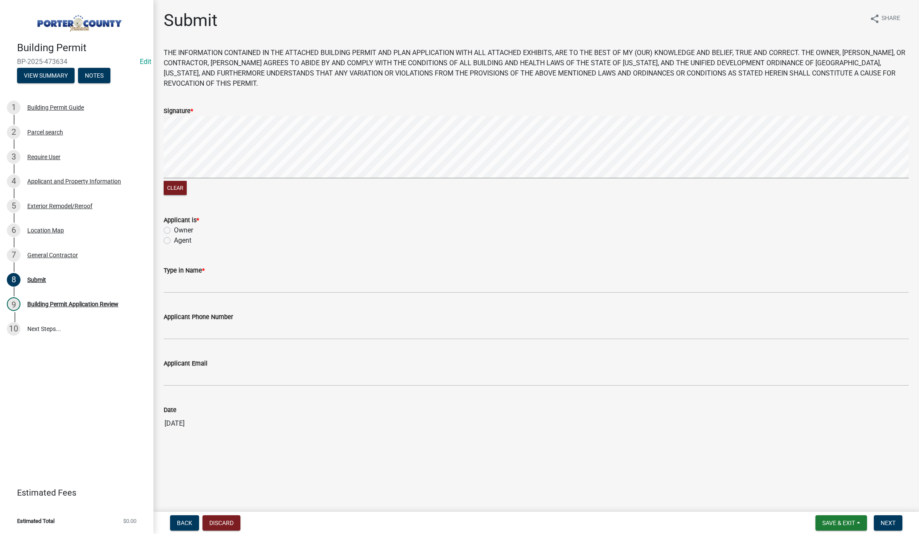
drag, startPoint x: 167, startPoint y: 238, endPoint x: 188, endPoint y: 287, distance: 54.0
click at [174, 239] on label "Agent" at bounding box center [182, 240] width 17 height 10
click at [174, 239] on input "Agent" at bounding box center [177, 238] width 6 height 6
radio input "true"
click at [188, 283] on input "Type in Name *" at bounding box center [536, 283] width 745 height 17
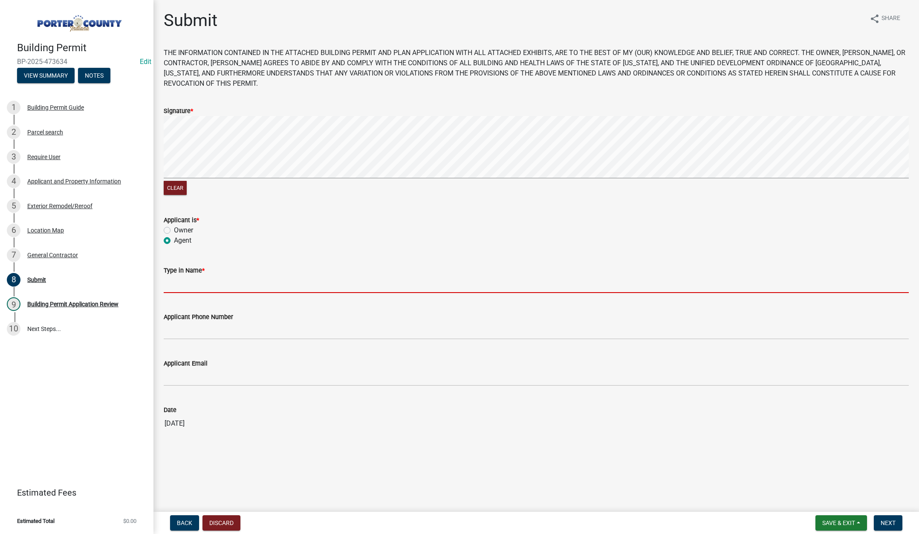
type input "[PERSON_NAME]"
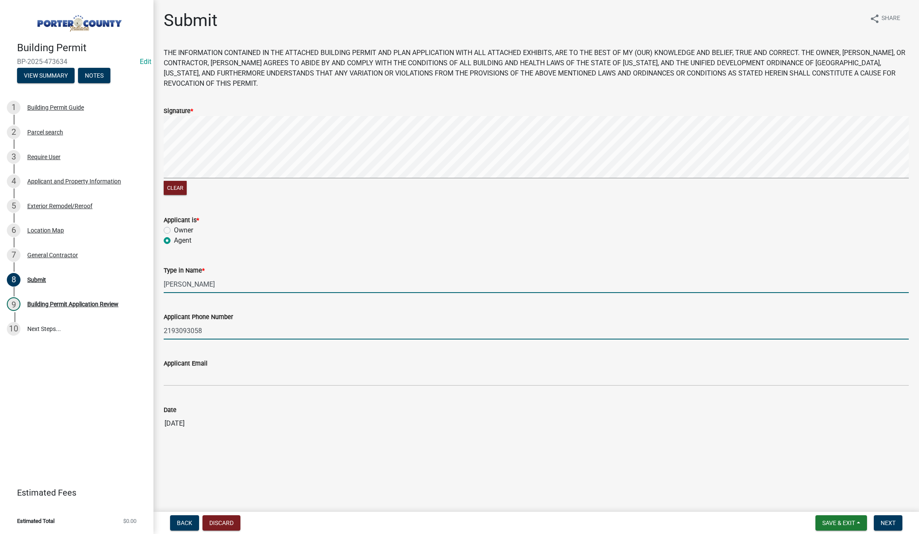
click at [227, 335] on input "2193093058" at bounding box center [536, 330] width 745 height 17
click at [226, 335] on input "2193093058" at bounding box center [536, 330] width 745 height 17
click at [225, 334] on input "2193093058" at bounding box center [536, 330] width 745 height 17
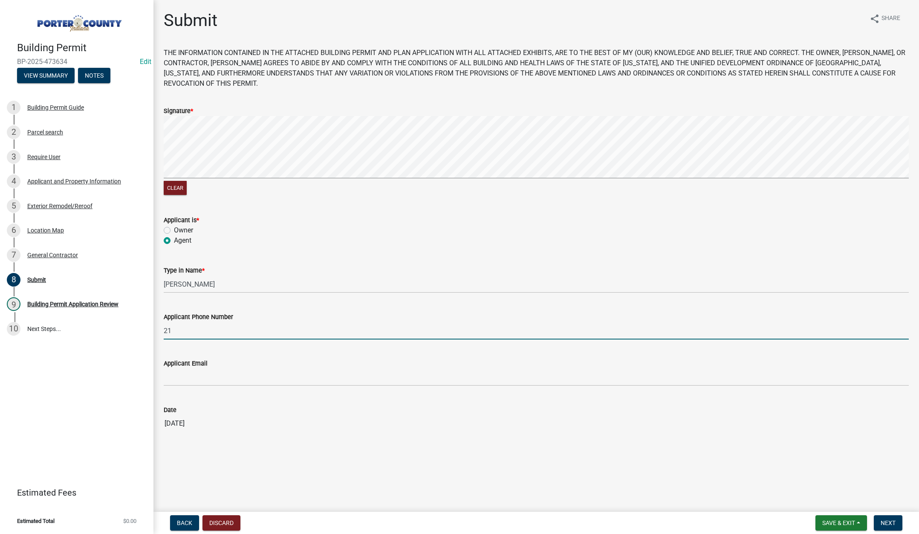
type input "2"
click at [885, 522] on span "Next" at bounding box center [888, 522] width 15 height 7
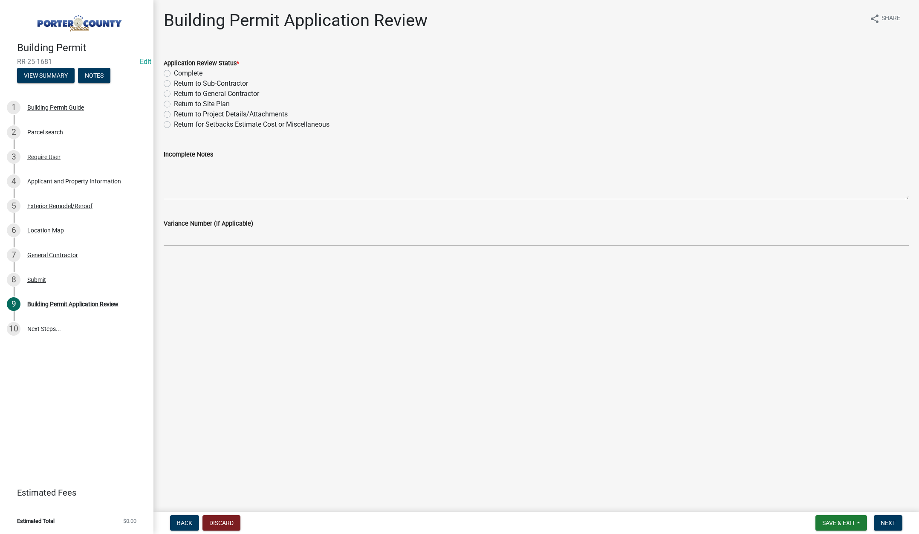
click at [174, 72] on label "Complete" at bounding box center [188, 73] width 29 height 10
click at [174, 72] on input "Complete" at bounding box center [177, 71] width 6 height 6
radio input "true"
drag, startPoint x: 886, startPoint y: 518, endPoint x: 888, endPoint y: 514, distance: 4.4
click at [887, 517] on button "Next" at bounding box center [888, 522] width 29 height 15
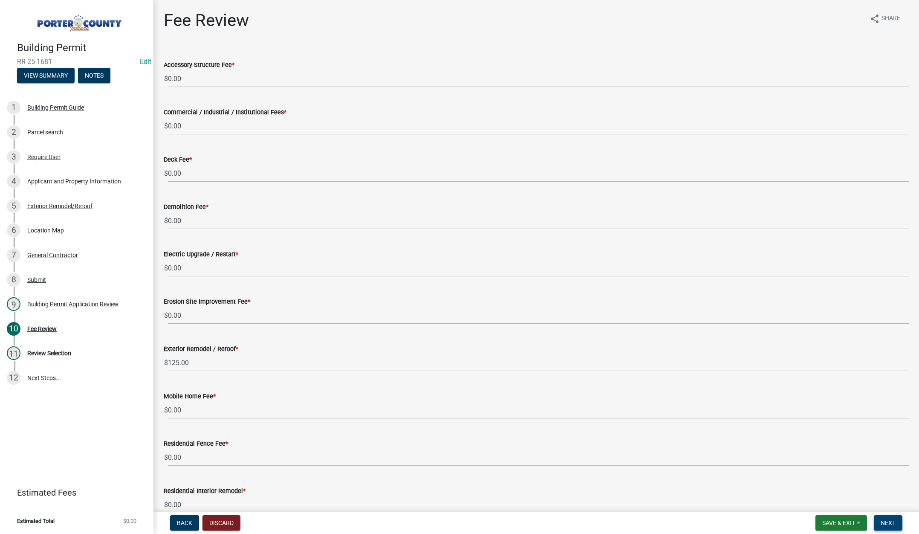
click at [893, 522] on span "Next" at bounding box center [888, 522] width 15 height 7
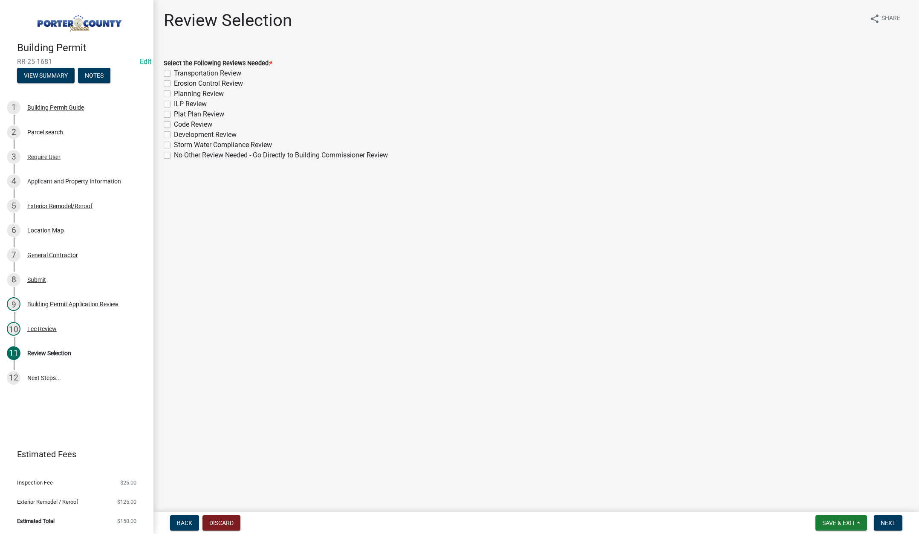
click at [174, 154] on label "No Other Review Needed - Go Directly to Building Commissioner Review" at bounding box center [281, 155] width 214 height 10
click at [174, 154] on input "No Other Review Needed - Go Directly to Building Commissioner Review" at bounding box center [177, 153] width 6 height 6
checkbox input "true"
checkbox input "false"
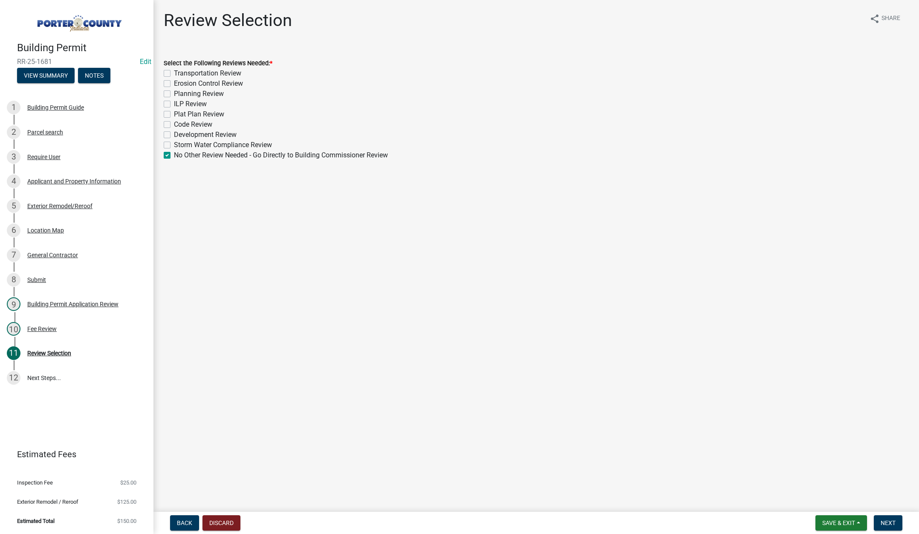
checkbox input "false"
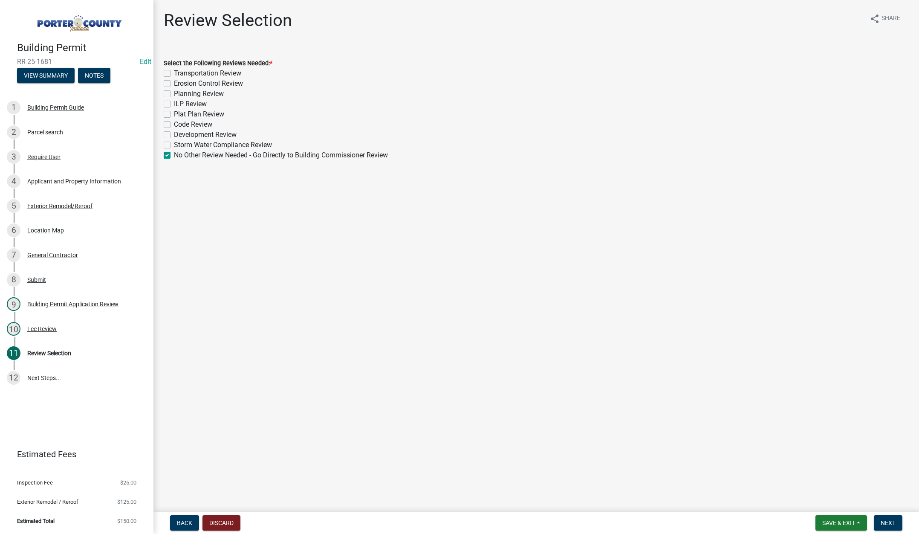
checkbox input "false"
checkbox input "true"
click at [890, 521] on span "Next" at bounding box center [888, 522] width 15 height 7
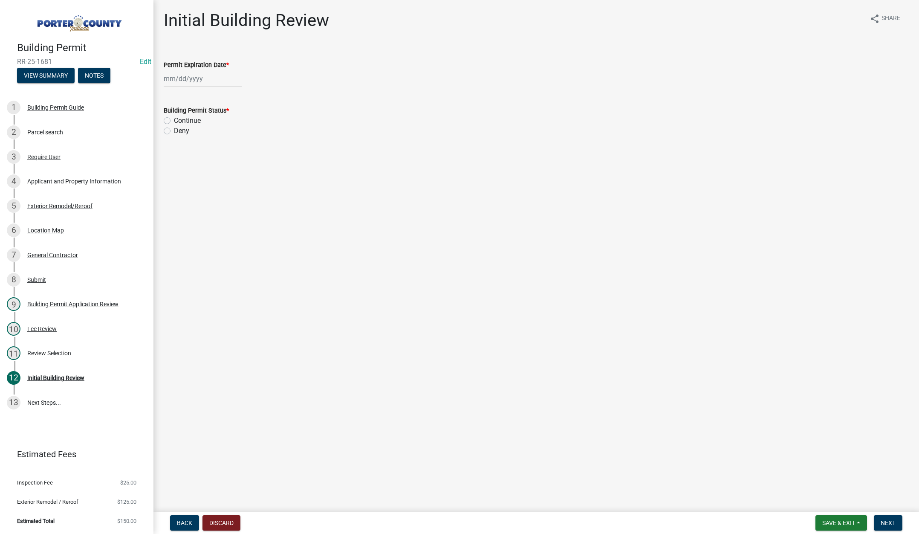
select select "9"
click at [210, 78] on div "Jan Feb Mar Apr May Jun Jul Aug Sep Oct Nov Dec 1525 1526 1527 1528 1529 1530 1…" at bounding box center [203, 78] width 78 height 17
click at [235, 98] on select "1525 1526 1527 1528 1529 1530 1531 1532 1533 1534 1535 1536 1537 1538 1539 1540…" at bounding box center [230, 96] width 31 height 13
select select "2026"
click at [215, 90] on select "1525 1526 1527 1528 1529 1530 1531 1532 1533 1534 1535 1536 1537 1538 1539 1540…" at bounding box center [230, 96] width 31 height 13
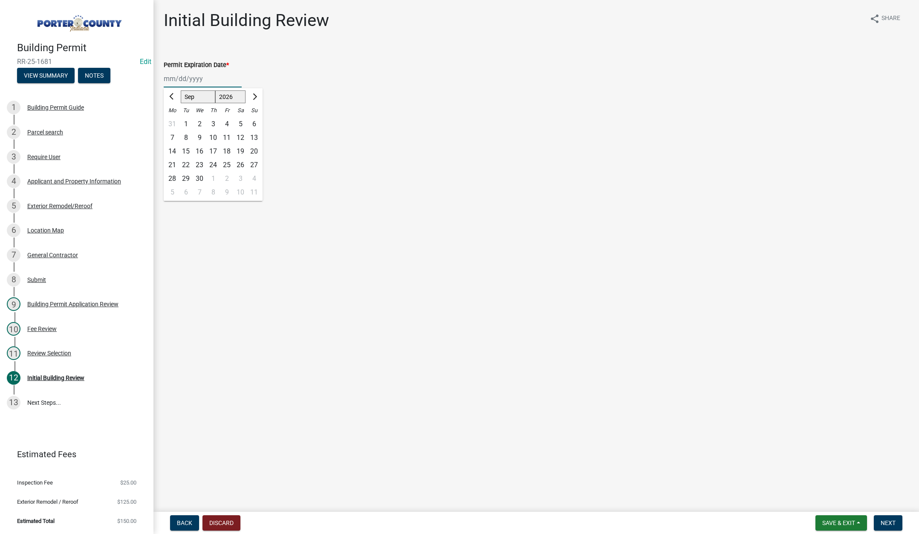
click at [226, 123] on div "4" at bounding box center [227, 124] width 14 height 14
type input "09/04/2026"
drag, startPoint x: 166, startPoint y: 122, endPoint x: 256, endPoint y: 213, distance: 127.9
click at [174, 122] on label "Continue" at bounding box center [187, 121] width 27 height 10
click at [174, 121] on input "Continue" at bounding box center [177, 119] width 6 height 6
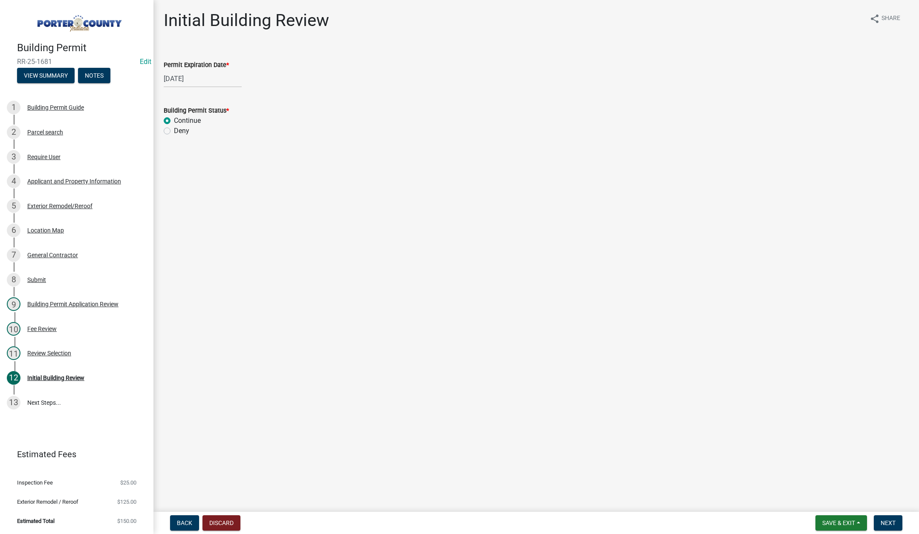
radio input "true"
click at [890, 522] on span "Next" at bounding box center [888, 522] width 15 height 7
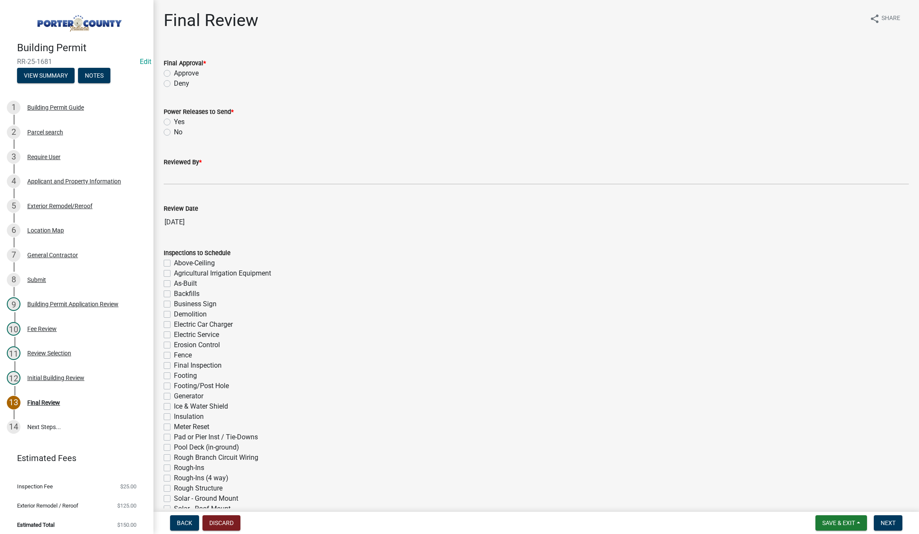
click at [174, 72] on label "Approve" at bounding box center [186, 73] width 25 height 10
click at [174, 72] on input "Approve" at bounding box center [177, 71] width 6 height 6
radio input "true"
click at [174, 132] on label "No" at bounding box center [178, 132] width 9 height 10
click at [174, 132] on input "No" at bounding box center [177, 130] width 6 height 6
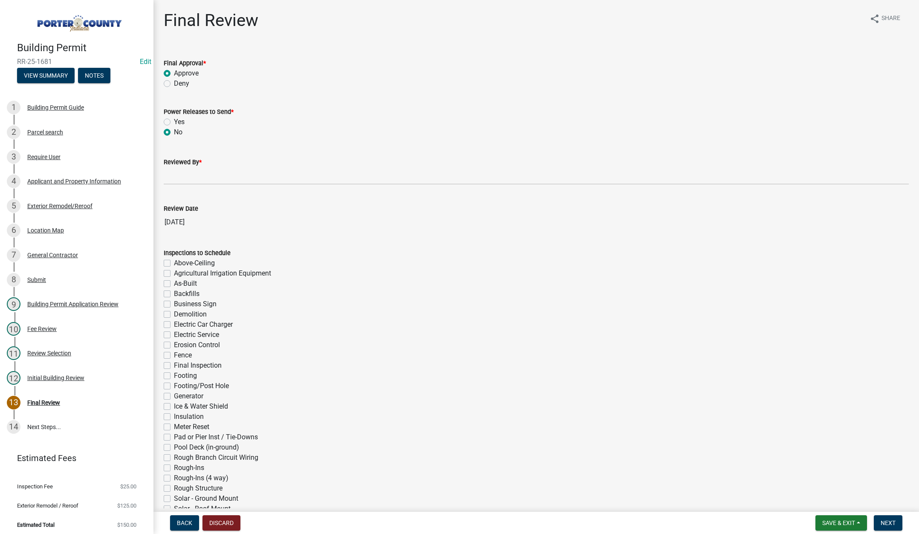
radio input "true"
click at [181, 177] on input "Reviewed By *" at bounding box center [536, 175] width 745 height 17
type input "Tami"
click at [890, 519] on button "Next" at bounding box center [888, 522] width 29 height 15
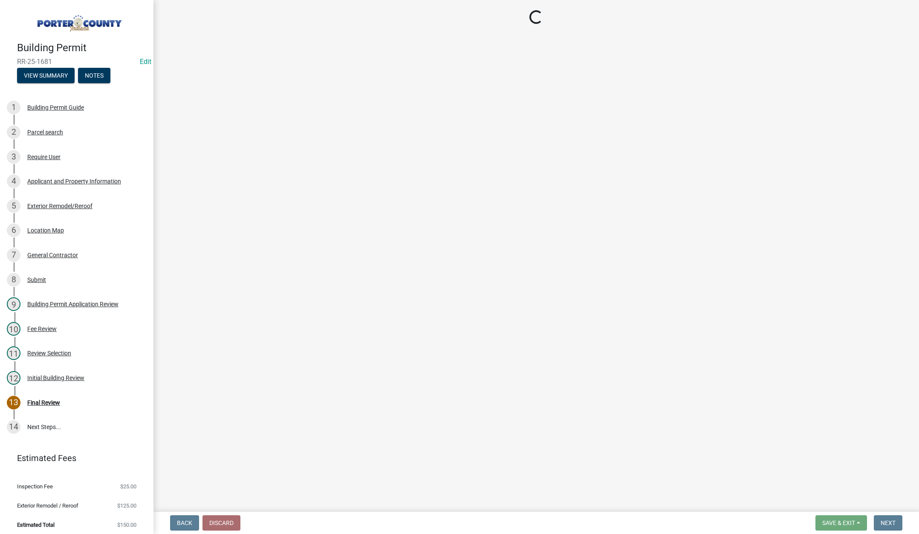
select select "3: 3"
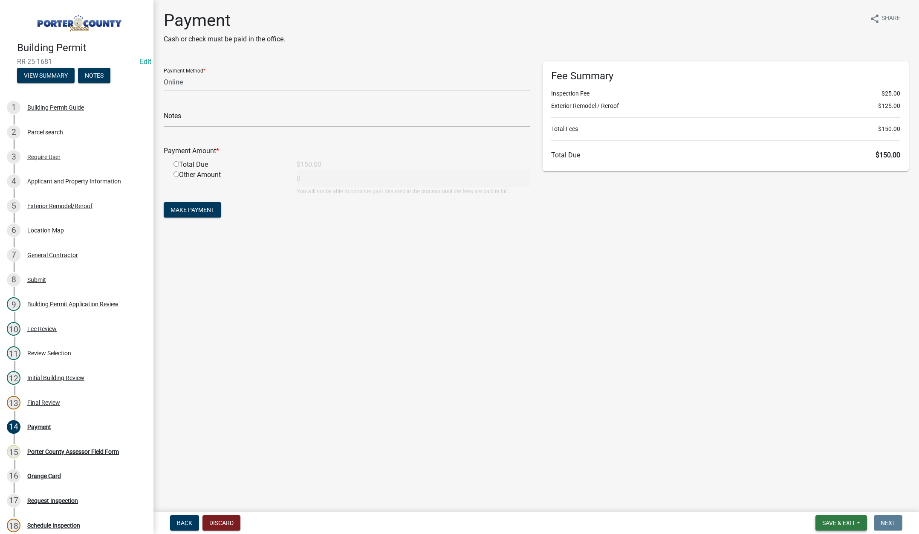
click at [835, 521] on span "Save & Exit" at bounding box center [839, 522] width 33 height 7
click at [840, 496] on button "Save & Exit" at bounding box center [833, 500] width 68 height 20
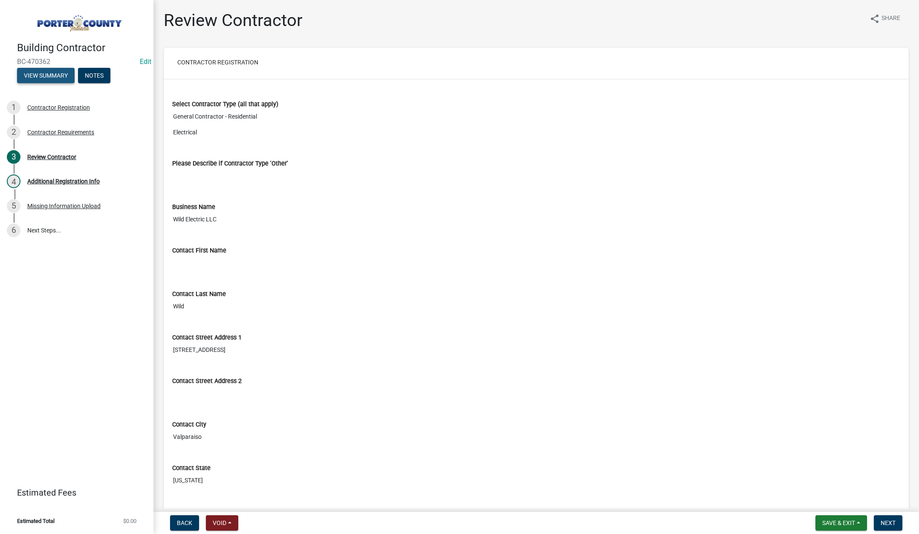
click at [35, 72] on button "View Summary" at bounding box center [46, 75] width 58 height 15
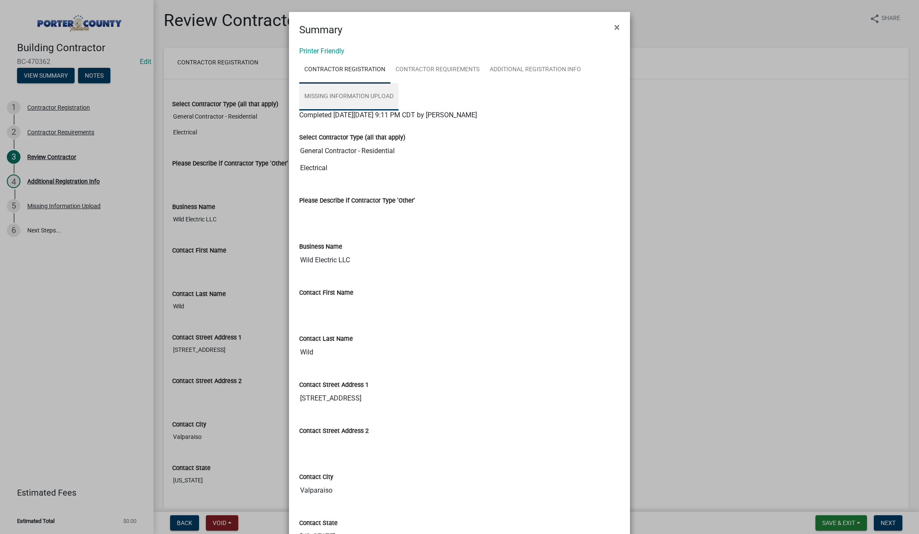
click at [353, 93] on link "Missing Information Upload" at bounding box center [348, 96] width 99 height 27
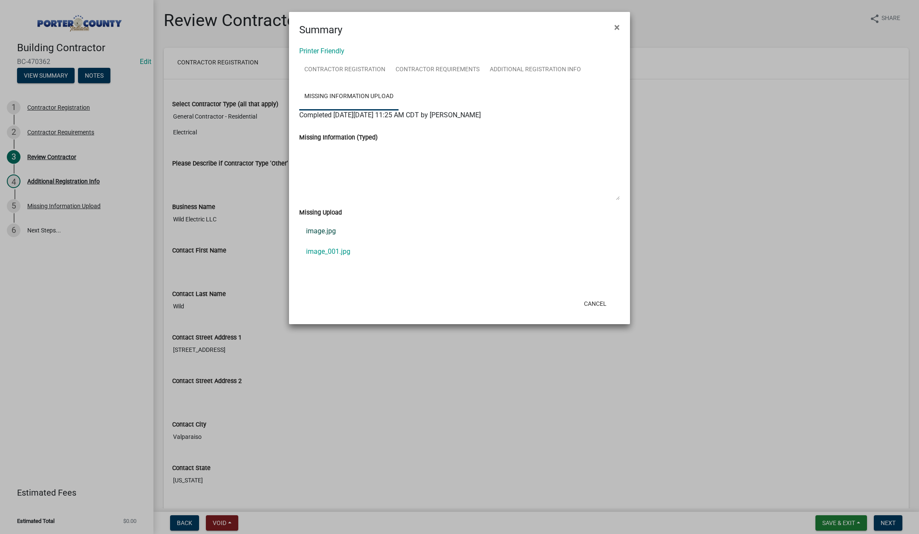
click at [326, 232] on link "image.jpg" at bounding box center [459, 231] width 321 height 20
click at [336, 250] on link "image_001.jpg" at bounding box center [459, 251] width 321 height 20
click at [618, 28] on span "×" at bounding box center [617, 27] width 6 height 12
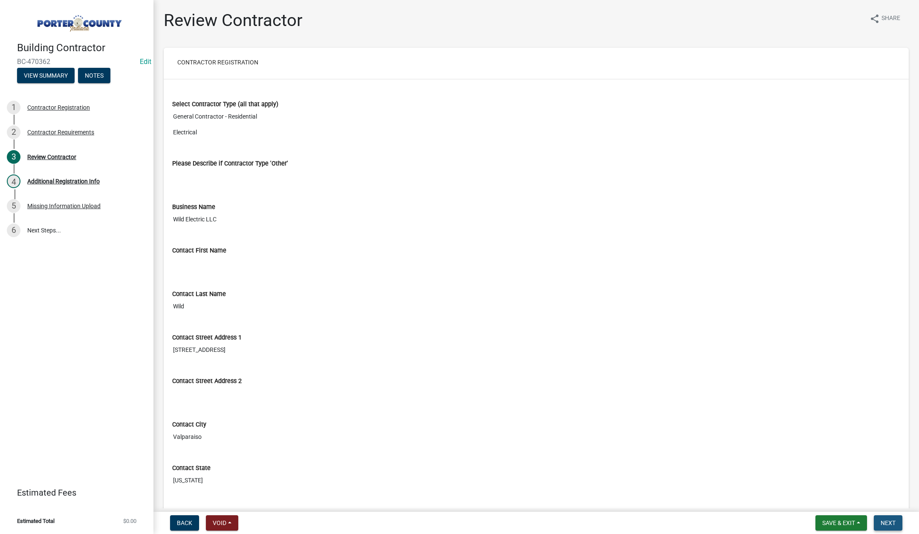
drag, startPoint x: 887, startPoint y: 520, endPoint x: 802, endPoint y: 484, distance: 91.9
click at [886, 520] on span "Next" at bounding box center [888, 522] width 15 height 7
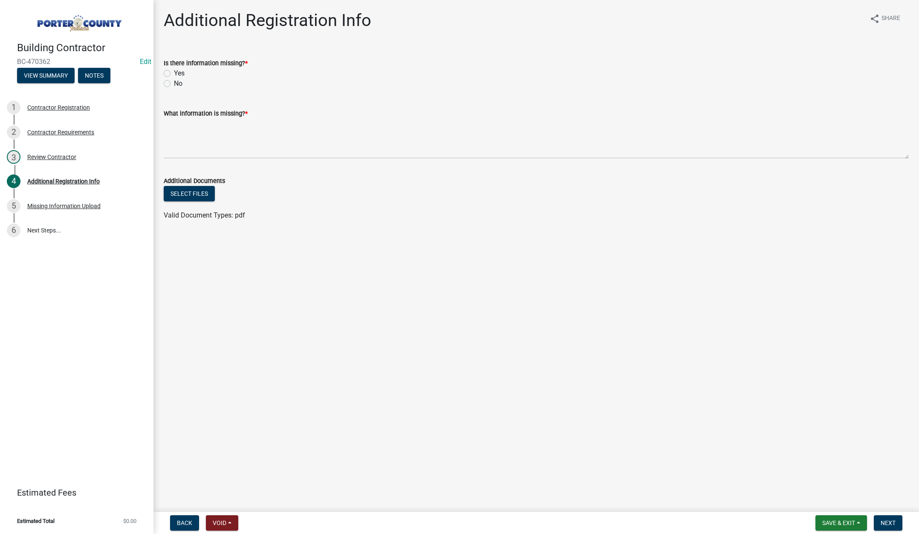
click at [174, 83] on label "No" at bounding box center [178, 83] width 9 height 10
click at [174, 83] on input "No" at bounding box center [177, 81] width 6 height 6
radio input "true"
click at [189, 133] on textarea "What information is missing? *" at bounding box center [536, 139] width 745 height 40
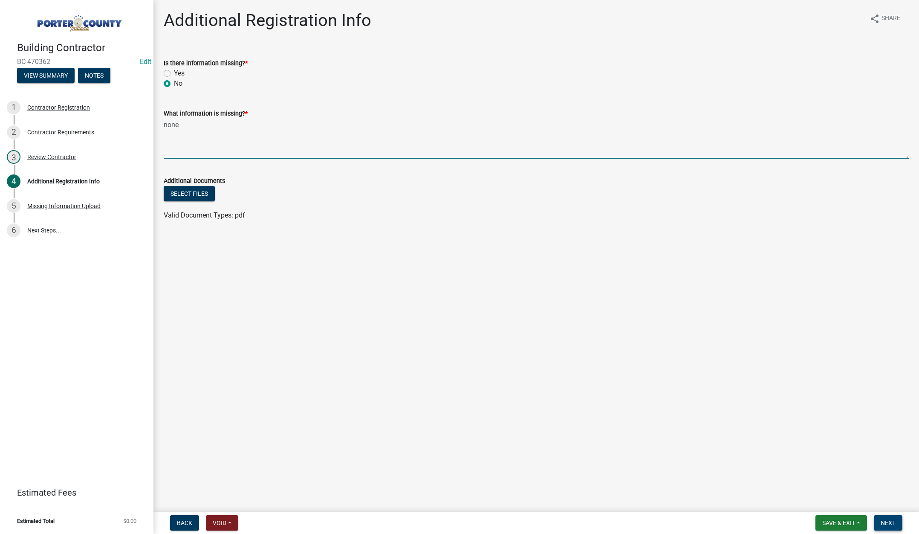
type textarea "none"
click at [890, 521] on span "Next" at bounding box center [888, 522] width 15 height 7
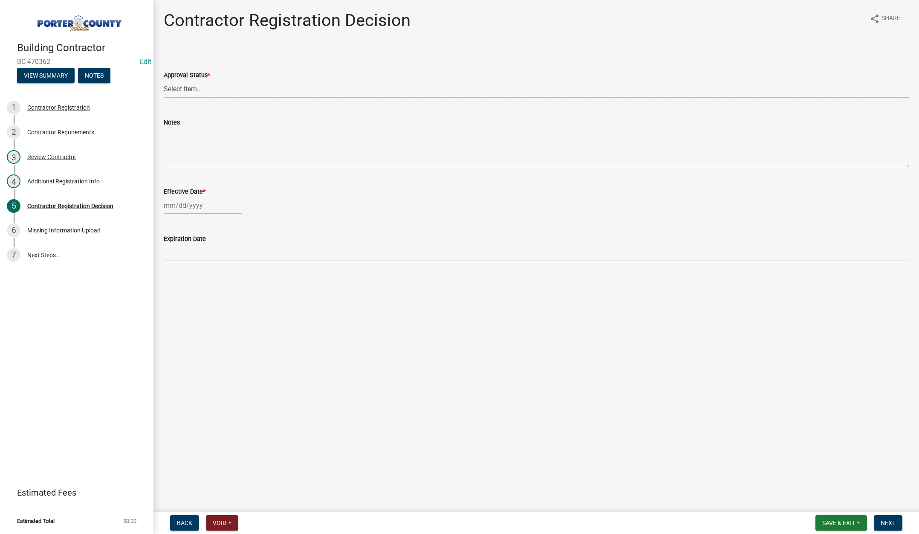
click at [199, 88] on select "Select Item... Approved Denied" at bounding box center [536, 88] width 745 height 17
click at [164, 80] on select "Select Item... Approved Denied" at bounding box center [536, 88] width 745 height 17
select select "4b86b809-39dd-4c68-9f3d-fdb3e7050482"
click at [206, 206] on div at bounding box center [203, 205] width 78 height 17
select select "9"
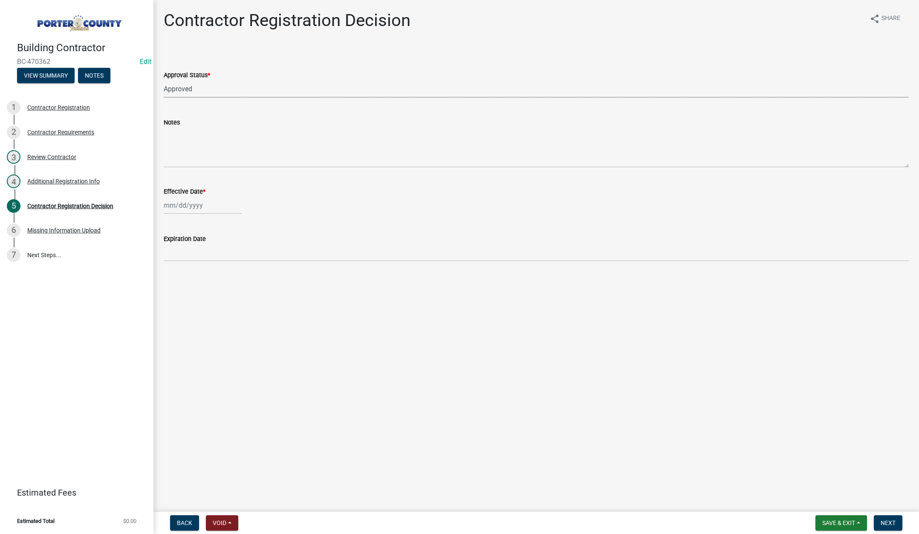
select select "2025"
click at [212, 248] on div "4" at bounding box center [213, 251] width 14 height 14
type input "[DATE]"
click at [894, 521] on span "Next" at bounding box center [888, 522] width 15 height 7
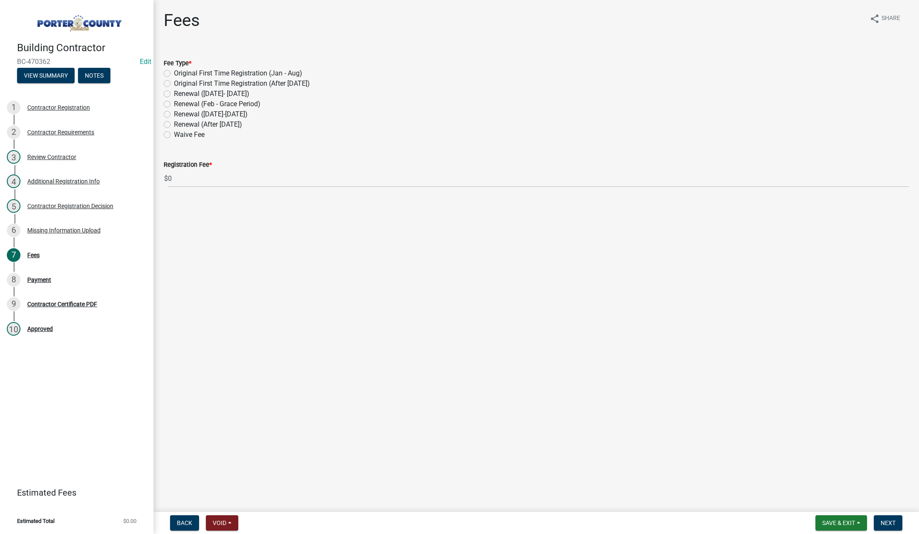
click at [174, 123] on label "Renewal (After Sept 1)" at bounding box center [208, 124] width 68 height 10
click at [174, 123] on input "Renewal (After Sept 1)" at bounding box center [177, 122] width 6 height 6
radio input "true"
click at [887, 517] on button "Next" at bounding box center [888, 522] width 29 height 15
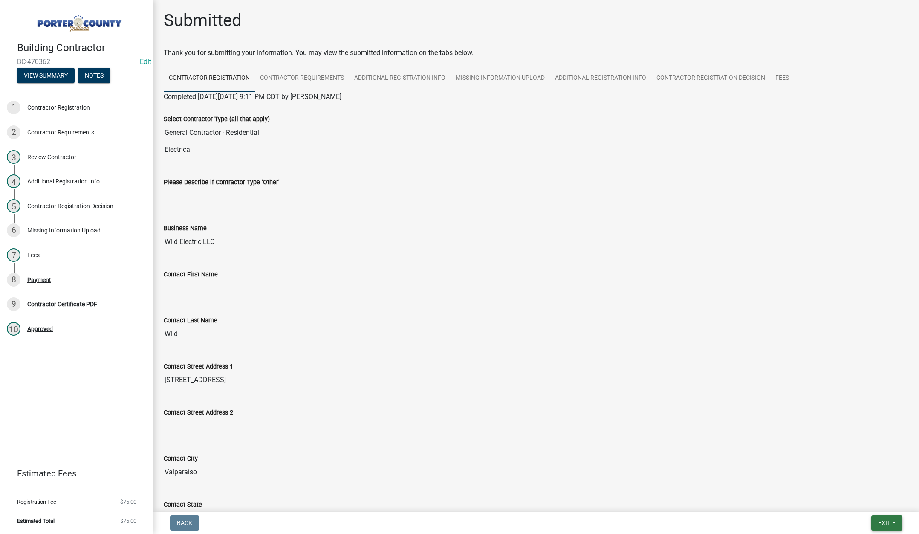
click at [881, 527] on button "Exit" at bounding box center [887, 522] width 31 height 15
click at [880, 500] on button "Save & Exit" at bounding box center [868, 500] width 68 height 20
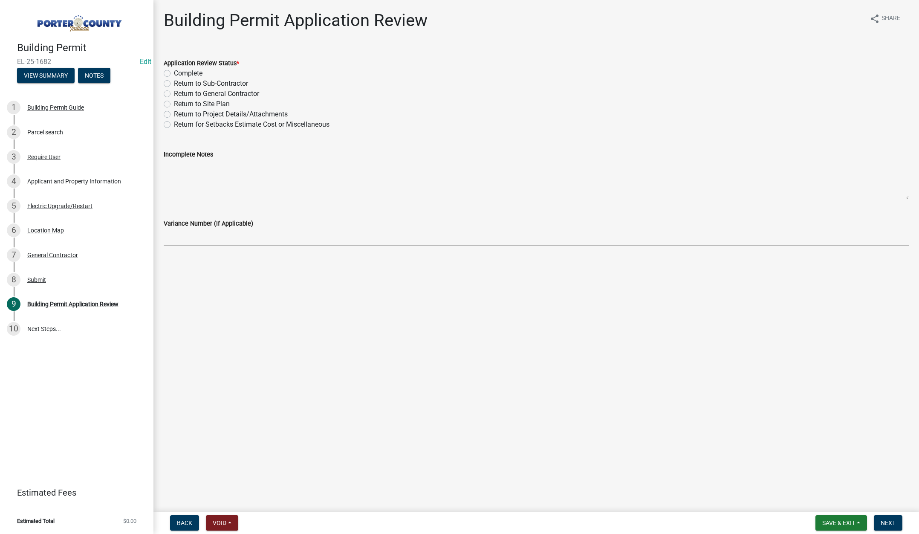
click at [174, 71] on label "Complete" at bounding box center [188, 73] width 29 height 10
click at [174, 71] on input "Complete" at bounding box center [177, 71] width 6 height 6
radio input "true"
click at [898, 524] on button "Next" at bounding box center [888, 522] width 29 height 15
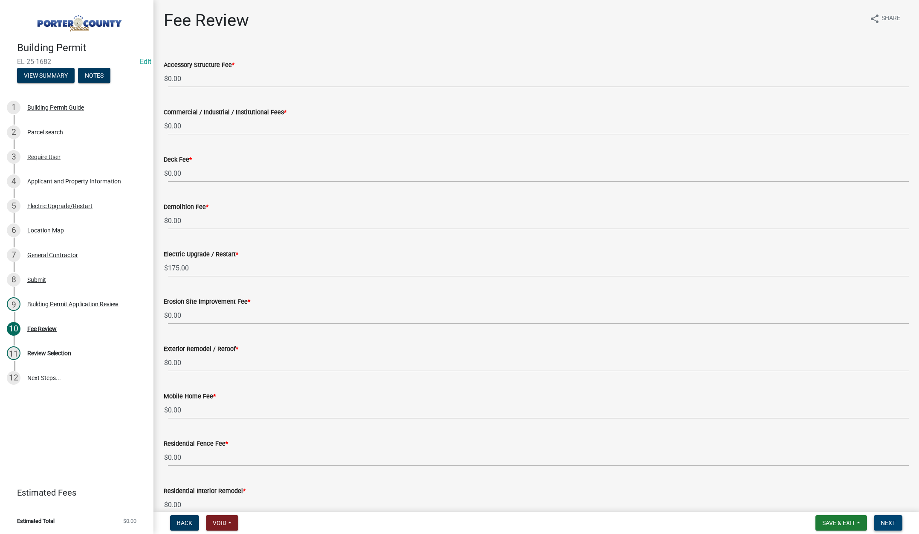
click at [891, 519] on span "Next" at bounding box center [888, 522] width 15 height 7
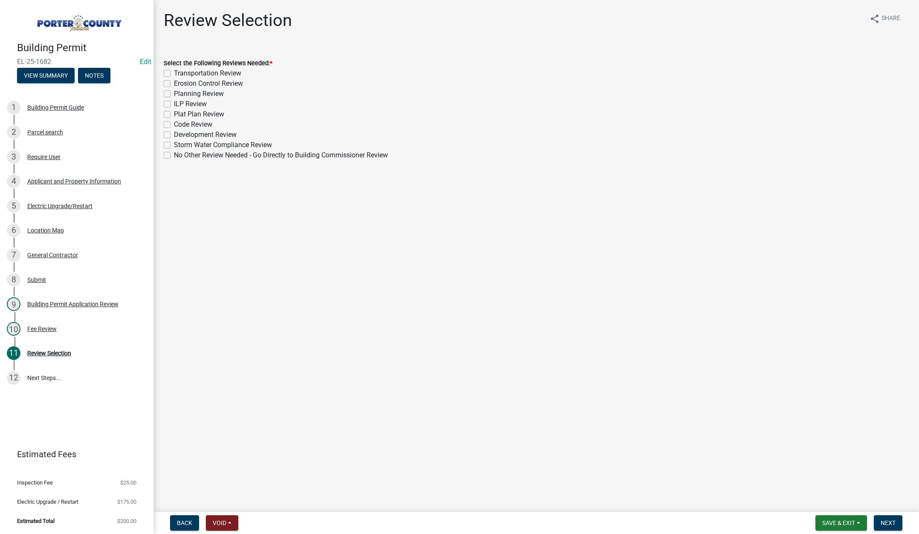
drag, startPoint x: 168, startPoint y: 154, endPoint x: 178, endPoint y: 159, distance: 11.8
click at [174, 154] on label "No Other Review Needed - Go Directly to Building Commissioner Review" at bounding box center [281, 155] width 214 height 10
click at [174, 154] on input "No Other Review Needed - Go Directly to Building Commissioner Review" at bounding box center [177, 153] width 6 height 6
checkbox input "true"
checkbox input "false"
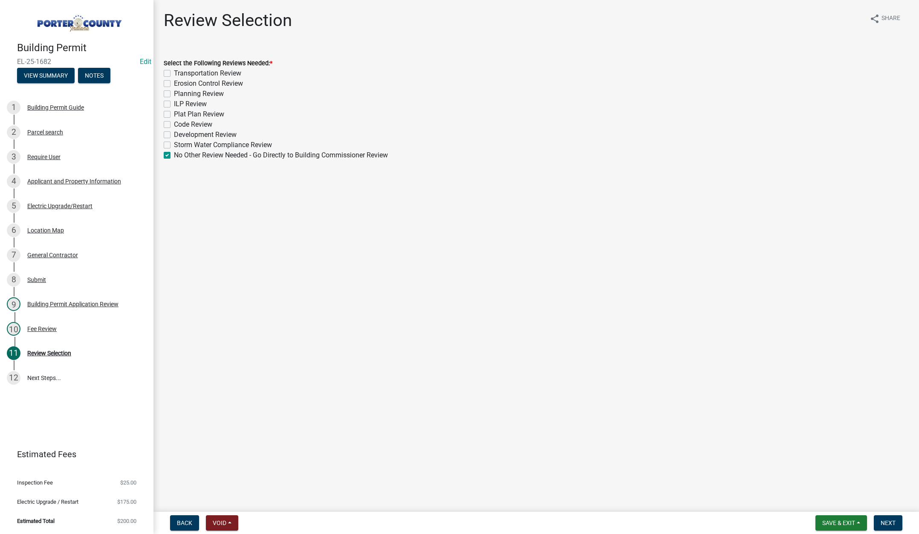
checkbox input "false"
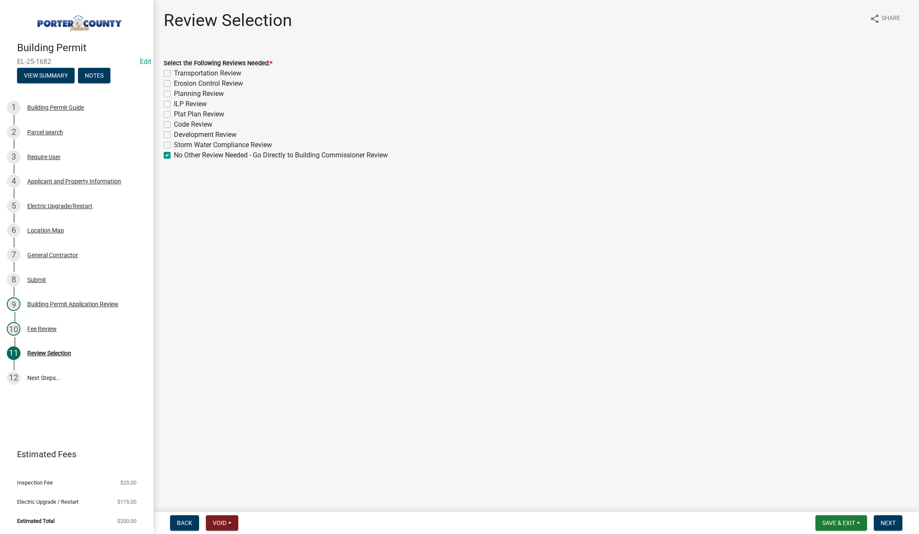
checkbox input "false"
checkbox input "true"
click at [891, 517] on button "Next" at bounding box center [888, 522] width 29 height 15
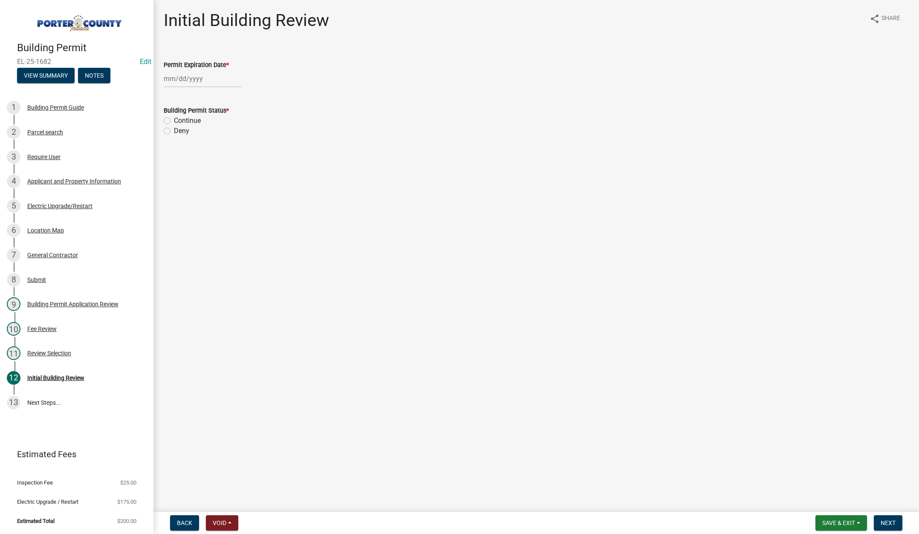
select select "9"
click at [207, 81] on div "[PERSON_NAME] Feb Mar Apr [PERSON_NAME][DATE] Oct Nov [DATE] 1526 1527 1528 152…" at bounding box center [203, 78] width 78 height 17
click at [233, 97] on select "1525 1526 1527 1528 1529 1530 1531 1532 1533 1534 1535 1536 1537 1538 1539 1540…" at bounding box center [230, 96] width 31 height 13
select select "2026"
click at [215, 90] on select "1525 1526 1527 1528 1529 1530 1531 1532 1533 1534 1535 1536 1537 1538 1539 1540…" at bounding box center [230, 96] width 31 height 13
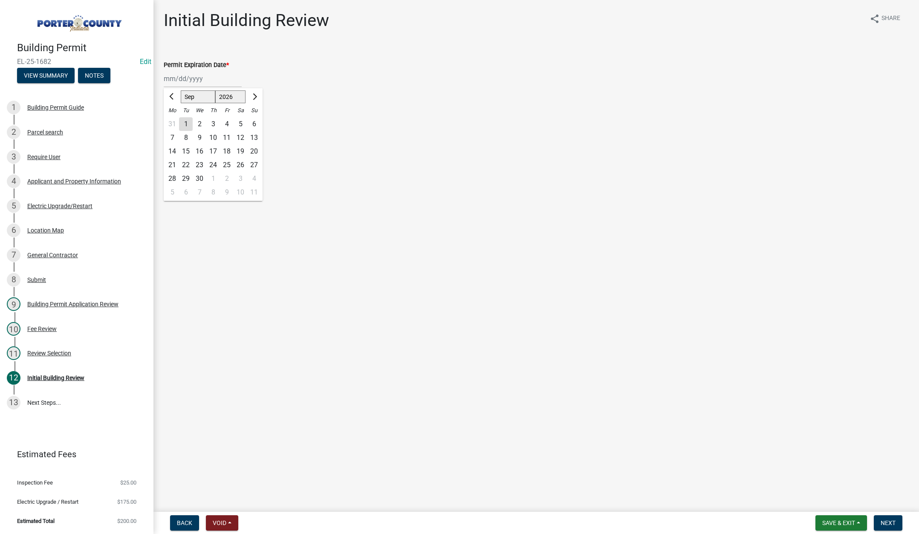
click at [225, 123] on div "4" at bounding box center [227, 124] width 14 height 14
type input "[DATE]"
click at [174, 120] on label "Continue" at bounding box center [187, 121] width 27 height 10
click at [174, 120] on input "Continue" at bounding box center [177, 119] width 6 height 6
radio input "true"
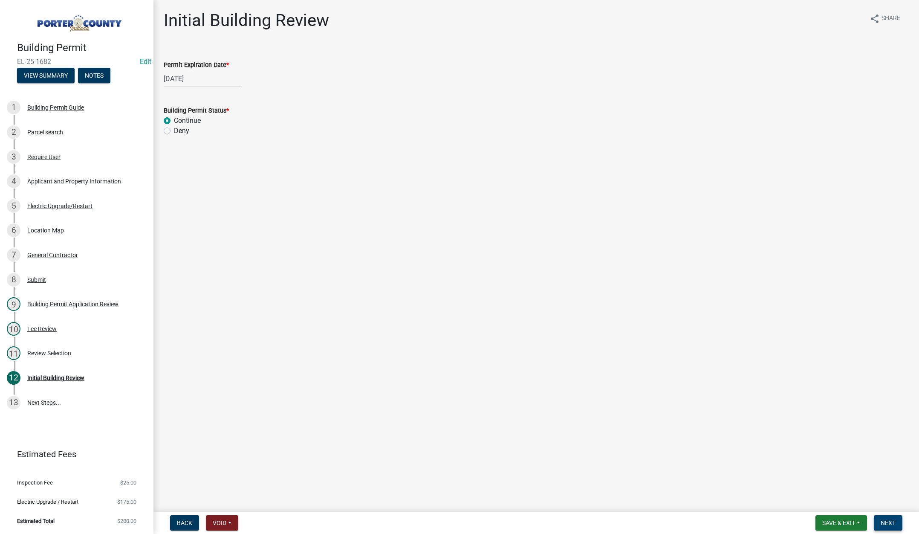
click at [888, 520] on span "Next" at bounding box center [888, 522] width 15 height 7
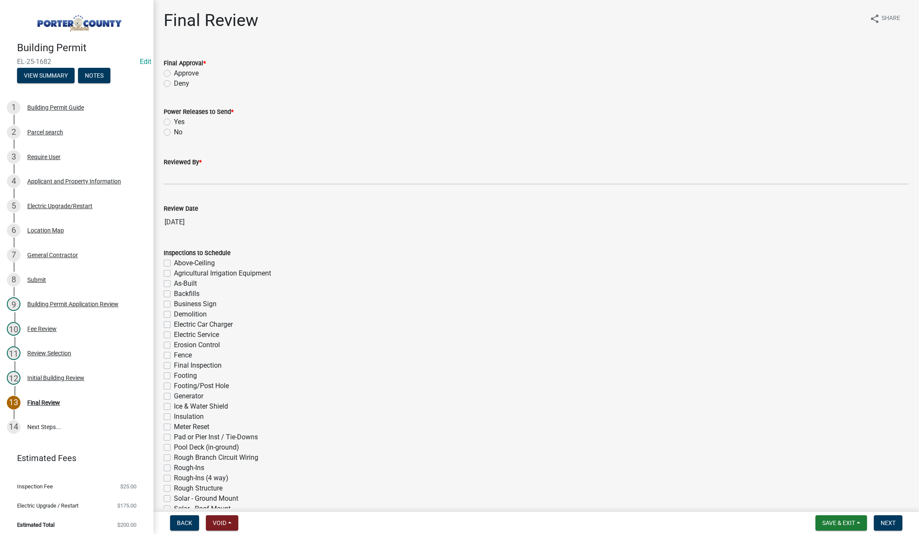
click at [174, 72] on label "Approve" at bounding box center [186, 73] width 25 height 10
click at [174, 72] on input "Approve" at bounding box center [177, 71] width 6 height 6
radio input "true"
click at [174, 122] on label "Yes" at bounding box center [179, 122] width 11 height 10
click at [174, 122] on input "Yes" at bounding box center [177, 120] width 6 height 6
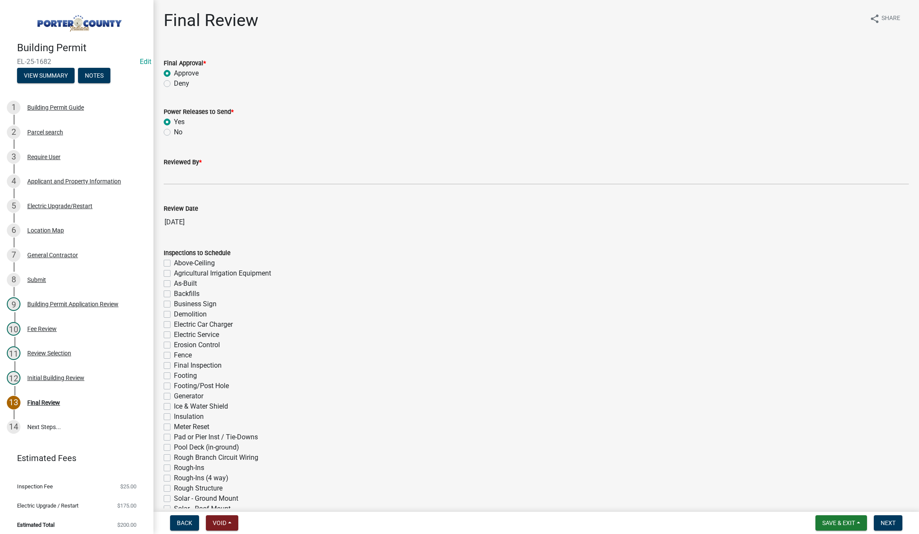
radio input "true"
click at [174, 177] on input "Reviewed By *" at bounding box center [536, 175] width 745 height 17
type input "Tami"
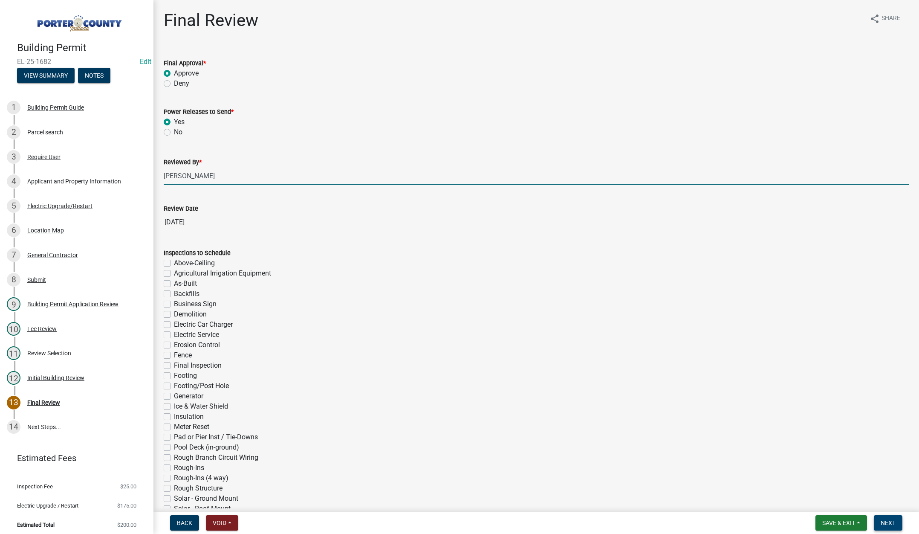
click at [886, 519] on span "Next" at bounding box center [888, 522] width 15 height 7
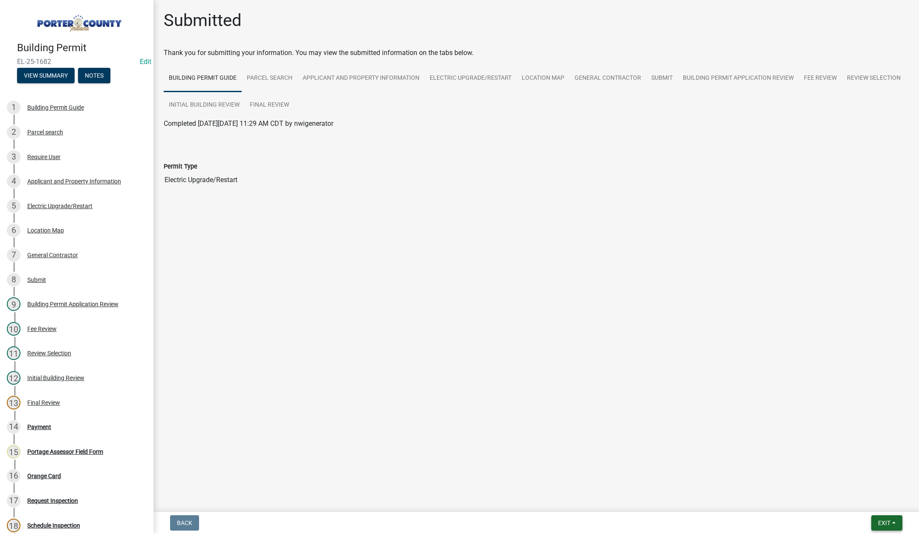
click at [886, 523] on span "Exit" at bounding box center [884, 522] width 12 height 7
click at [876, 504] on button "Save & Exit" at bounding box center [868, 500] width 68 height 20
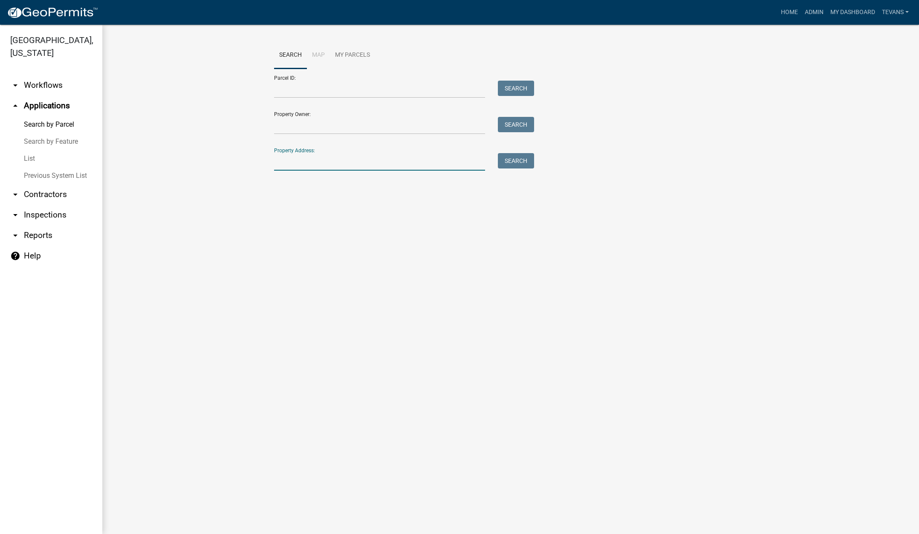
click at [317, 162] on input "Property Address:" at bounding box center [379, 161] width 211 height 17
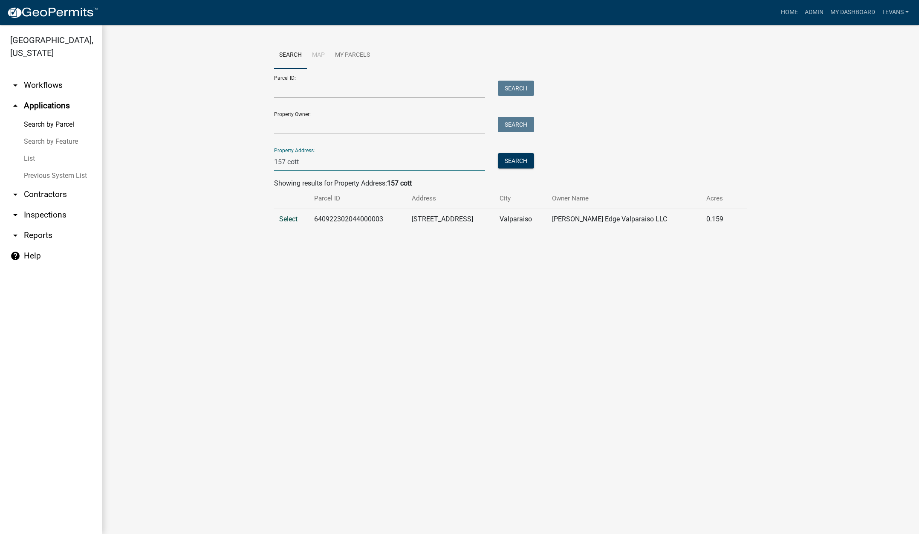
type input "157 cott"
click at [290, 218] on span "Select" at bounding box center [288, 219] width 18 height 8
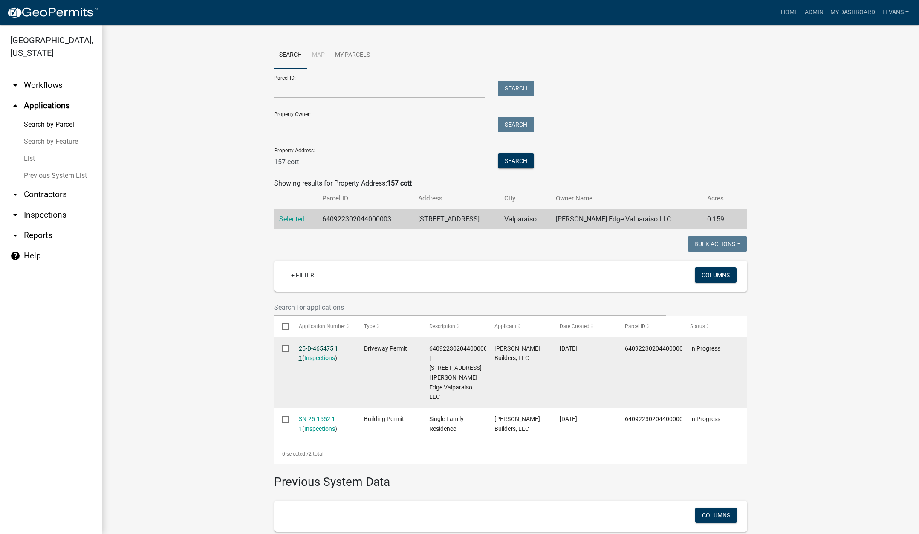
click at [313, 348] on link "25-D-465475 1 1" at bounding box center [318, 353] width 39 height 17
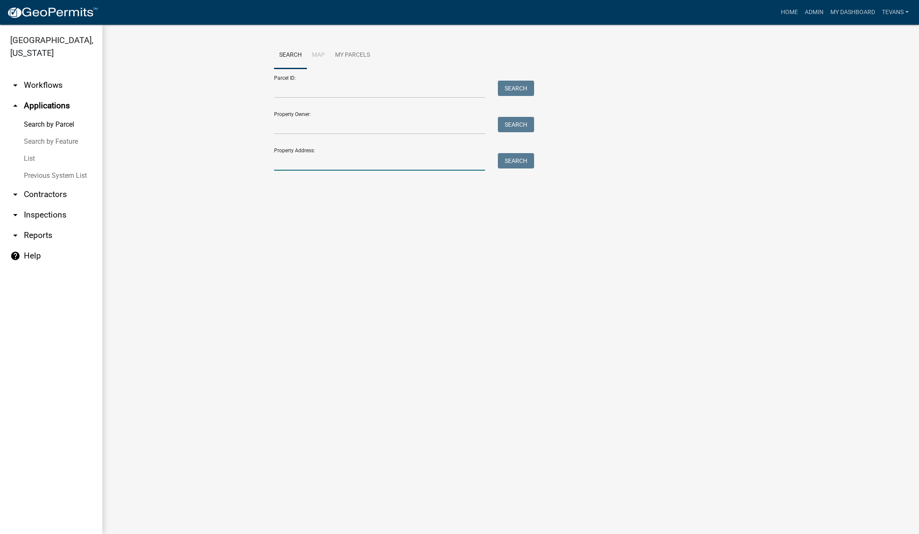
click at [346, 159] on input "Property Address:" at bounding box center [379, 161] width 211 height 17
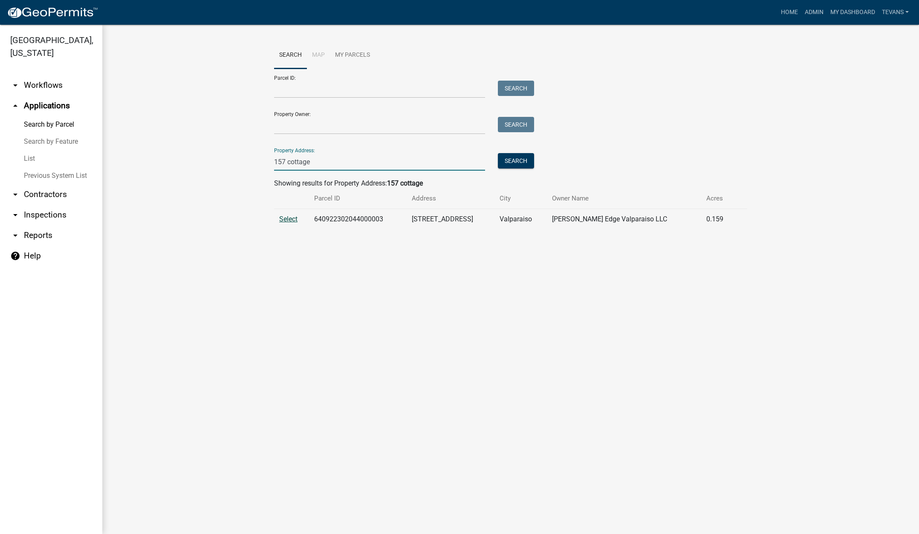
type input "157 cottage"
click at [282, 219] on span "Select" at bounding box center [288, 219] width 18 height 8
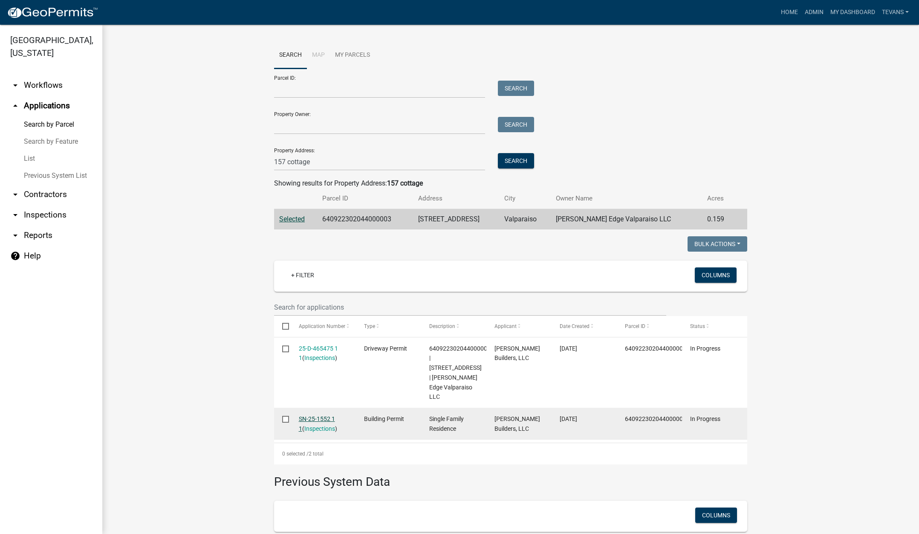
click at [311, 415] on link "SN-25-1552 1 1" at bounding box center [317, 423] width 36 height 17
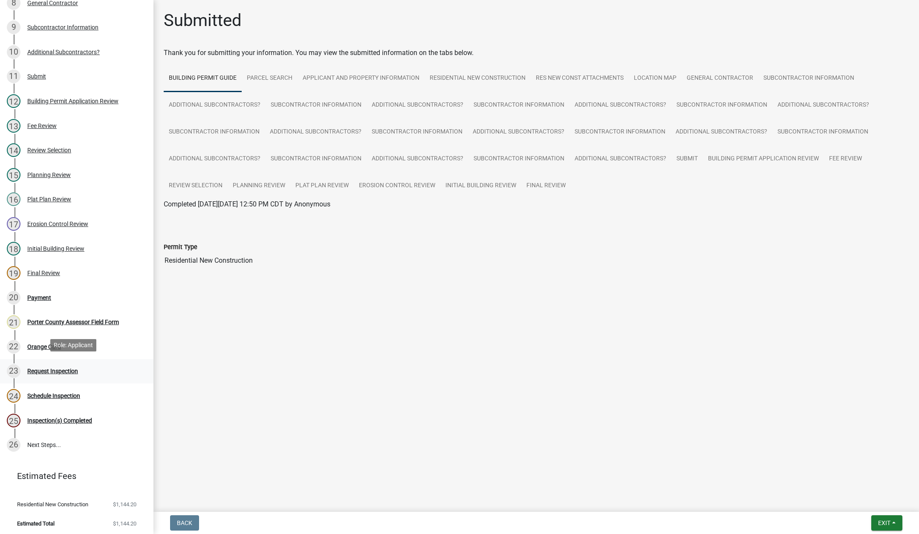
scroll to position [278, 0]
click at [37, 293] on div "Payment" at bounding box center [39, 296] width 24 height 6
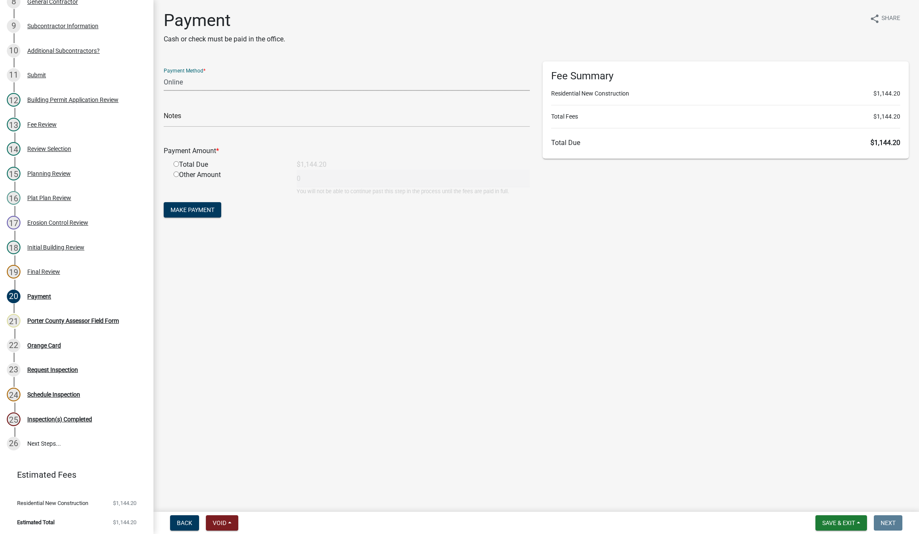
click at [171, 80] on select "Credit Card POS Check Cash Online" at bounding box center [347, 81] width 366 height 17
select select "1: 0"
click at [164, 73] on select "Credit Card POS Check Cash Online" at bounding box center [347, 81] width 366 height 17
click at [177, 116] on input "text" at bounding box center [347, 118] width 366 height 17
type input "#008486 [PERSON_NAME] Builders LLC"
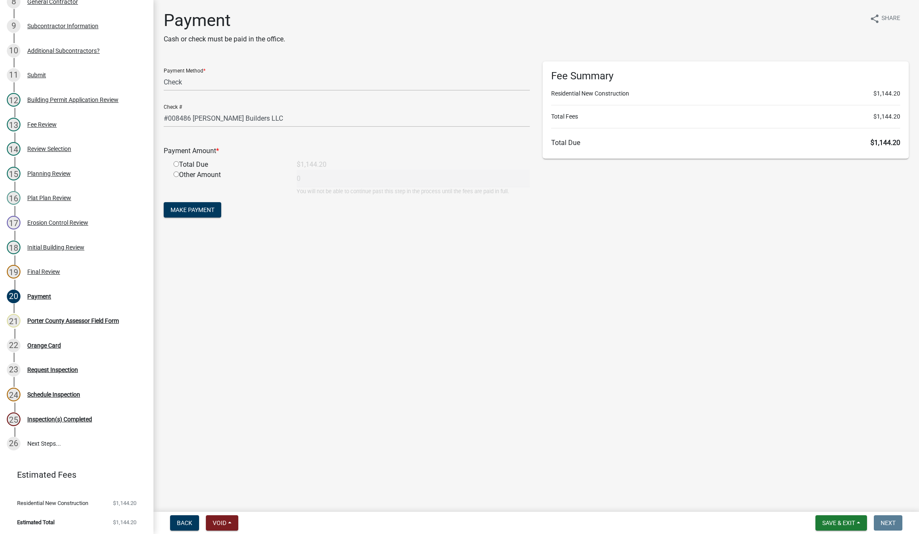
click at [177, 163] on input "radio" at bounding box center [177, 164] width 6 height 6
radio input "true"
type input "1144.2"
click at [203, 205] on button "Make Payment" at bounding box center [193, 209] width 58 height 15
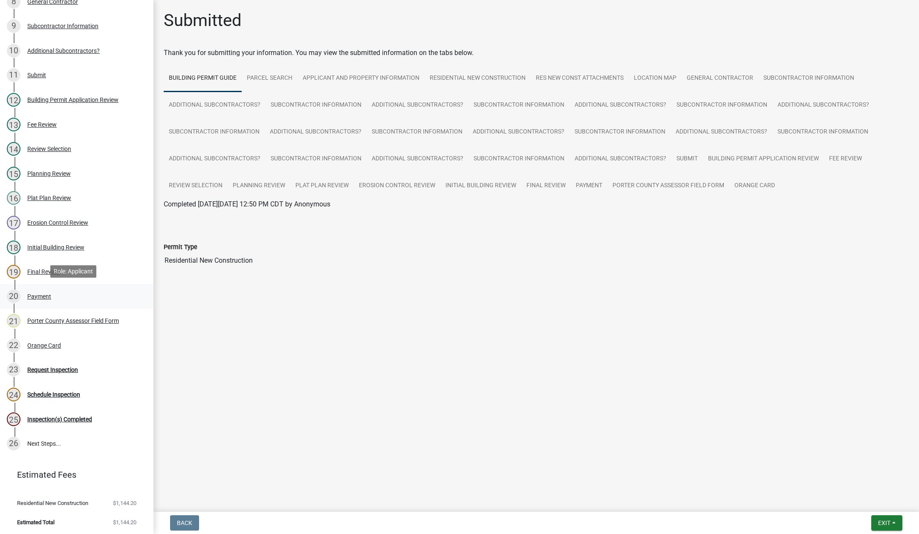
click at [41, 294] on div "Payment" at bounding box center [39, 296] width 24 height 6
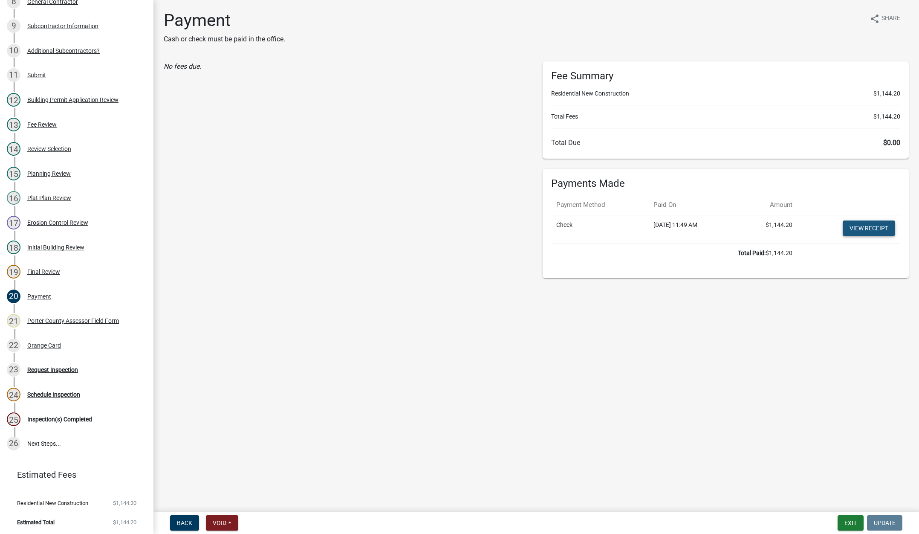
click at [864, 223] on link "View receipt" at bounding box center [869, 227] width 52 height 15
click at [44, 342] on div "Orange Card" at bounding box center [44, 345] width 34 height 6
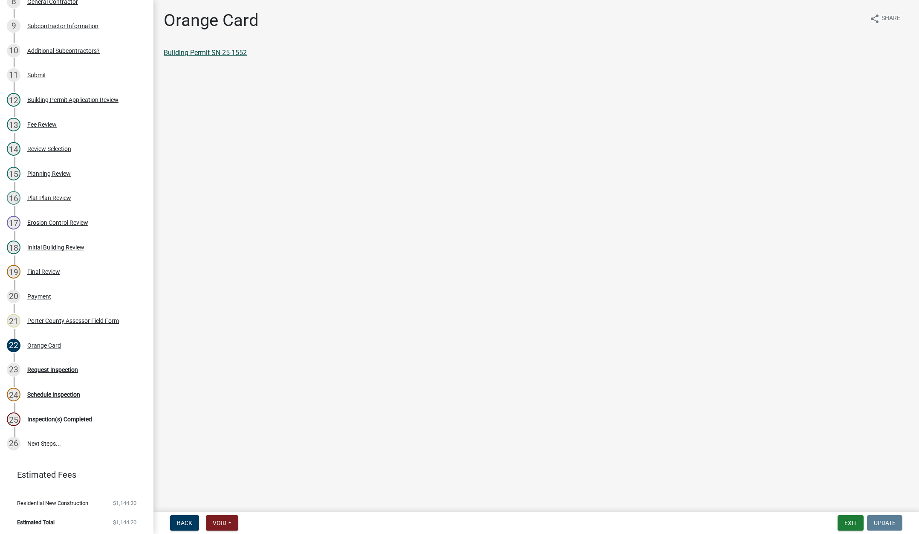
click at [232, 55] on link "Building Permit SN-25-1552" at bounding box center [205, 53] width 83 height 8
click at [855, 521] on button "Exit" at bounding box center [851, 522] width 26 height 15
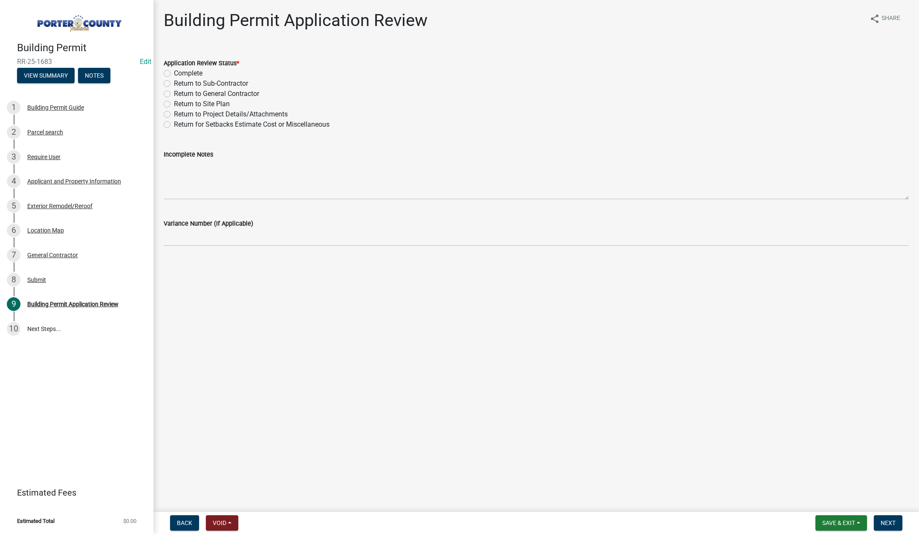
click at [174, 72] on label "Complete" at bounding box center [188, 73] width 29 height 10
click at [174, 72] on input "Complete" at bounding box center [177, 71] width 6 height 6
radio input "true"
click at [889, 520] on span "Next" at bounding box center [888, 522] width 15 height 7
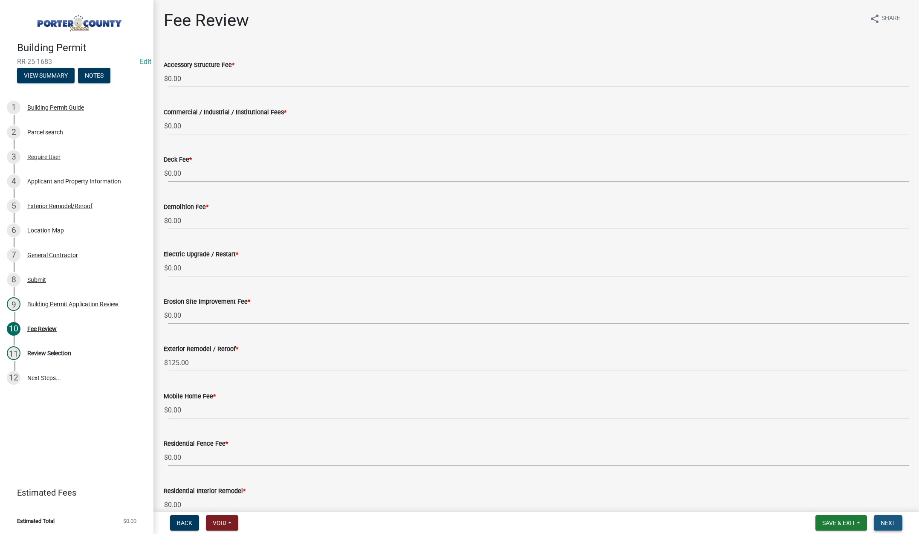
click at [888, 522] on span "Next" at bounding box center [888, 522] width 15 height 7
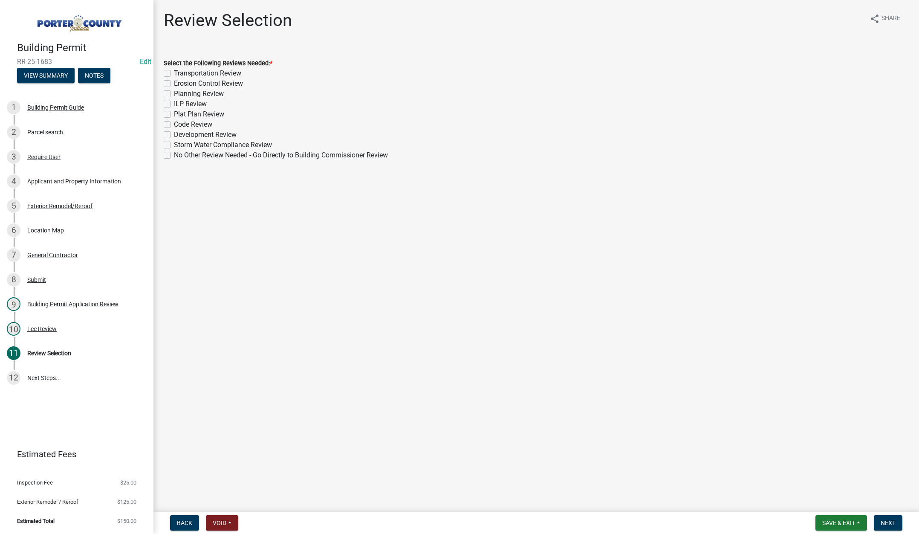
click at [174, 154] on label "No Other Review Needed - Go Directly to Building Commissioner Review" at bounding box center [281, 155] width 214 height 10
click at [174, 154] on input "No Other Review Needed - Go Directly to Building Commissioner Review" at bounding box center [177, 153] width 6 height 6
checkbox input "true"
checkbox input "false"
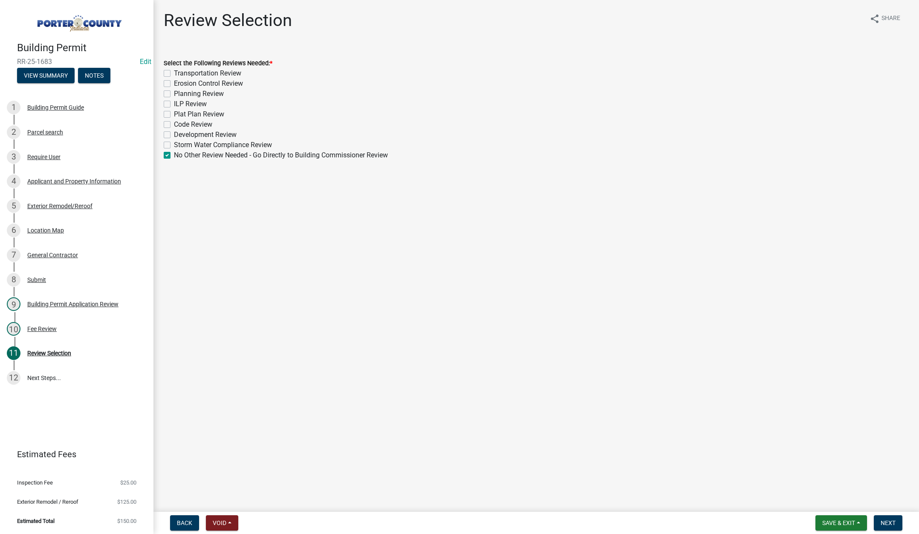
checkbox input "false"
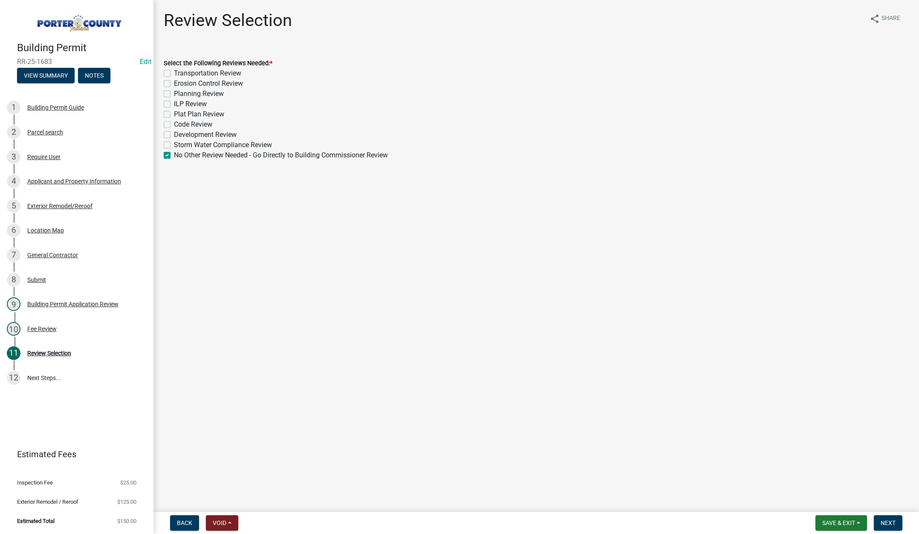
checkbox input "false"
checkbox input "true"
click at [895, 522] on span "Next" at bounding box center [888, 522] width 15 height 7
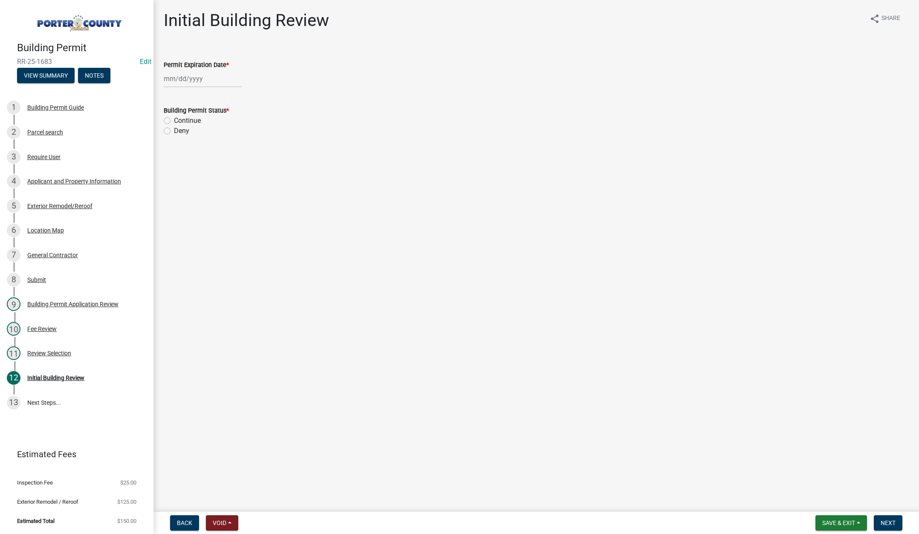
select select "9"
click at [210, 77] on div "Jan Feb Mar Apr May Jun Jul Aug Sep Oct Nov Dec 1525 1526 1527 1528 1529 1530 1…" at bounding box center [203, 78] width 78 height 17
click at [233, 97] on select "1525 1526 1527 1528 1529 1530 1531 1532 1533 1534 1535 1536 1537 1538 1539 1540…" at bounding box center [230, 96] width 31 height 13
select select "2026"
click at [215, 90] on select "1525 1526 1527 1528 1529 1530 1531 1532 1533 1534 1535 1536 1537 1538 1539 1540…" at bounding box center [230, 96] width 31 height 13
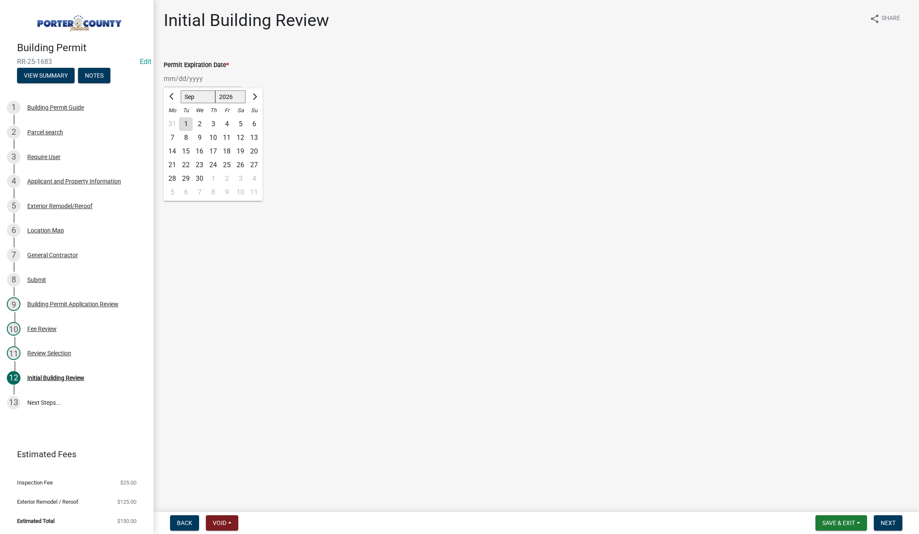
click at [227, 121] on div "4" at bounding box center [227, 124] width 14 height 14
type input "09/04/2026"
click at [174, 121] on label "Continue" at bounding box center [187, 121] width 27 height 10
click at [174, 121] on input "Continue" at bounding box center [177, 119] width 6 height 6
radio input "true"
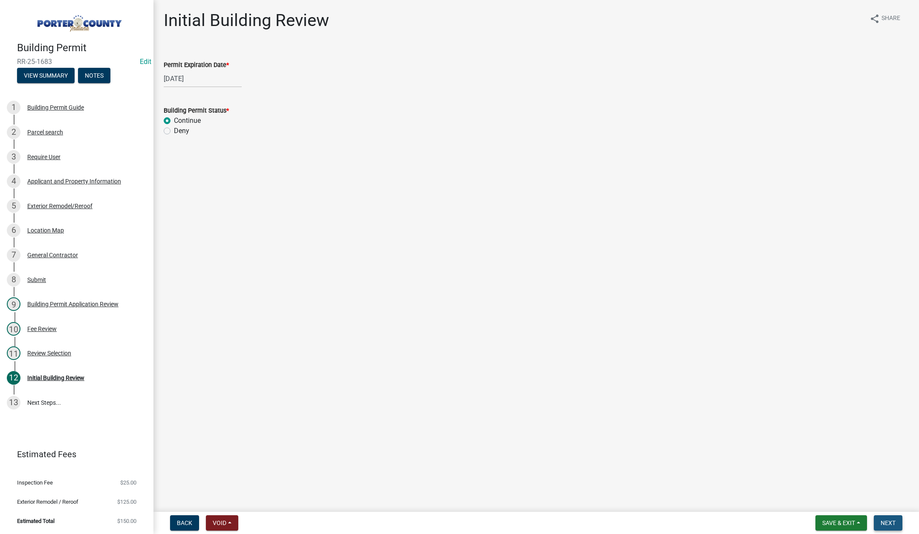
click at [884, 521] on span "Next" at bounding box center [888, 522] width 15 height 7
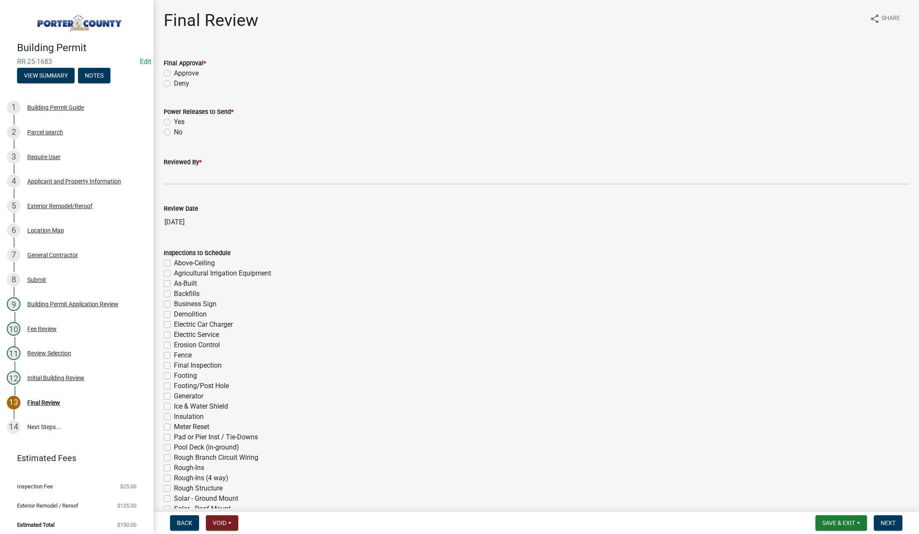
click at [174, 72] on label "Approve" at bounding box center [186, 73] width 25 height 10
click at [174, 72] on input "Approve" at bounding box center [177, 71] width 6 height 6
radio input "true"
click at [174, 131] on label "No" at bounding box center [178, 132] width 9 height 10
click at [174, 131] on input "No" at bounding box center [177, 130] width 6 height 6
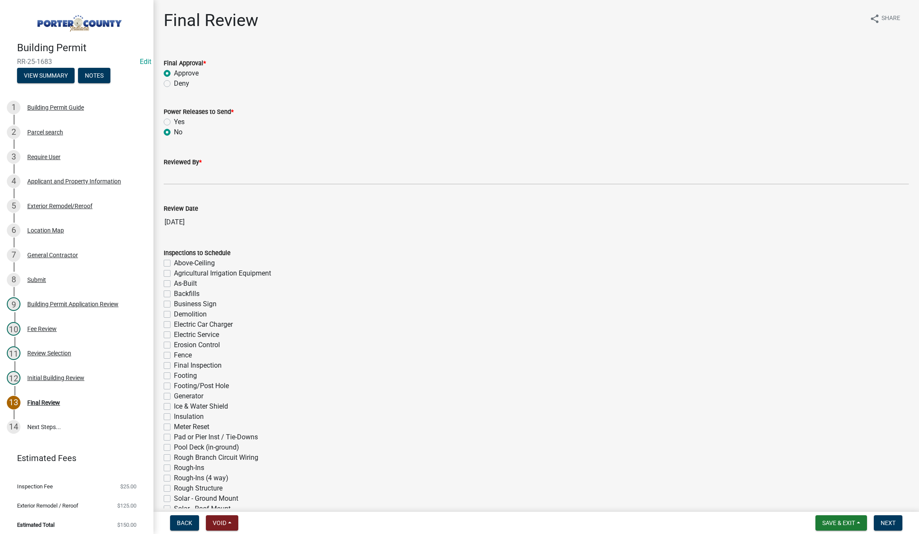
radio input "true"
click at [175, 177] on input "Reviewed By *" at bounding box center [536, 175] width 745 height 17
type input "Tami"
click at [891, 521] on span "Next" at bounding box center [888, 522] width 15 height 7
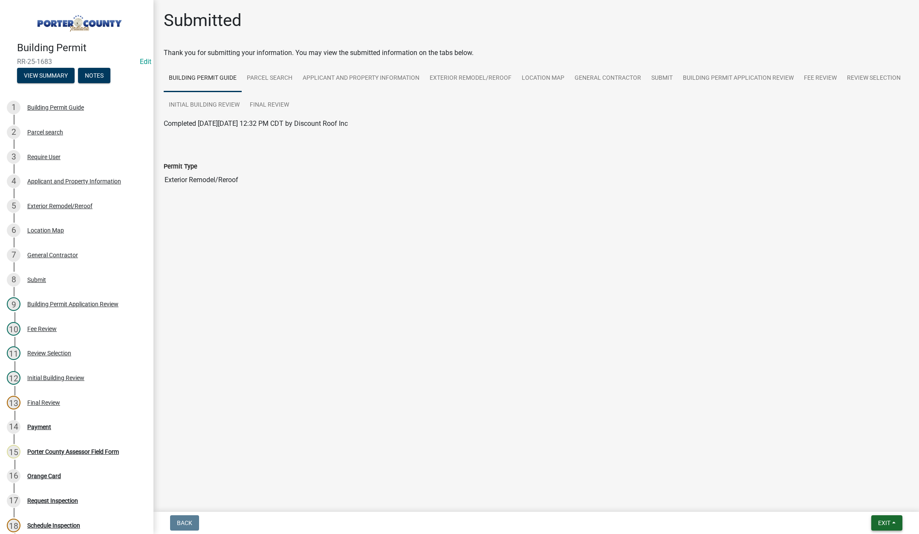
click at [884, 522] on span "Exit" at bounding box center [884, 522] width 12 height 7
click at [884, 504] on button "Save & Exit" at bounding box center [868, 500] width 68 height 20
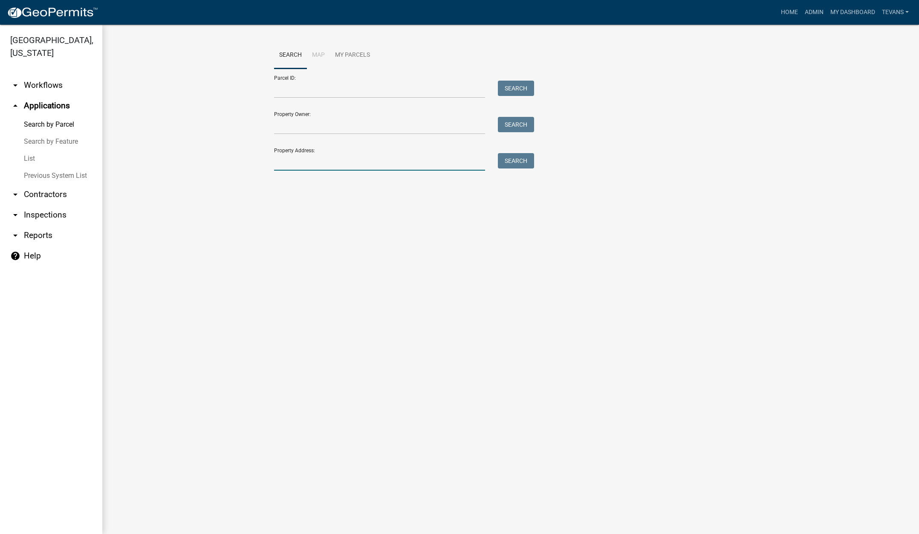
click at [291, 163] on input "Property Address:" at bounding box center [379, 161] width 211 height 17
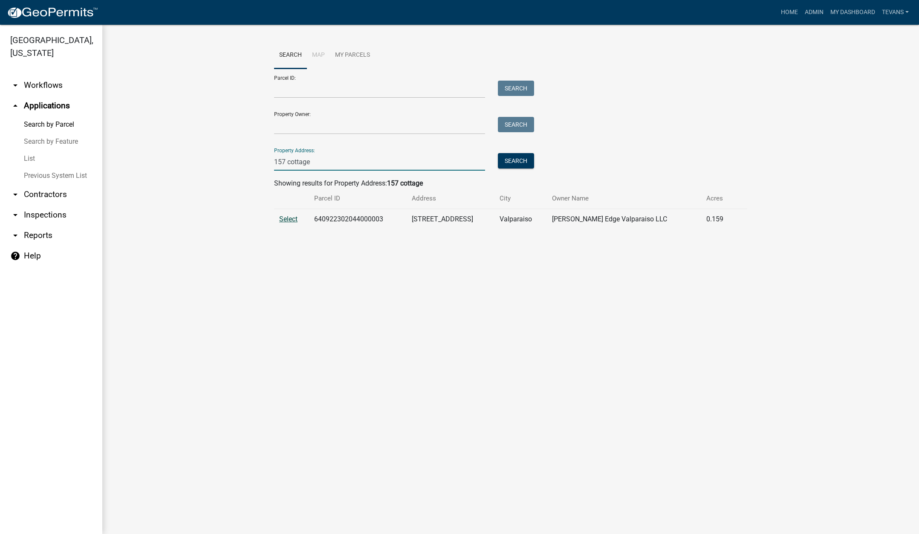
type input "157 cottage"
click at [295, 219] on span "Select" at bounding box center [288, 219] width 18 height 8
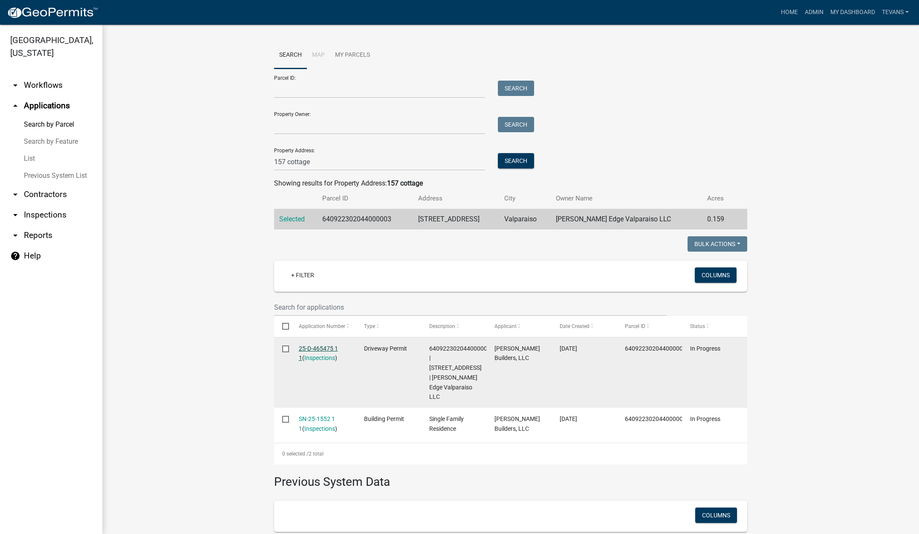
click at [309, 345] on link "25-D-465475 1 1" at bounding box center [318, 353] width 39 height 17
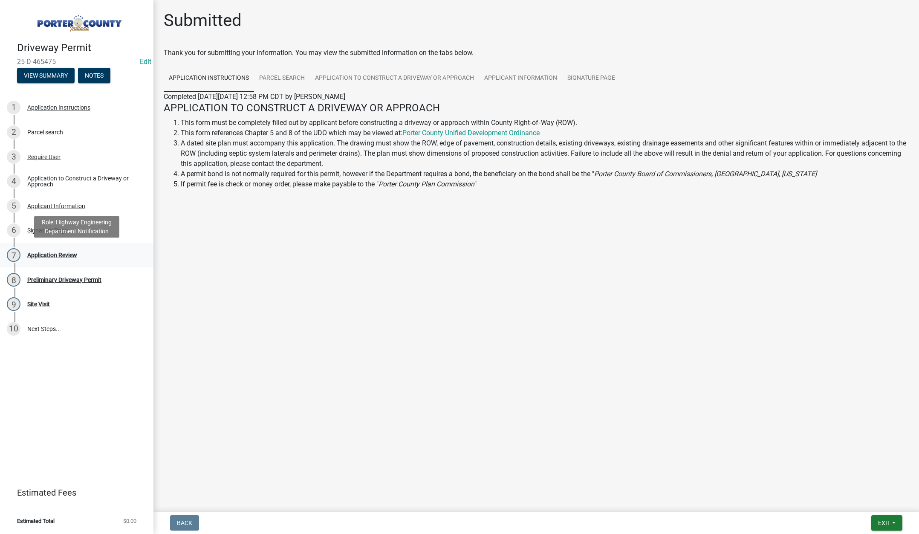
click at [65, 252] on div "Application Review" at bounding box center [52, 255] width 50 height 6
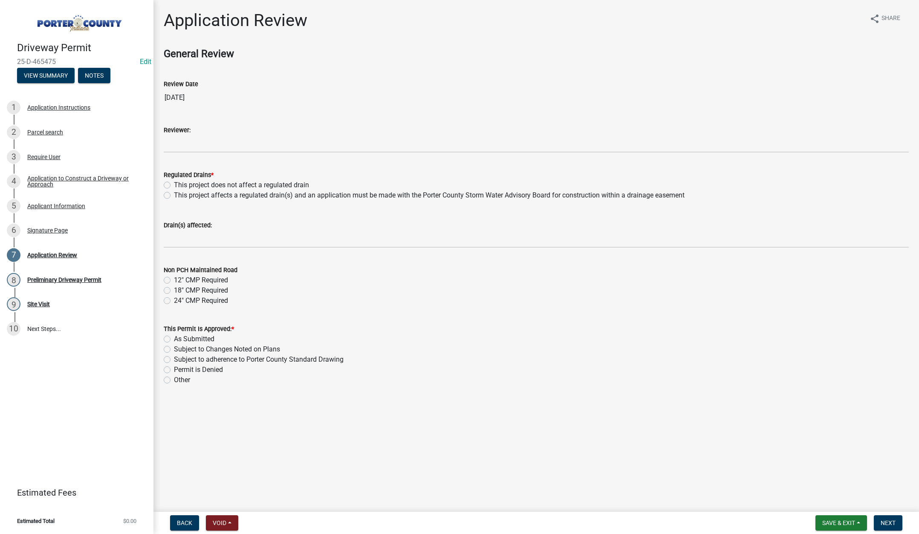
click at [174, 185] on label "This project does not affect a regulated drain" at bounding box center [241, 185] width 135 height 10
click at [174, 185] on input "This project does not affect a regulated drain" at bounding box center [177, 183] width 6 height 6
radio input "true"
click at [166, 335] on div "As Submitted" at bounding box center [536, 339] width 745 height 10
click at [174, 340] on label "As Submitted" at bounding box center [194, 339] width 41 height 10
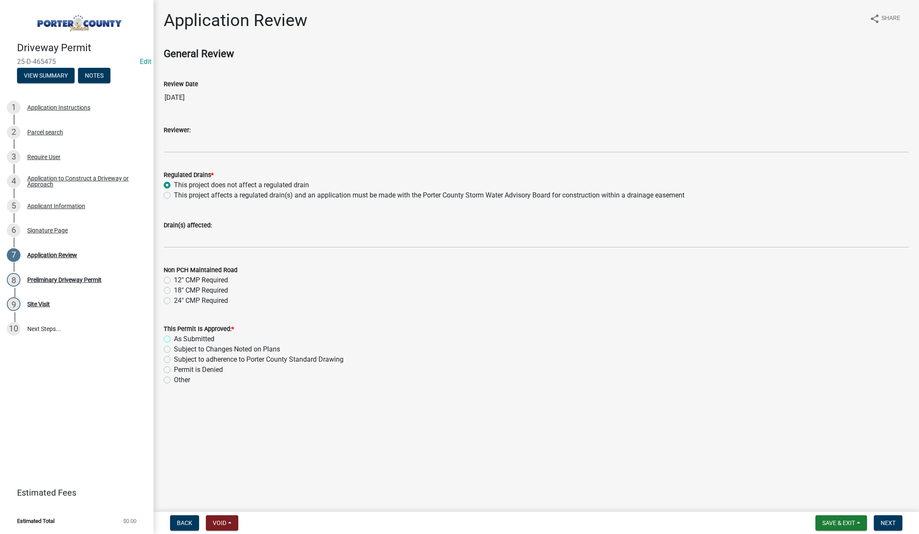
click at [174, 339] on input "As Submitted" at bounding box center [177, 337] width 6 height 6
radio input "true"
click at [885, 523] on span "Next" at bounding box center [888, 522] width 15 height 7
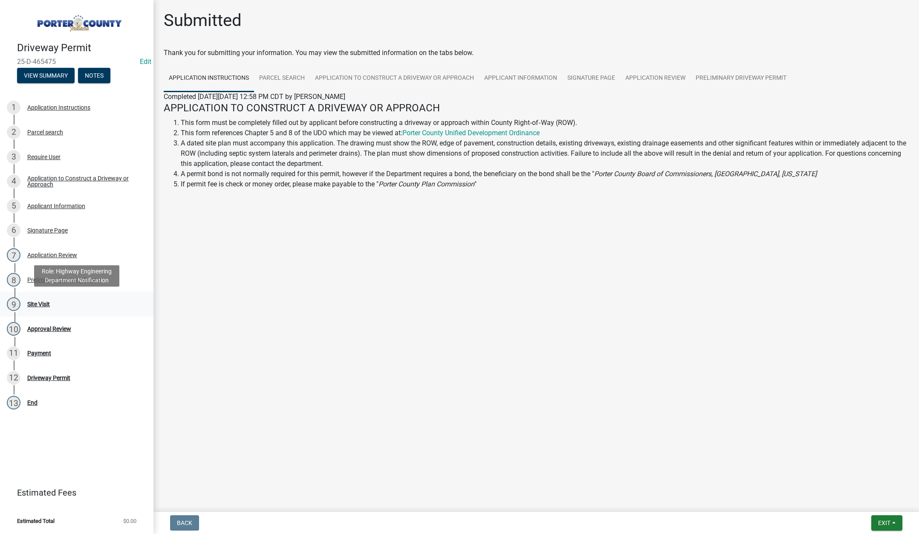
click at [39, 301] on div "Site Visit" at bounding box center [38, 304] width 23 height 6
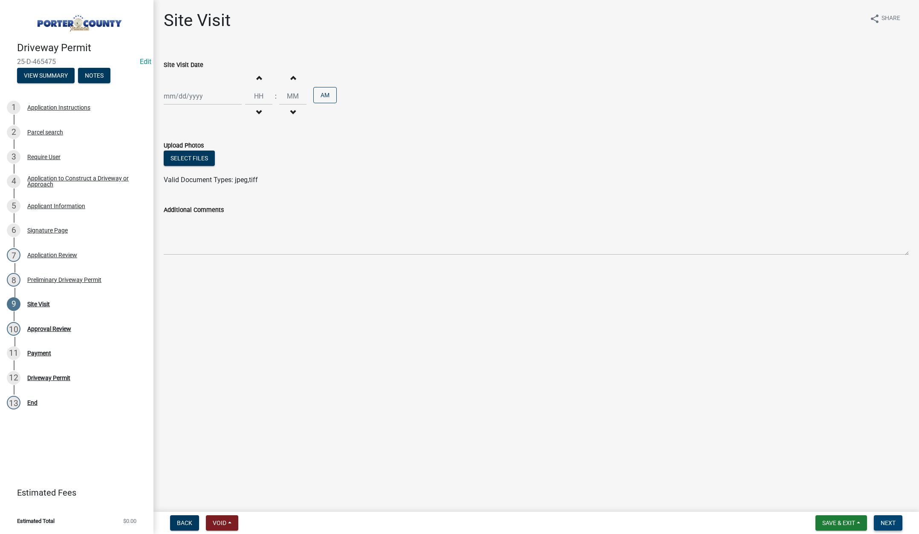
click at [892, 519] on button "Next" at bounding box center [888, 522] width 29 height 15
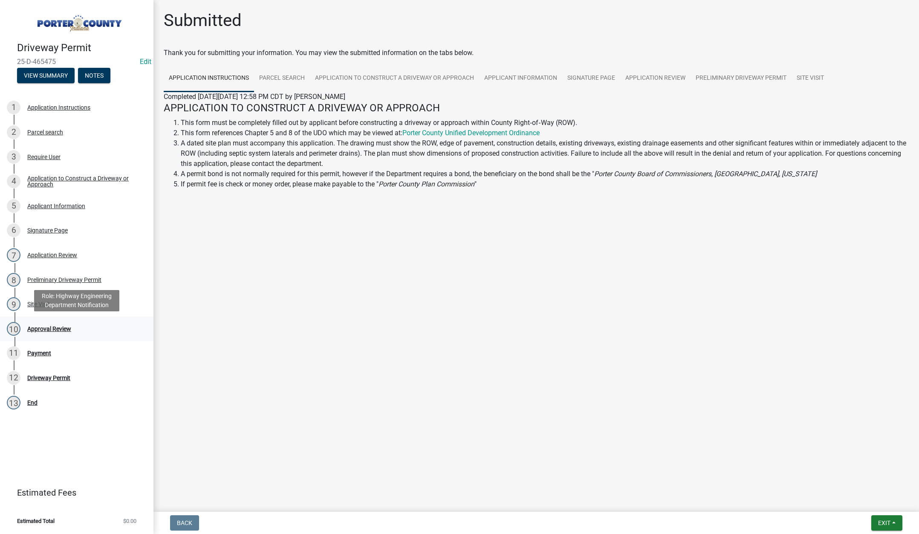
drag, startPoint x: 49, startPoint y: 334, endPoint x: 52, endPoint y: 329, distance: 5.6
click at [51, 331] on div "10 Approval Review" at bounding box center [73, 329] width 133 height 14
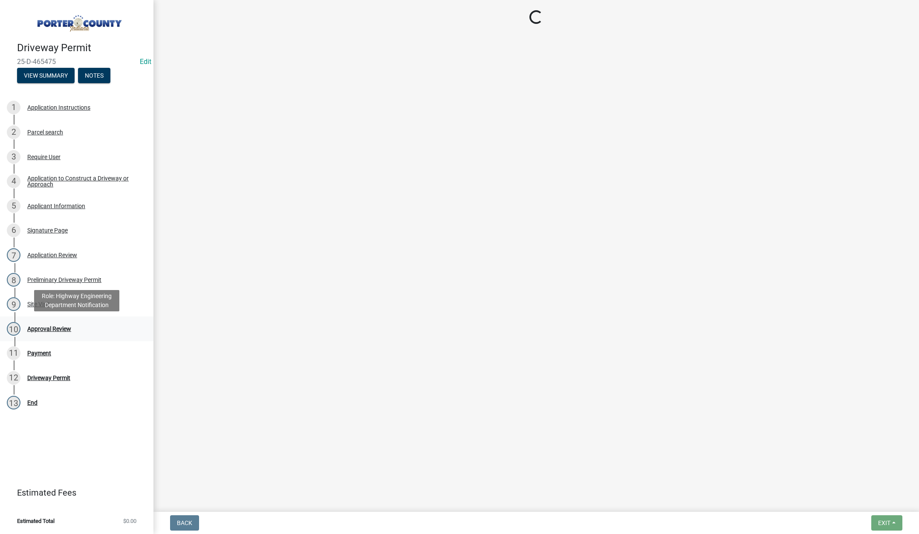
click at [52, 329] on div "Approval Review" at bounding box center [49, 329] width 44 height 6
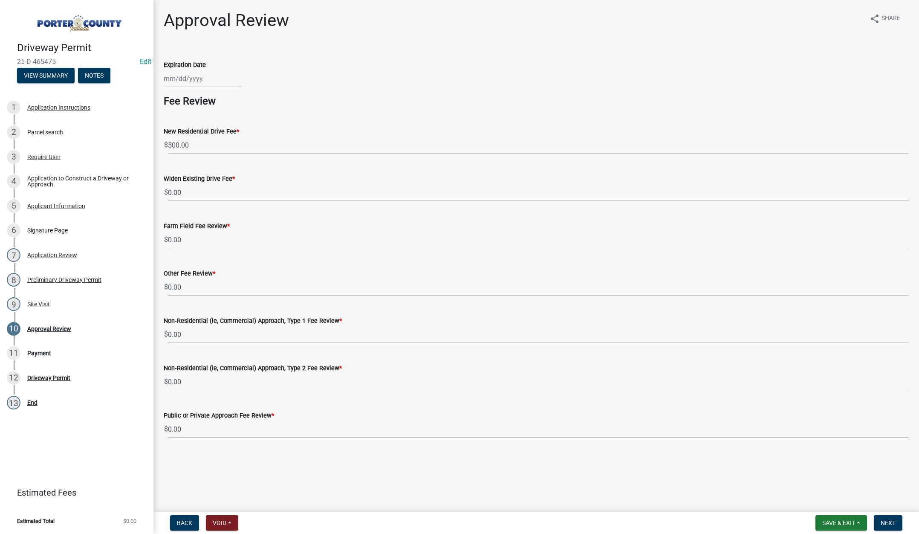
click at [904, 524] on form "Save & Exit Save Save & Exit Next" at bounding box center [859, 522] width 94 height 15
click at [886, 520] on span "Next" at bounding box center [888, 522] width 15 height 7
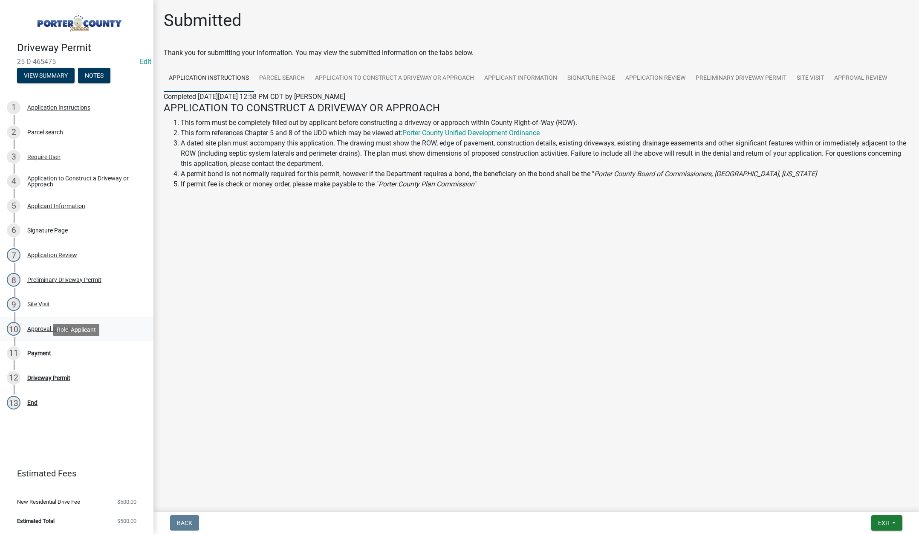
drag, startPoint x: 49, startPoint y: 353, endPoint x: 125, endPoint y: 323, distance: 81.8
click at [49, 353] on div "Payment" at bounding box center [39, 353] width 24 height 6
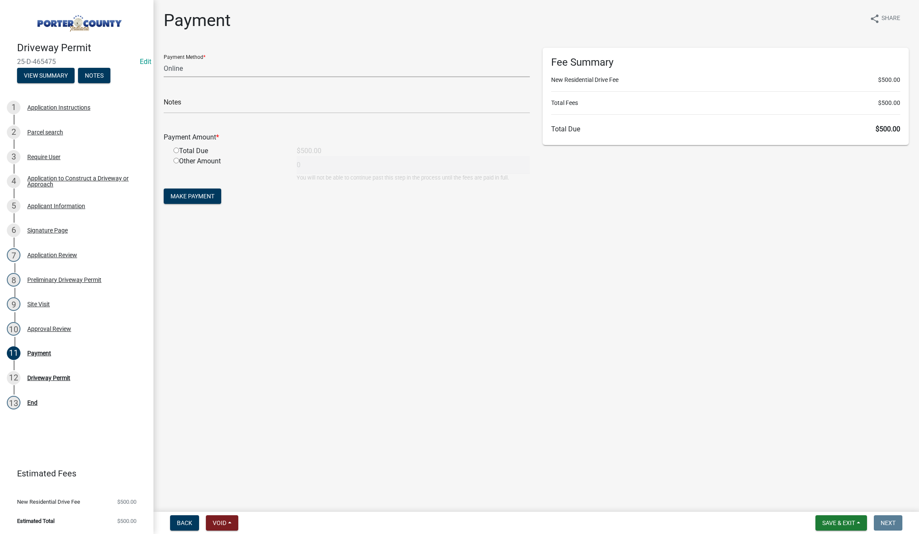
click at [177, 67] on select "Credit Card POS Check Cash Online" at bounding box center [347, 68] width 366 height 17
select select "1: 0"
click at [164, 60] on select "Credit Card POS Check Cash Online" at bounding box center [347, 68] width 366 height 17
click at [181, 107] on input "text" at bounding box center [347, 104] width 366 height 17
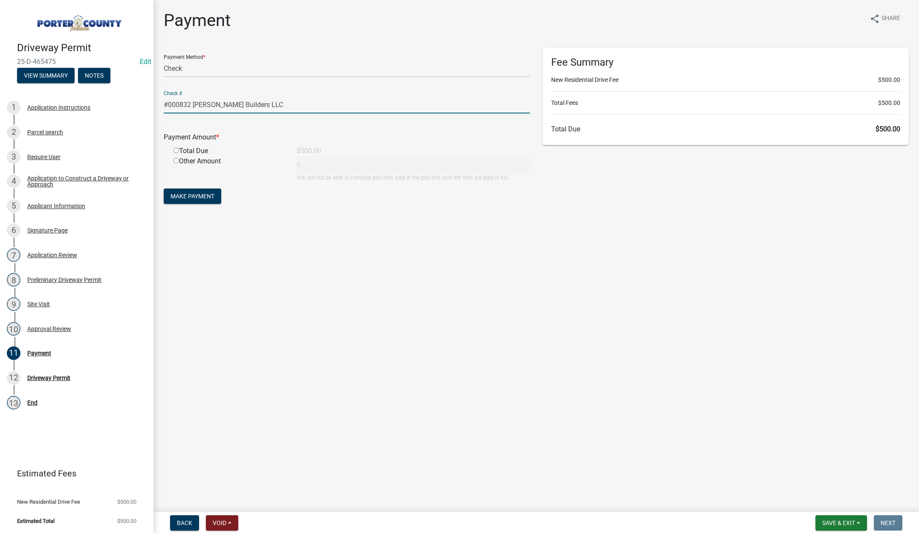
type input "#000832 Coolman Builders LLC"
click at [177, 148] on input "radio" at bounding box center [177, 151] width 6 height 6
radio input "true"
type input "500"
click at [202, 190] on button "Make Payment" at bounding box center [193, 195] width 58 height 15
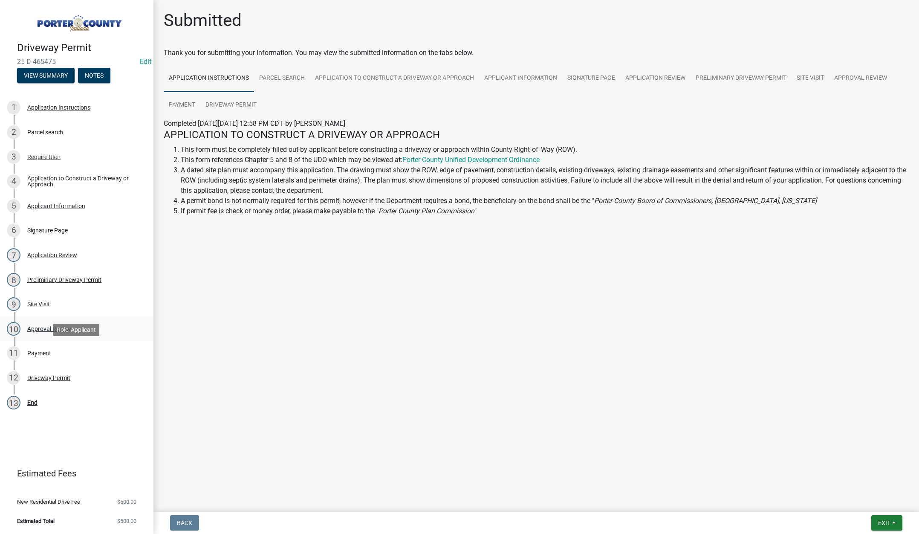
drag, startPoint x: 39, startPoint y: 352, endPoint x: 137, endPoint y: 329, distance: 100.7
click at [40, 352] on div "Payment" at bounding box center [39, 353] width 24 height 6
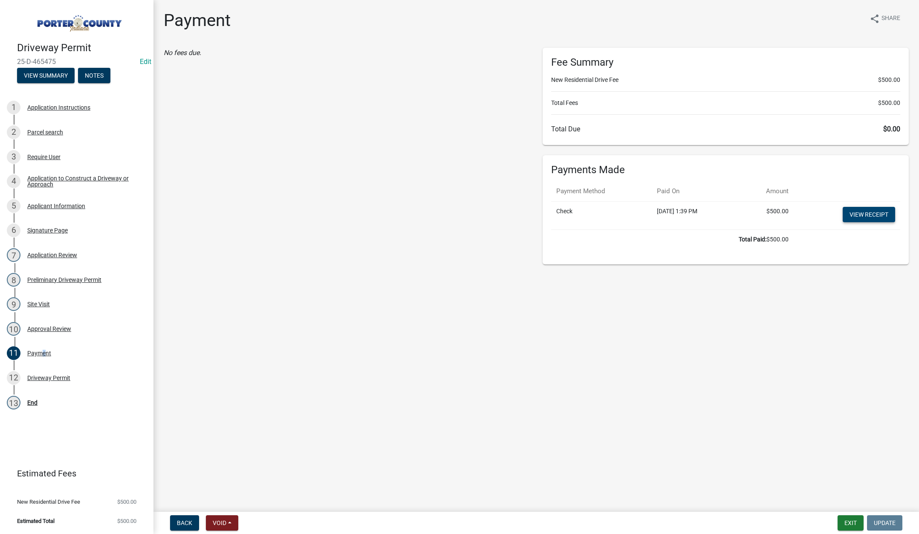
click at [863, 214] on link "View receipt" at bounding box center [869, 214] width 52 height 15
drag, startPoint x: 54, startPoint y: 374, endPoint x: 145, endPoint y: 362, distance: 91.7
click at [56, 375] on div "Driveway Permit" at bounding box center [48, 378] width 43 height 6
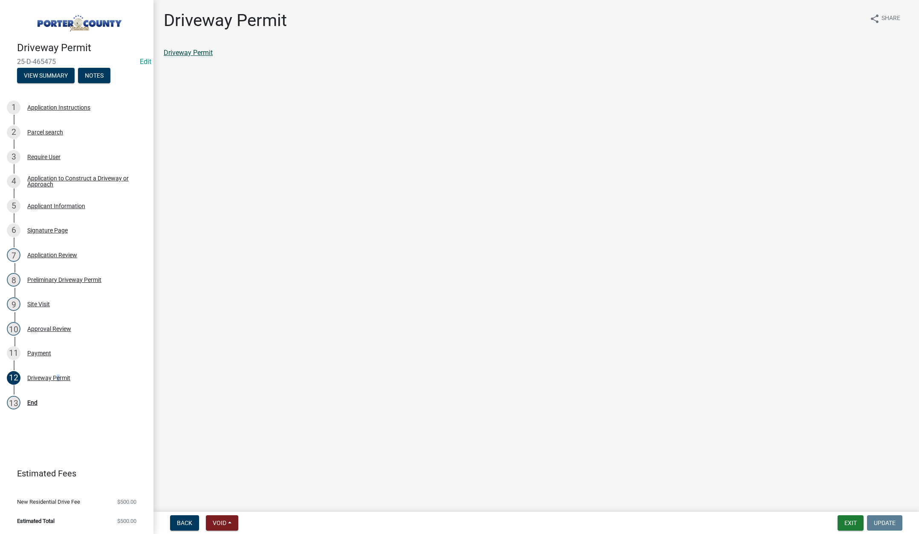
click at [199, 53] on link "Driveway Permit" at bounding box center [188, 53] width 49 height 8
click at [854, 521] on button "Exit" at bounding box center [851, 522] width 26 height 15
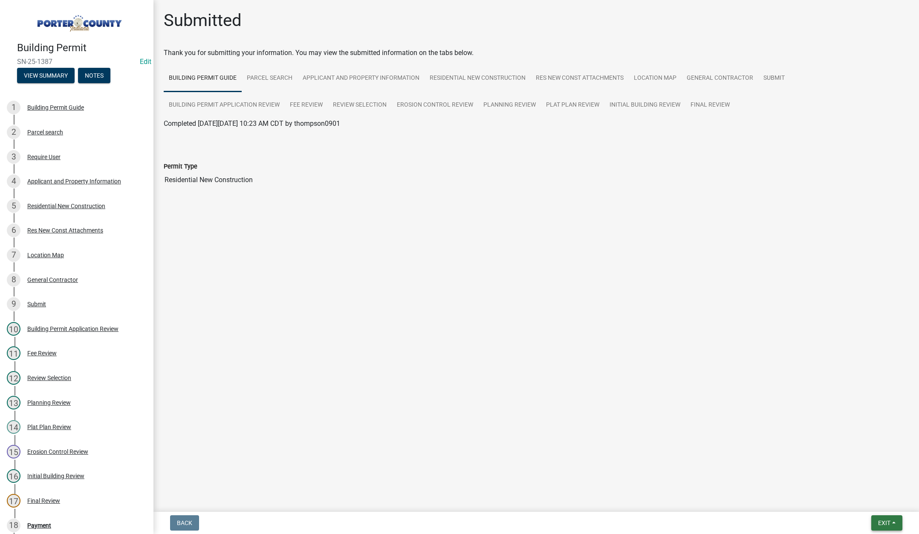
click at [881, 522] on span "Exit" at bounding box center [884, 522] width 12 height 7
click at [880, 507] on button "Save & Exit" at bounding box center [868, 500] width 68 height 20
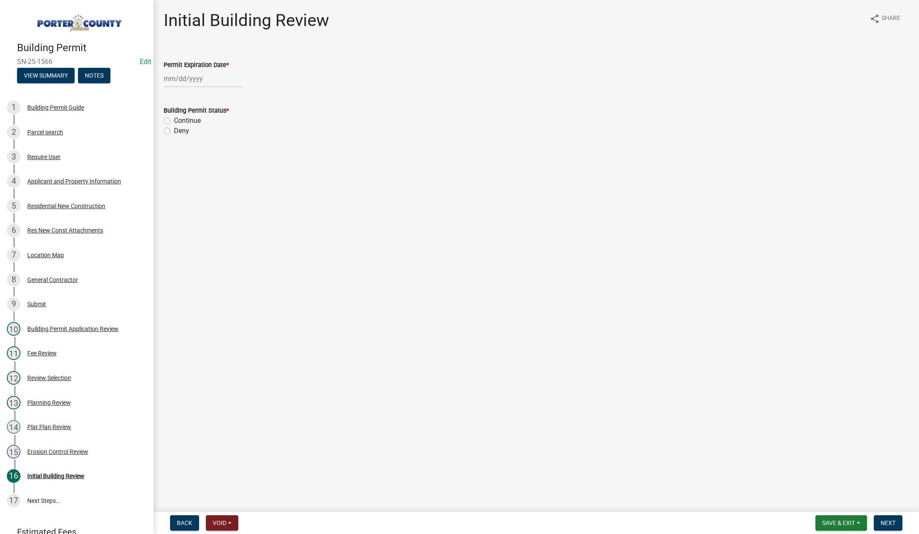
select select "9"
click at [223, 79] on div "[PERSON_NAME] Feb Mar Apr [PERSON_NAME][DATE] Oct Nov [DATE] 1526 1527 1528 152…" at bounding box center [203, 78] width 78 height 17
drag, startPoint x: 239, startPoint y: 98, endPoint x: 229, endPoint y: 98, distance: 9.4
click at [238, 98] on select "1525 1526 1527 1528 1529 1530 1531 1532 1533 1534 1535 1536 1537 1538 1539 1540…" at bounding box center [230, 96] width 31 height 13
select select "2027"
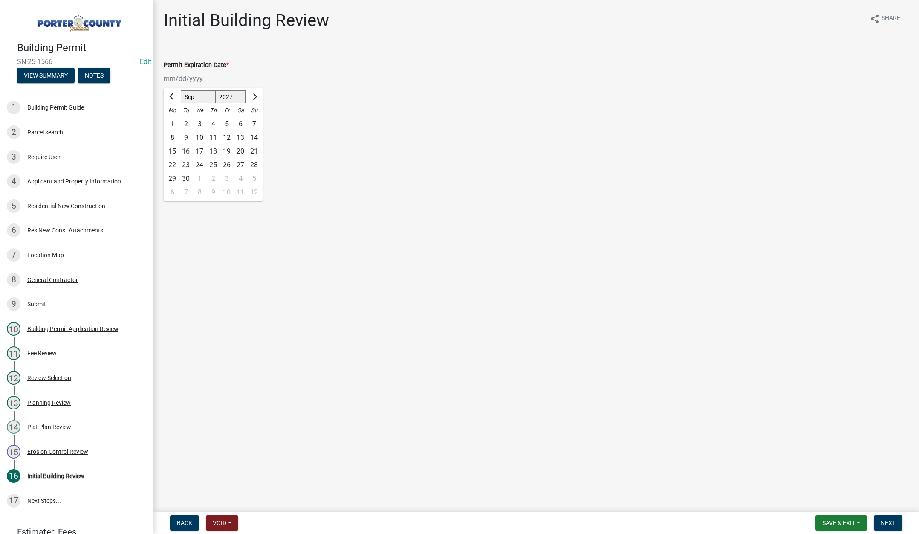
click at [215, 90] on select "1525 1526 1527 1528 1529 1530 1531 1532 1533 1534 1535 1536 1537 1538 1539 1540…" at bounding box center [230, 96] width 31 height 13
click at [240, 126] on div "4" at bounding box center [241, 124] width 14 height 14
type input "09/04/2027"
click at [174, 121] on label "Continue" at bounding box center [187, 121] width 27 height 10
click at [174, 121] on input "Continue" at bounding box center [177, 119] width 6 height 6
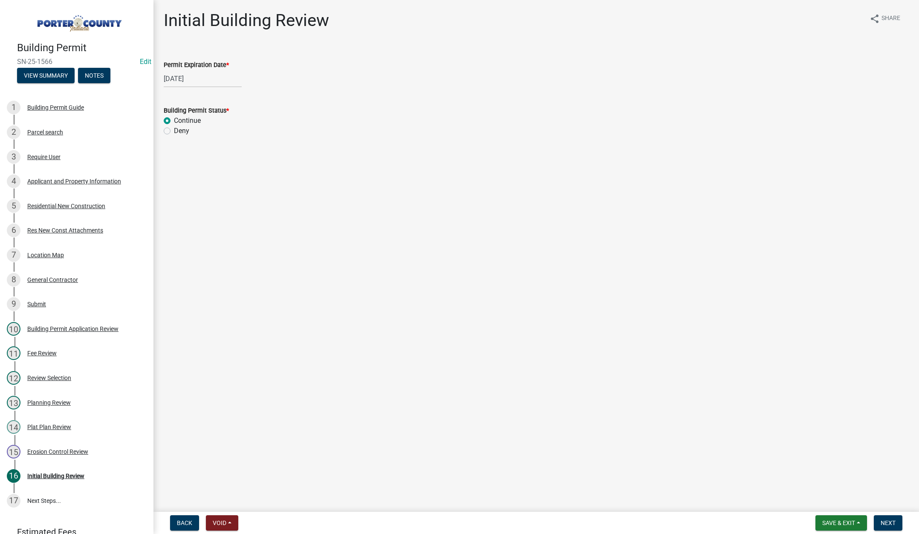
radio input "true"
click at [885, 522] on span "Next" at bounding box center [888, 522] width 15 height 7
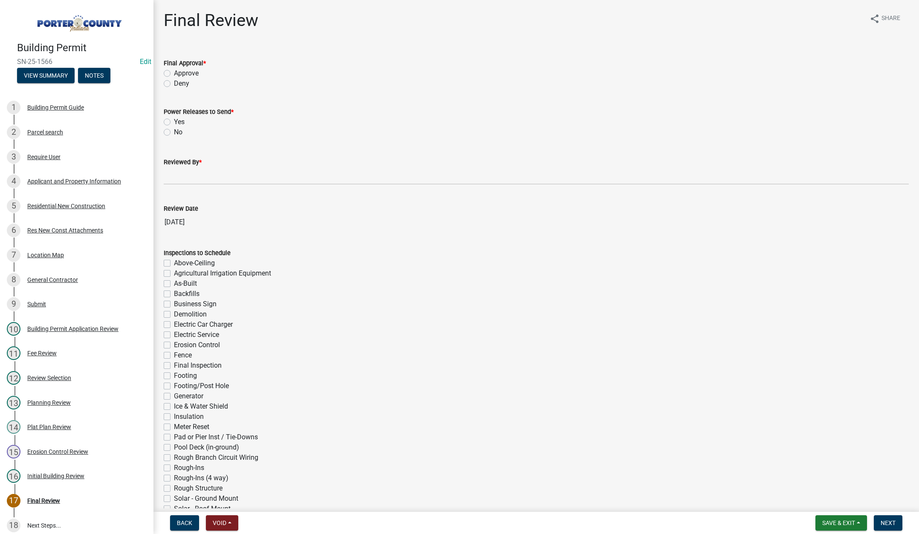
drag, startPoint x: 167, startPoint y: 71, endPoint x: 169, endPoint y: 114, distance: 43.1
click at [174, 71] on label "Approve" at bounding box center [186, 73] width 25 height 10
click at [174, 71] on input "Approve" at bounding box center [177, 71] width 6 height 6
radio input "true"
drag, startPoint x: 168, startPoint y: 122, endPoint x: 171, endPoint y: 164, distance: 42.4
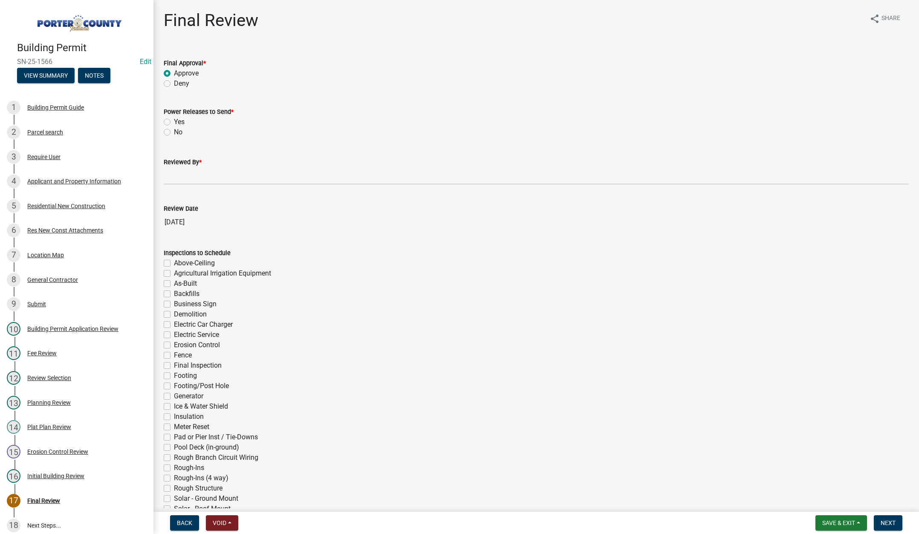
click at [174, 122] on label "Yes" at bounding box center [179, 122] width 11 height 10
click at [174, 122] on input "Yes" at bounding box center [177, 120] width 6 height 6
radio input "true"
drag, startPoint x: 172, startPoint y: 178, endPoint x: 192, endPoint y: 188, distance: 21.7
click at [173, 178] on input "Reviewed By *" at bounding box center [536, 175] width 745 height 17
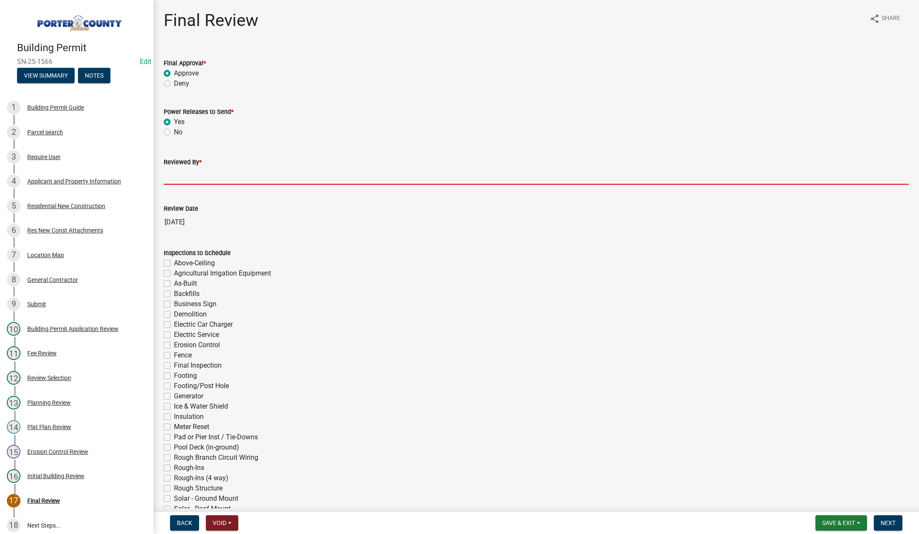
type input "Tami"
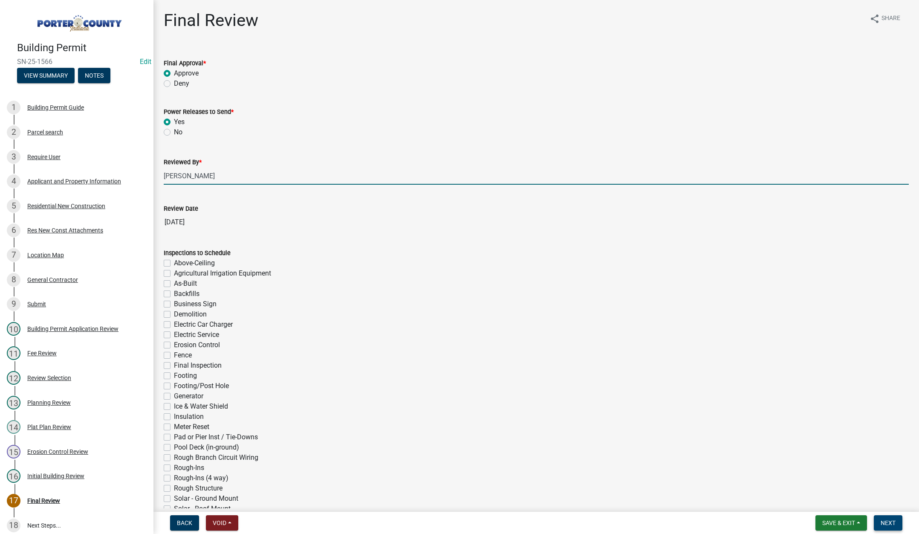
click at [880, 521] on button "Next" at bounding box center [888, 522] width 29 height 15
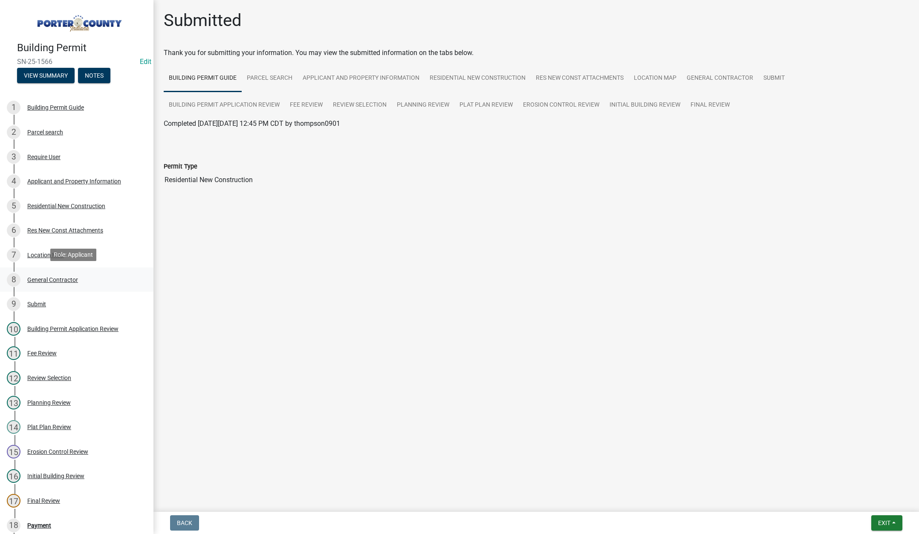
click at [61, 279] on div "General Contractor" at bounding box center [52, 280] width 51 height 6
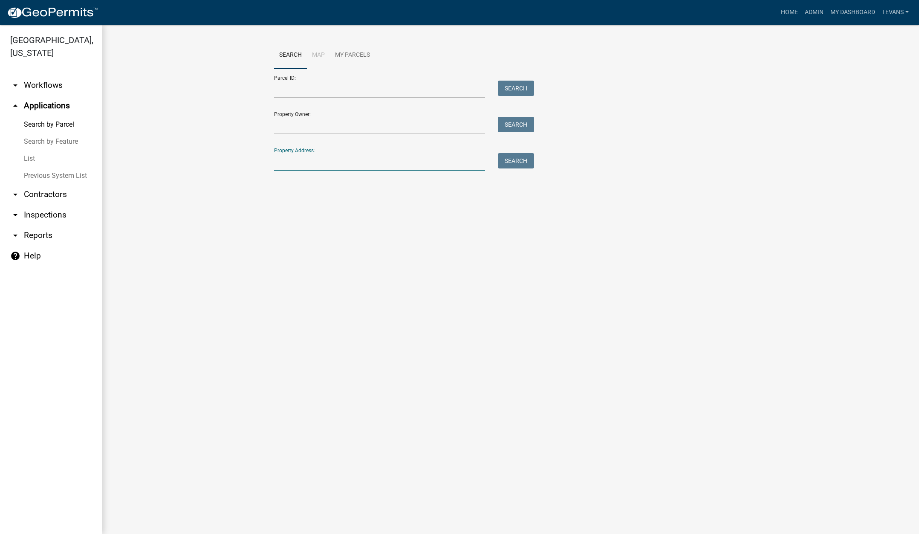
click at [289, 162] on input "Property Address:" at bounding box center [379, 161] width 211 height 17
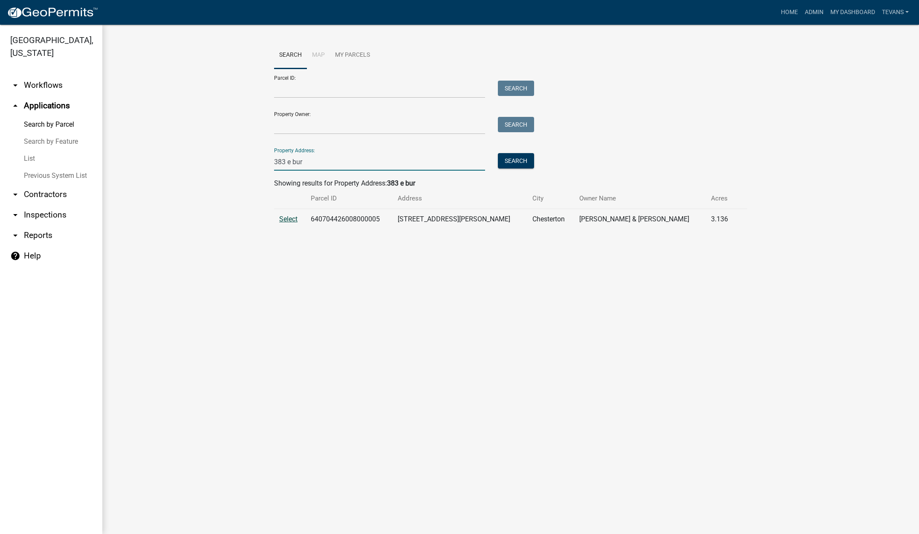
type input "383 e bur"
click at [291, 219] on span "Select" at bounding box center [288, 219] width 18 height 8
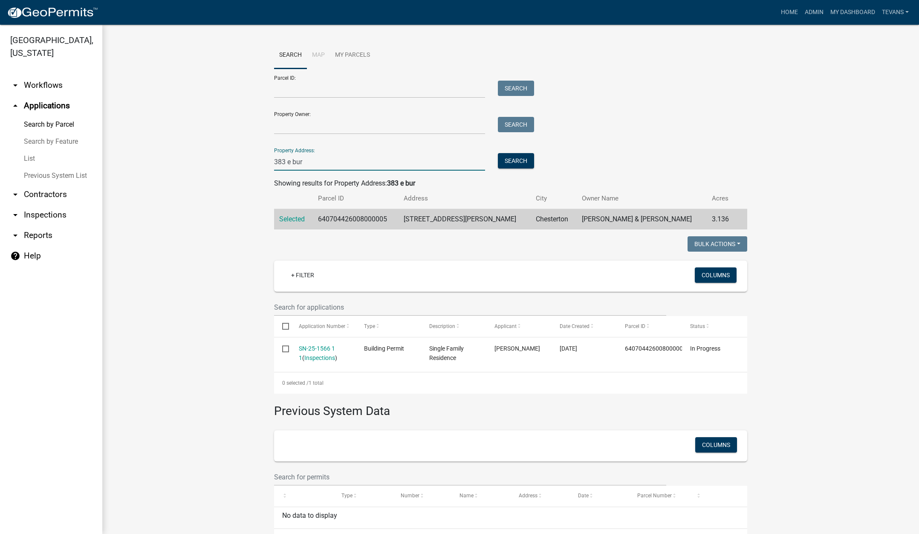
click at [317, 163] on input "383 e bur" at bounding box center [379, 161] width 211 height 17
type input "594 S 400 W"
click at [520, 162] on button "Search" at bounding box center [516, 160] width 36 height 15
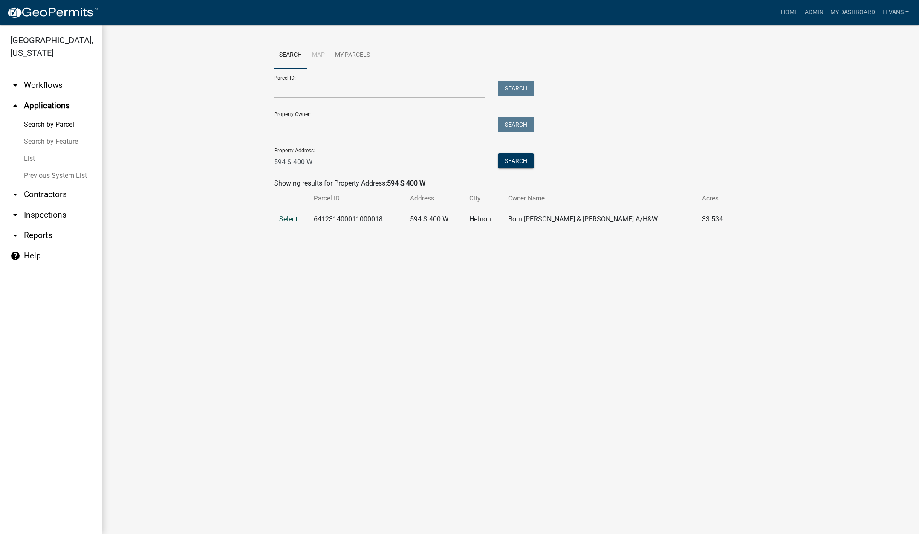
click at [288, 220] on span "Select" at bounding box center [288, 219] width 18 height 8
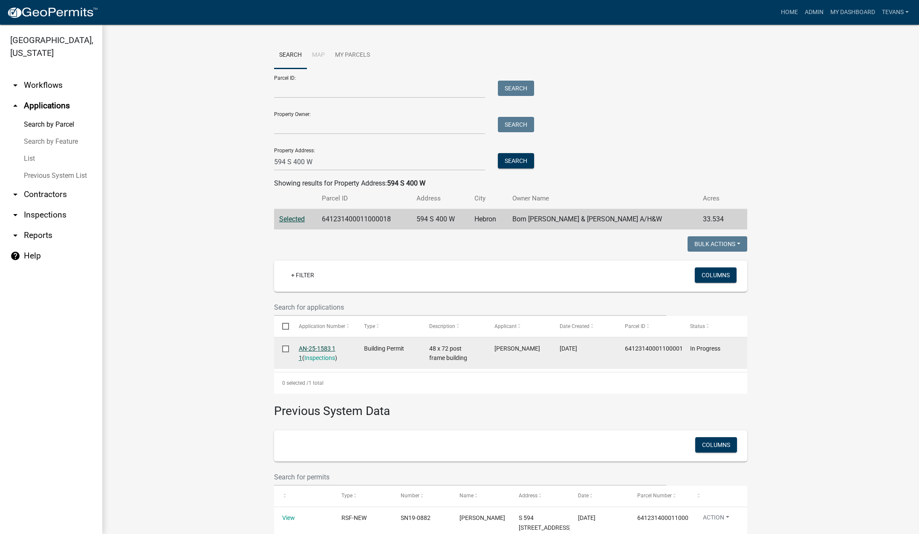
click at [311, 349] on link "AN-25-1583 1 1" at bounding box center [317, 353] width 37 height 17
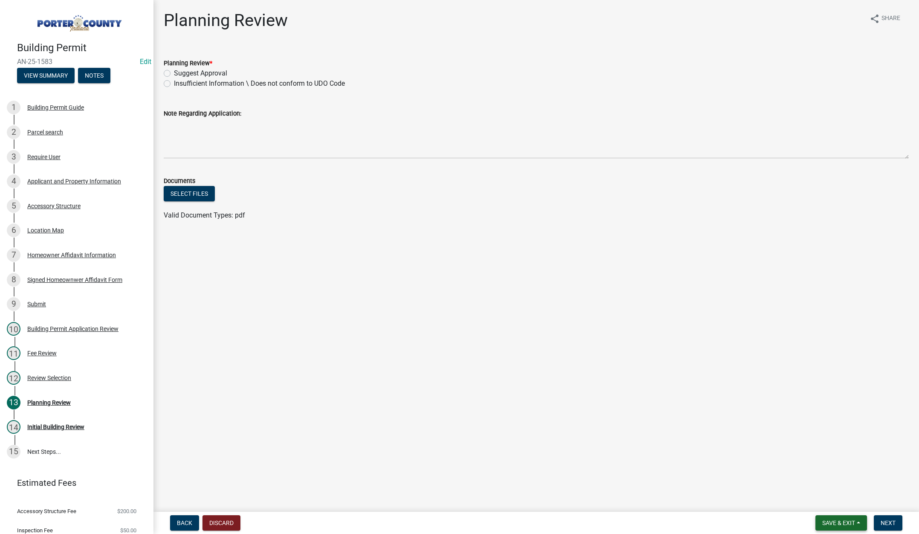
click at [831, 518] on button "Save & Exit" at bounding box center [842, 522] width 52 height 15
click at [828, 504] on button "Save & Exit" at bounding box center [833, 500] width 68 height 20
